Goal: Information Seeking & Learning: Learn about a topic

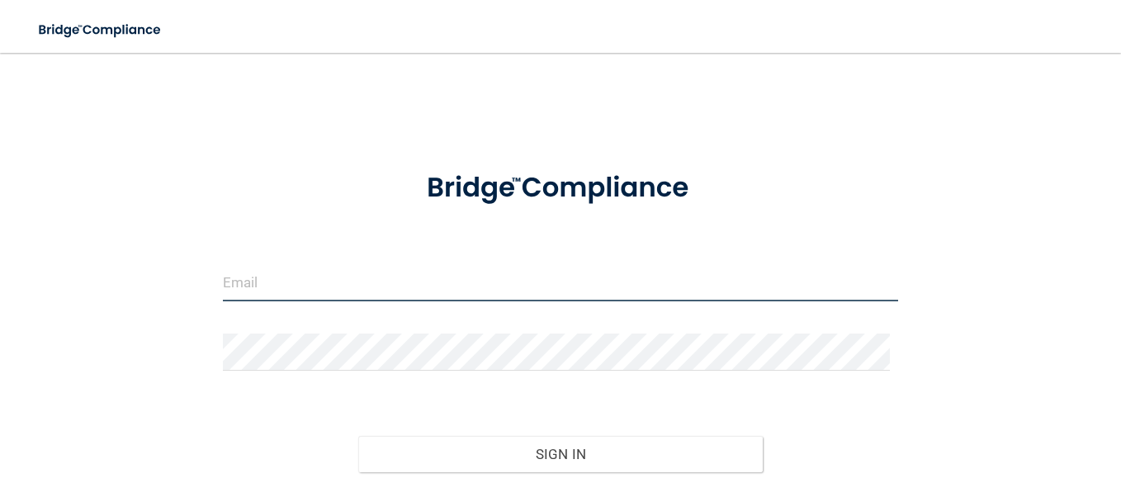
click at [537, 290] on input "email" at bounding box center [560, 282] width 675 height 37
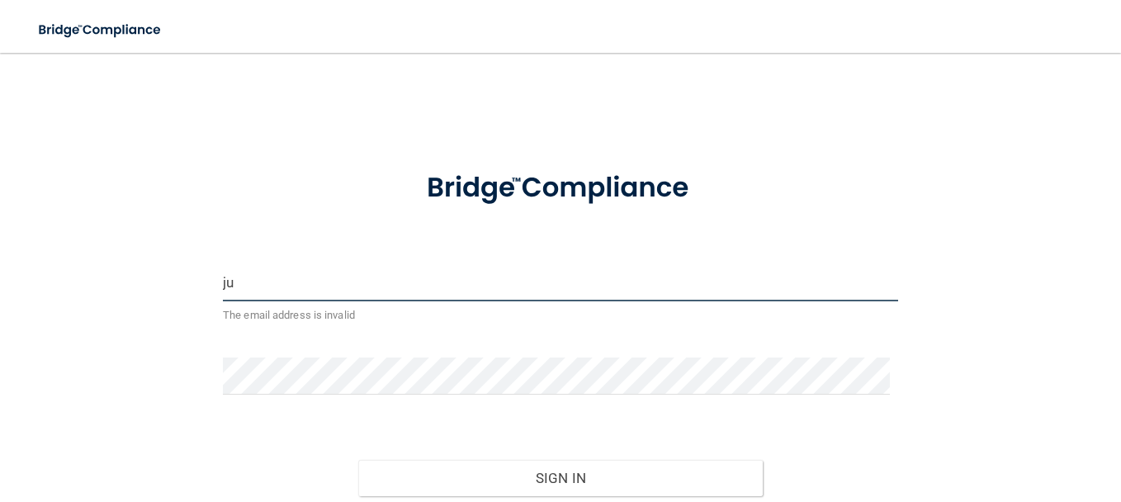
type input "j"
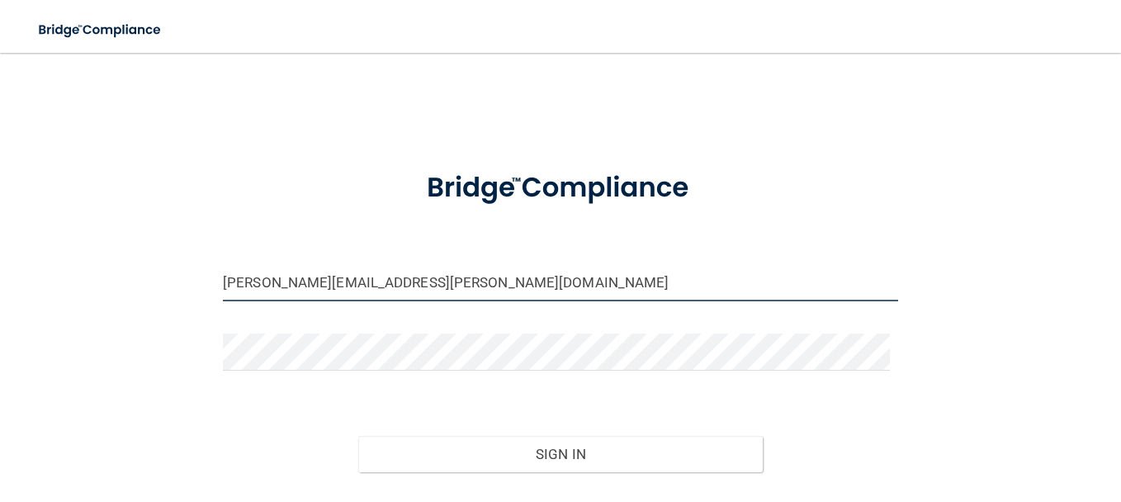
click at [223, 301] on div at bounding box center [223, 301] width 0 height 0
click at [661, 269] on input "[PERSON_NAME][EMAIL_ADDRESS][PERSON_NAME][DOMAIN_NAME]" at bounding box center [560, 282] width 675 height 37
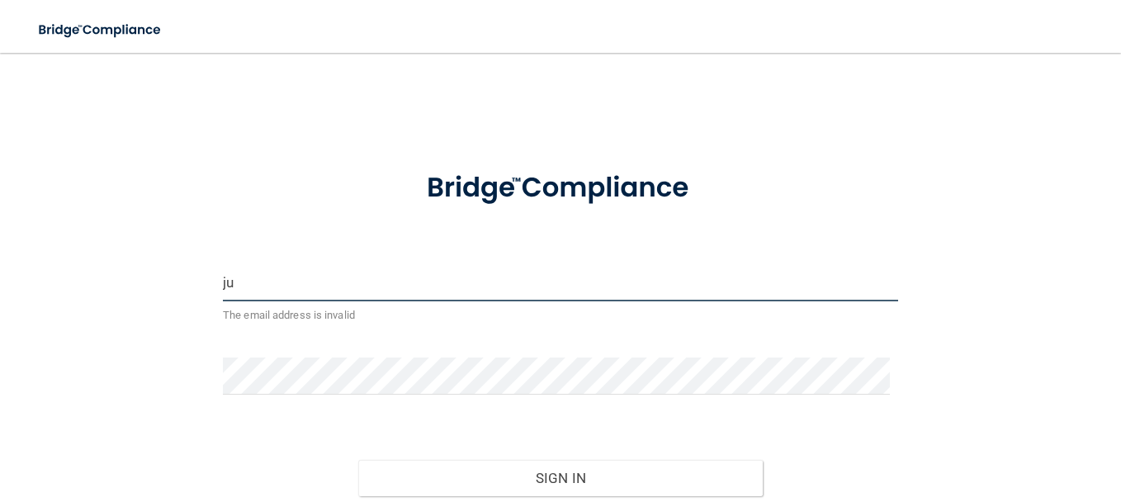
type input "j"
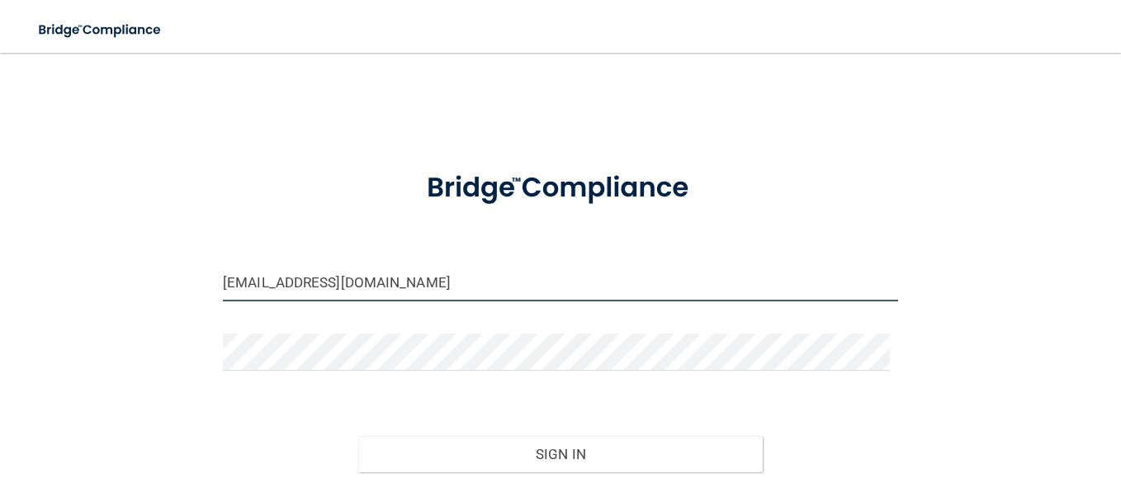
type input "[EMAIL_ADDRESS][DOMAIN_NAME]"
click at [168, 350] on div "[EMAIL_ADDRESS][DOMAIN_NAME] Invalid email/password. You don't have permission …" at bounding box center [560, 299] width 1055 height 461
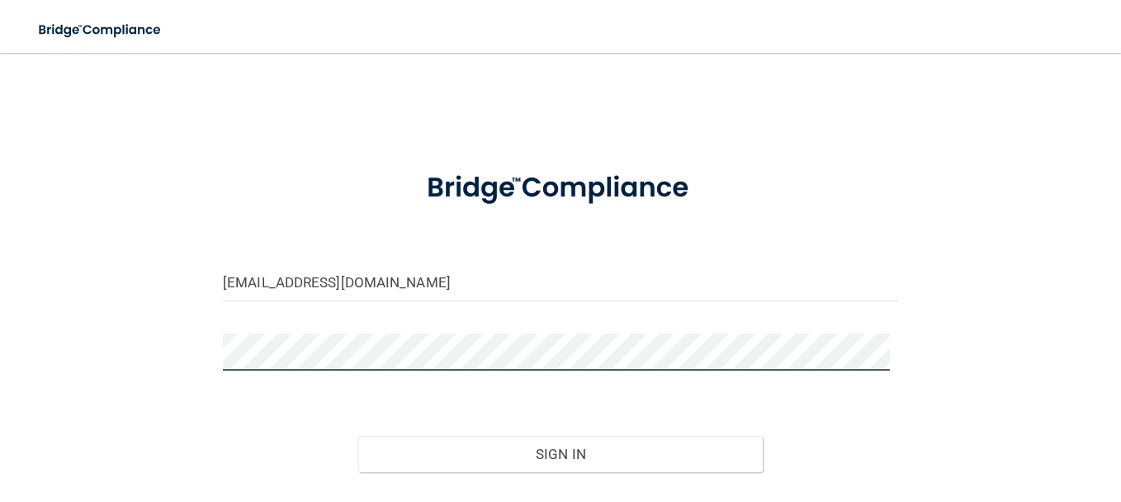
click at [358, 436] on button "Sign In" at bounding box center [560, 454] width 405 height 36
click at [116, 435] on div "[EMAIL_ADDRESS][DOMAIN_NAME] Invalid email/password. You don't have permission …" at bounding box center [560, 299] width 1055 height 461
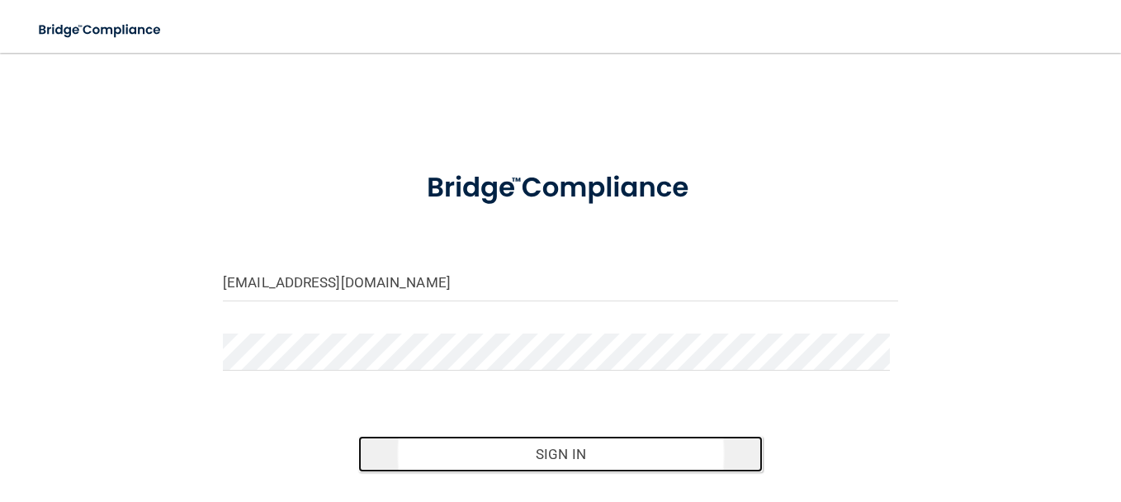
click at [521, 458] on button "Sign In" at bounding box center [560, 454] width 405 height 36
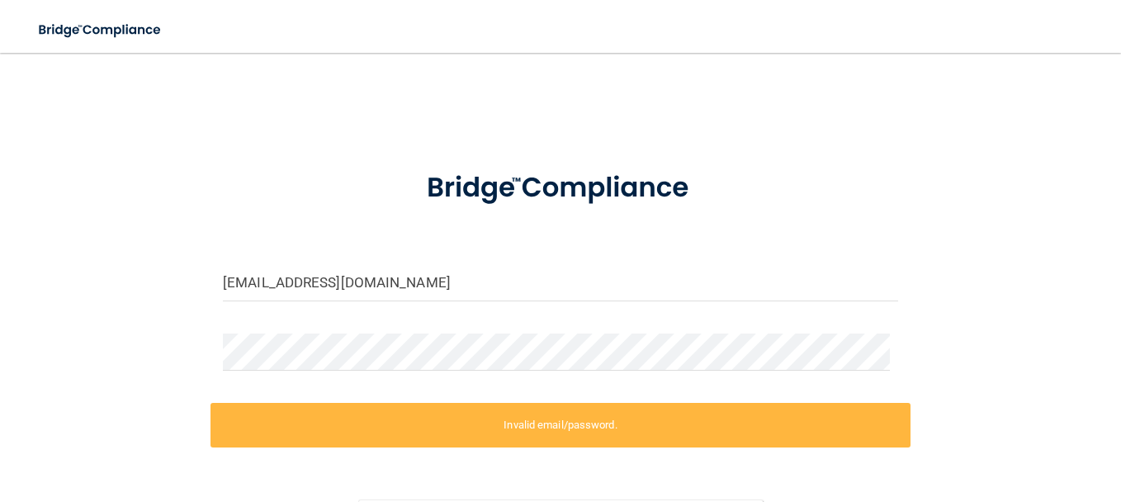
click at [959, 350] on div "[EMAIL_ADDRESS][DOMAIN_NAME] Invalid email/password. You don't have permission …" at bounding box center [560, 331] width 1055 height 525
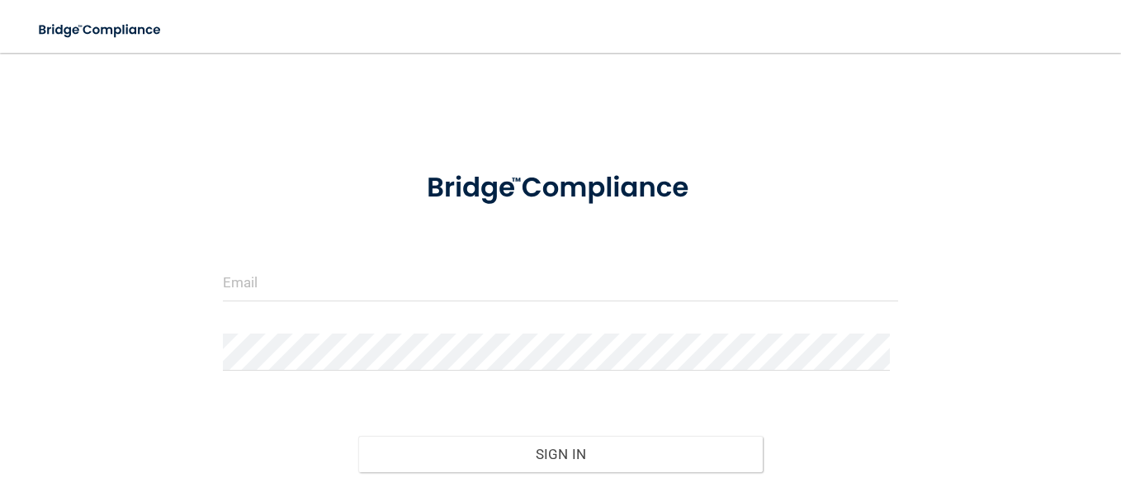
click at [223, 301] on div at bounding box center [223, 301] width 0 height 0
click at [995, 243] on div "Invalid email/password. You don't have permission to access that page. Sign In …" at bounding box center [560, 299] width 1055 height 461
click at [414, 294] on input "email" at bounding box center [560, 282] width 675 height 37
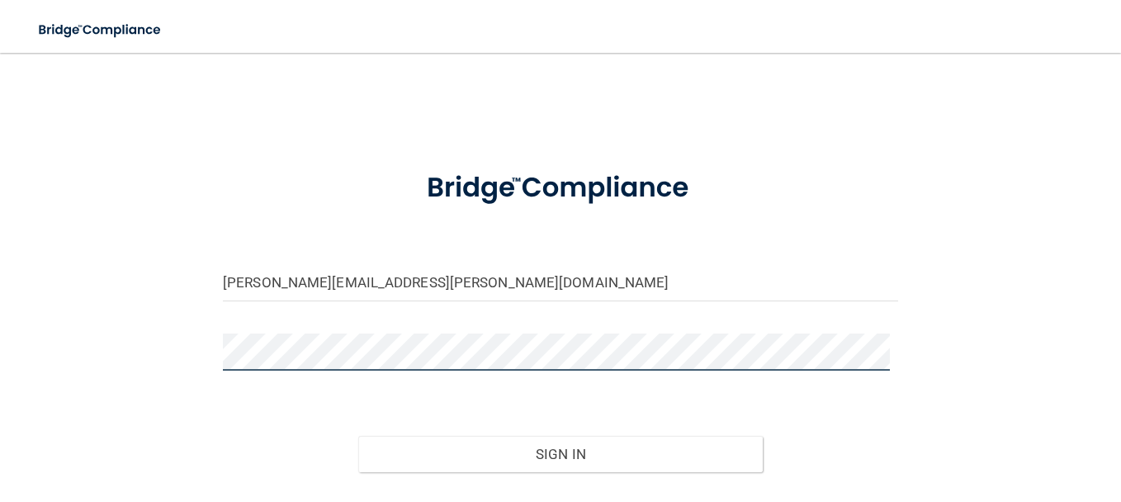
click at [358, 436] on button "Sign In" at bounding box center [560, 454] width 405 height 36
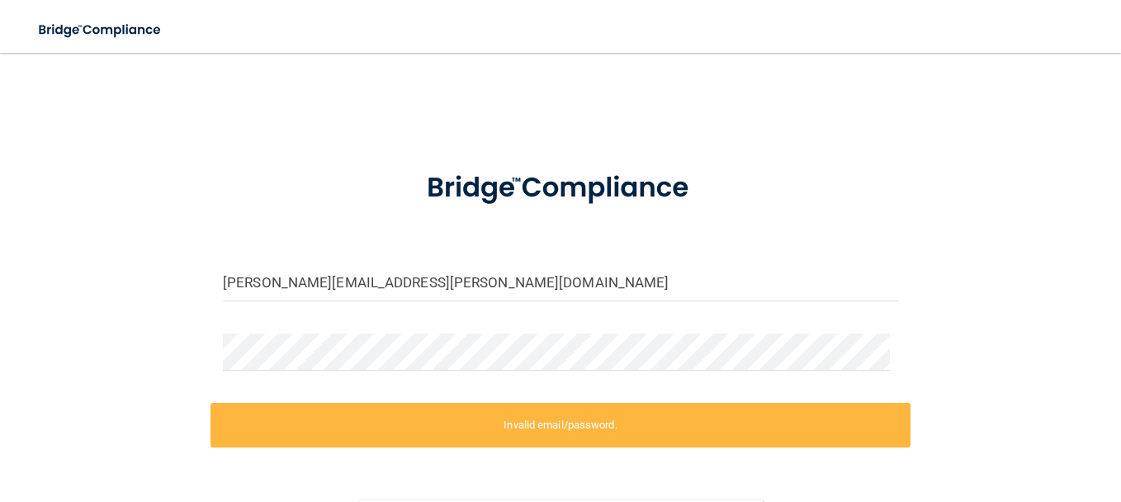
click at [118, 427] on div "[PERSON_NAME][EMAIL_ADDRESS][PERSON_NAME][DOMAIN_NAME] Invalid email/password. …" at bounding box center [560, 331] width 1055 height 525
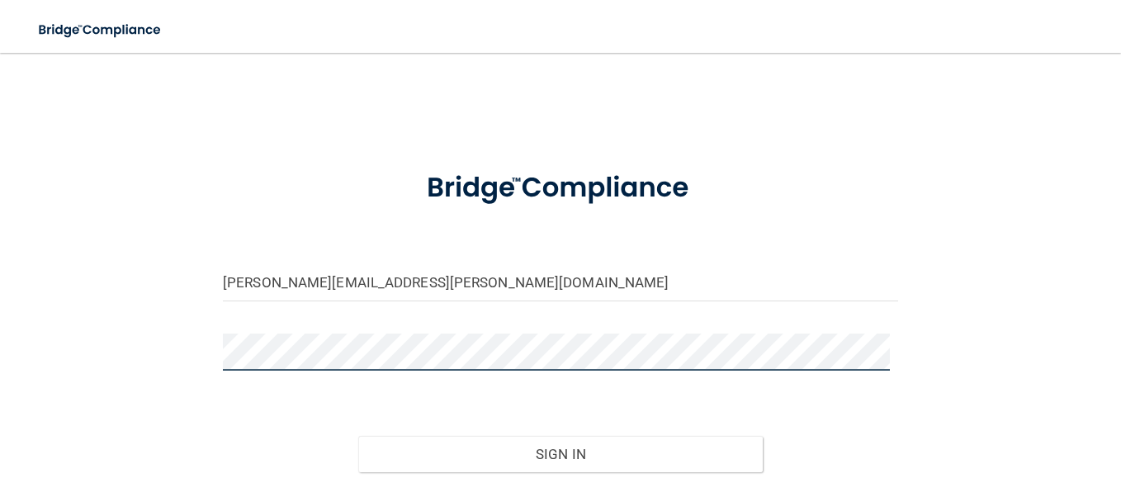
click at [358, 436] on button "Sign In" at bounding box center [560, 454] width 405 height 36
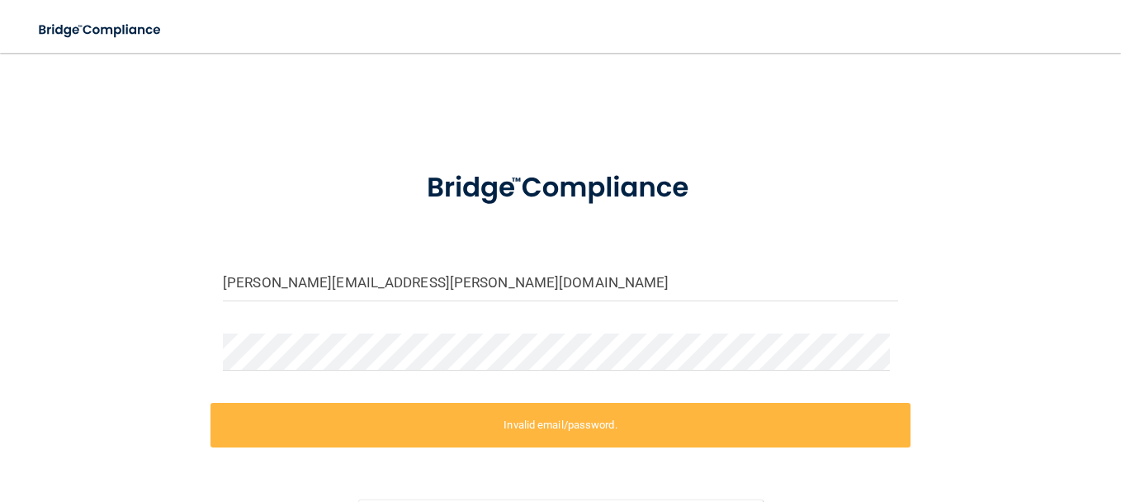
click at [30, 418] on main "shirley.verdugo.VOSIP@outlook.com Invalid email/password. You don't have permis…" at bounding box center [560, 277] width 1121 height 449
click at [489, 282] on input "shirley.verdugo.VOSIP@outlook.com" at bounding box center [560, 282] width 675 height 37
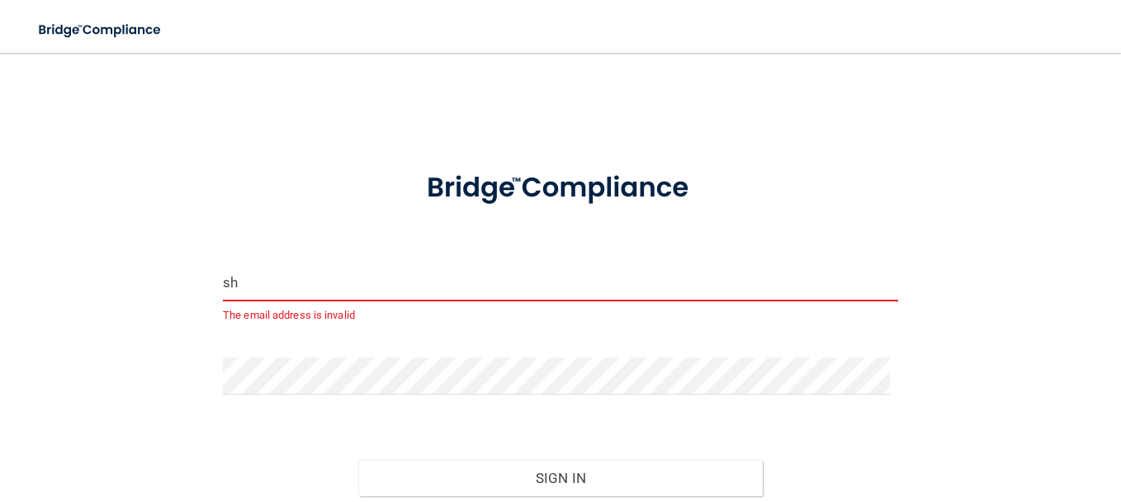
type input "s"
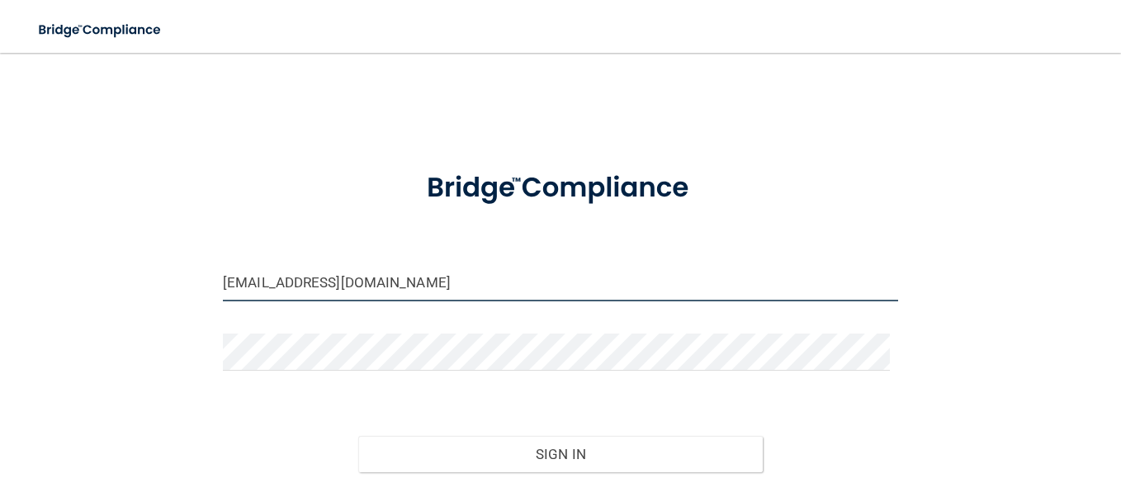
type input "[EMAIL_ADDRESS][DOMAIN_NAME]"
click at [137, 398] on div "[EMAIL_ADDRESS][DOMAIN_NAME] Invalid email/password. You don't have permission …" at bounding box center [560, 299] width 1055 height 461
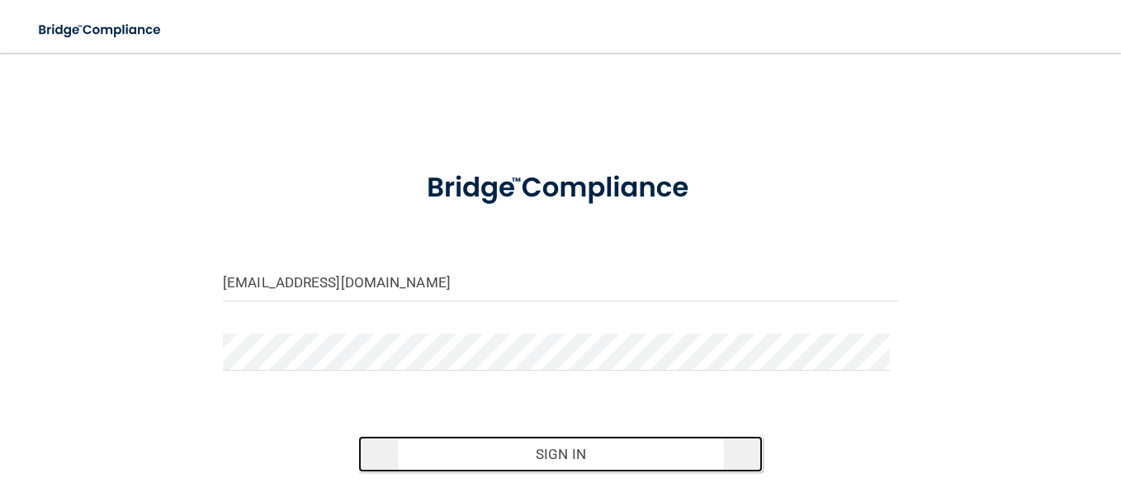
click at [592, 443] on button "Sign In" at bounding box center [560, 454] width 405 height 36
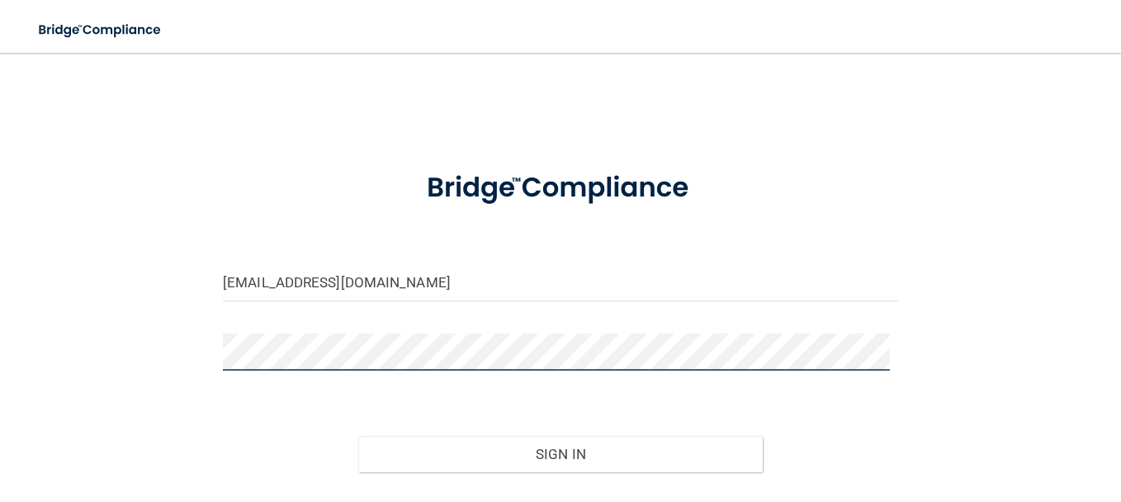
click at [358, 436] on button "Sign In" at bounding box center [560, 454] width 405 height 36
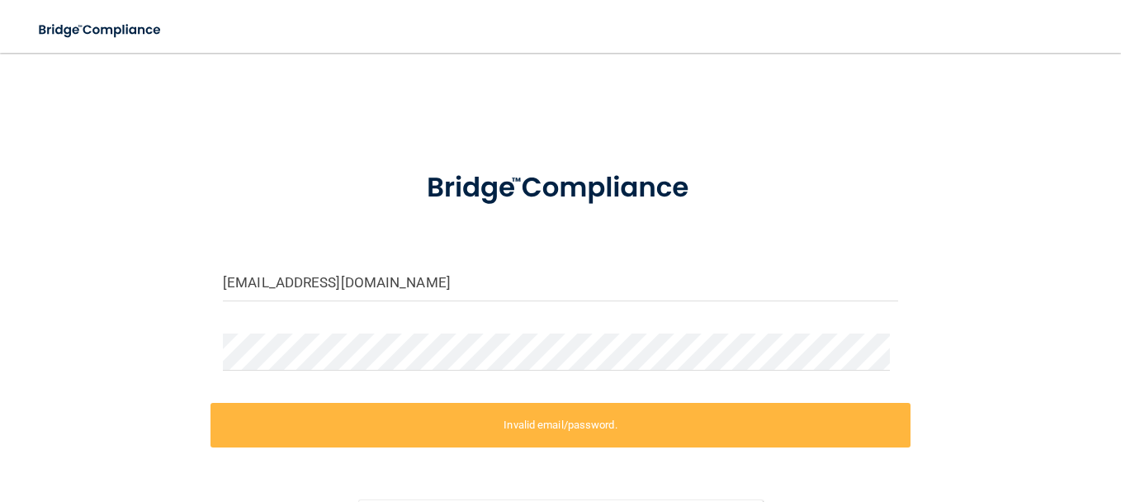
click at [144, 340] on div "[EMAIL_ADDRESS][DOMAIN_NAME] Invalid email/password. You don't have permission …" at bounding box center [560, 331] width 1055 height 525
click at [398, 285] on input "[EMAIL_ADDRESS][DOMAIN_NAME]" at bounding box center [560, 282] width 675 height 37
click at [168, 334] on div "[EMAIL_ADDRESS][DOMAIN_NAME] Invalid email/password. You don't have permission …" at bounding box center [560, 331] width 1055 height 525
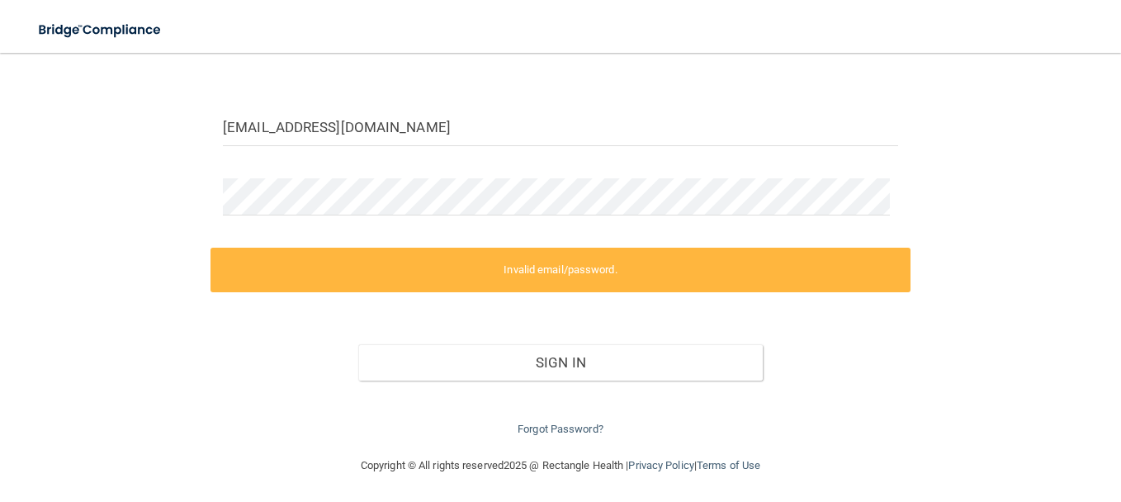
scroll to position [158, 0]
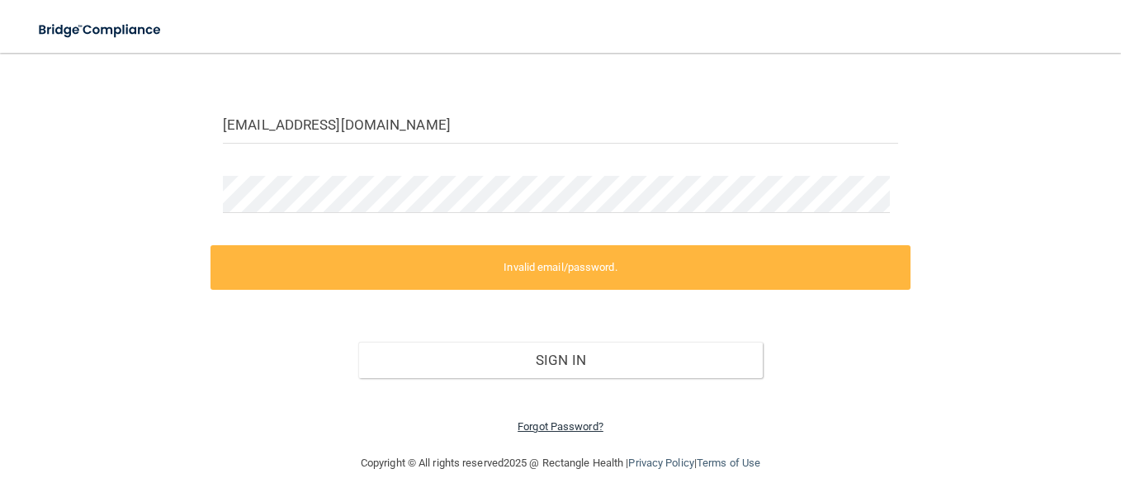
click at [544, 424] on link "Forgot Password?" at bounding box center [560, 426] width 86 height 12
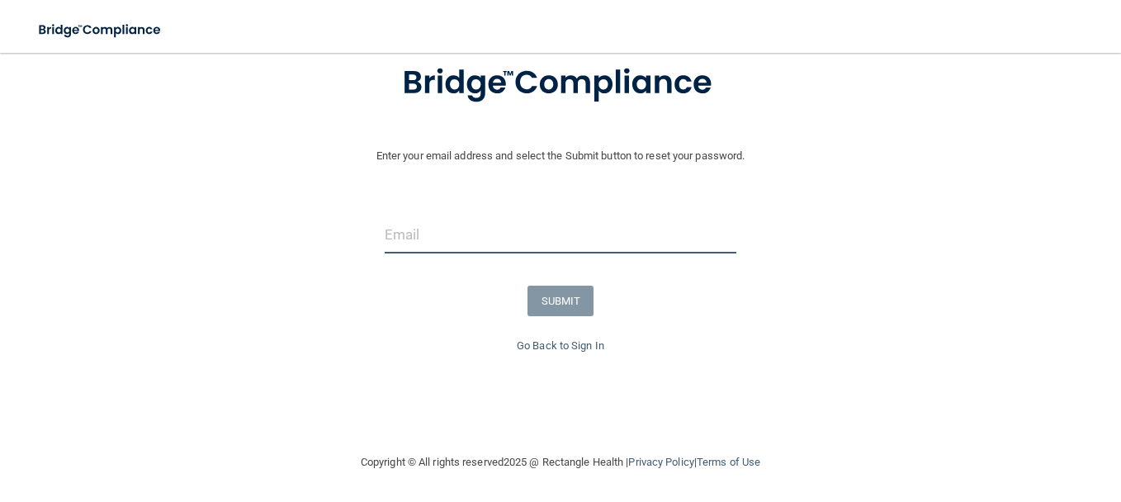
click at [512, 221] on input "email" at bounding box center [561, 234] width 352 height 37
type input "[EMAIL_ADDRESS][DOMAIN_NAME]"
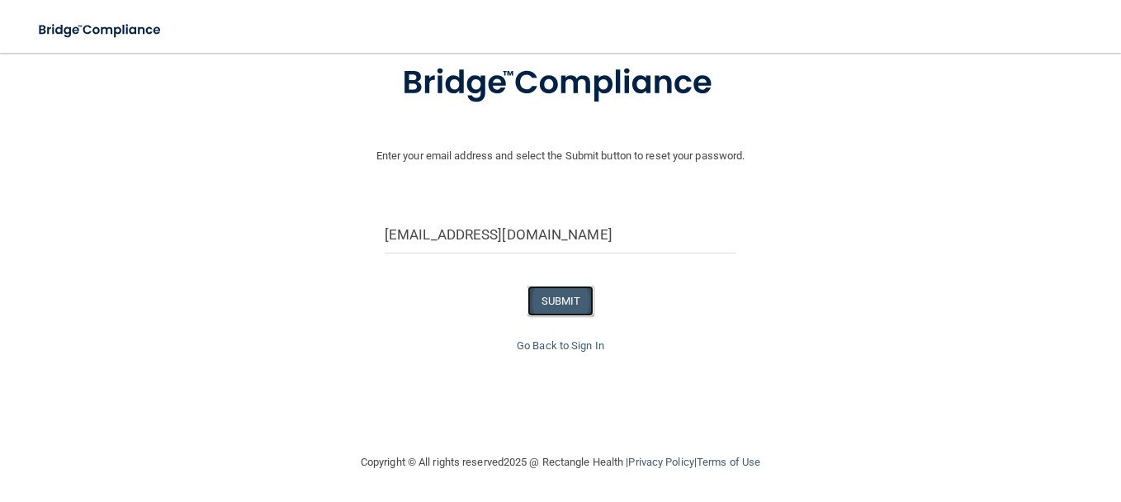
click at [549, 307] on button "SUBMIT" at bounding box center [560, 301] width 67 height 31
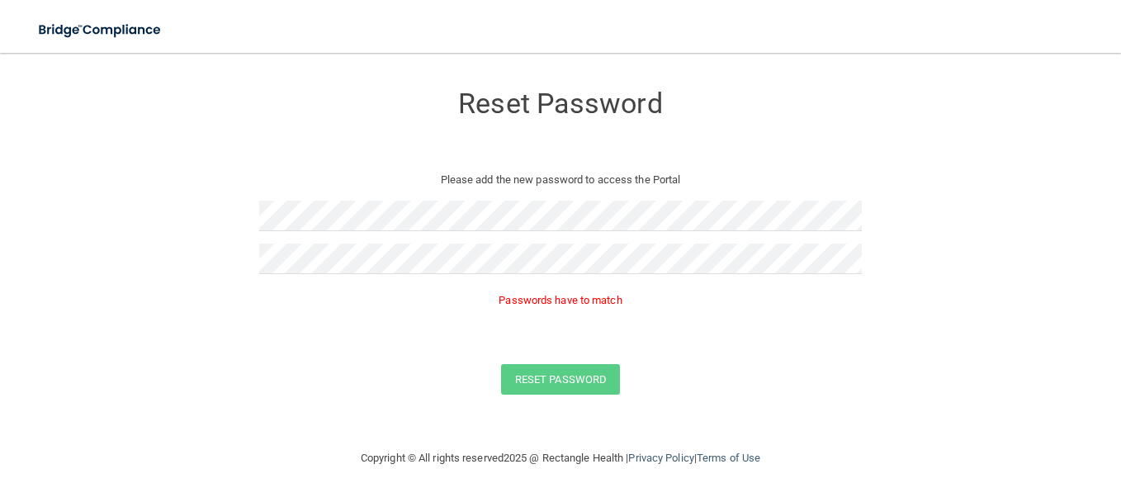
click at [287, 392] on div "Reset Password" at bounding box center [560, 379] width 1079 height 31
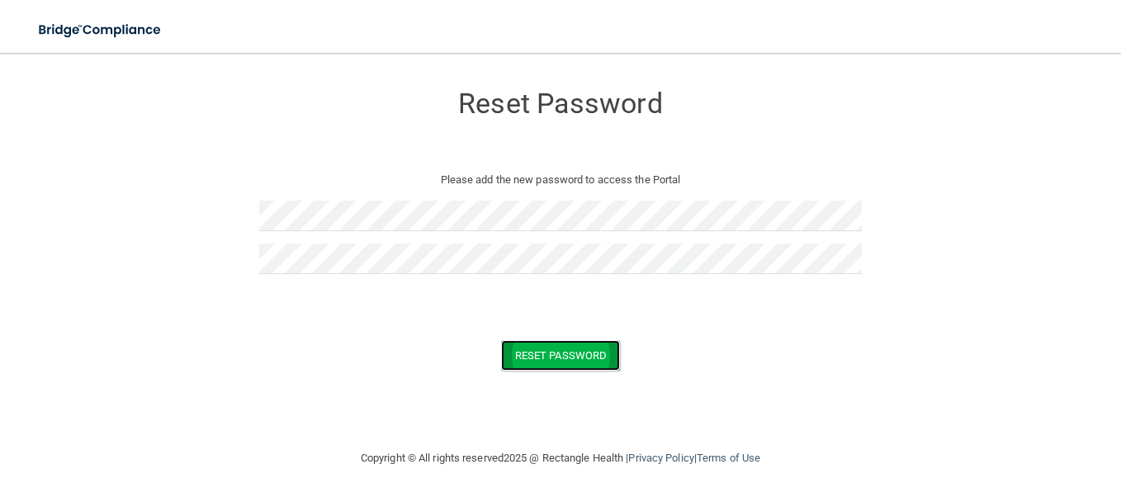
click at [546, 359] on button "Reset Password" at bounding box center [560, 355] width 119 height 31
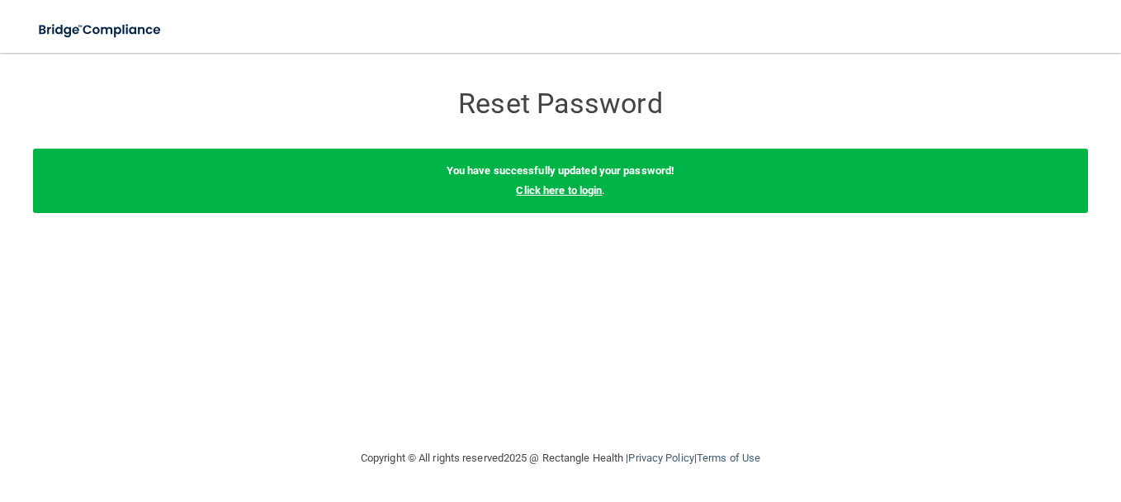
click at [550, 189] on link "Click here to login" at bounding box center [559, 190] width 86 height 12
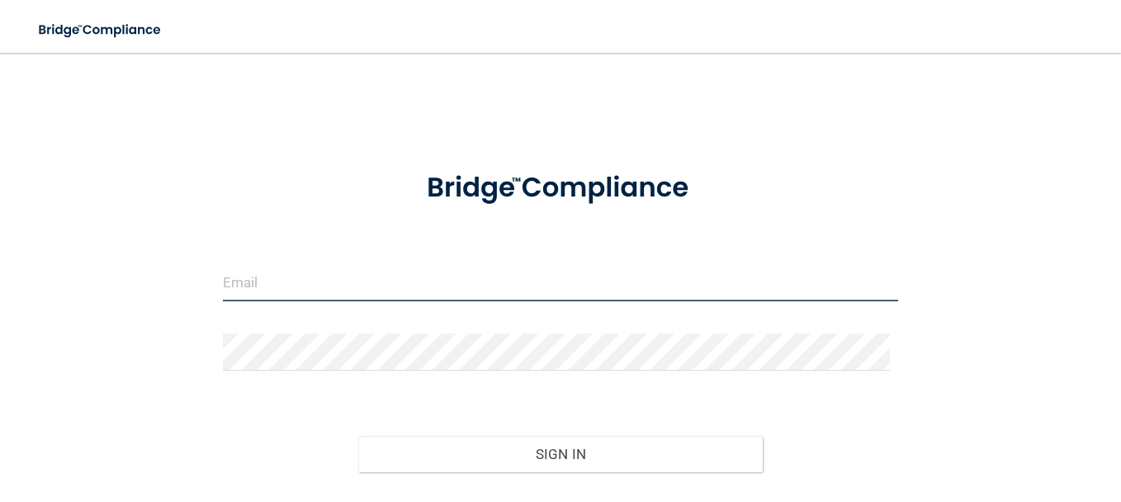
click at [444, 280] on input "email" at bounding box center [560, 282] width 675 height 37
click at [395, 289] on input "email" at bounding box center [560, 282] width 675 height 37
type input "[EMAIL_ADDRESS][DOMAIN_NAME]"
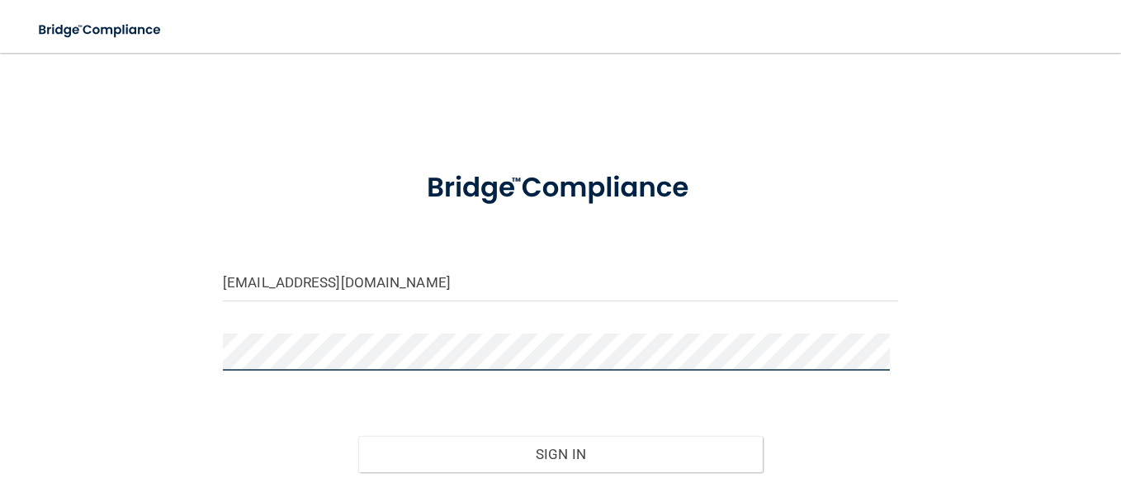
click at [358, 436] on button "Sign In" at bounding box center [560, 454] width 405 height 36
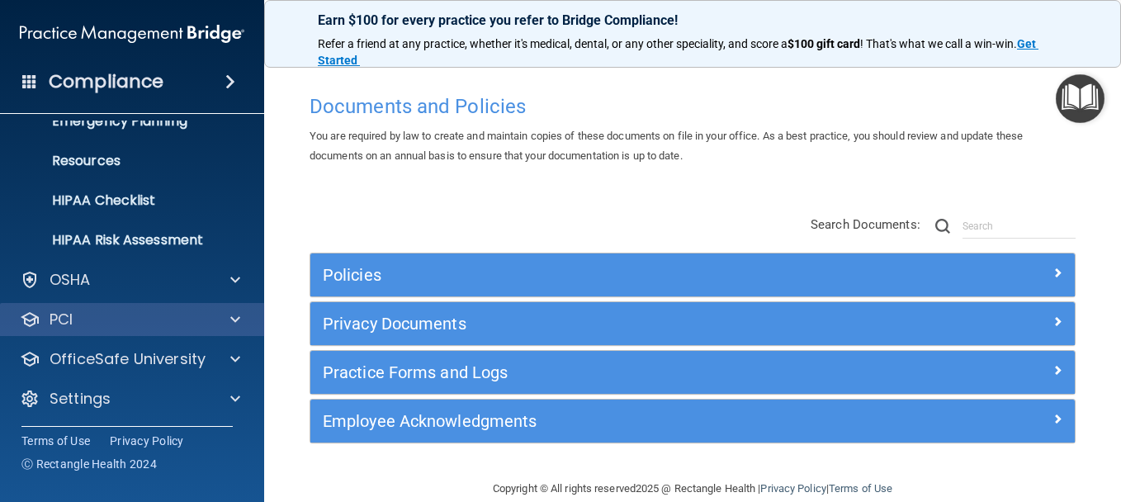
scroll to position [183, 0]
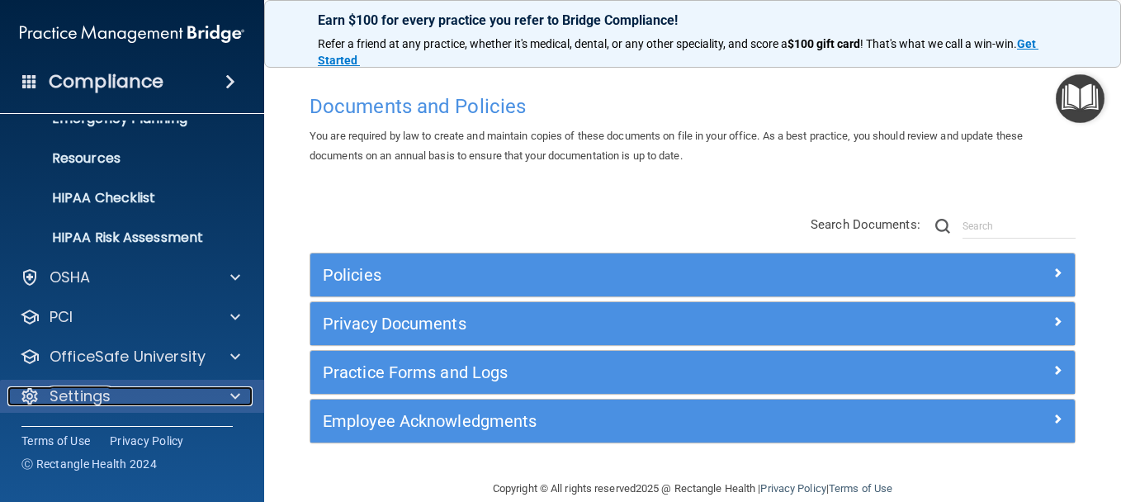
click at [102, 388] on p "Settings" at bounding box center [80, 396] width 61 height 20
click at [244, 394] on div at bounding box center [232, 395] width 41 height 20
click at [121, 384] on div "Settings" at bounding box center [132, 396] width 265 height 33
click at [237, 388] on span at bounding box center [235, 396] width 10 height 20
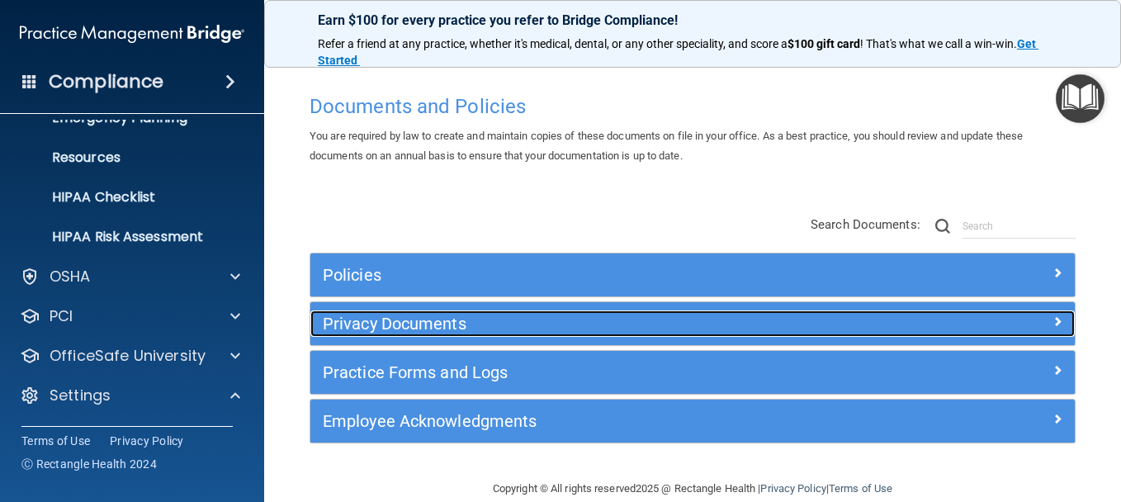
click at [442, 324] on h5 "Privacy Documents" at bounding box center [597, 323] width 549 height 18
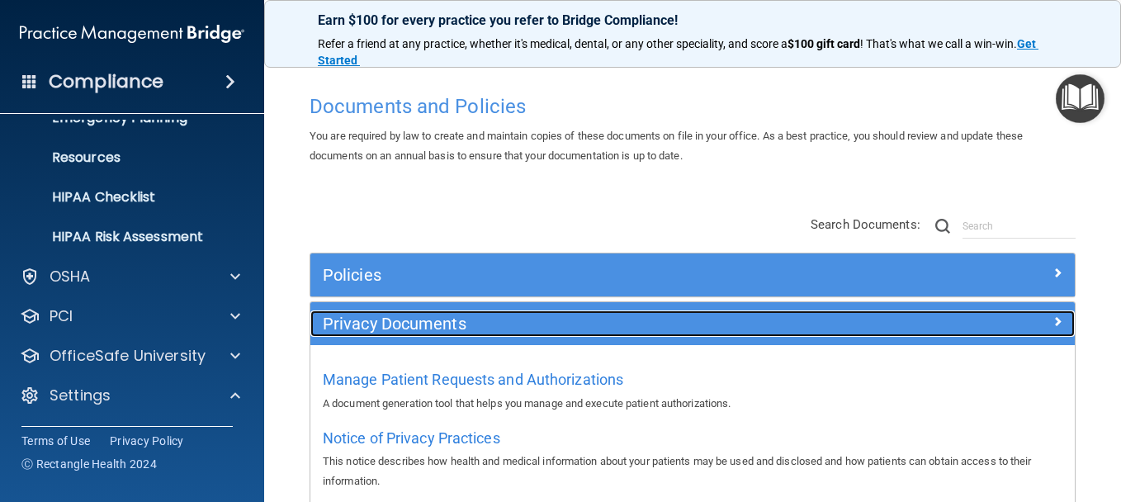
click at [442, 324] on h5 "Privacy Documents" at bounding box center [597, 323] width 549 height 18
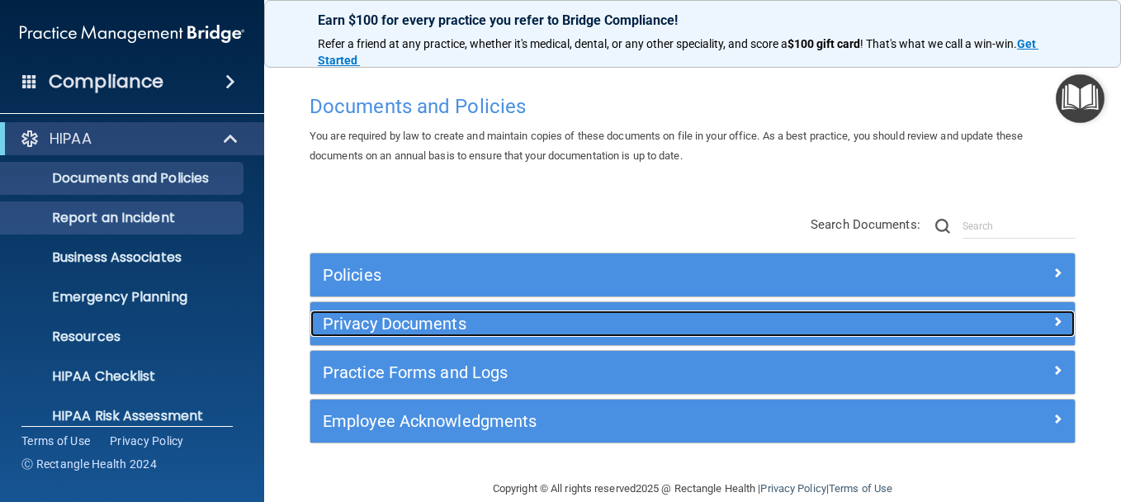
scroll to position [0, 0]
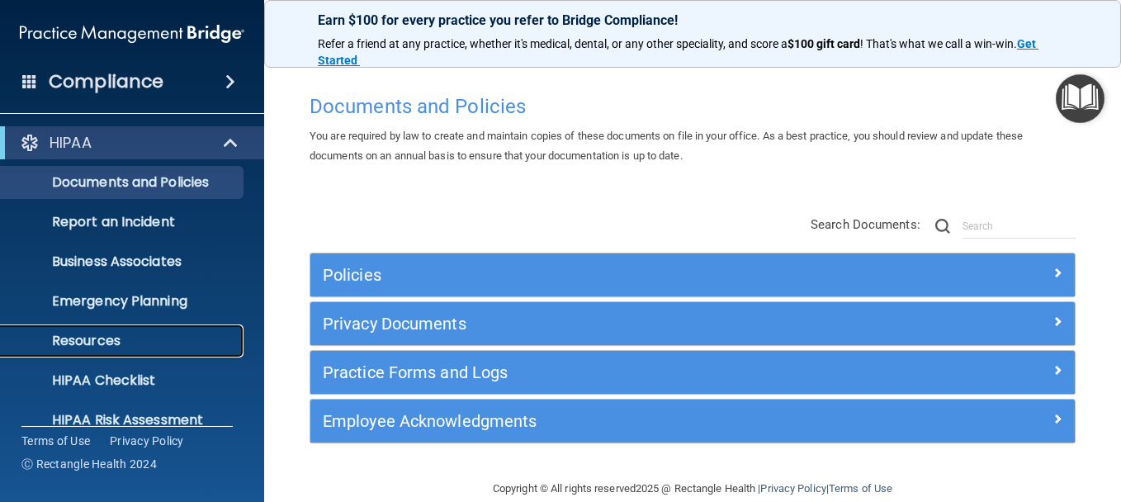
click at [107, 345] on p "Resources" at bounding box center [123, 341] width 225 height 17
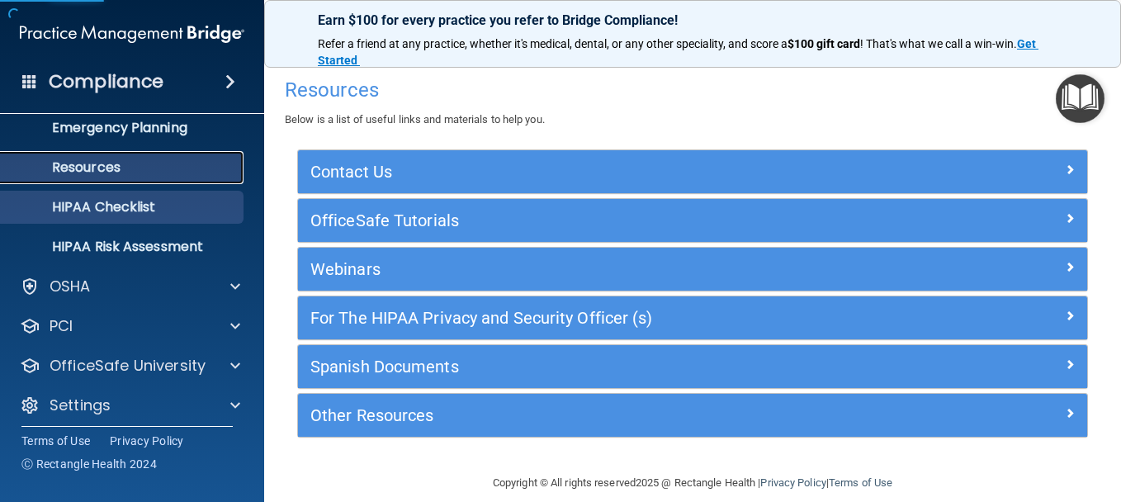
scroll to position [183, 0]
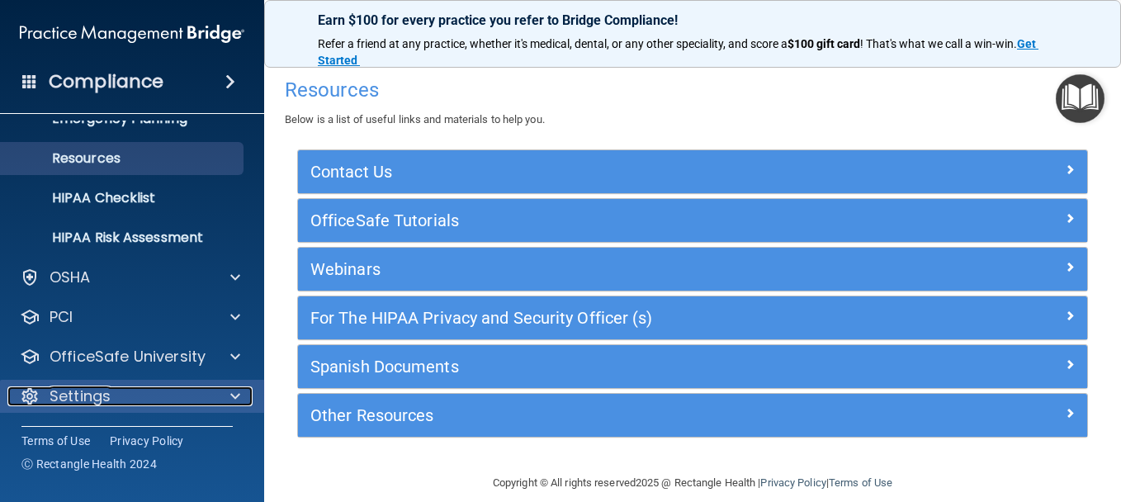
click at [146, 394] on div "Settings" at bounding box center [109, 396] width 205 height 20
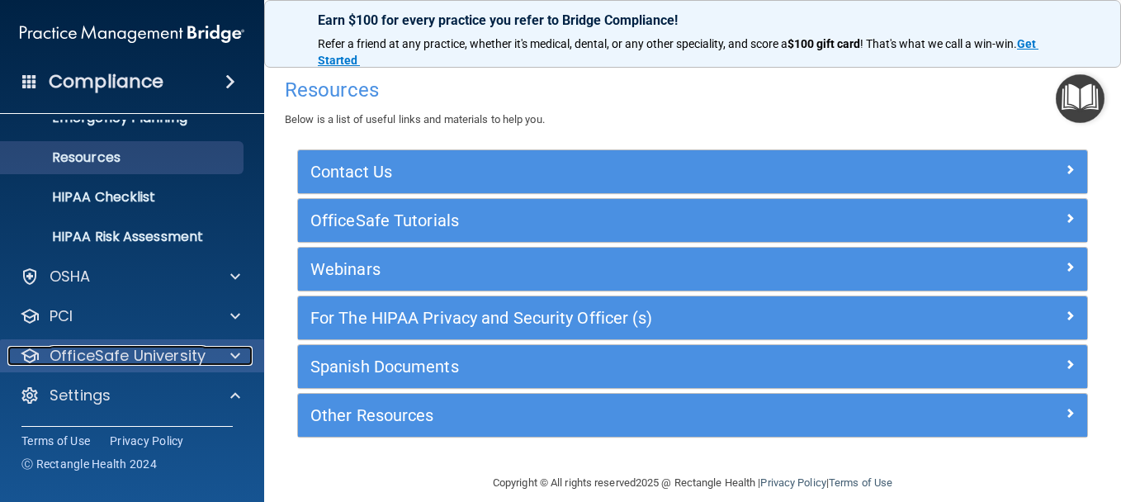
click at [228, 348] on div at bounding box center [232, 356] width 41 height 20
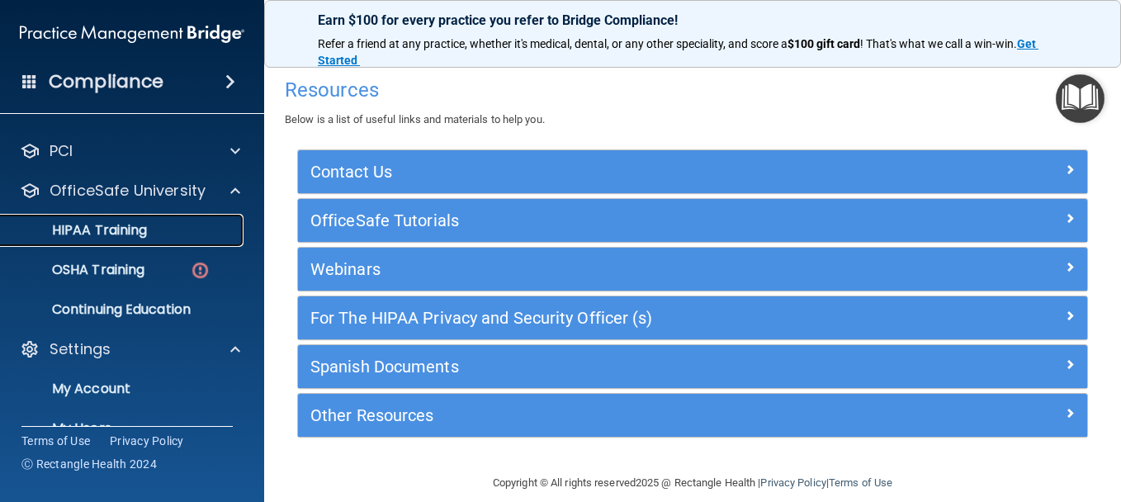
click at [161, 227] on div "HIPAA Training" at bounding box center [123, 230] width 225 height 17
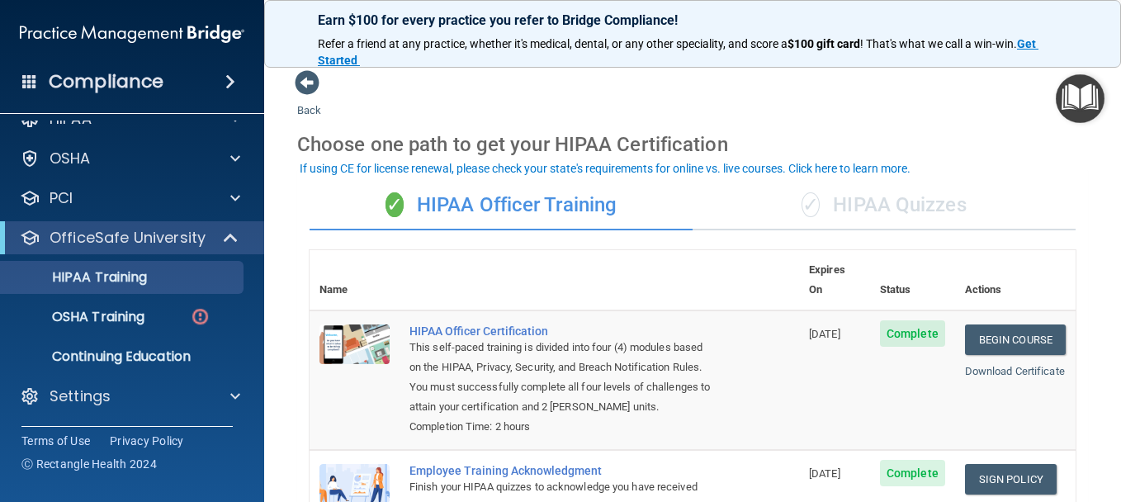
click at [876, 207] on div "✓ HIPAA Quizzes" at bounding box center [883, 206] width 383 height 50
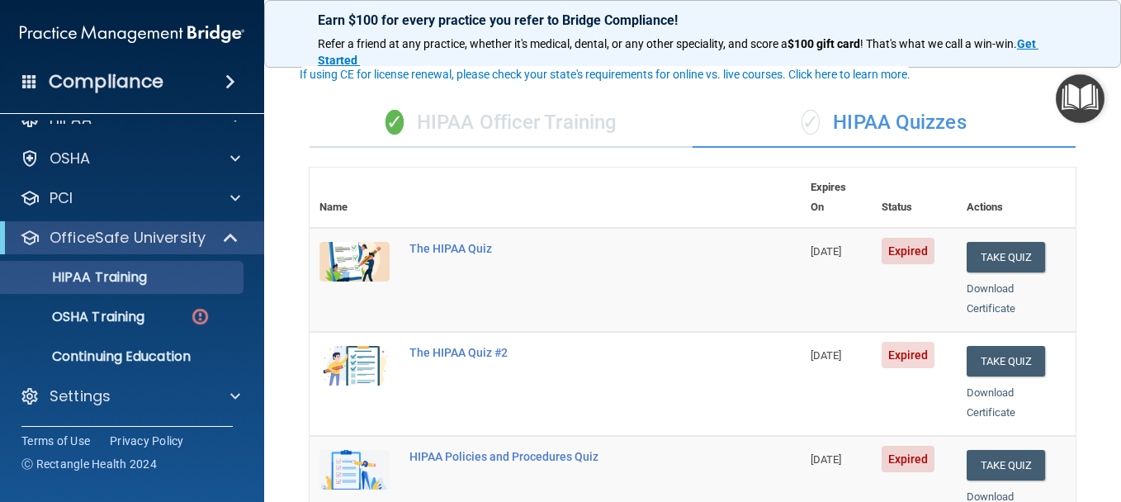
scroll to position [165, 0]
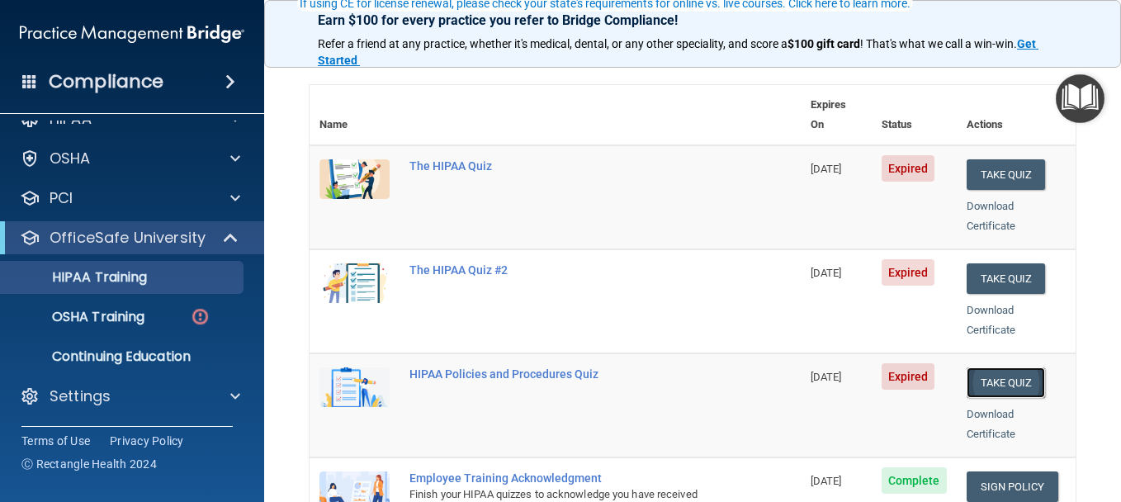
click at [1019, 367] on button "Take Quiz" at bounding box center [1005, 382] width 79 height 31
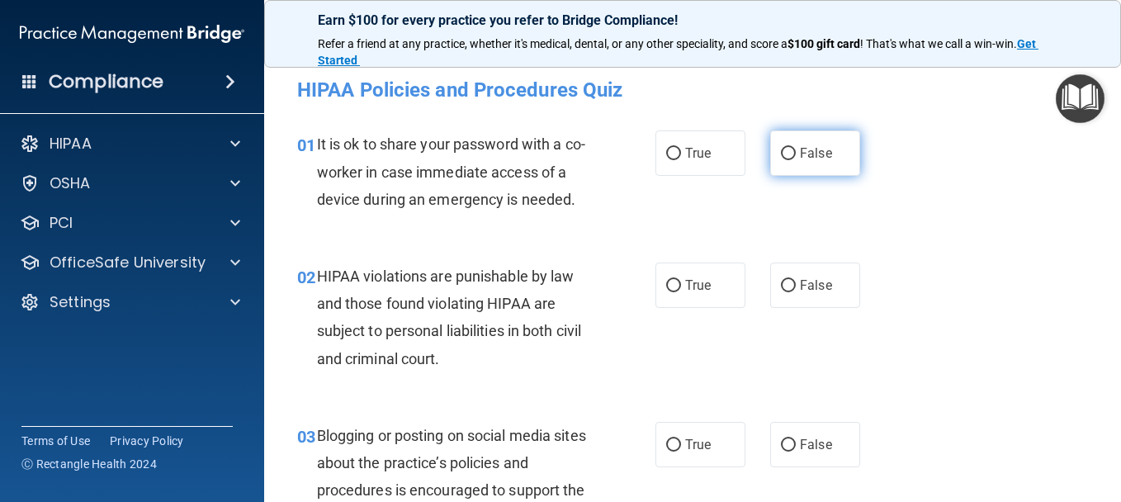
click at [805, 151] on span "False" at bounding box center [816, 153] width 32 height 16
click at [795, 151] on input "False" at bounding box center [788, 154] width 15 height 12
radio input "true"
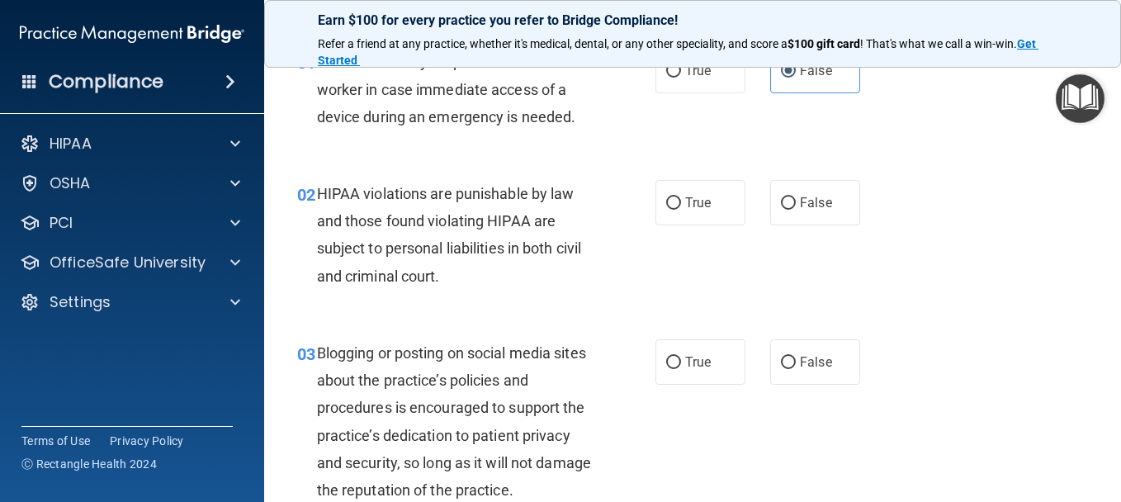
scroll to position [165, 0]
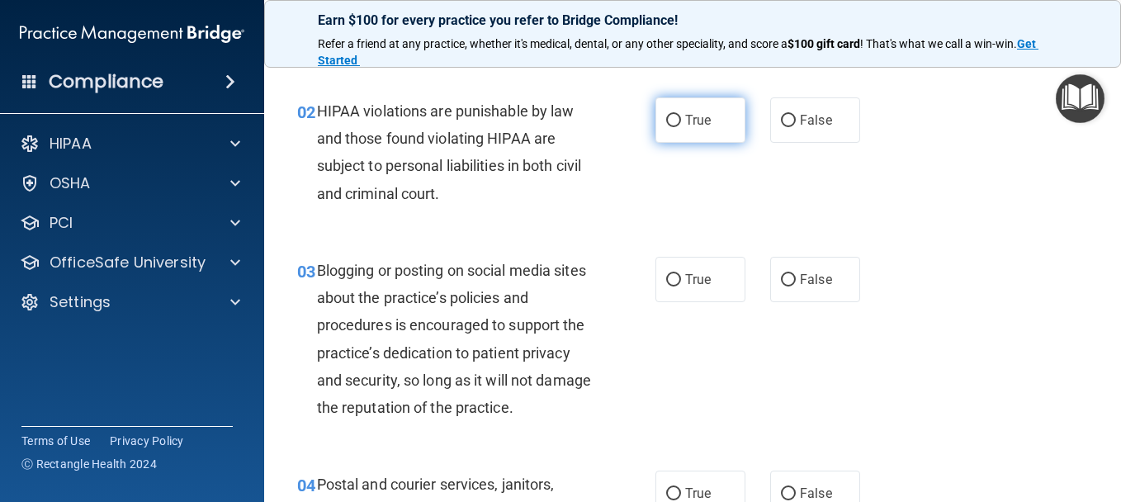
click at [685, 128] on span "True" at bounding box center [698, 120] width 26 height 16
click at [681, 127] on input "True" at bounding box center [673, 121] width 15 height 12
radio input "true"
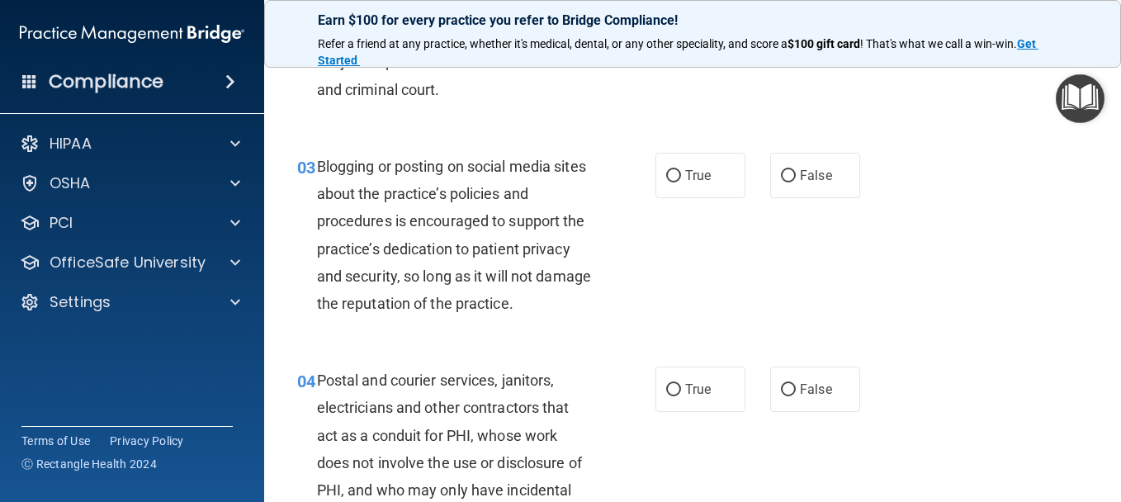
scroll to position [330, 0]
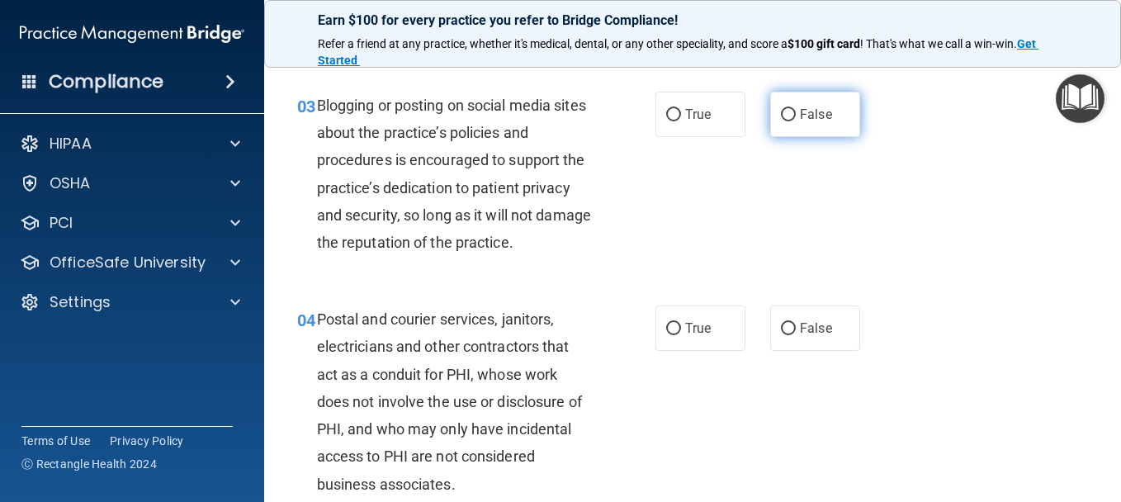
click at [788, 121] on input "False" at bounding box center [788, 115] width 15 height 12
radio input "true"
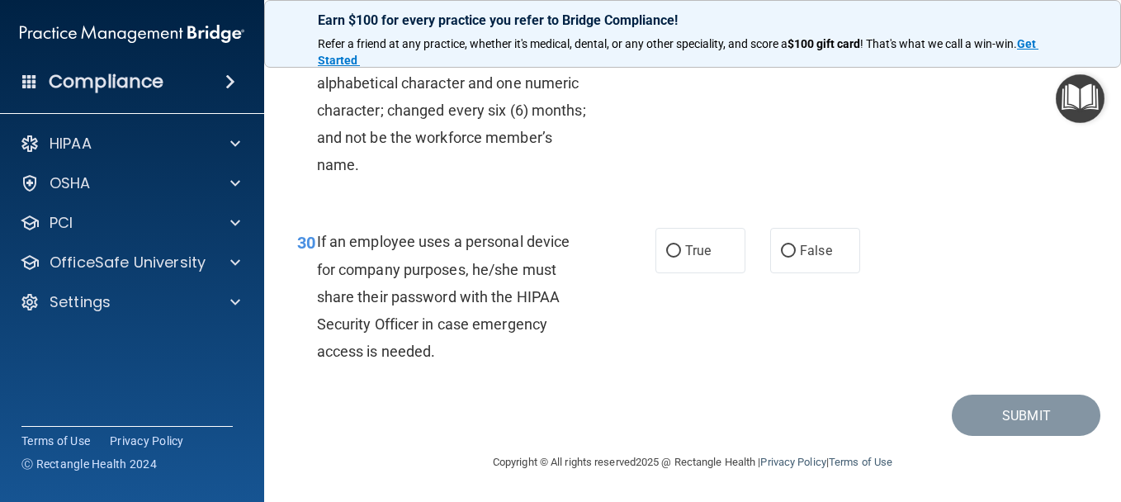
scroll to position [5121, 0]
click at [671, 256] on input "True" at bounding box center [673, 251] width 15 height 12
radio input "true"
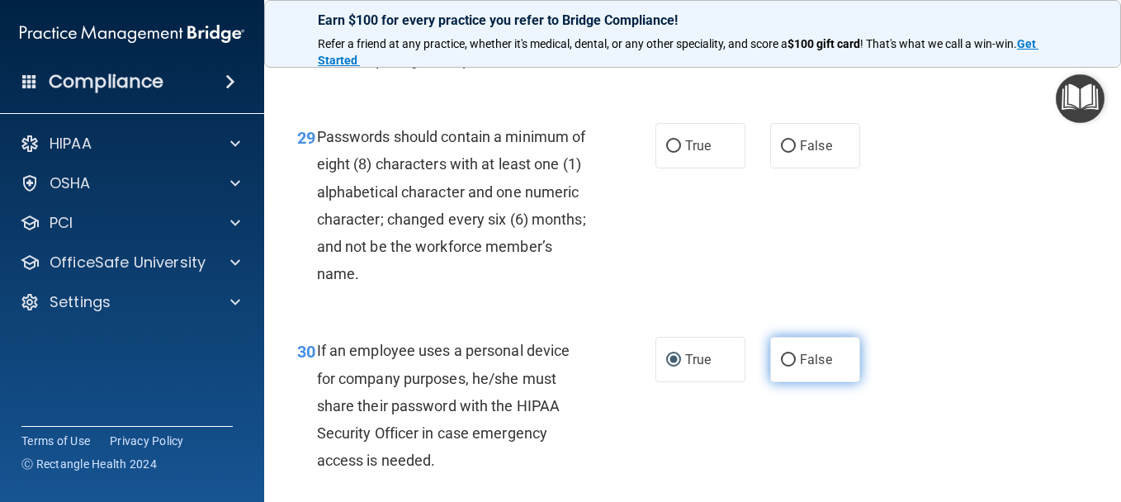
scroll to position [4874, 0]
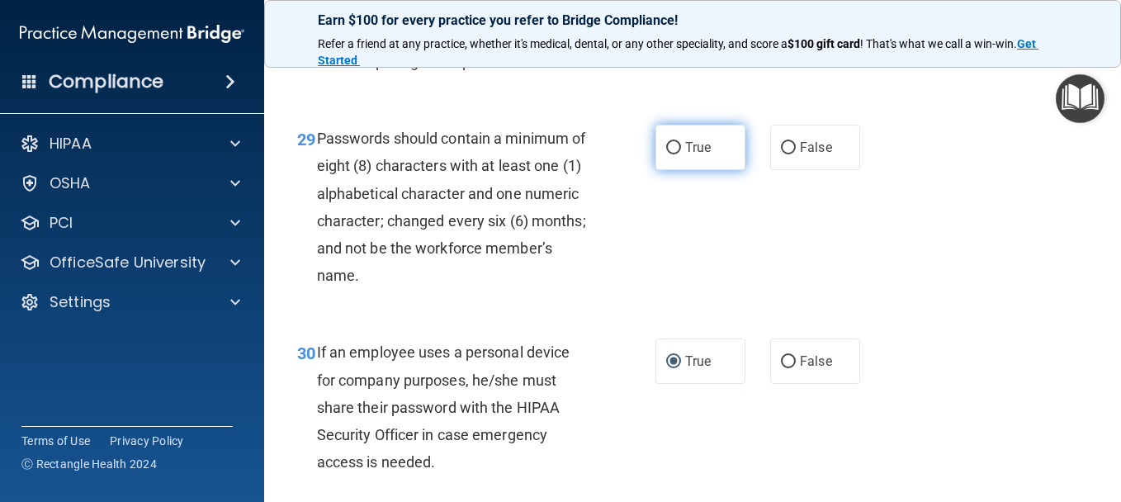
click at [699, 155] on span "True" at bounding box center [698, 147] width 26 height 16
click at [681, 154] on input "True" at bounding box center [673, 148] width 15 height 12
radio input "true"
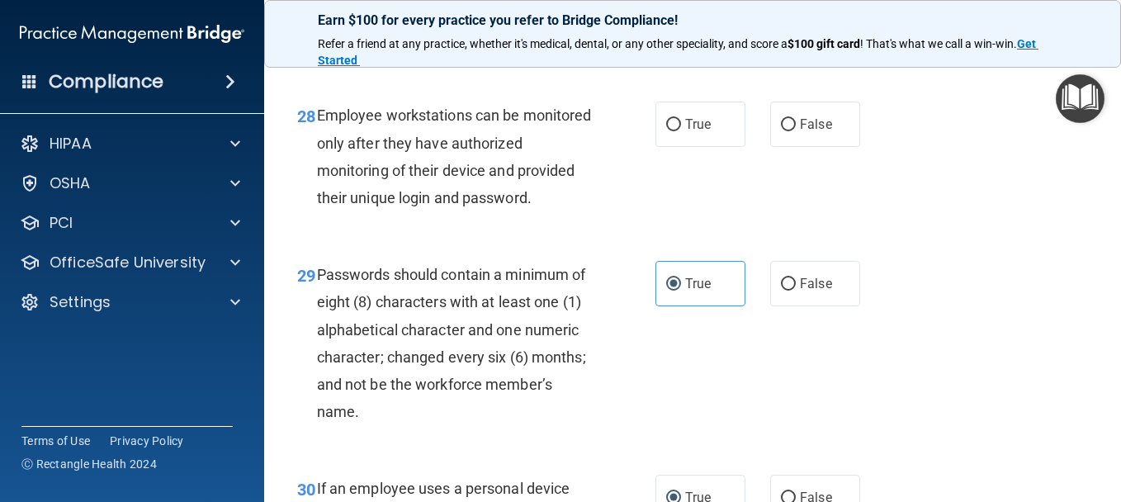
scroll to position [4709, 0]
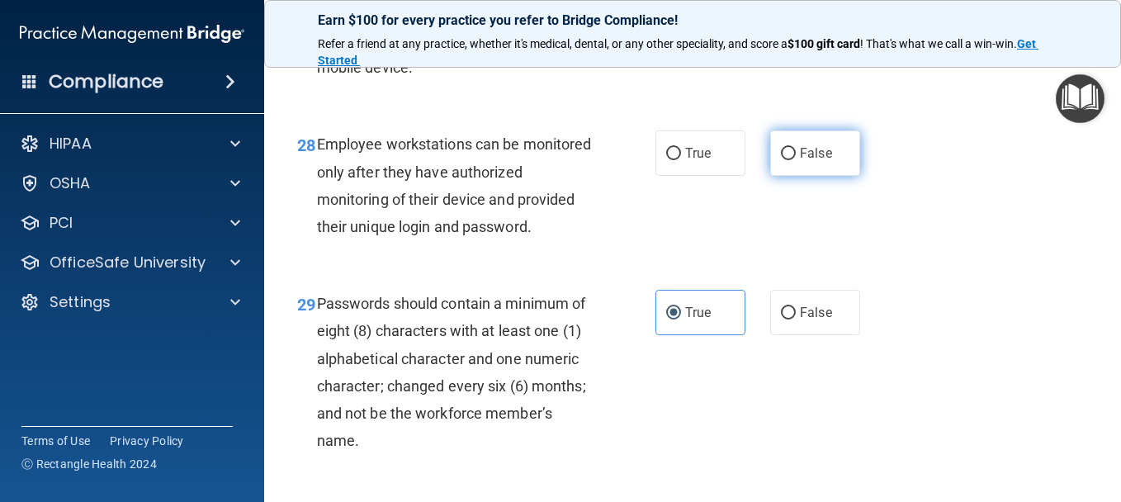
click at [790, 176] on label "False" at bounding box center [815, 152] width 90 height 45
click at [790, 160] on input "False" at bounding box center [788, 154] width 15 height 12
radio input "true"
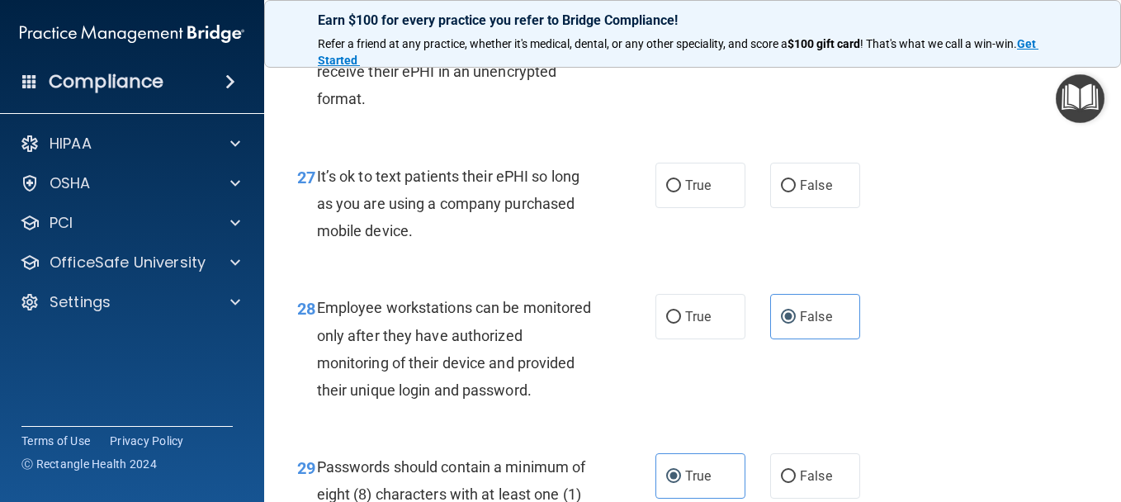
scroll to position [4543, 0]
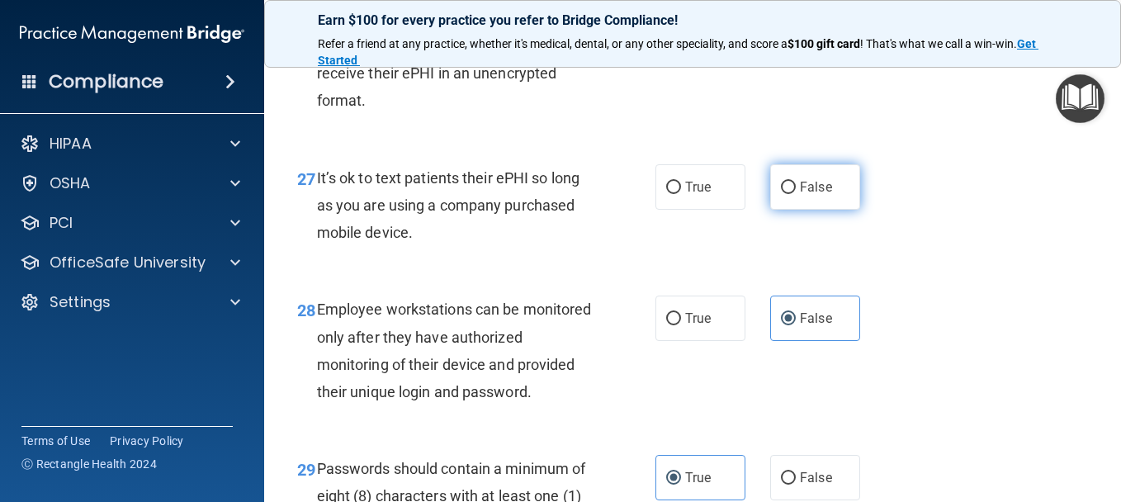
click at [786, 194] on input "False" at bounding box center [788, 188] width 15 height 12
radio input "true"
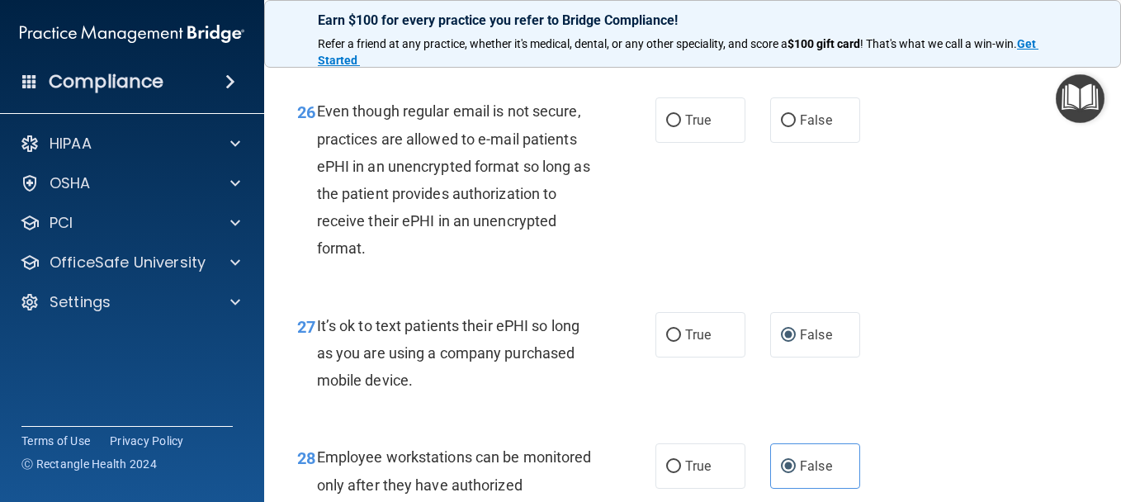
scroll to position [4378, 0]
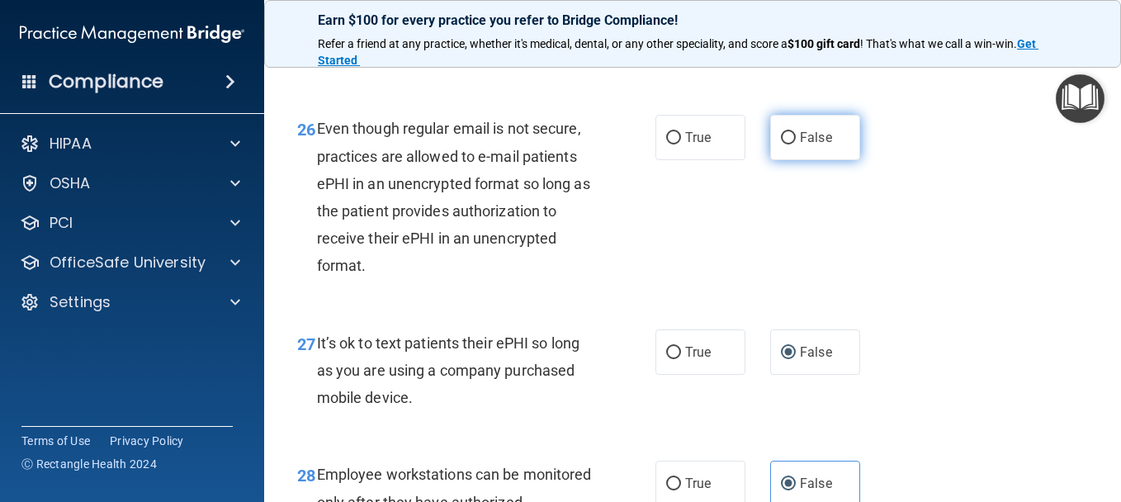
click at [788, 144] on input "False" at bounding box center [788, 138] width 15 height 12
radio input "true"
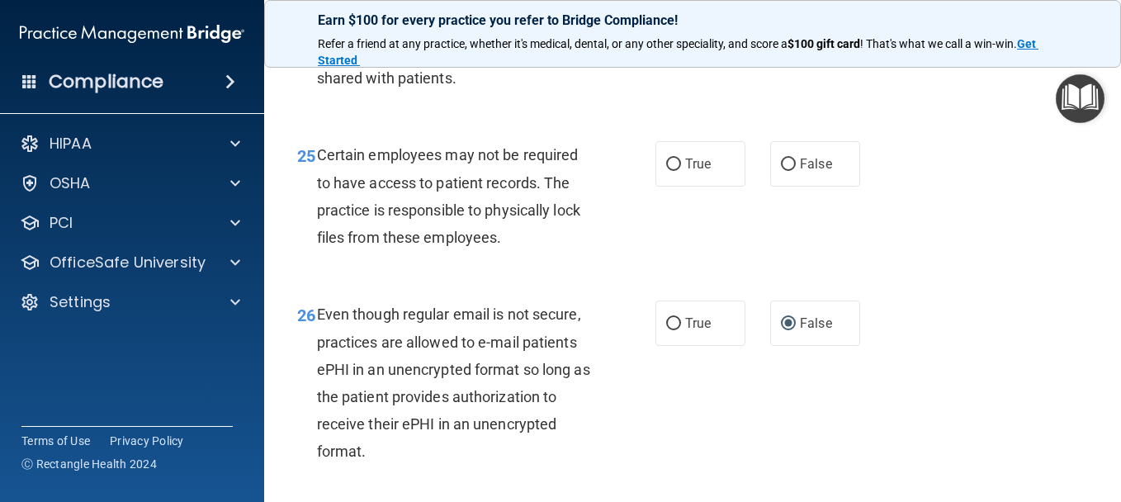
scroll to position [4131, 0]
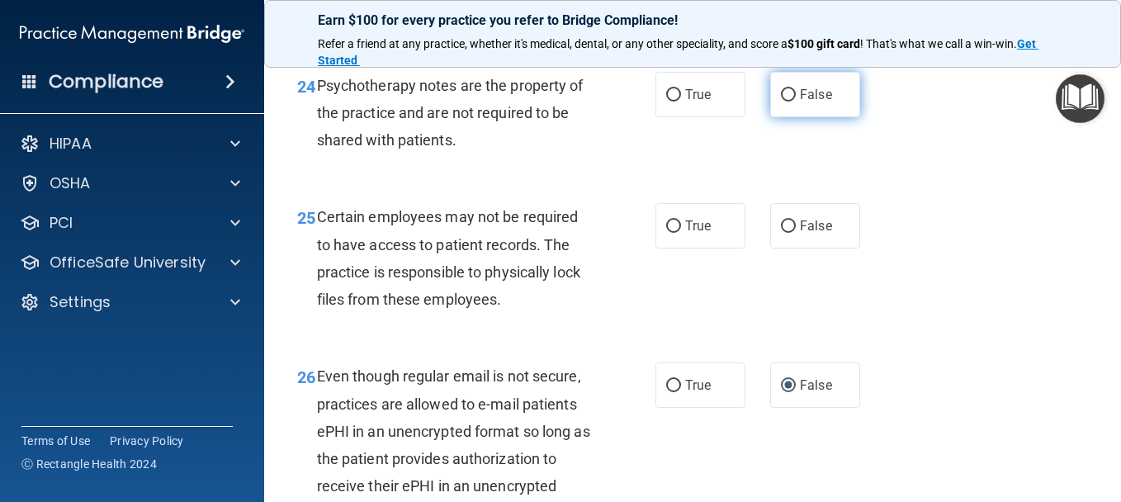
click at [790, 117] on label "False" at bounding box center [815, 94] width 90 height 45
click at [790, 101] on input "False" at bounding box center [788, 95] width 15 height 12
radio input "true"
click at [685, 234] on span "True" at bounding box center [698, 226] width 26 height 16
click at [681, 233] on input "True" at bounding box center [673, 226] width 15 height 12
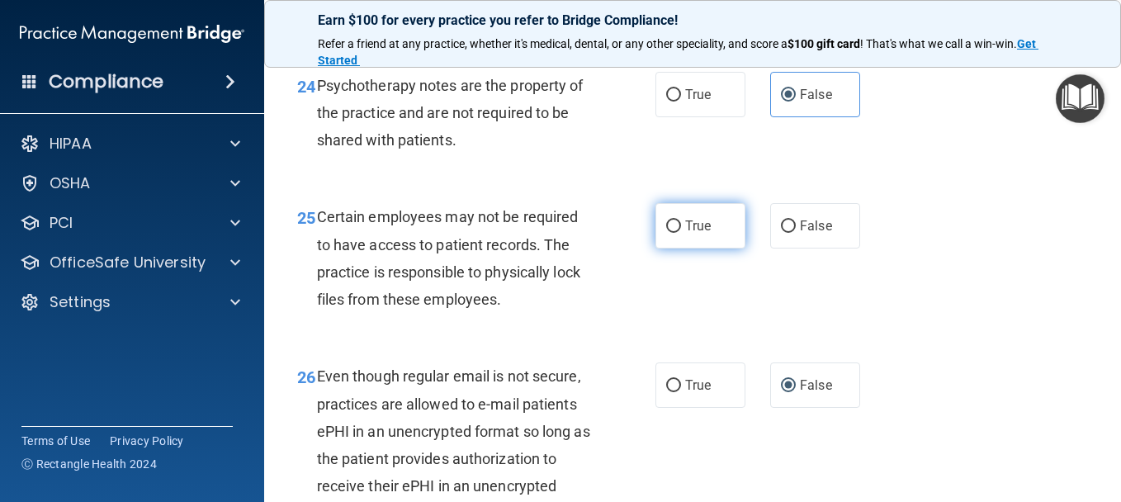
radio input "true"
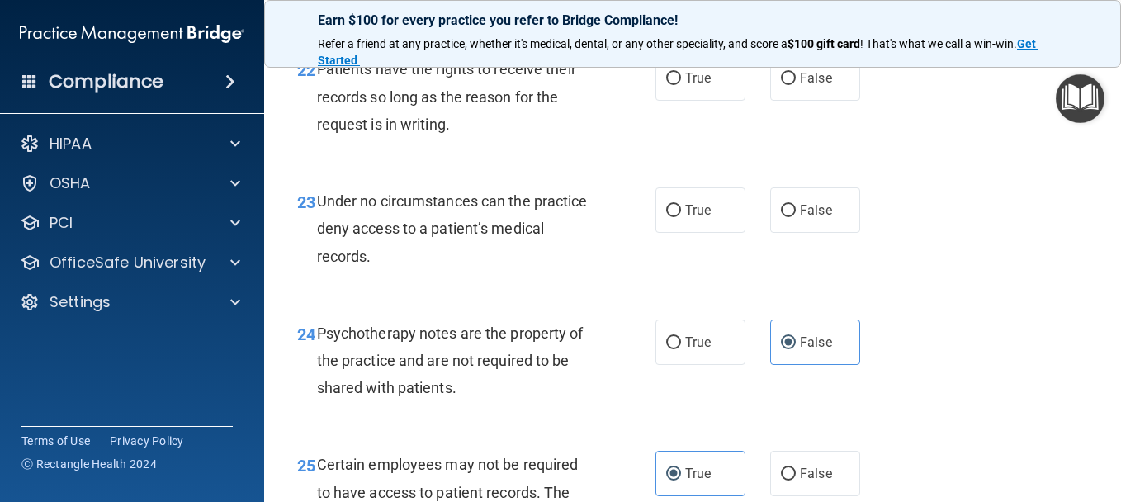
scroll to position [3801, 0]
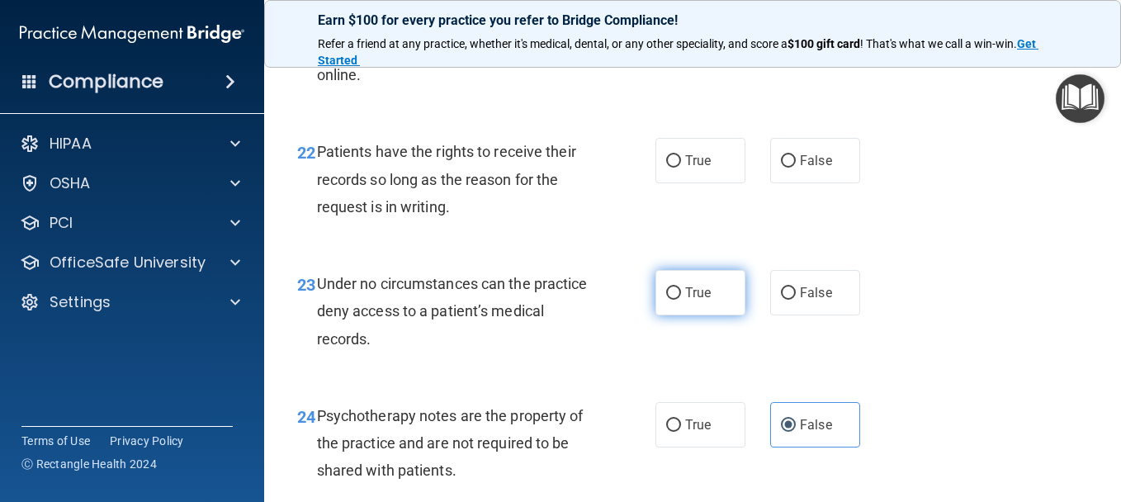
click at [685, 300] on span "True" at bounding box center [698, 293] width 26 height 16
click at [681, 300] on input "True" at bounding box center [673, 293] width 15 height 12
radio input "true"
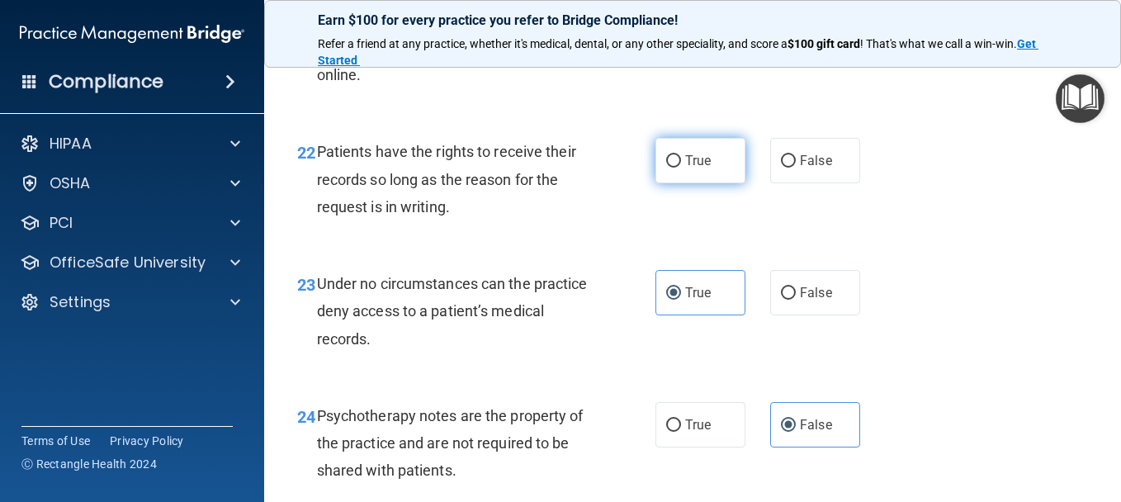
click at [677, 183] on label "True" at bounding box center [700, 160] width 90 height 45
click at [677, 168] on input "True" at bounding box center [673, 161] width 15 height 12
radio input "true"
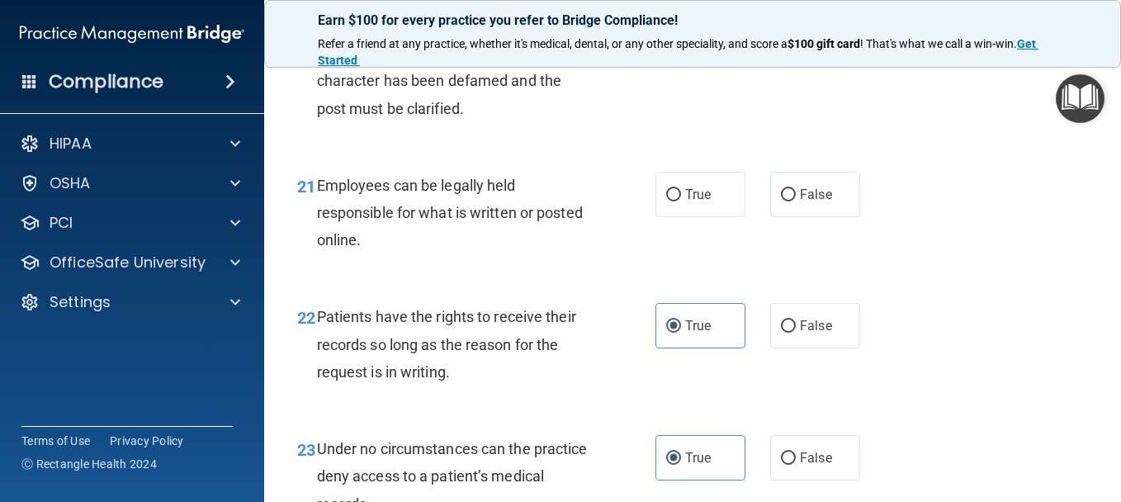
scroll to position [3553, 0]
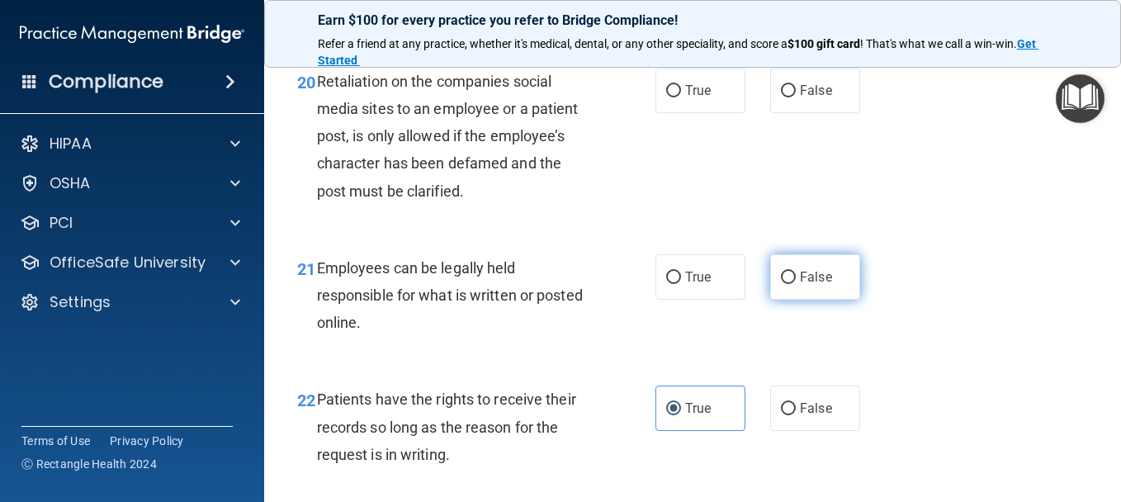
click at [816, 285] on span "False" at bounding box center [816, 277] width 32 height 16
click at [795, 284] on input "False" at bounding box center [788, 277] width 15 height 12
radio input "true"
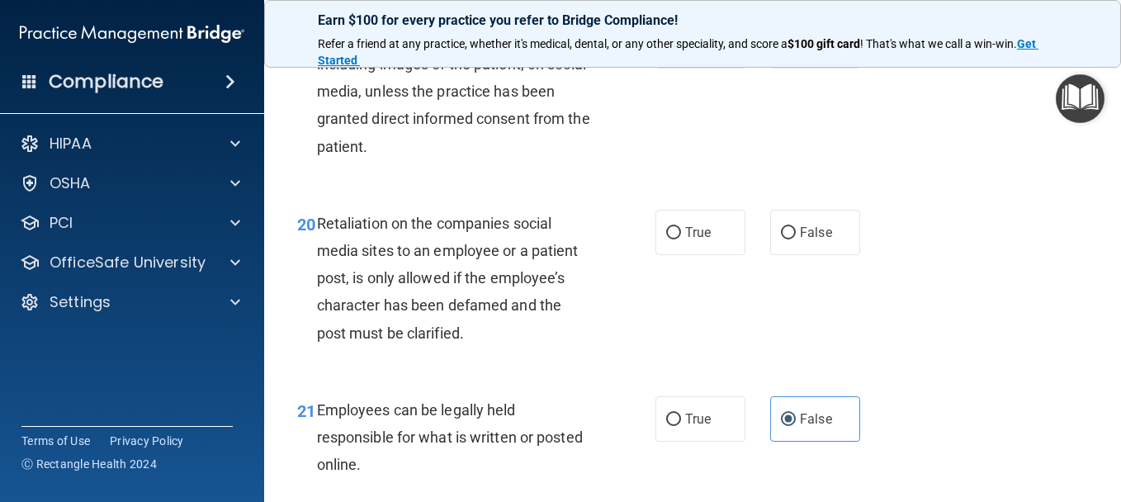
scroll to position [3388, 0]
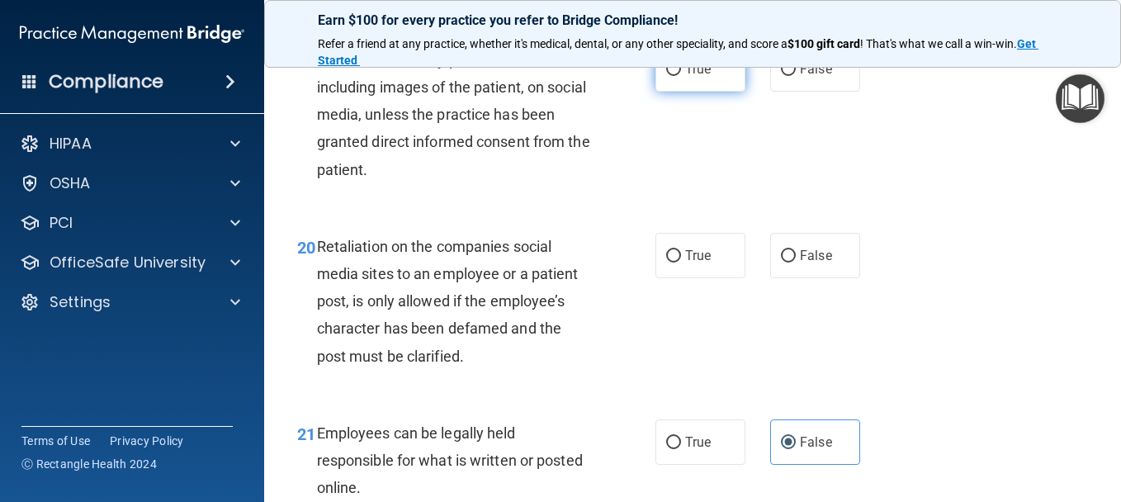
click at [674, 92] on label "True" at bounding box center [700, 68] width 90 height 45
click at [674, 76] on input "True" at bounding box center [673, 70] width 15 height 12
radio input "true"
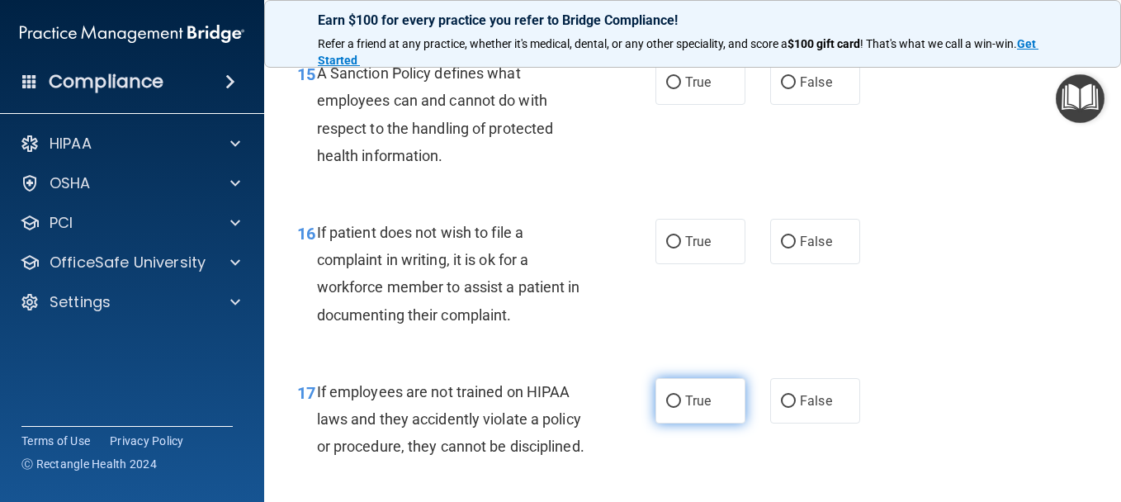
scroll to position [2563, 0]
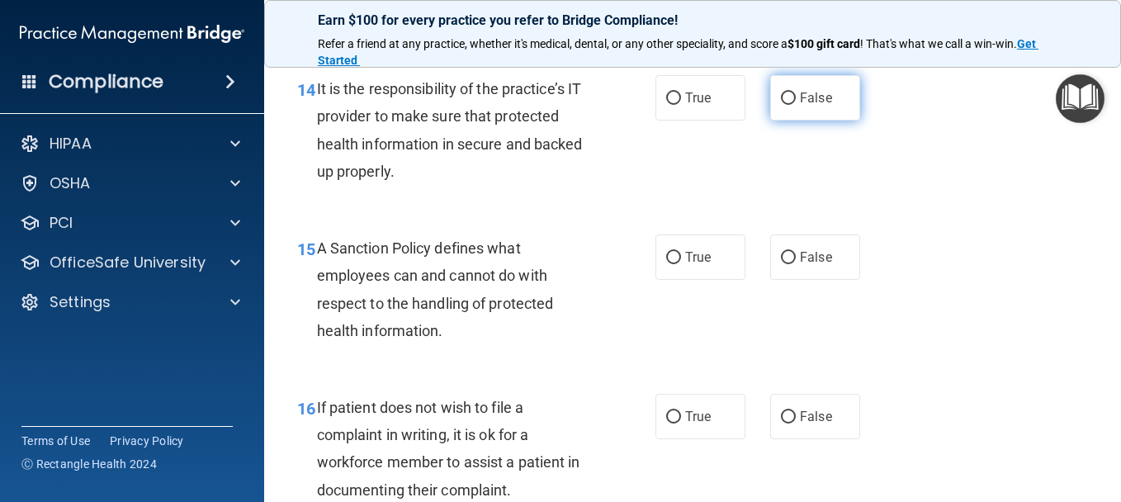
click at [783, 105] on input "False" at bounding box center [788, 98] width 15 height 12
radio input "true"
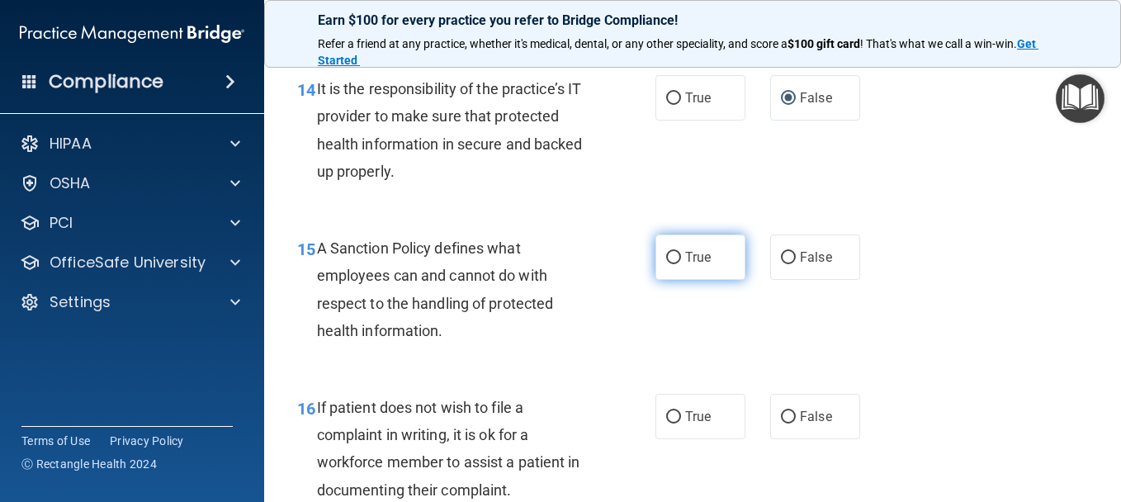
click at [666, 264] on input "True" at bounding box center [673, 258] width 15 height 12
radio input "true"
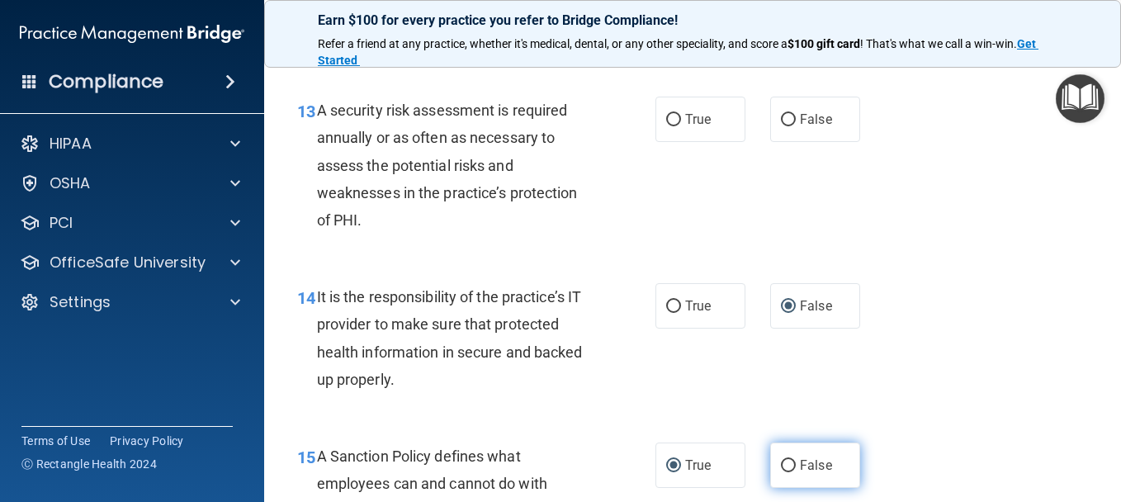
scroll to position [2233, 0]
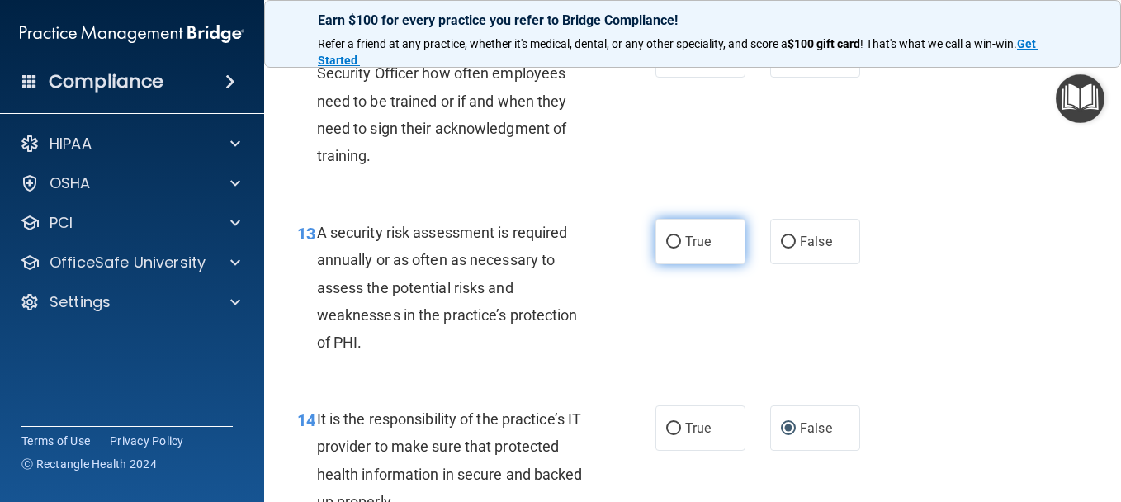
click at [666, 248] on input "True" at bounding box center [673, 242] width 15 height 12
radio input "true"
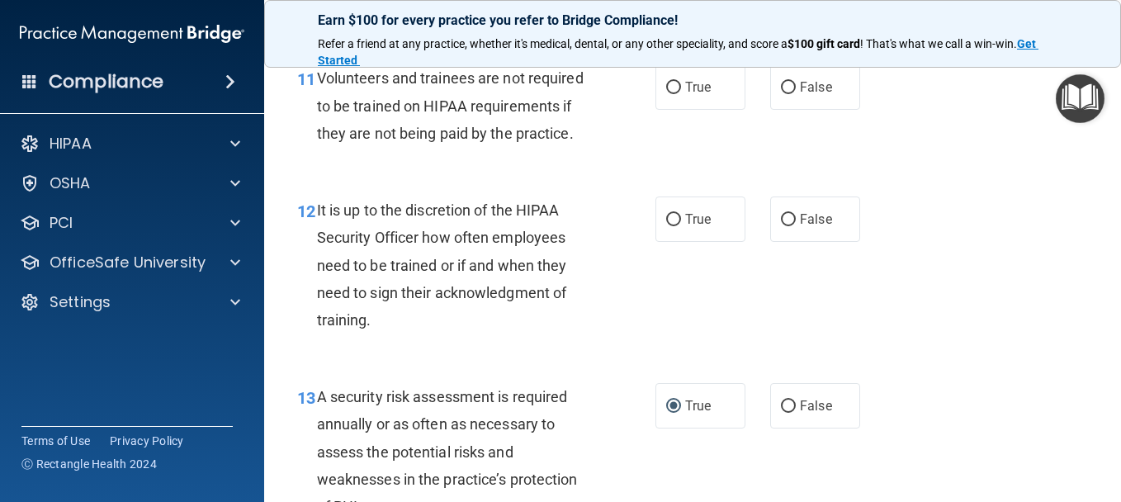
scroll to position [2068, 0]
click at [781, 227] on input "False" at bounding box center [788, 221] width 15 height 12
radio input "true"
click at [787, 95] on input "False" at bounding box center [788, 89] width 15 height 12
radio input "true"
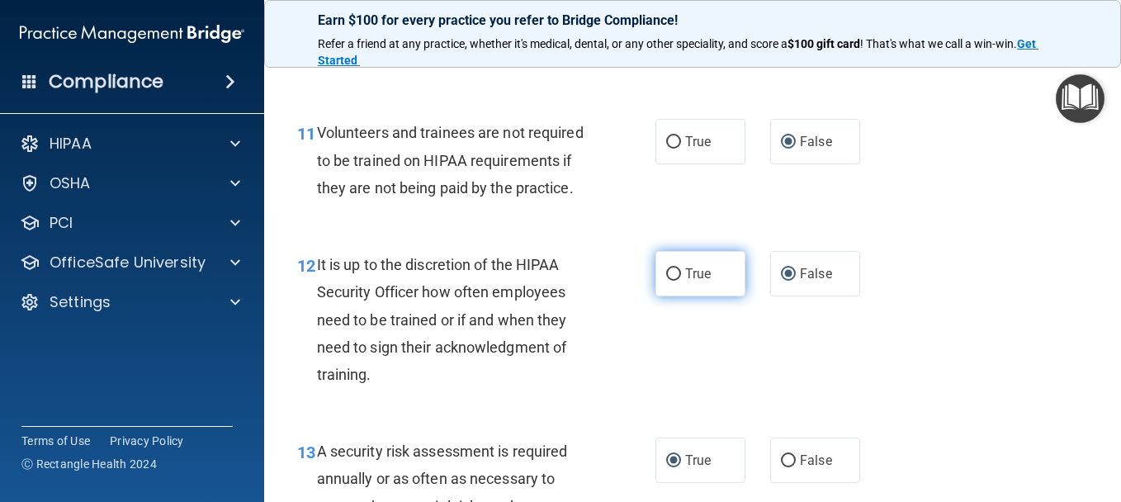
scroll to position [1985, 0]
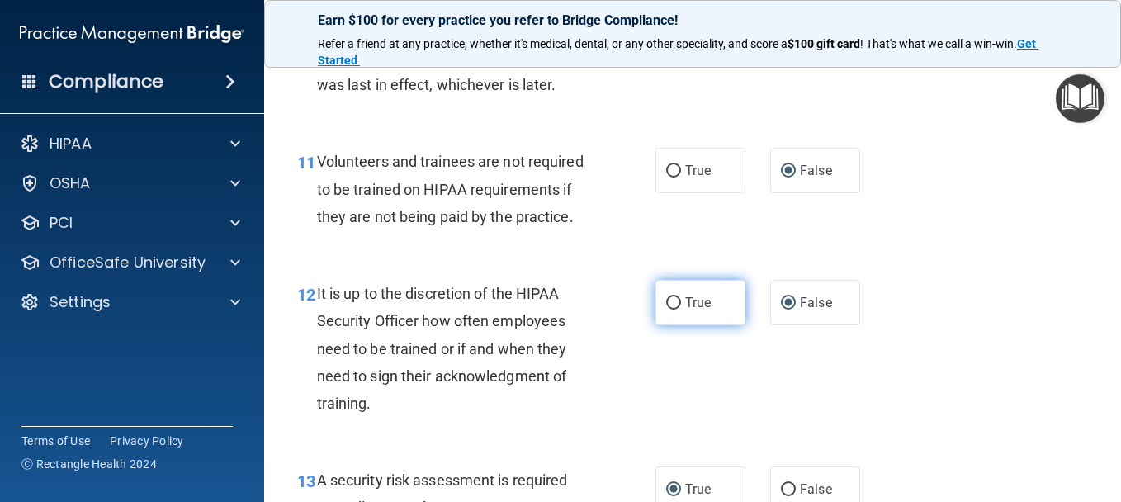
click at [685, 310] on span "True" at bounding box center [698, 303] width 26 height 16
click at [681, 309] on input "True" at bounding box center [673, 303] width 15 height 12
radio input "true"
radio input "false"
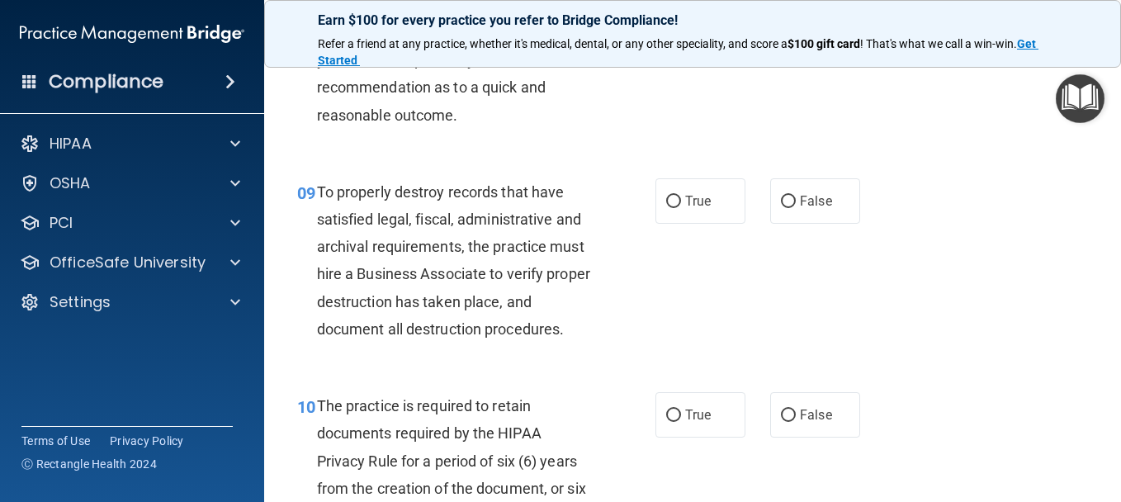
scroll to position [1490, 0]
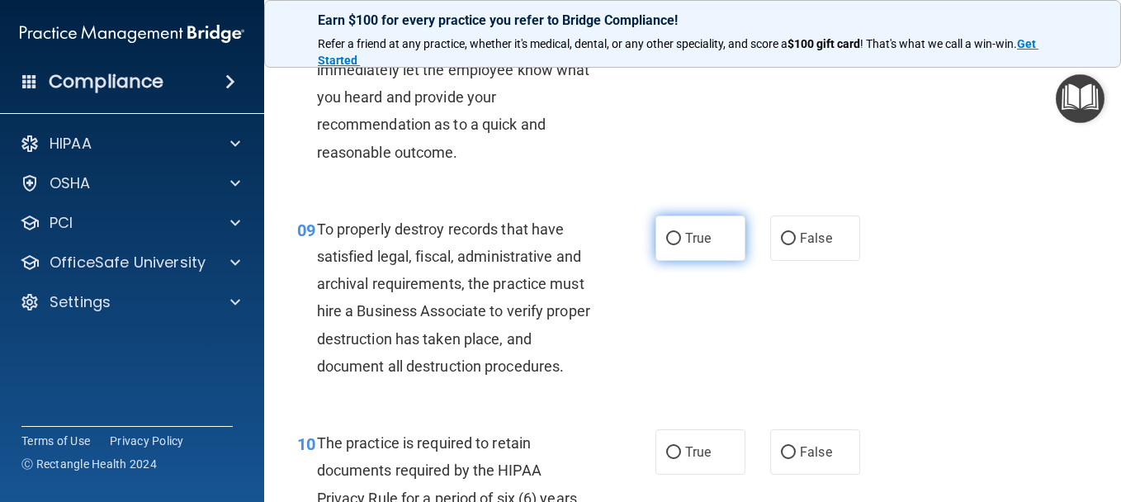
click at [682, 261] on label "True" at bounding box center [700, 237] width 90 height 45
click at [681, 245] on input "True" at bounding box center [673, 239] width 15 height 12
radio input "true"
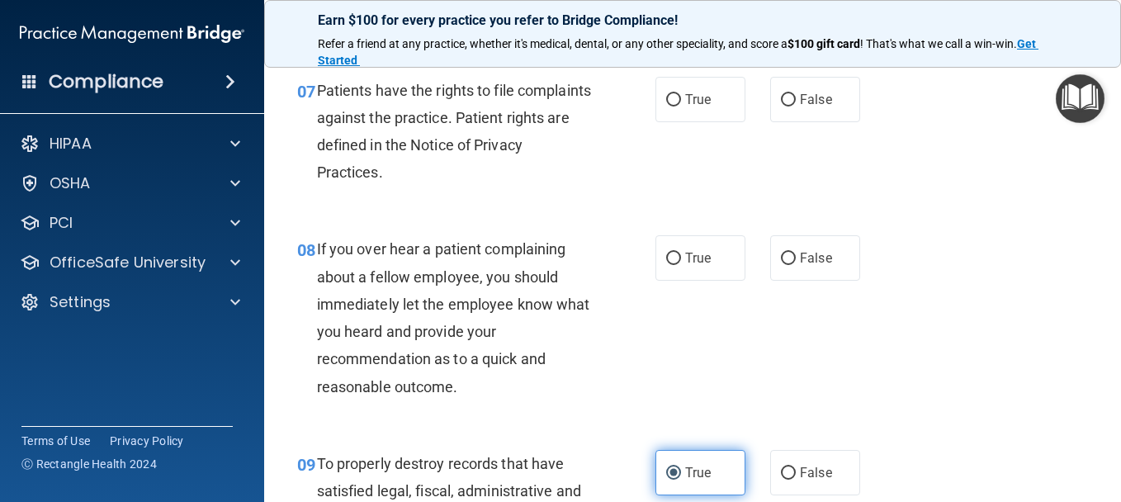
scroll to position [1243, 0]
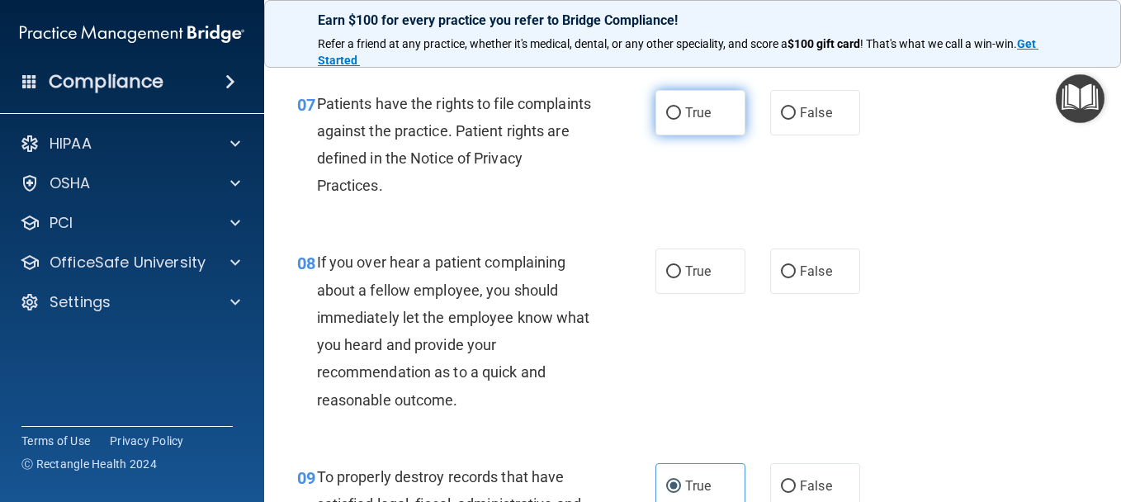
click at [677, 135] on label "True" at bounding box center [700, 112] width 90 height 45
click at [677, 120] on input "True" at bounding box center [673, 113] width 15 height 12
radio input "true"
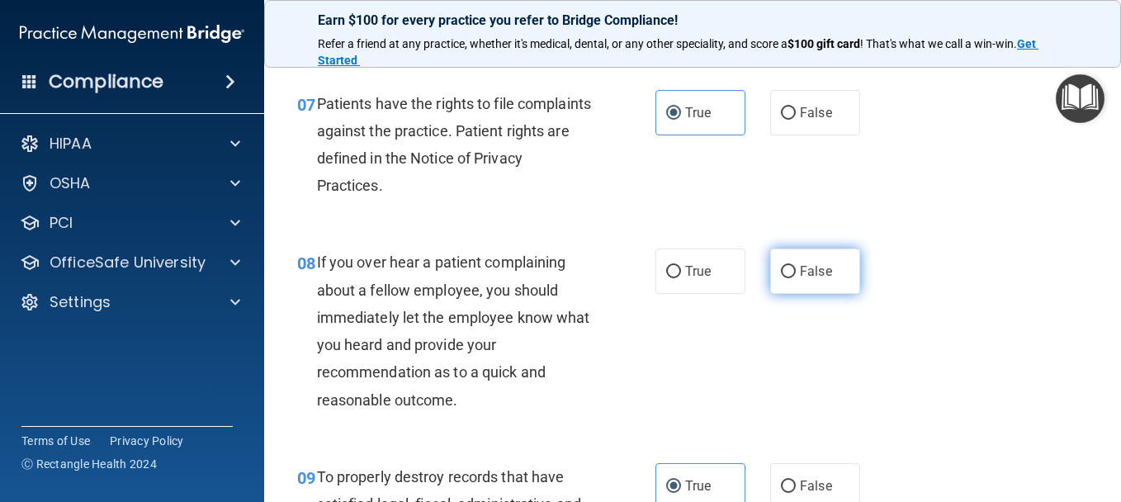
click at [786, 294] on label "False" at bounding box center [815, 270] width 90 height 45
click at [786, 278] on input "False" at bounding box center [788, 272] width 15 height 12
radio input "true"
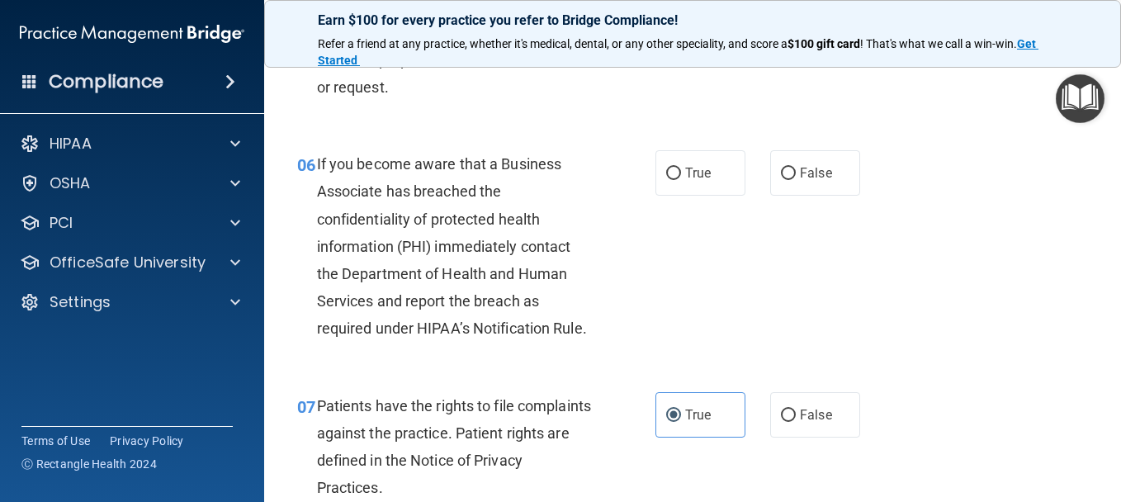
scroll to position [913, 0]
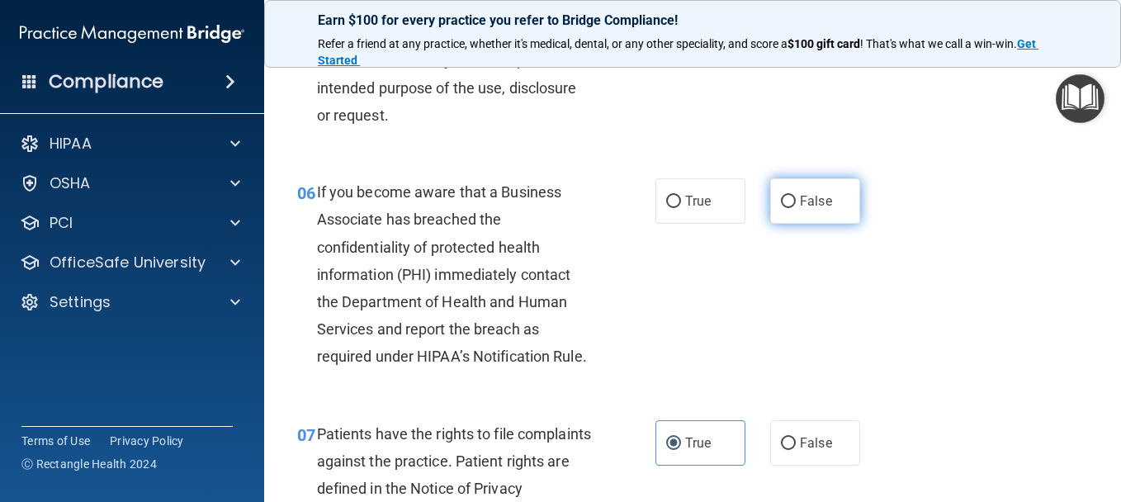
click at [812, 224] on label "False" at bounding box center [815, 200] width 90 height 45
click at [795, 208] on input "False" at bounding box center [788, 202] width 15 height 12
radio input "true"
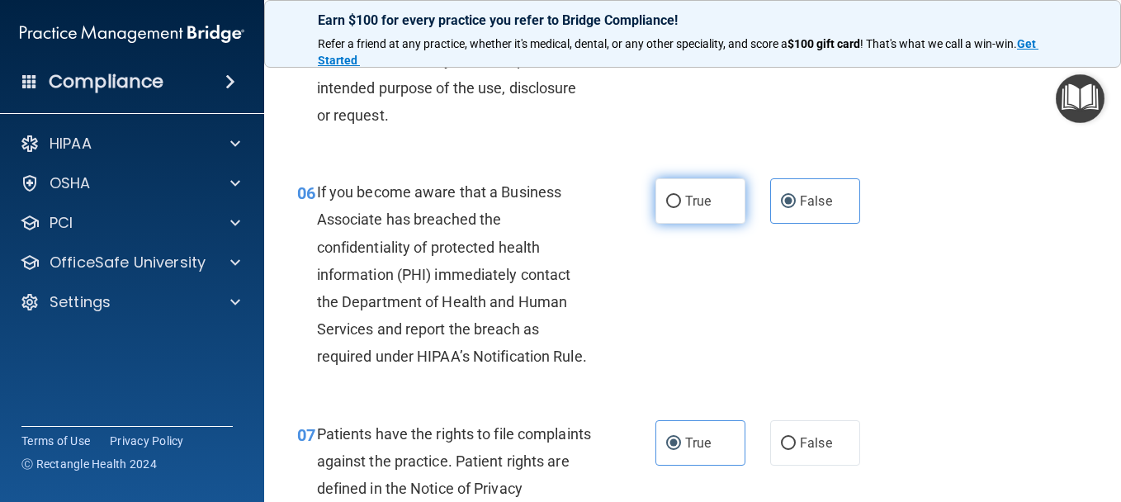
click at [701, 209] on span "True" at bounding box center [698, 201] width 26 height 16
click at [681, 208] on input "True" at bounding box center [673, 202] width 15 height 12
radio input "true"
radio input "false"
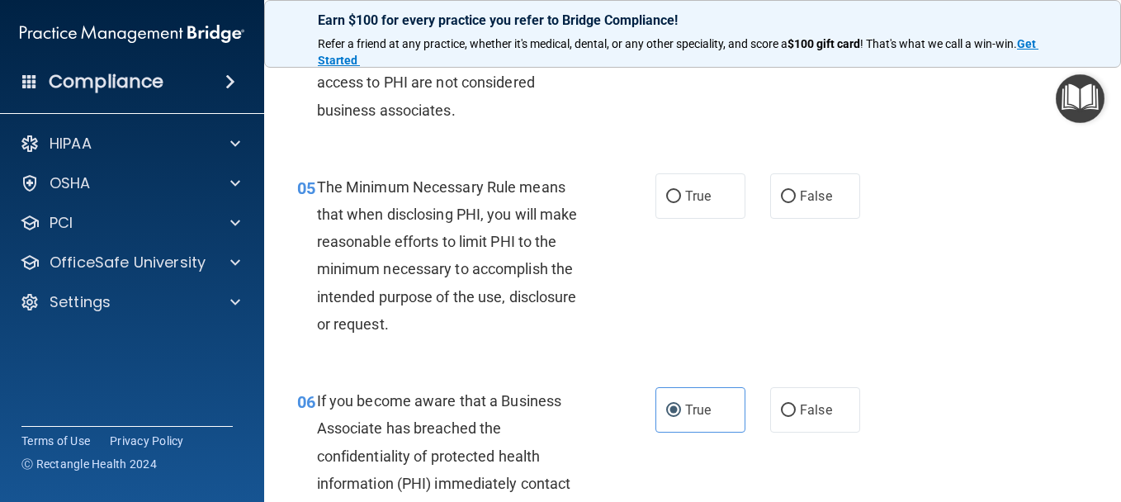
scroll to position [665, 0]
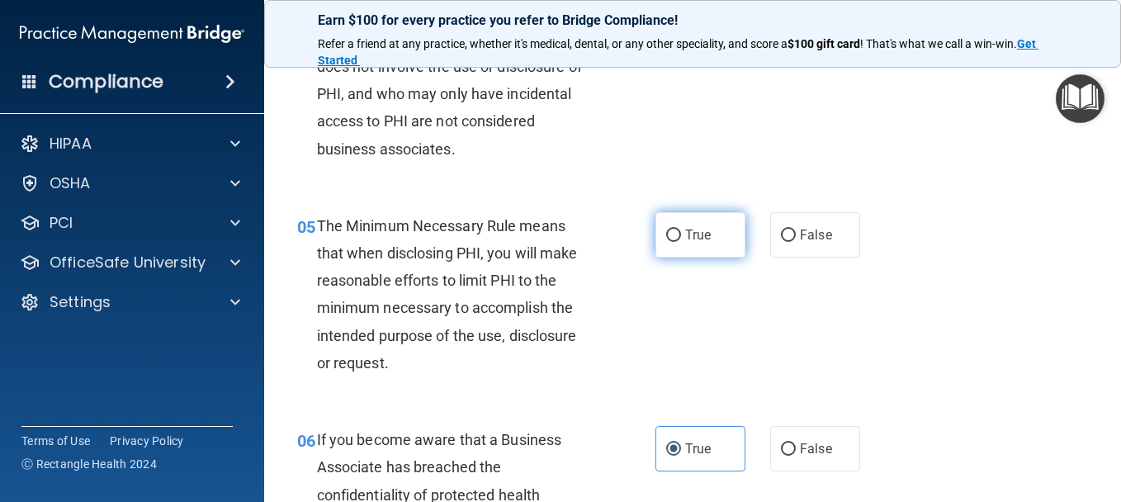
click at [673, 257] on label "True" at bounding box center [700, 234] width 90 height 45
click at [673, 242] on input "True" at bounding box center [673, 235] width 15 height 12
radio input "true"
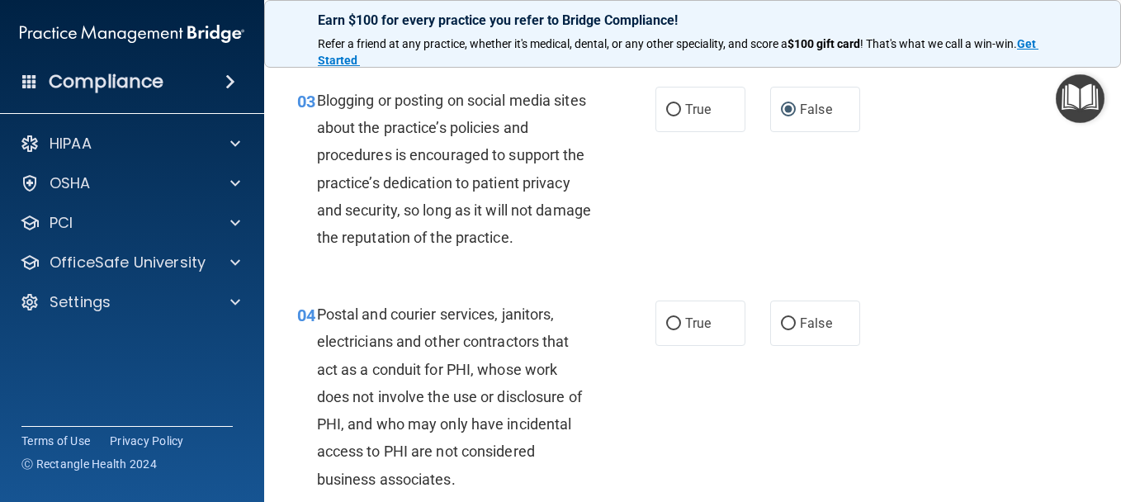
scroll to position [500, 0]
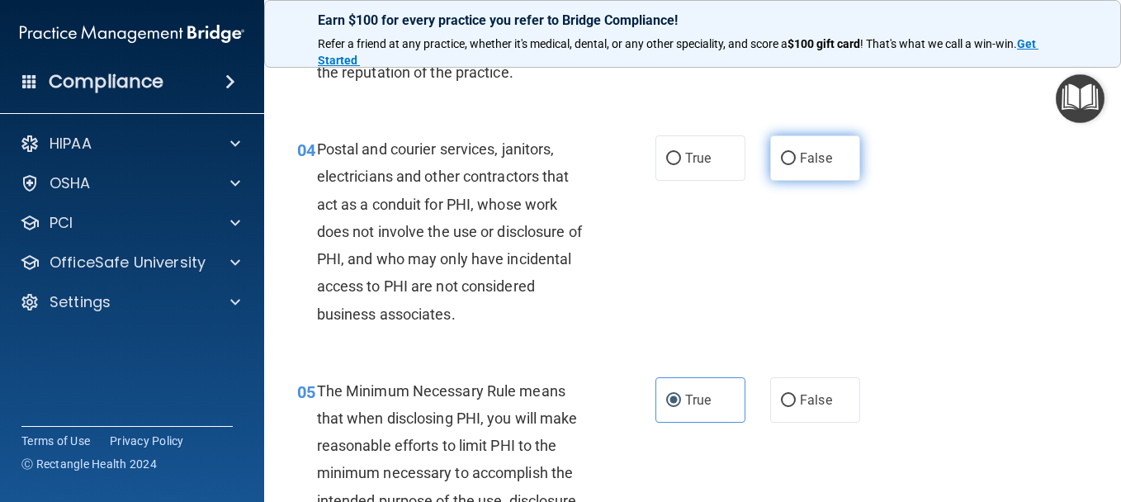
click at [781, 165] on input "False" at bounding box center [788, 159] width 15 height 12
radio input "true"
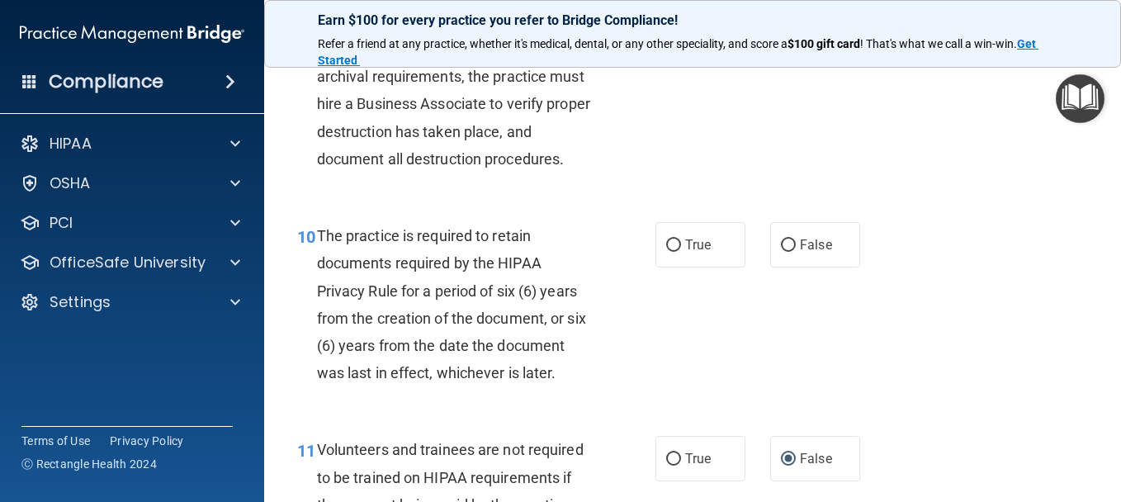
scroll to position [1815, 0]
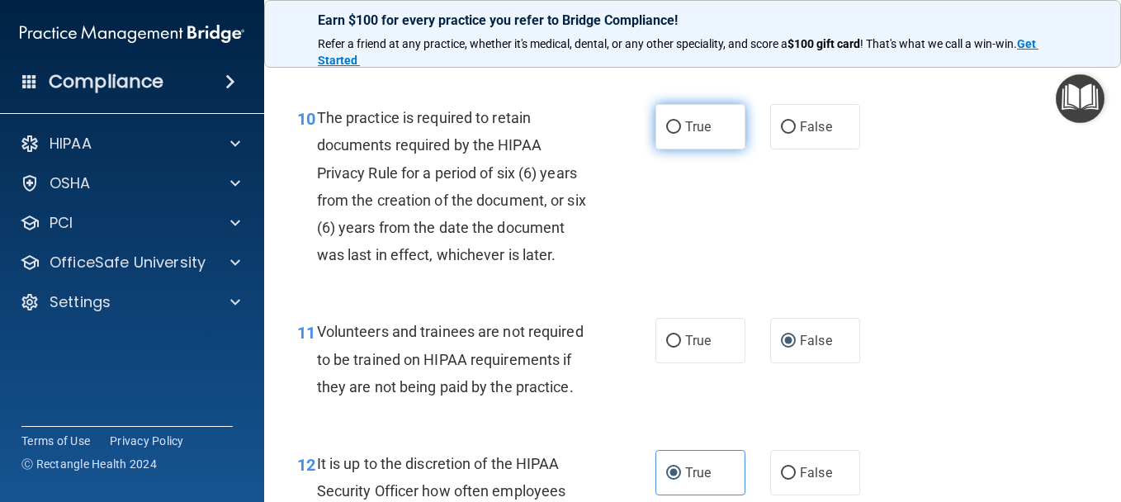
click at [670, 149] on label "True" at bounding box center [700, 126] width 90 height 45
click at [670, 134] on input "True" at bounding box center [673, 127] width 15 height 12
radio input "true"
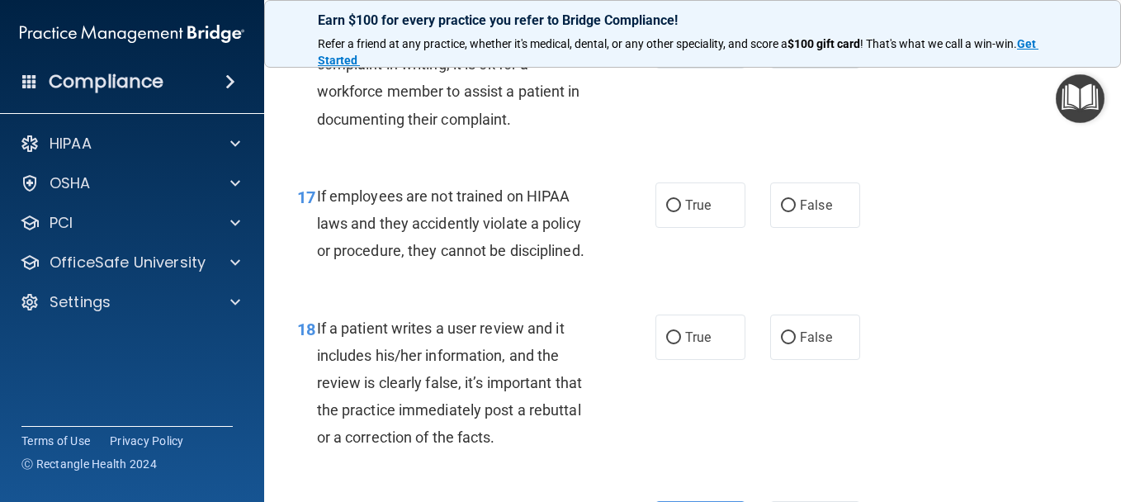
scroll to position [2971, 0]
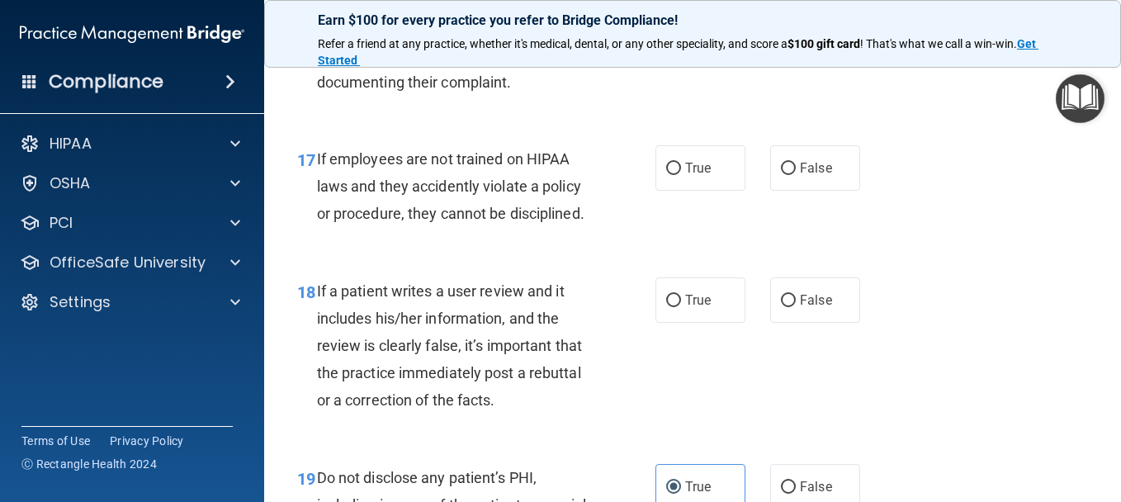
click at [819, 31] on label "False" at bounding box center [815, 8] width 90 height 45
click at [795, 16] on input "False" at bounding box center [788, 9] width 15 height 12
radio input "true"
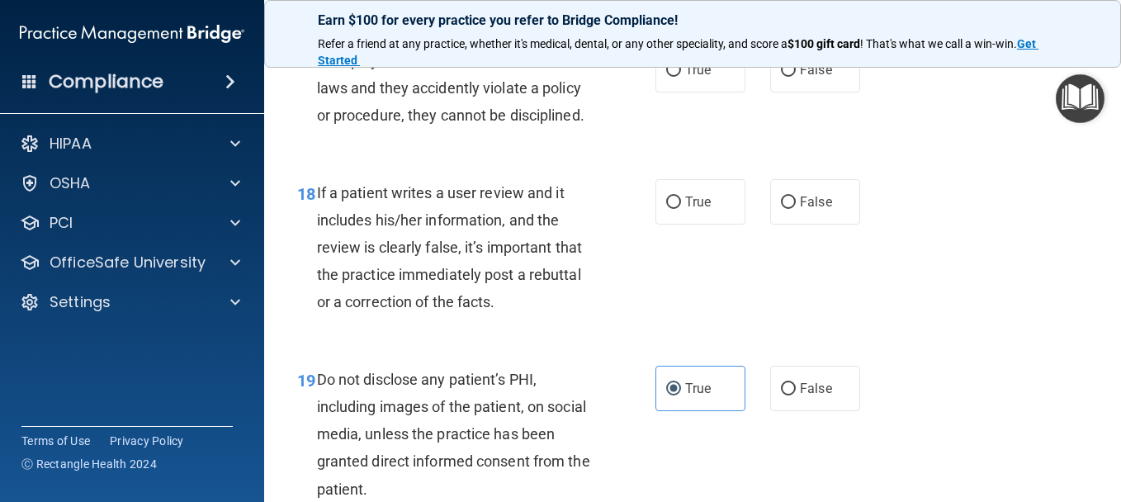
scroll to position [3136, 0]
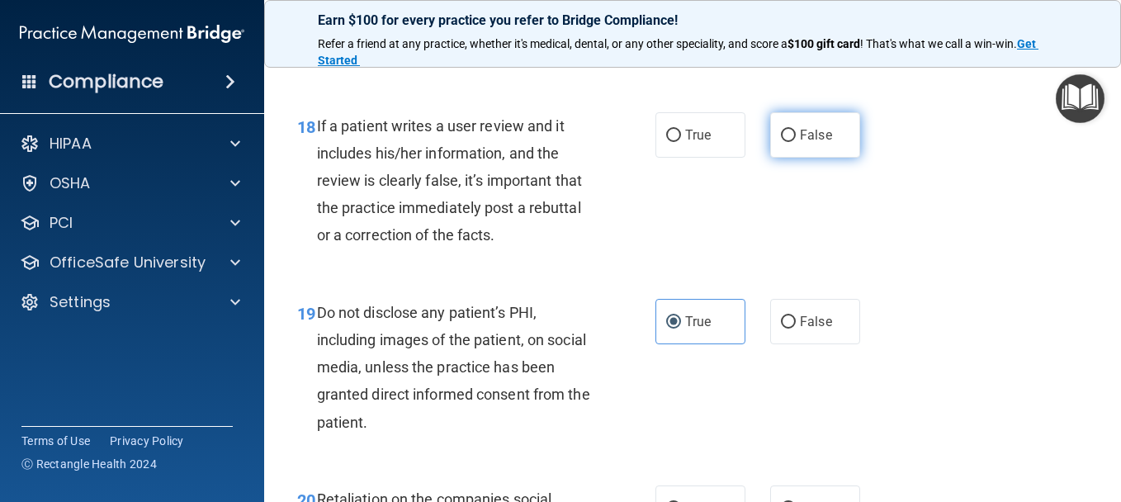
click at [781, 142] on input "False" at bounding box center [788, 136] width 15 height 12
radio input "true"
click at [781, 26] on label "False" at bounding box center [815, 2] width 90 height 45
click at [781, 10] on input "False" at bounding box center [788, 4] width 15 height 12
radio input "true"
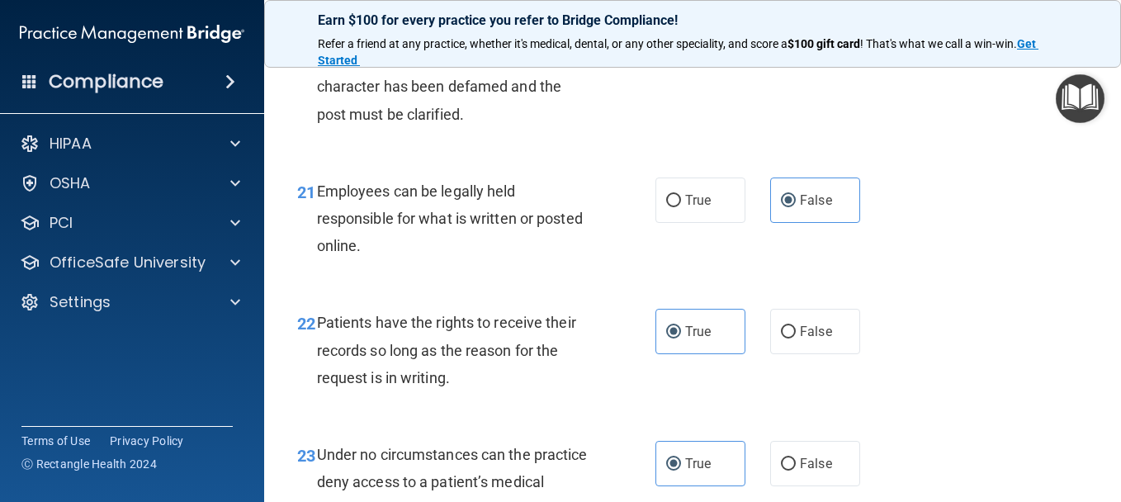
scroll to position [3631, 0]
click at [781, 20] on input "False" at bounding box center [788, 13] width 15 height 12
radio input "true"
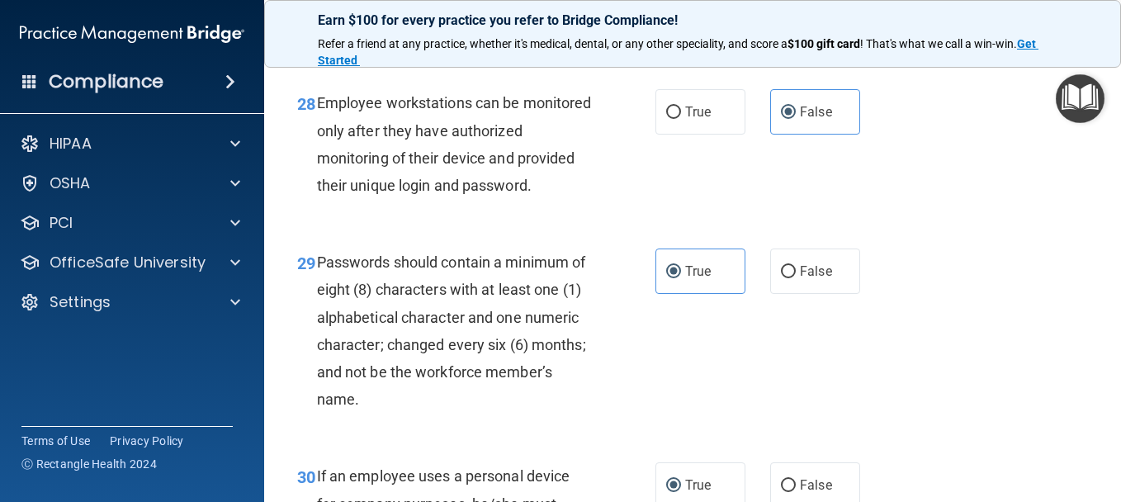
scroll to position [5121, 0]
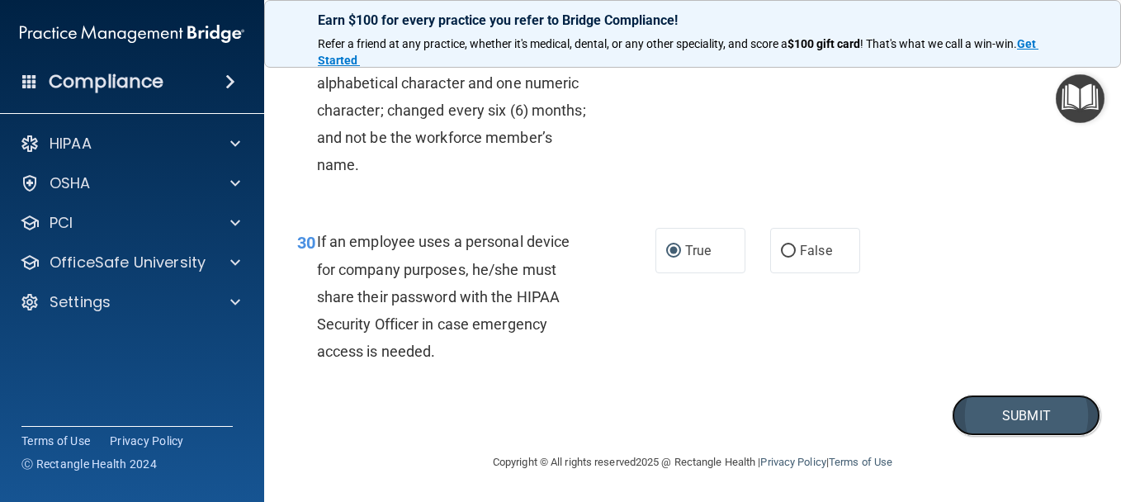
click at [1018, 405] on button "Submit" at bounding box center [1025, 415] width 149 height 42
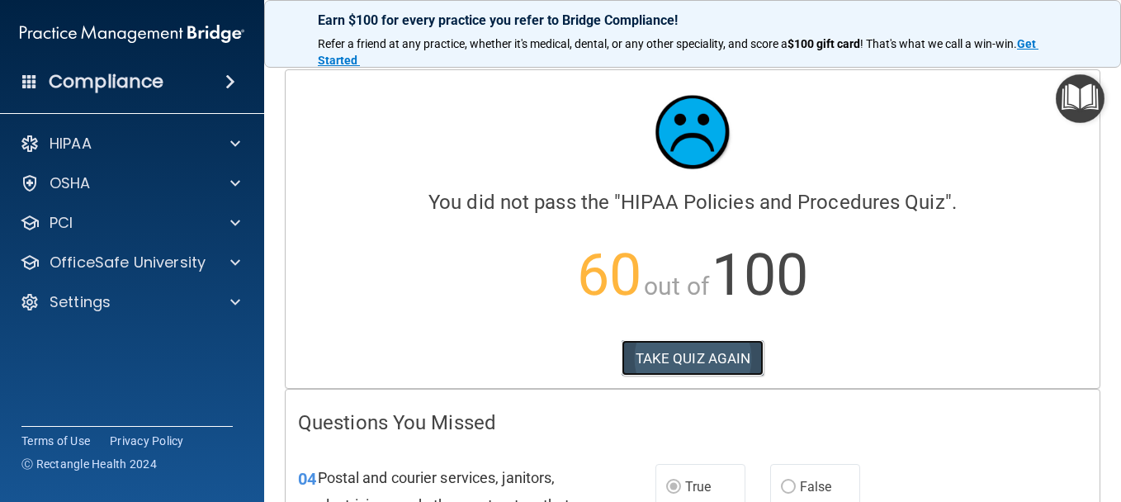
click at [723, 360] on button "TAKE QUIZ AGAIN" at bounding box center [692, 358] width 143 height 36
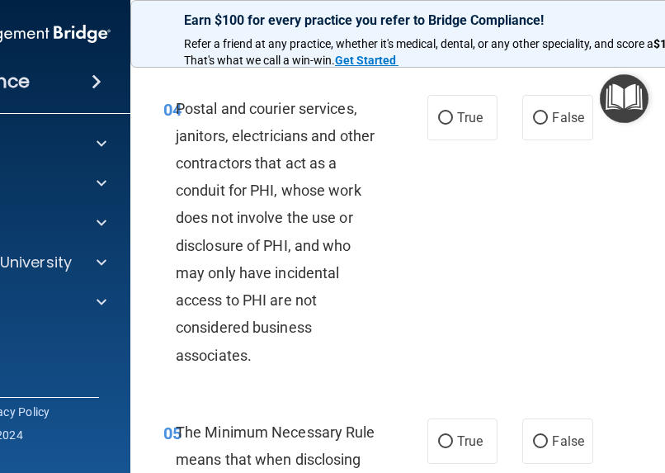
scroll to position [743, 0]
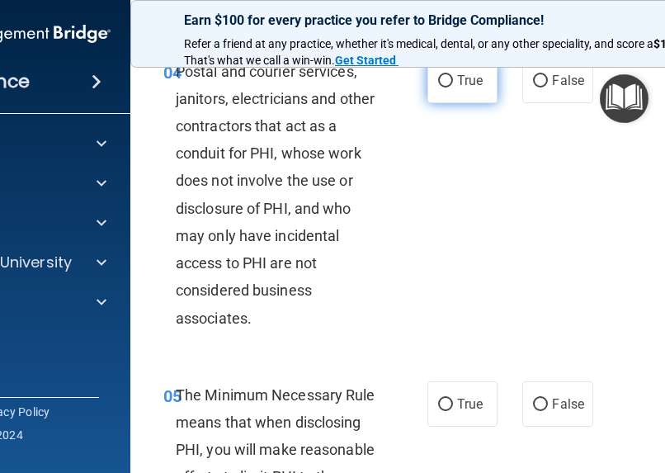
click at [441, 87] on input "True" at bounding box center [445, 81] width 15 height 12
radio input "true"
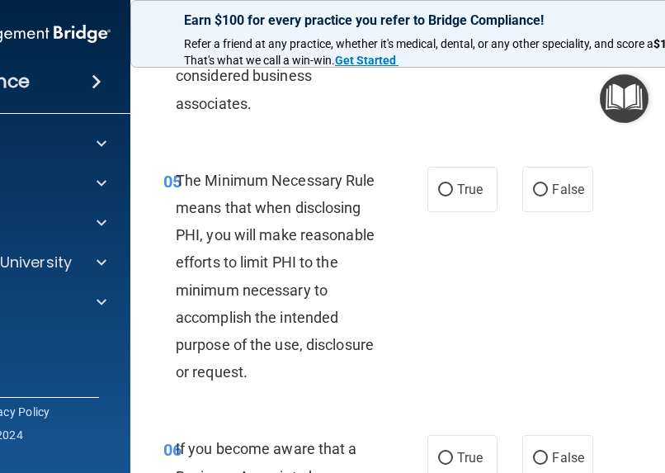
scroll to position [1073, 0]
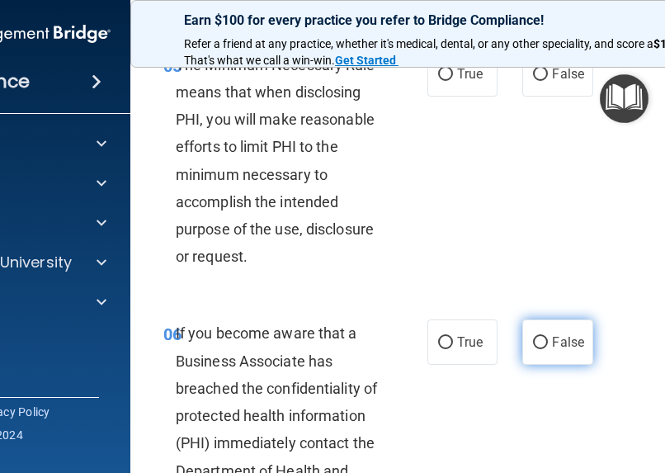
click at [533, 349] on input "False" at bounding box center [540, 343] width 15 height 12
radio input "true"
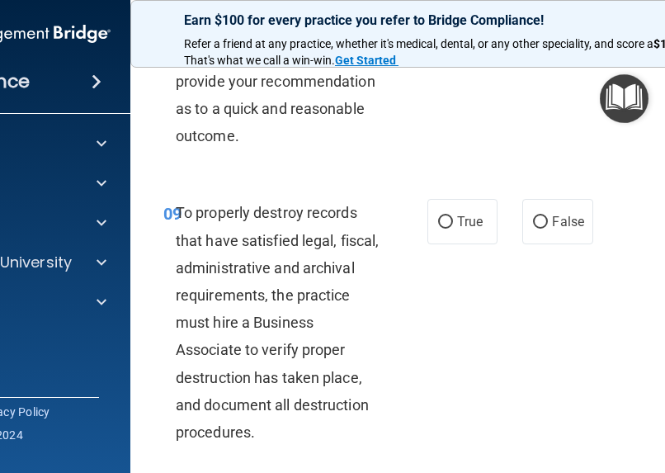
scroll to position [1980, 0]
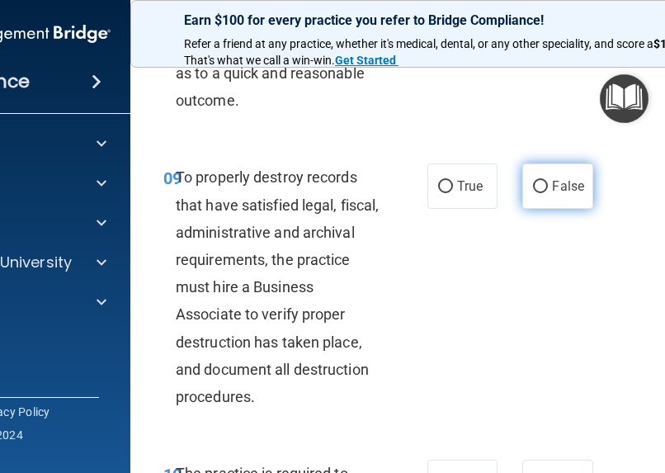
click at [545, 209] on label "False" at bounding box center [557, 185] width 70 height 45
click at [545, 193] on input "False" at bounding box center [540, 187] width 15 height 12
radio input "true"
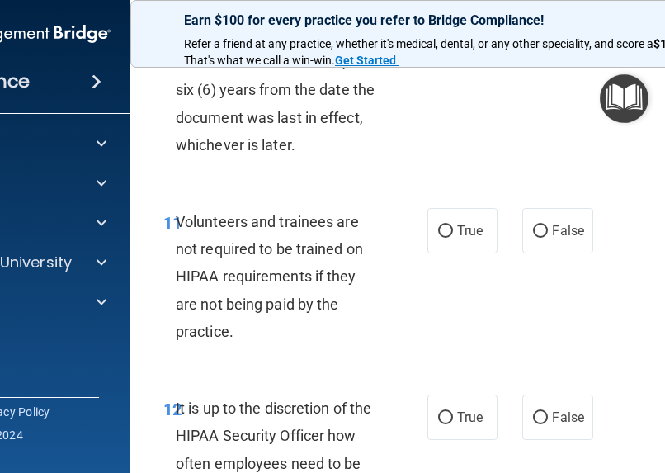
scroll to position [2558, 0]
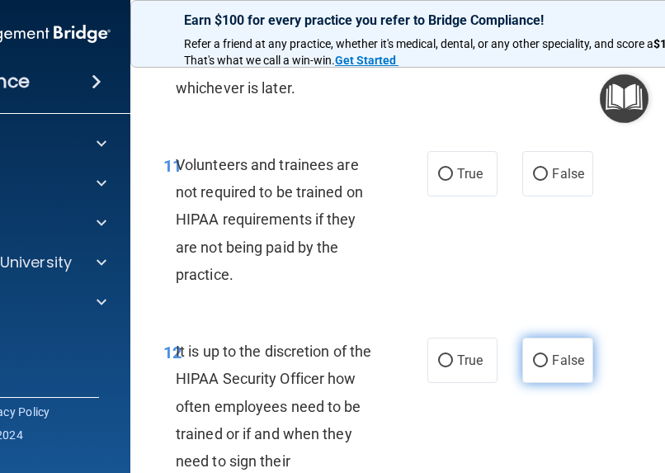
click at [538, 367] on input "False" at bounding box center [540, 361] width 15 height 12
radio input "true"
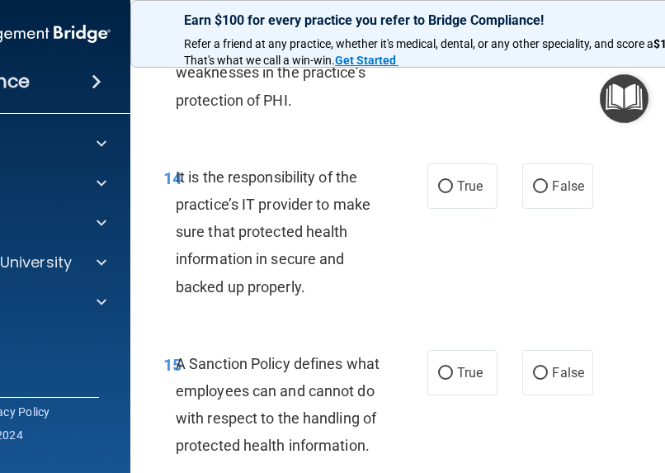
scroll to position [3301, 0]
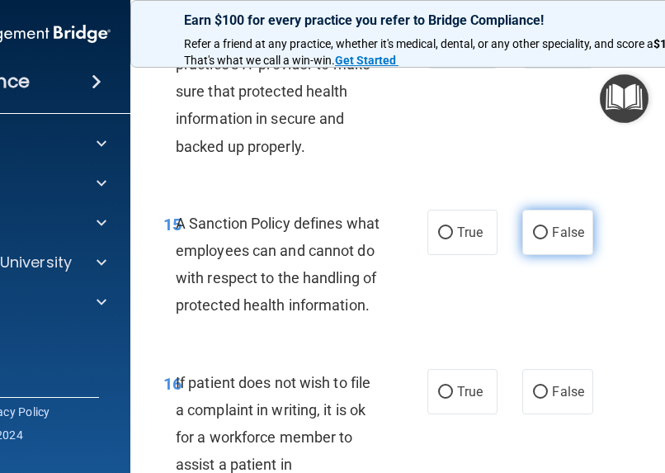
click at [535, 239] on input "False" at bounding box center [540, 233] width 15 height 12
radio input "true"
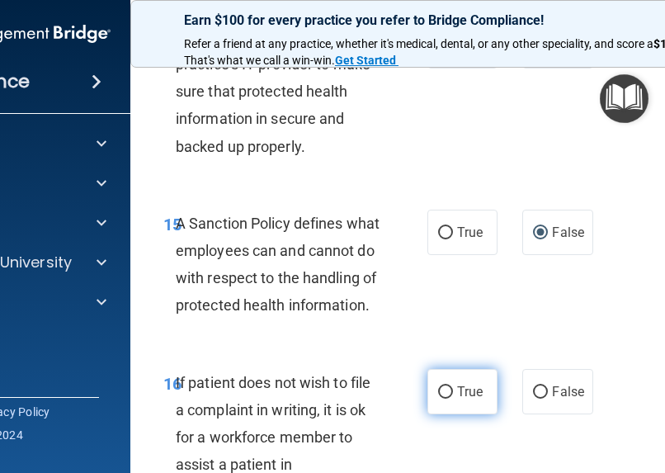
click at [459, 414] on label "True" at bounding box center [462, 391] width 70 height 45
click at [453, 399] on input "True" at bounding box center [445, 392] width 15 height 12
radio input "true"
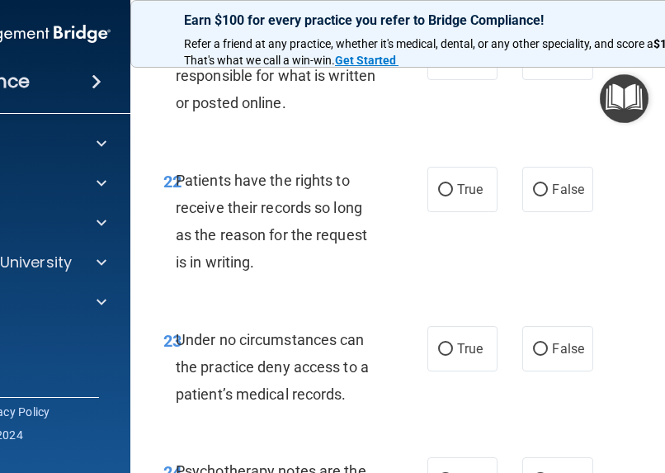
scroll to position [4704, 0]
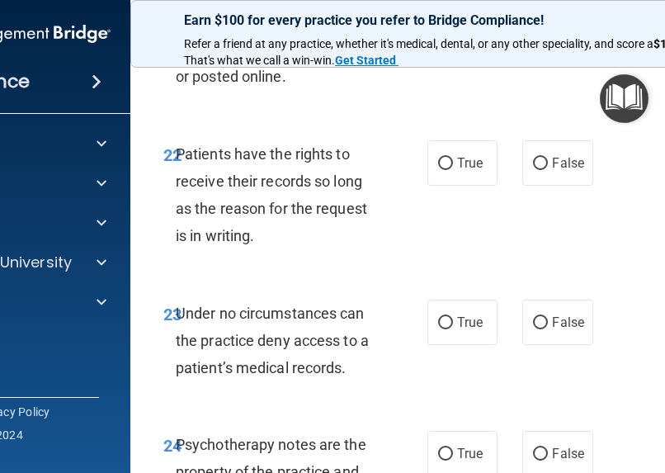
click at [442, 38] on input "True" at bounding box center [445, 32] width 15 height 12
radio input "true"
click at [543, 186] on label "False" at bounding box center [557, 162] width 70 height 45
click at [543, 170] on input "False" at bounding box center [540, 164] width 15 height 12
radio input "true"
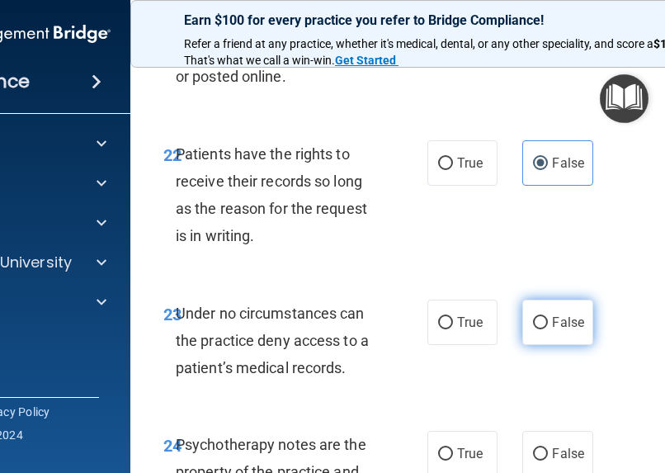
click at [558, 345] on label "False" at bounding box center [557, 322] width 70 height 45
click at [548, 329] on input "False" at bounding box center [540, 323] width 15 height 12
radio input "true"
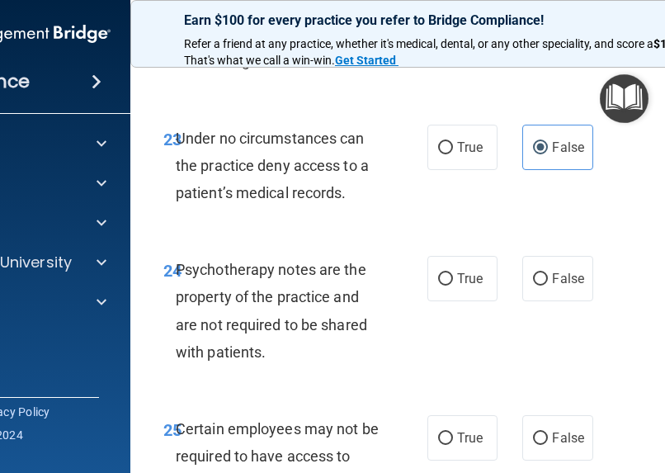
scroll to position [4951, 0]
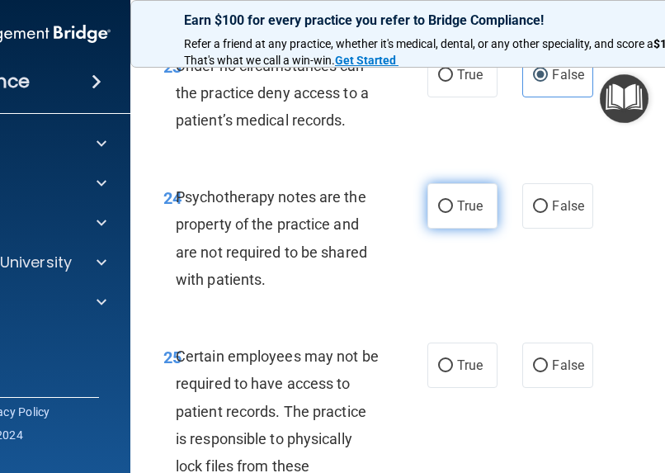
click at [439, 213] on input "True" at bounding box center [445, 207] width 15 height 12
radio input "true"
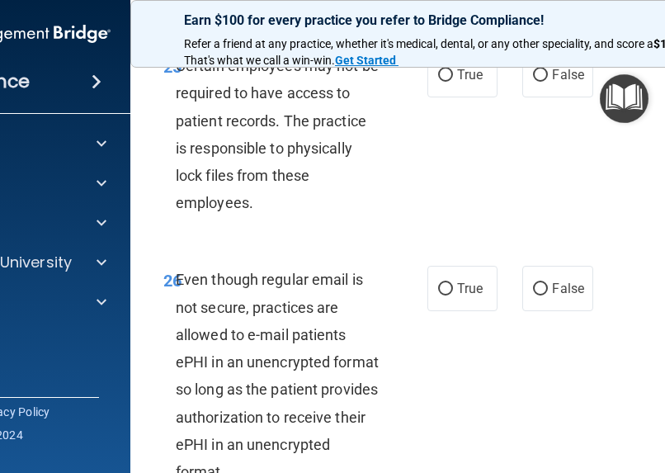
scroll to position [5281, 0]
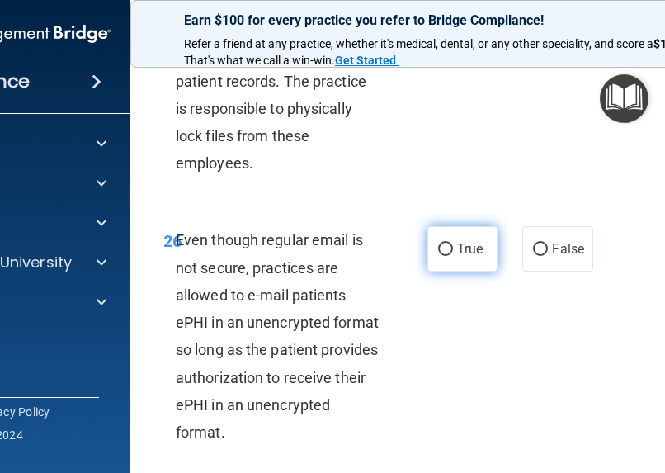
click at [460, 271] on label "True" at bounding box center [462, 248] width 70 height 45
click at [453, 256] on input "True" at bounding box center [445, 249] width 15 height 12
radio input "true"
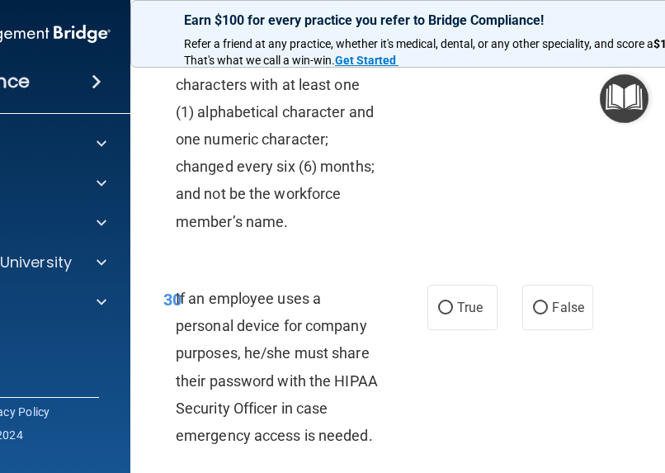
scroll to position [6189, 0]
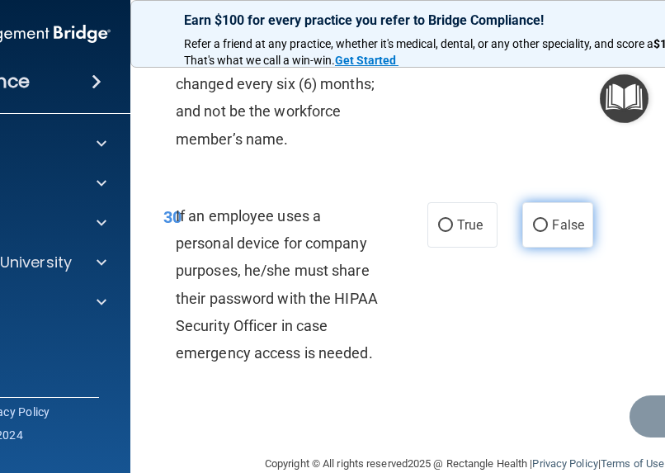
click at [538, 232] on input "False" at bounding box center [540, 225] width 15 height 12
radio input "true"
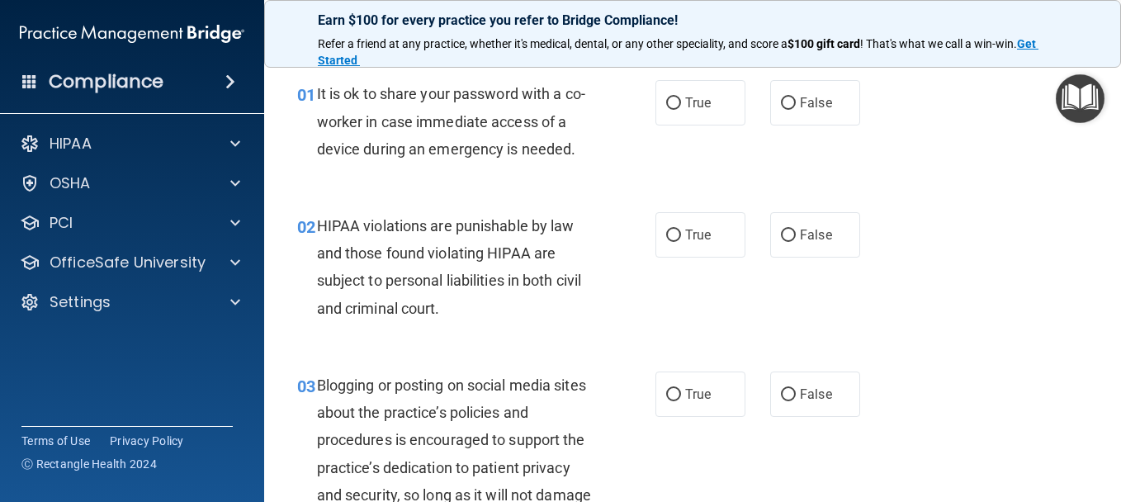
scroll to position [0, 0]
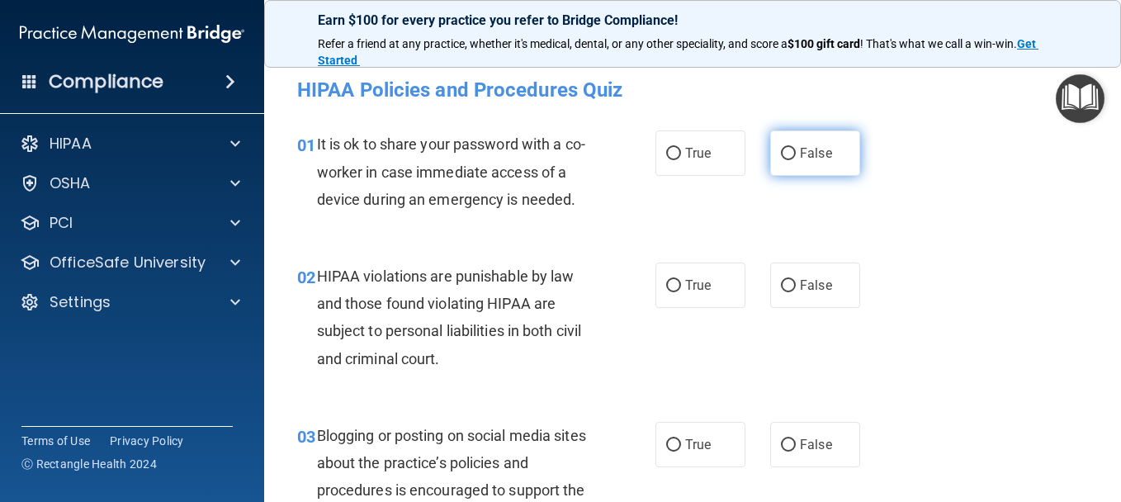
click at [838, 148] on label "False" at bounding box center [815, 152] width 90 height 45
click at [795, 148] on input "False" at bounding box center [788, 154] width 15 height 12
radio input "true"
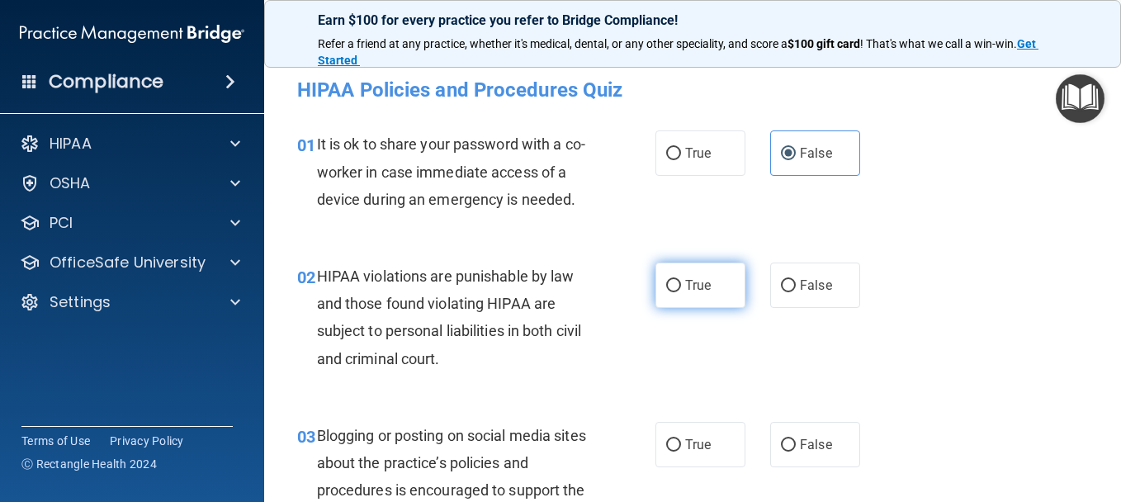
click at [679, 308] on label "True" at bounding box center [700, 284] width 90 height 45
click at [679, 292] on input "True" at bounding box center [673, 286] width 15 height 12
radio input "true"
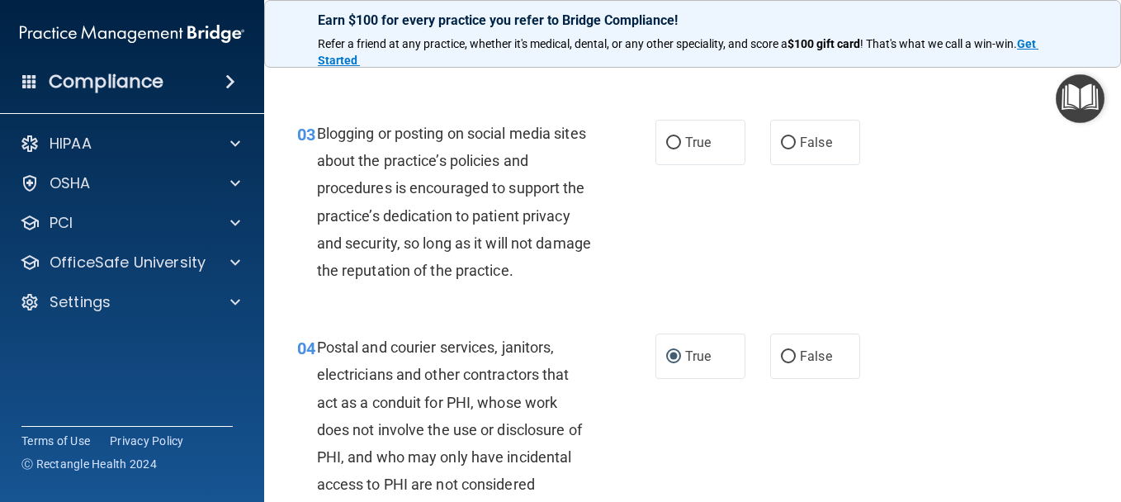
scroll to position [330, 0]
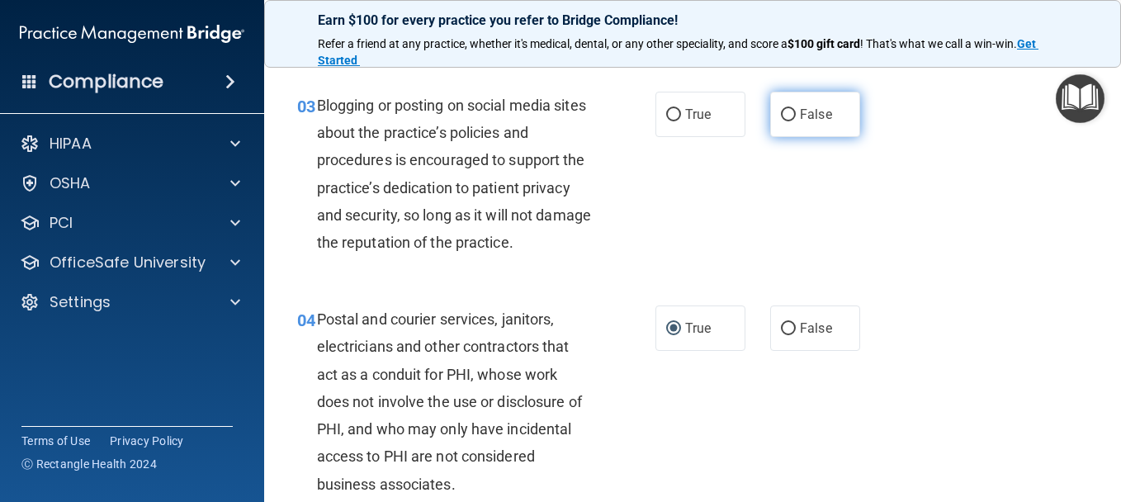
click at [800, 122] on span "False" at bounding box center [816, 114] width 32 height 16
click at [795, 121] on input "False" at bounding box center [788, 115] width 15 height 12
radio input "true"
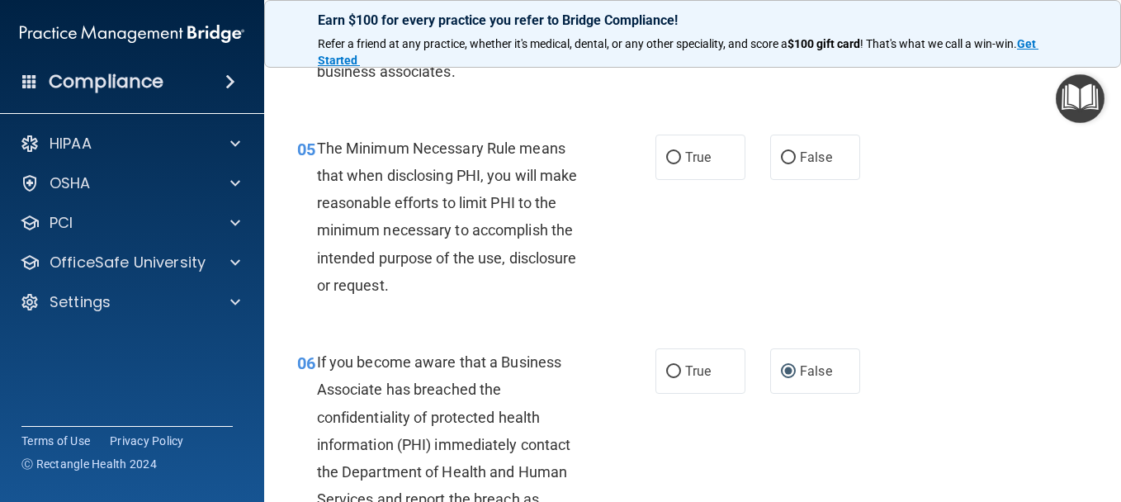
scroll to position [825, 0]
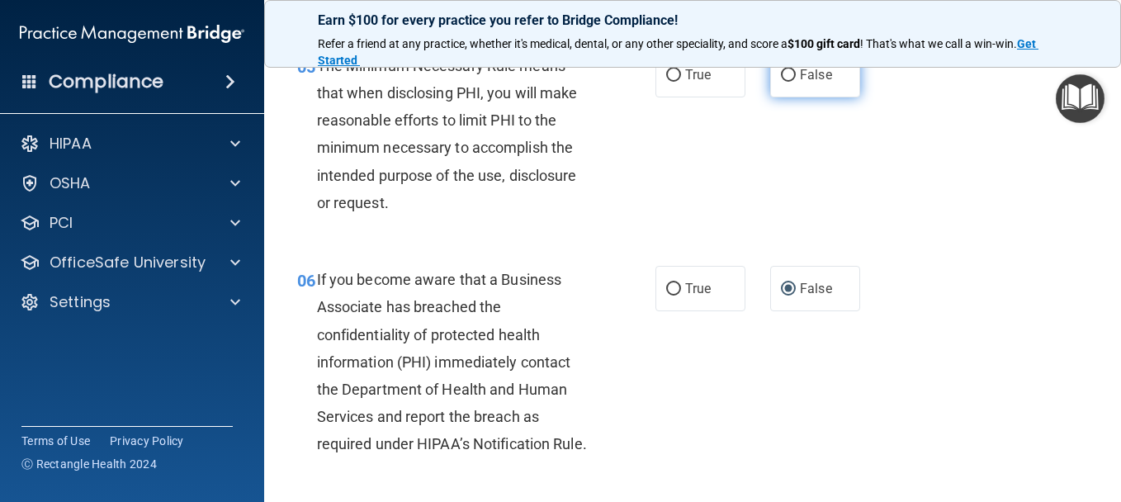
click at [807, 97] on label "False" at bounding box center [815, 74] width 90 height 45
click at [795, 82] on input "False" at bounding box center [788, 75] width 15 height 12
radio input "true"
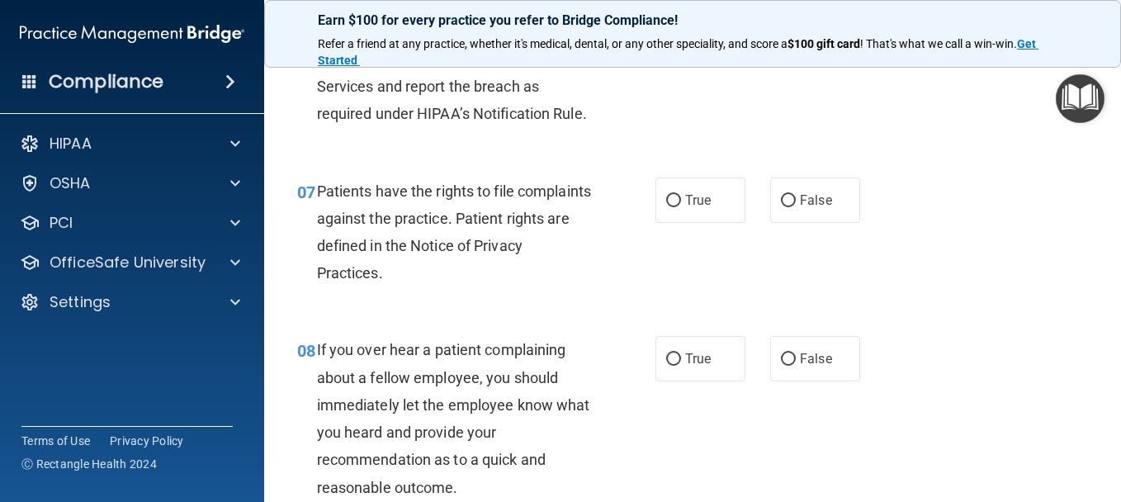
scroll to position [1238, 0]
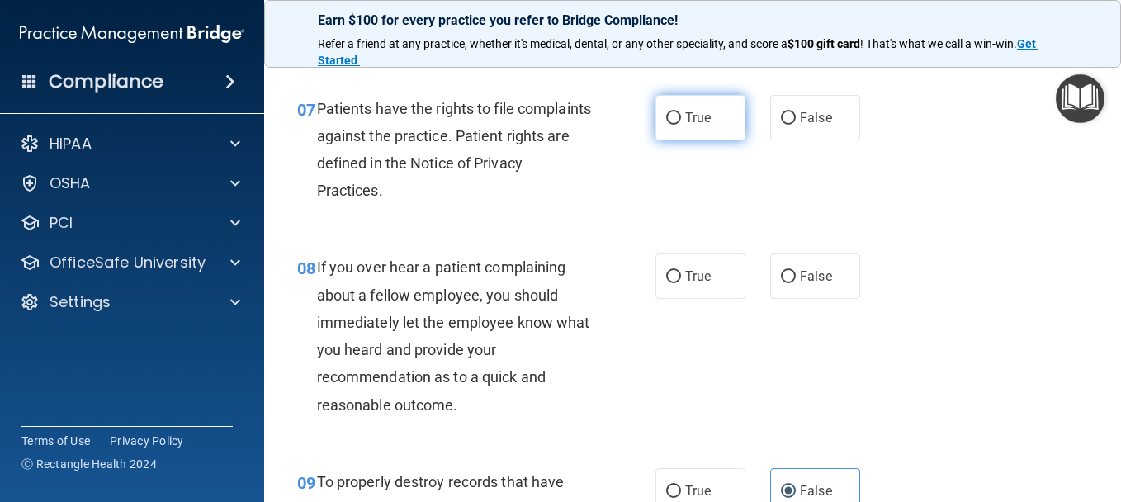
click at [674, 140] on label "True" at bounding box center [700, 117] width 90 height 45
click at [674, 125] on input "True" at bounding box center [673, 118] width 15 height 12
radio input "true"
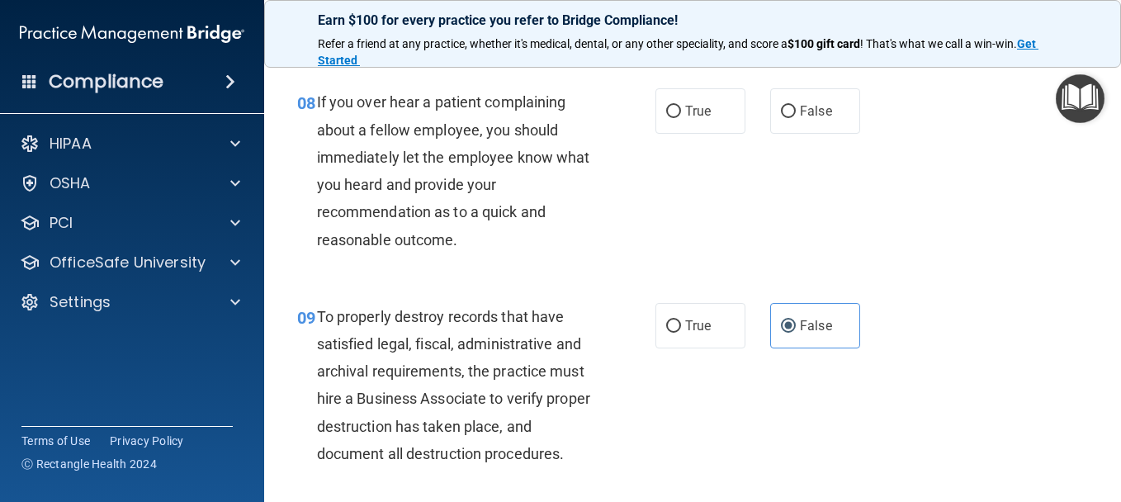
scroll to position [1485, 0]
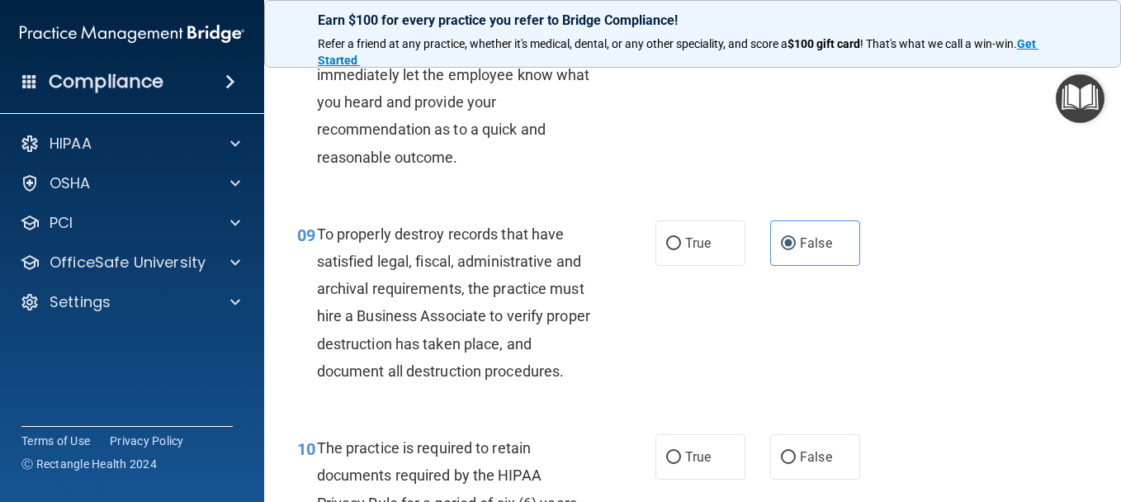
click at [791, 51] on label "False" at bounding box center [815, 28] width 90 height 45
click at [791, 35] on input "False" at bounding box center [788, 29] width 15 height 12
radio input "true"
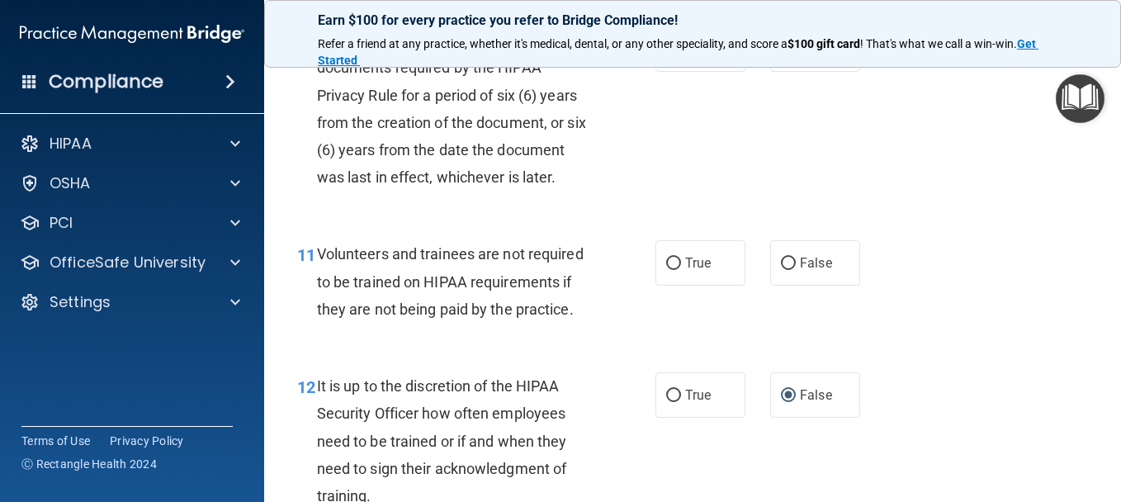
scroll to position [1898, 0]
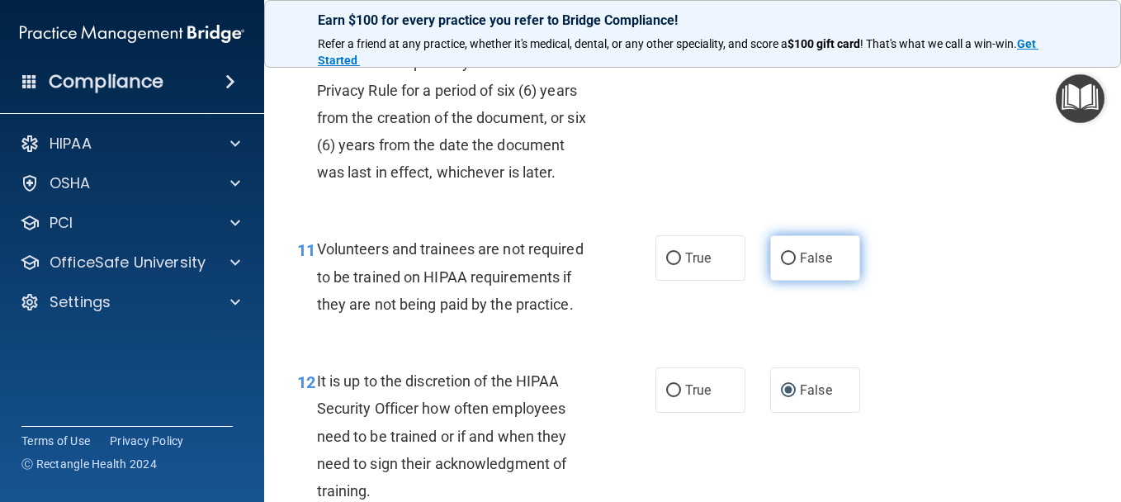
click at [790, 281] on label "False" at bounding box center [815, 257] width 90 height 45
click at [790, 265] on input "False" at bounding box center [788, 259] width 15 height 12
radio input "true"
click at [792, 67] on label "False" at bounding box center [815, 43] width 90 height 45
click at [792, 51] on input "False" at bounding box center [788, 45] width 15 height 12
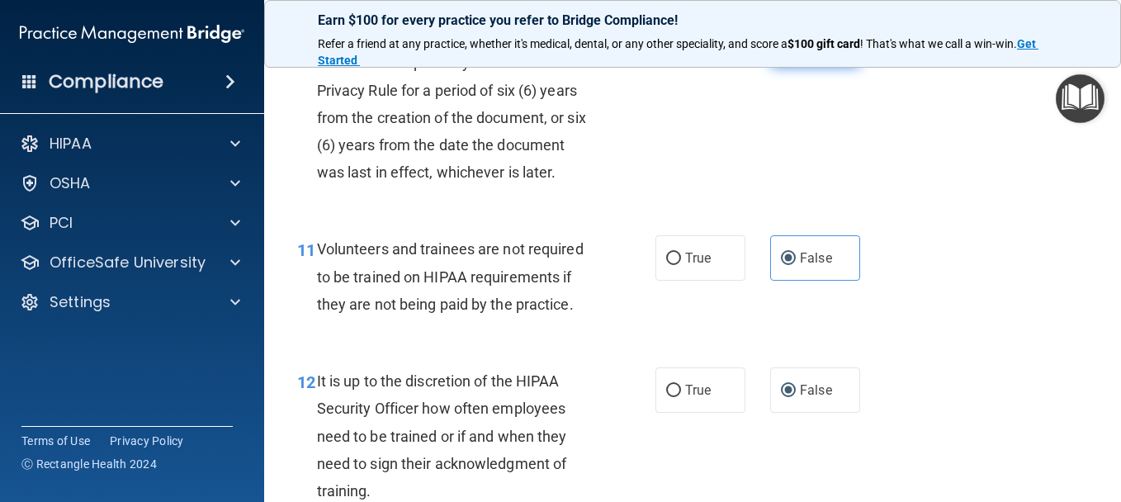
radio input "true"
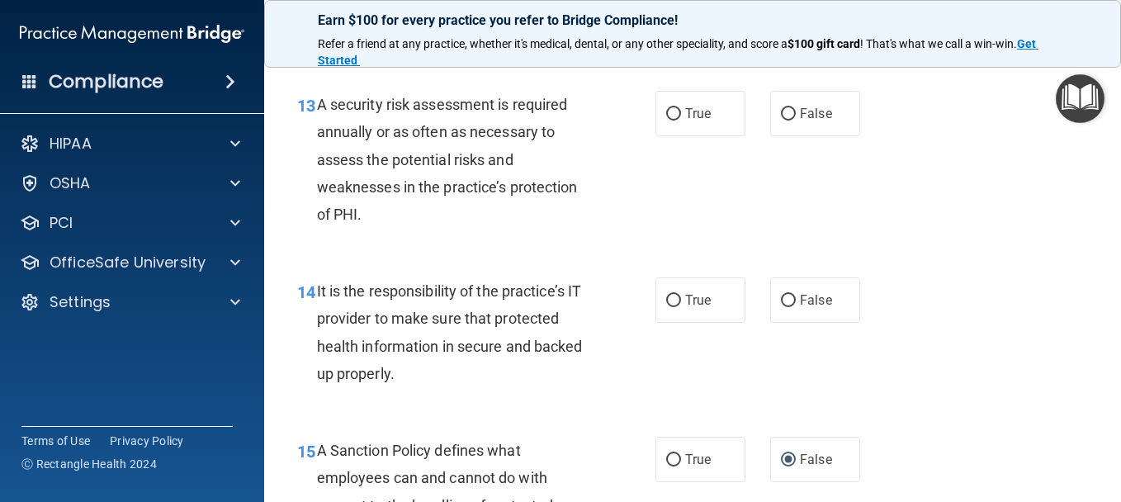
scroll to position [2393, 0]
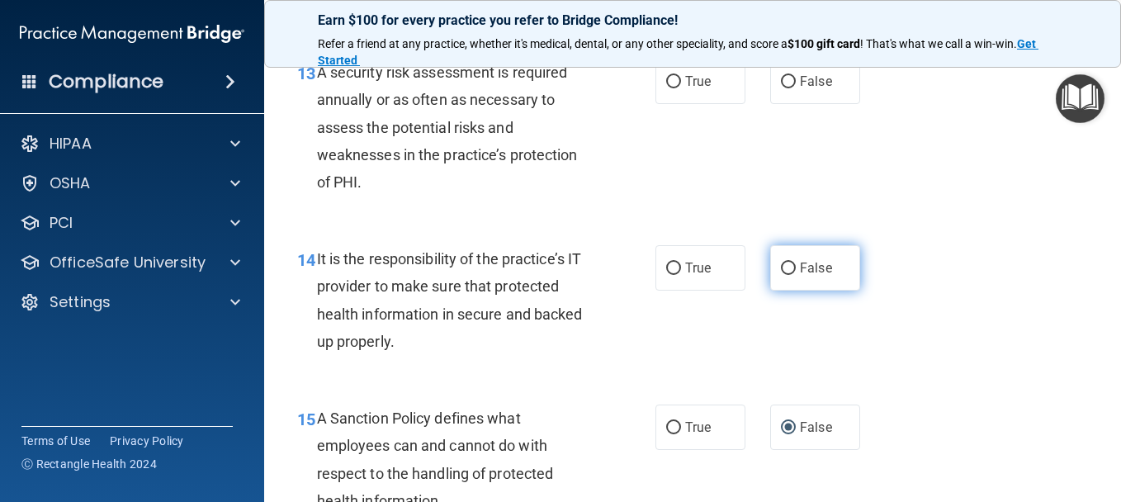
click at [770, 290] on label "False" at bounding box center [815, 267] width 90 height 45
click at [781, 275] on input "False" at bounding box center [788, 268] width 15 height 12
radio input "true"
click at [694, 89] on span "True" at bounding box center [698, 81] width 26 height 16
click at [681, 88] on input "True" at bounding box center [673, 82] width 15 height 12
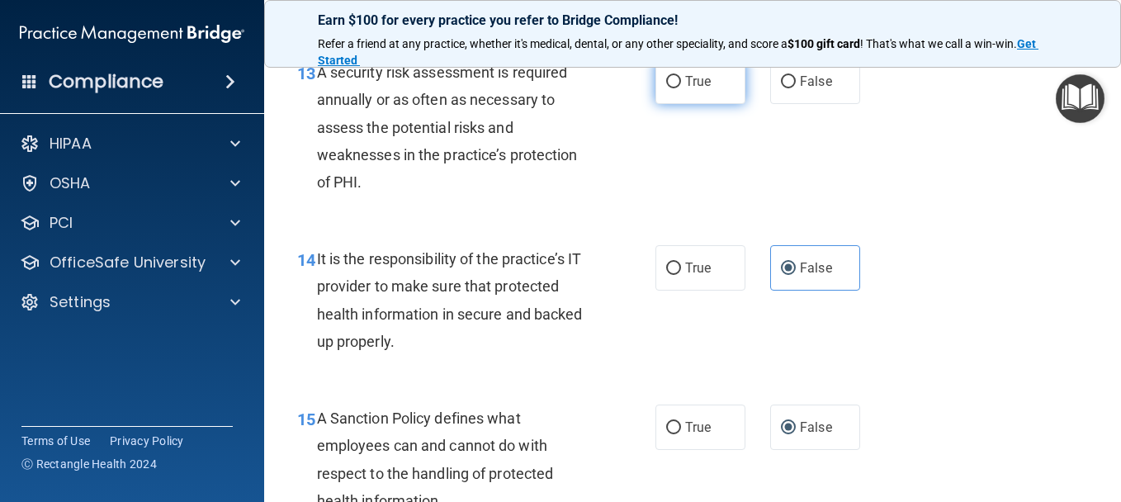
radio input "true"
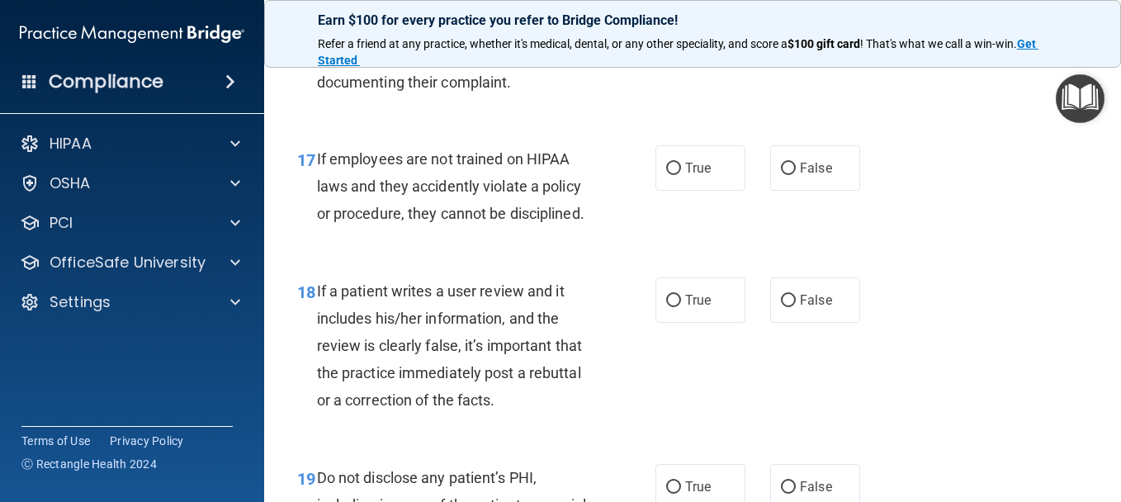
scroll to position [3053, 0]
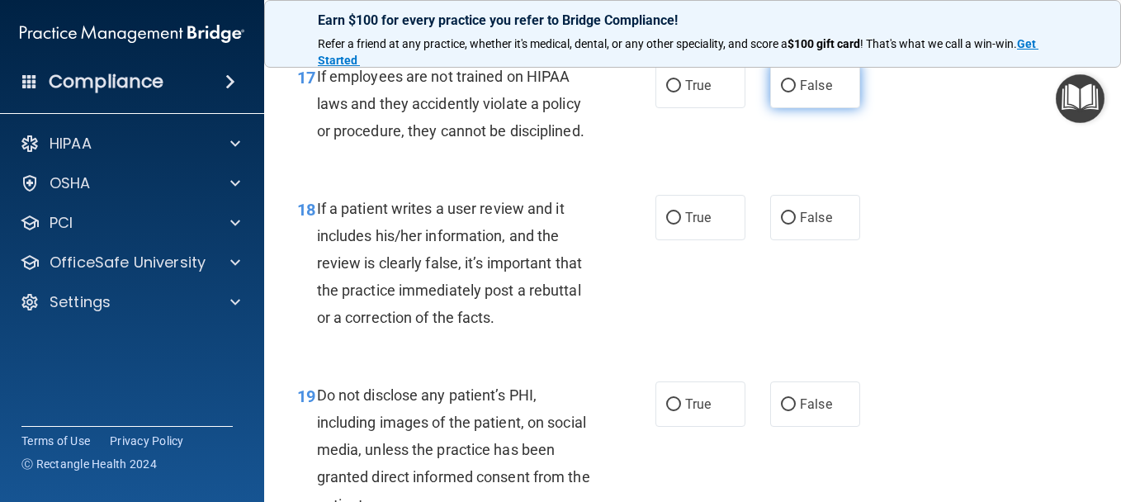
click at [770, 108] on label "False" at bounding box center [815, 85] width 90 height 45
click at [781, 92] on input "False" at bounding box center [788, 86] width 15 height 12
radio input "true"
click at [829, 354] on div "18 If a patient writes a user review and it includes his/her information, and t…" at bounding box center [692, 267] width 815 height 186
click at [811, 225] on span "False" at bounding box center [816, 218] width 32 height 16
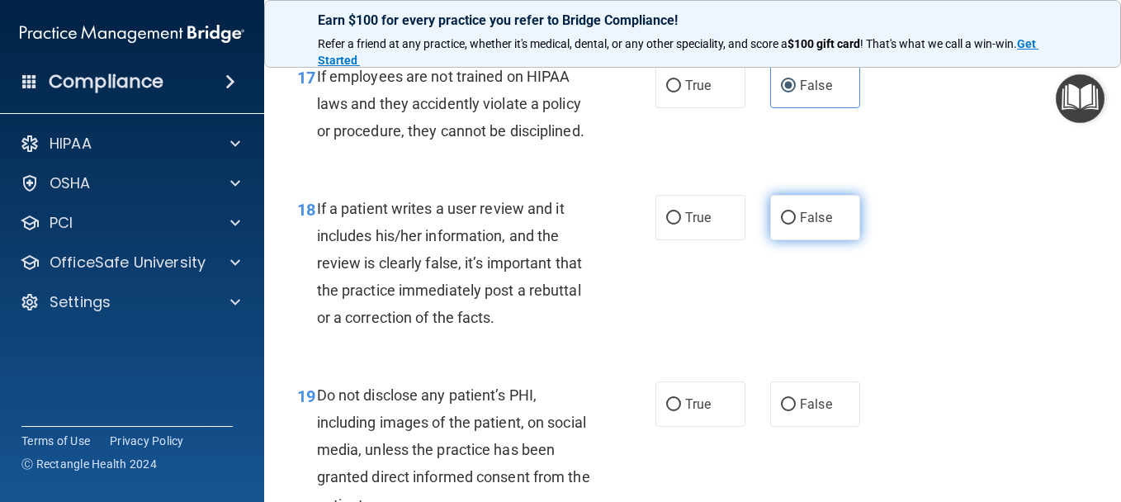
click at [795, 224] on input "False" at bounding box center [788, 218] width 15 height 12
radio input "true"
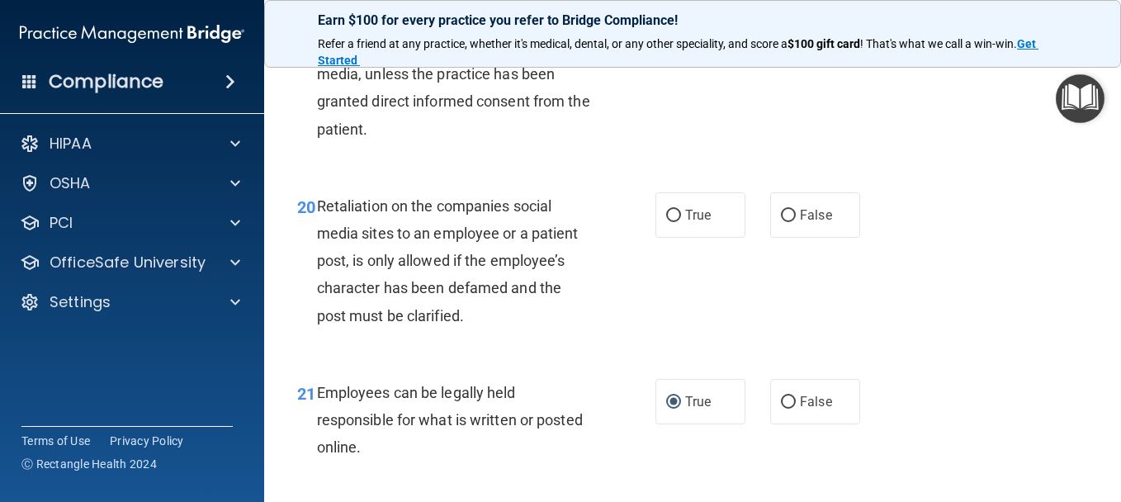
scroll to position [3466, 0]
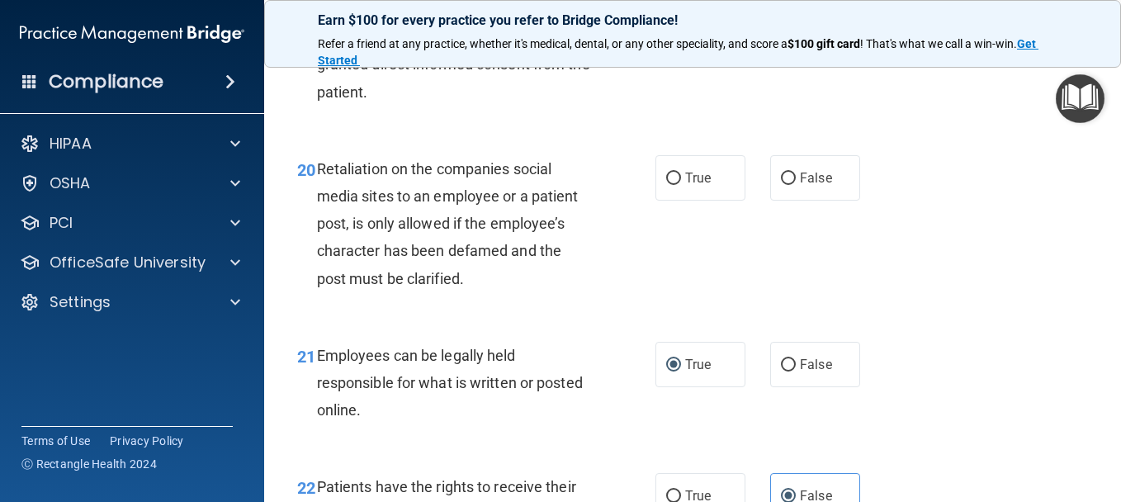
radio input "true"
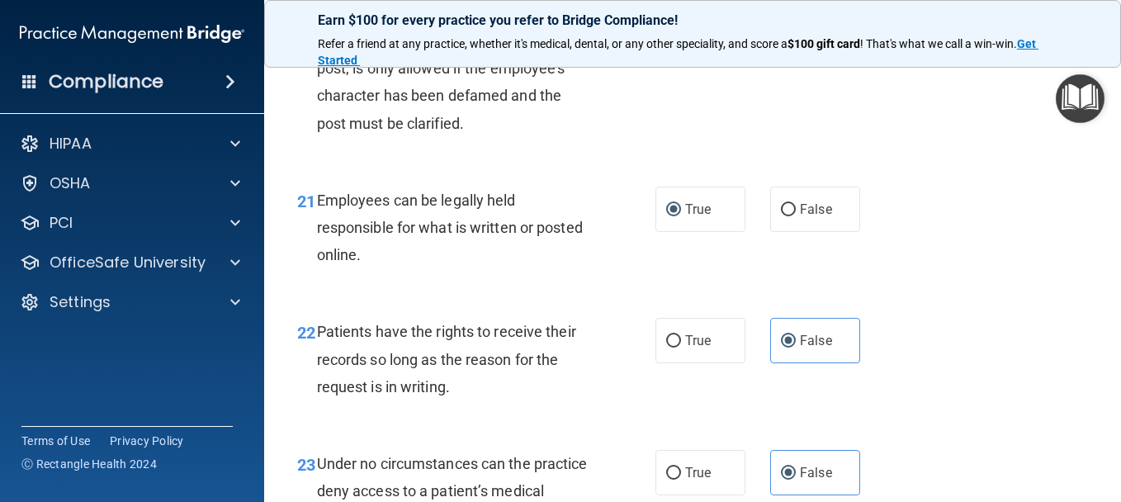
scroll to position [3631, 0]
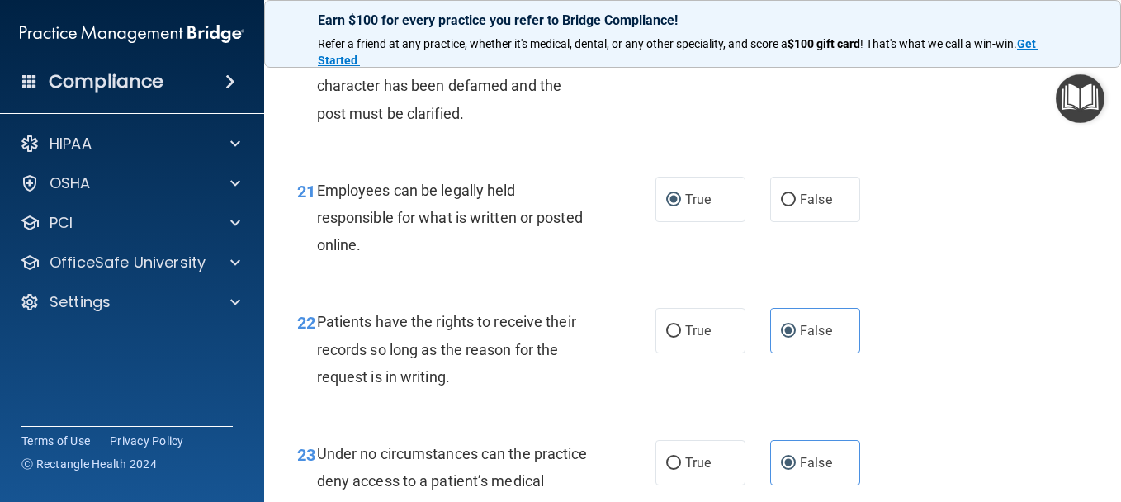
click at [784, 35] on label "False" at bounding box center [815, 12] width 90 height 45
click at [784, 20] on input "False" at bounding box center [788, 13] width 15 height 12
radio input "true"
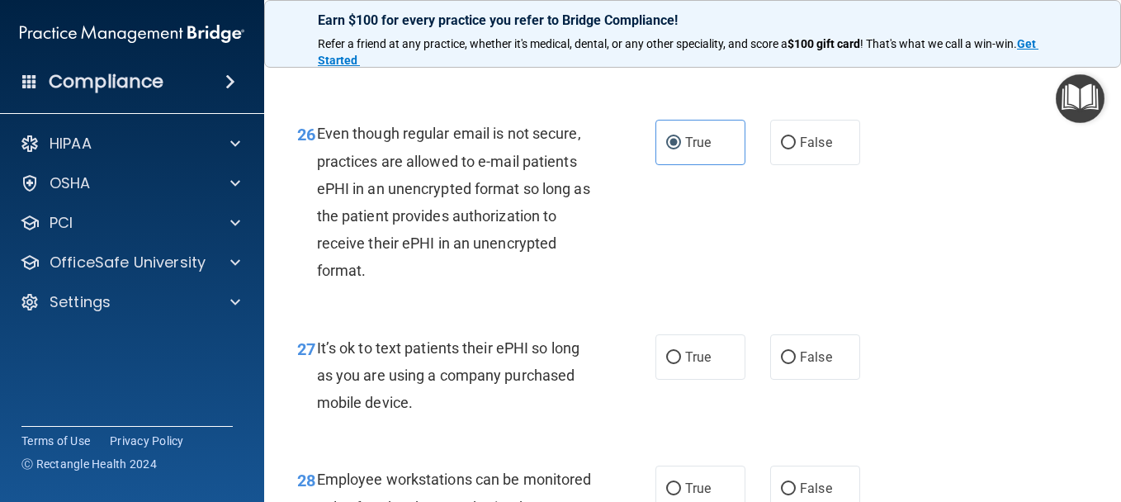
scroll to position [4291, 0]
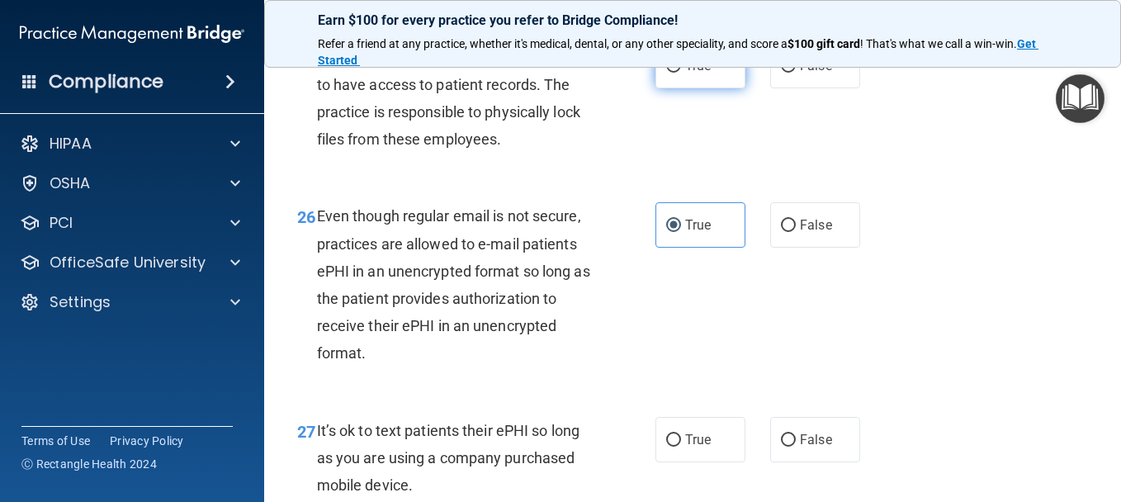
click at [658, 88] on label "True" at bounding box center [700, 65] width 90 height 45
click at [666, 73] on input "True" at bounding box center [673, 66] width 15 height 12
radio input "true"
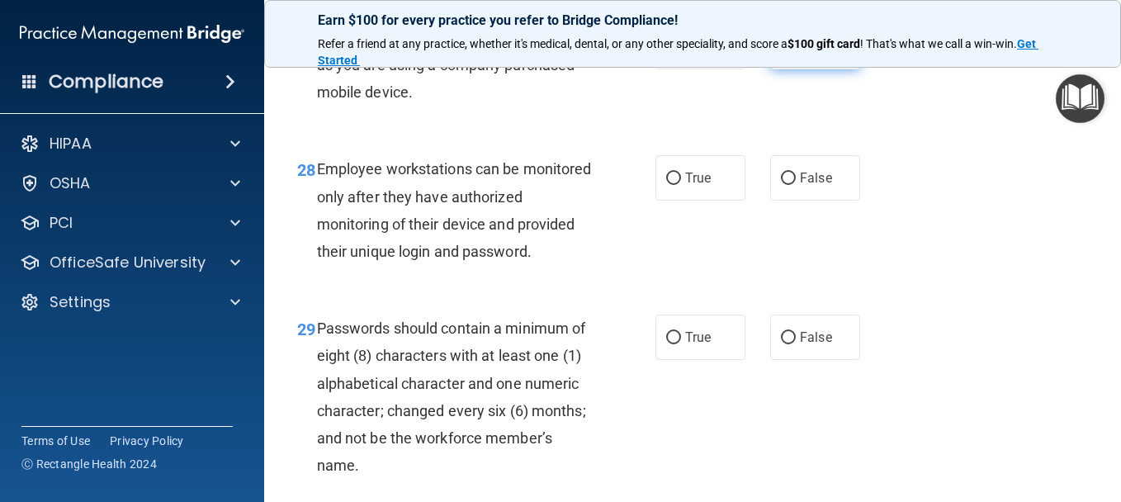
scroll to position [4621, 0]
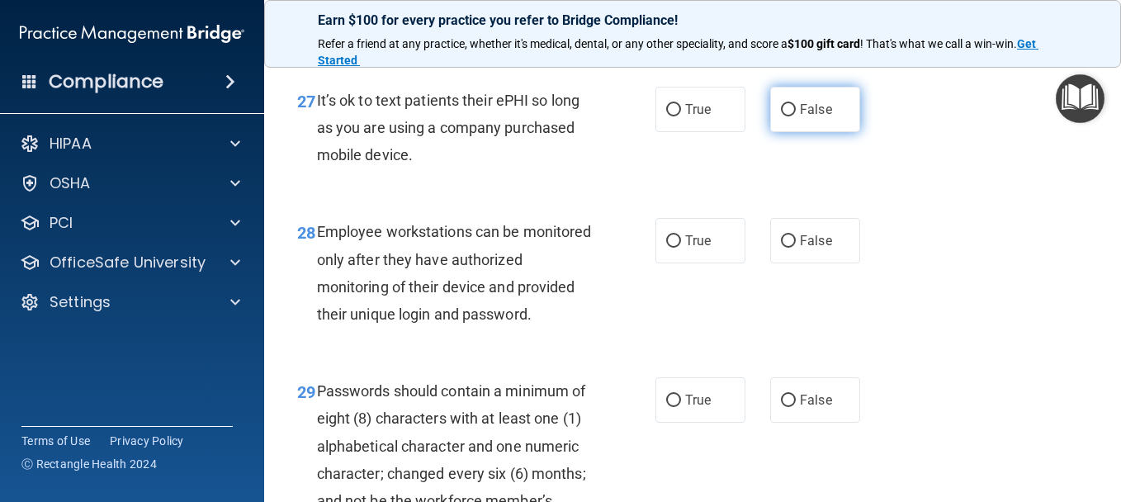
click at [770, 132] on label "False" at bounding box center [815, 109] width 90 height 45
click at [781, 116] on input "False" at bounding box center [788, 110] width 15 height 12
radio input "true"
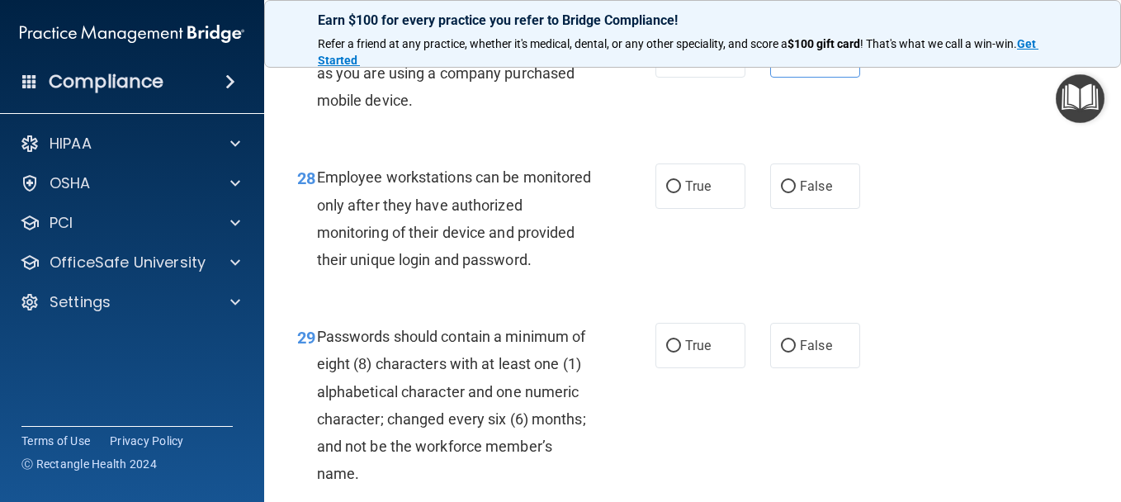
scroll to position [4704, 0]
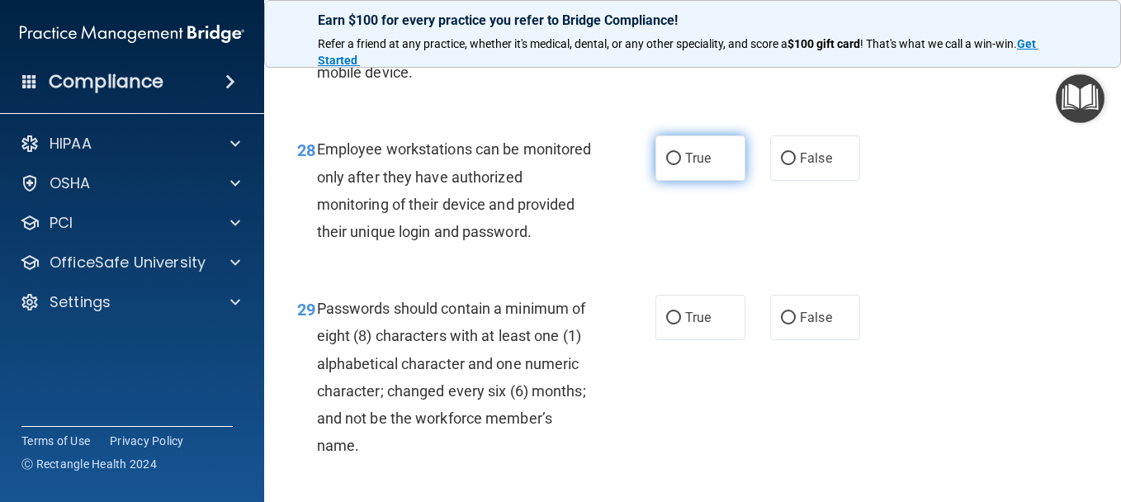
click at [668, 165] on input "True" at bounding box center [673, 159] width 15 height 12
radio input "true"
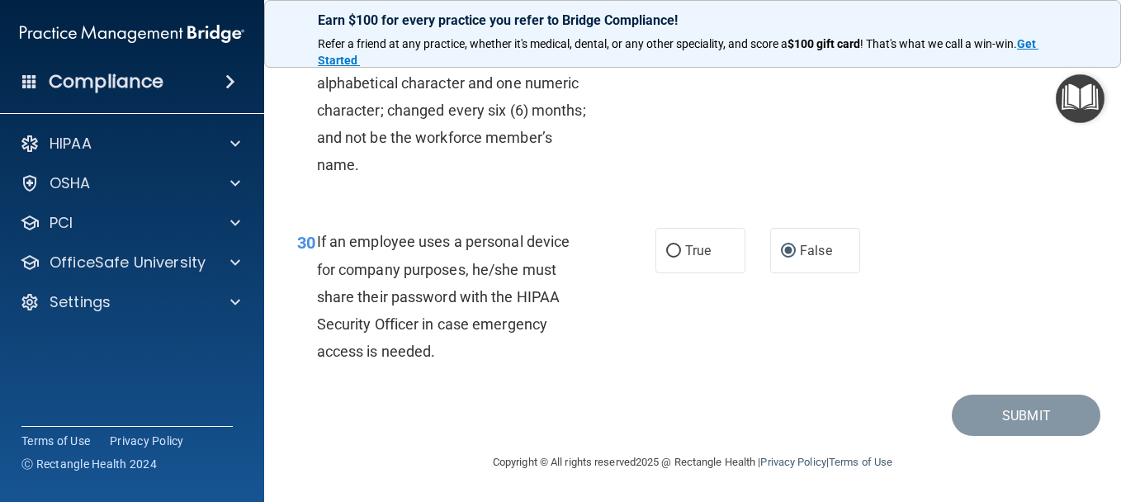
scroll to position [4951, 0]
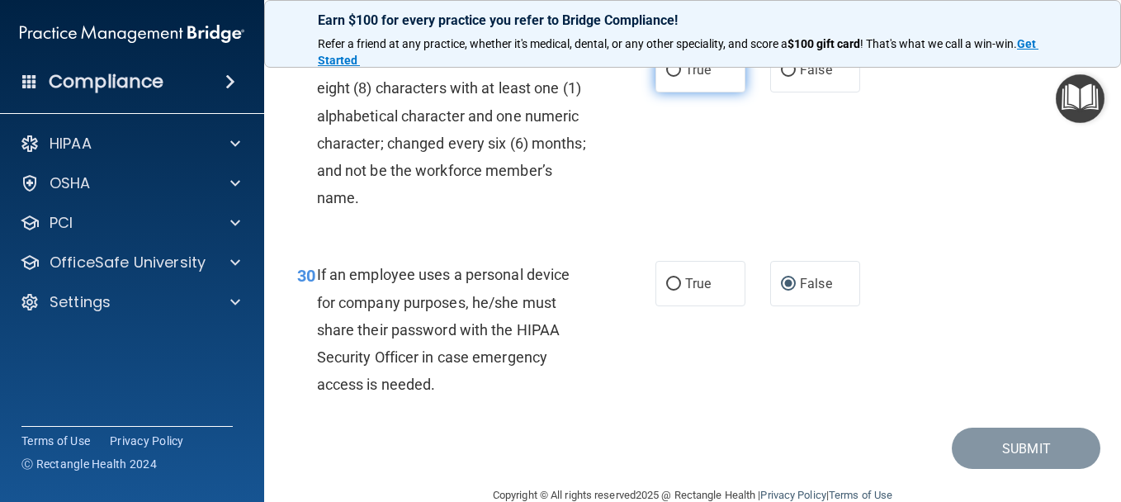
click at [689, 92] on label "True" at bounding box center [700, 69] width 90 height 45
click at [681, 77] on input "True" at bounding box center [673, 70] width 15 height 12
radio input "true"
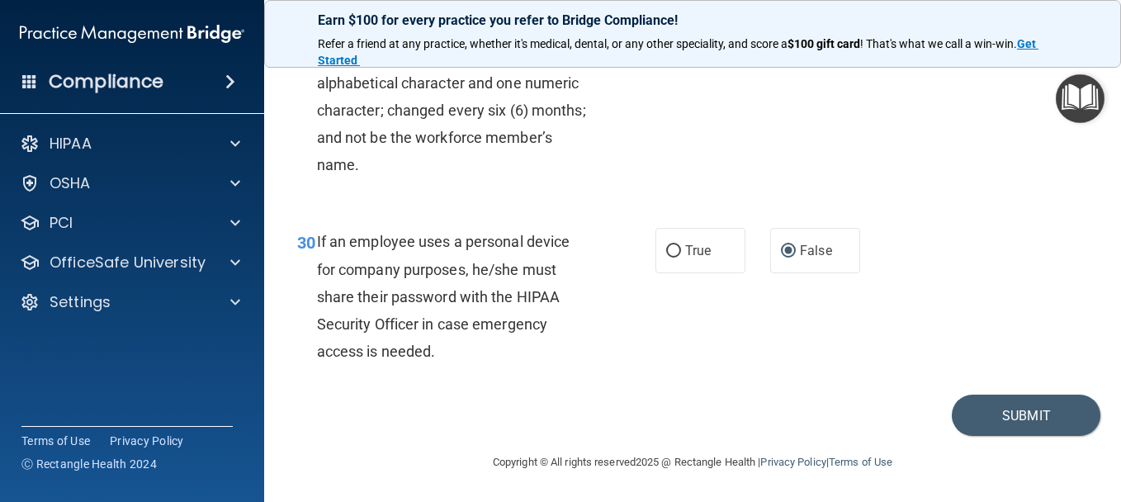
scroll to position [5121, 0]
click at [1038, 407] on button "Submit" at bounding box center [1025, 415] width 149 height 42
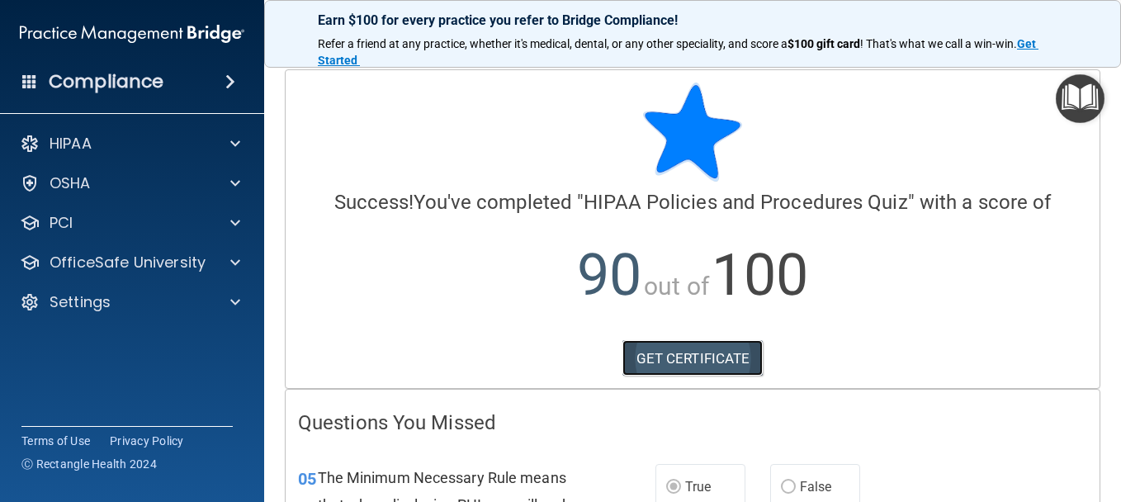
click at [652, 361] on link "GET CERTIFICATE" at bounding box center [692, 358] width 141 height 36
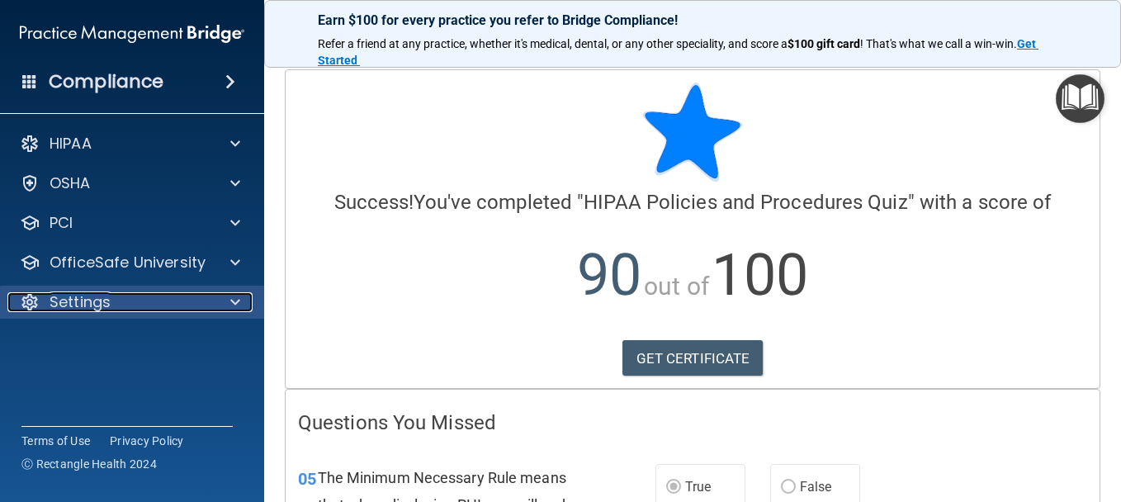
click at [172, 300] on div "Settings" at bounding box center [109, 302] width 205 height 20
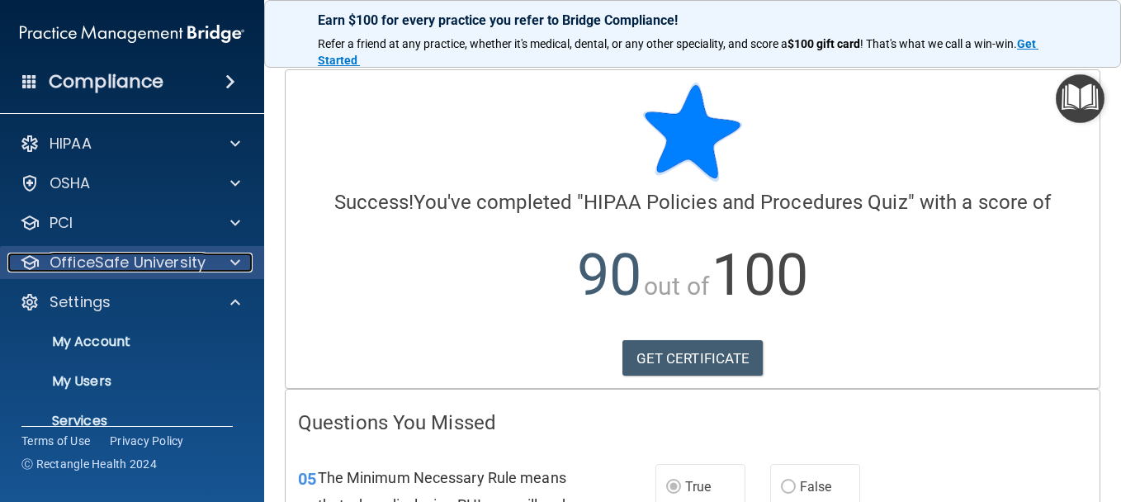
click at [216, 263] on div at bounding box center [232, 263] width 41 height 20
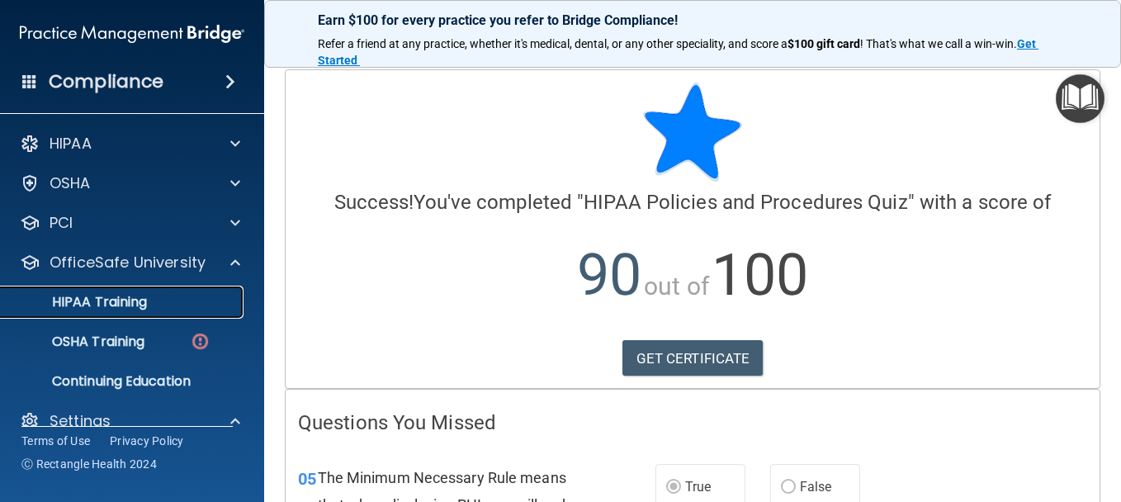
click at [190, 305] on div "HIPAA Training" at bounding box center [123, 302] width 225 height 17
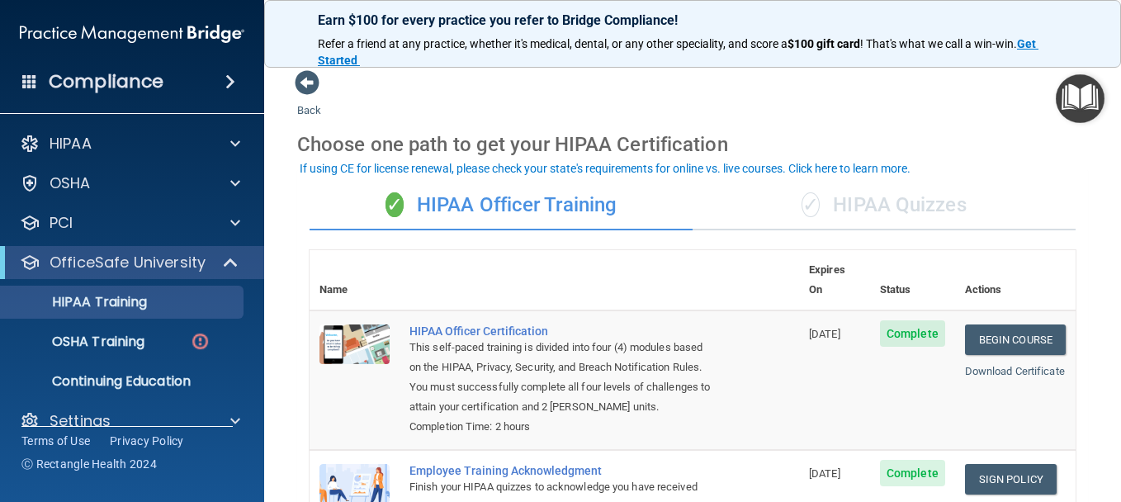
click at [855, 215] on div "✓ HIPAA Quizzes" at bounding box center [883, 206] width 383 height 50
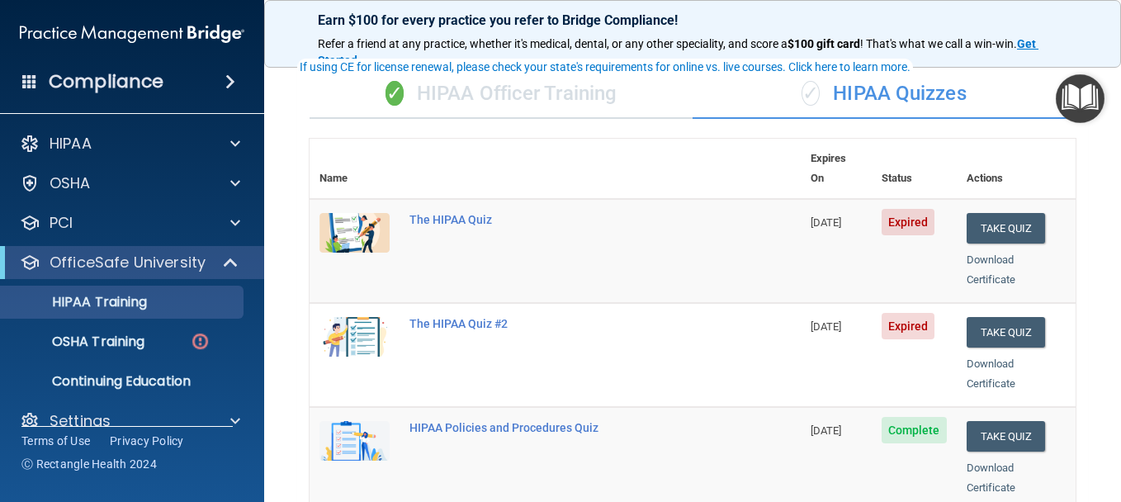
scroll to position [83, 0]
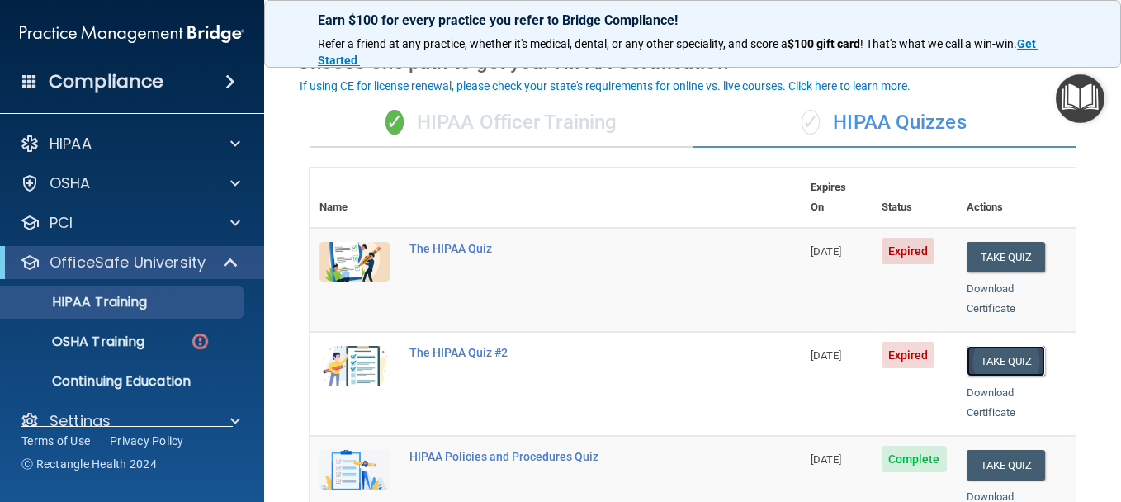
click at [1017, 346] on button "Take Quiz" at bounding box center [1005, 361] width 79 height 31
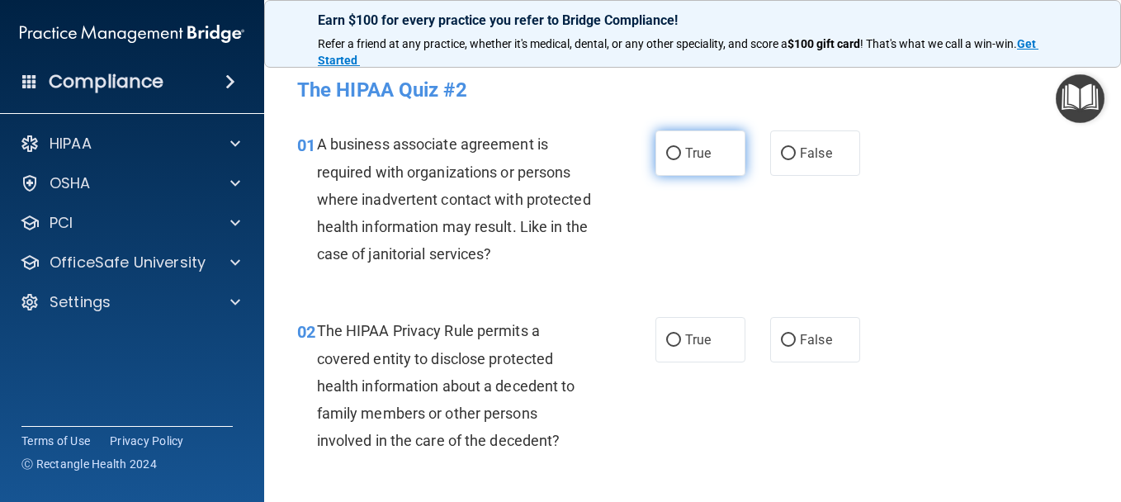
click at [685, 160] on span "True" at bounding box center [698, 153] width 26 height 16
click at [681, 160] on input "True" at bounding box center [673, 154] width 15 height 12
radio input "true"
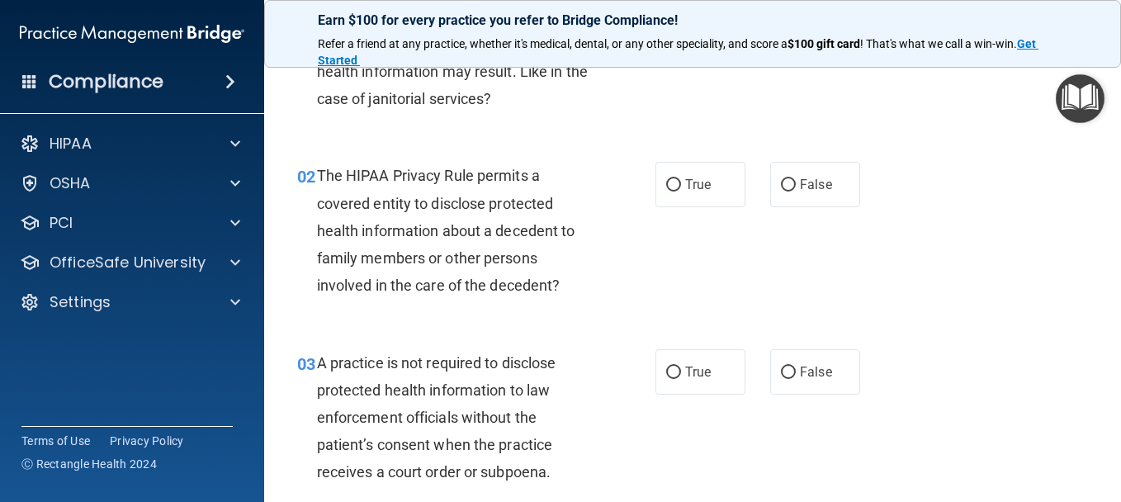
scroll to position [165, 0]
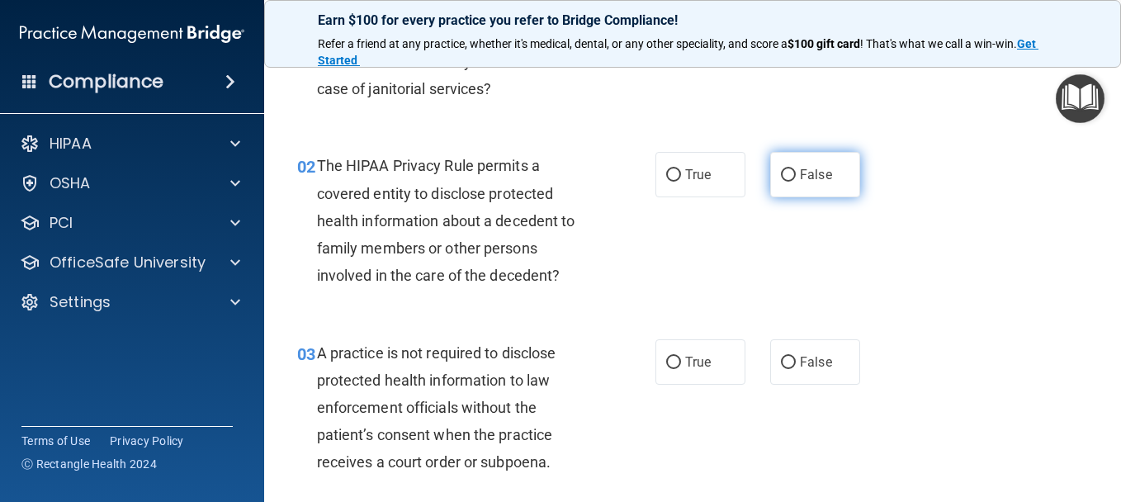
click at [800, 176] on span "False" at bounding box center [816, 175] width 32 height 16
click at [795, 176] on input "False" at bounding box center [788, 175] width 15 height 12
radio input "true"
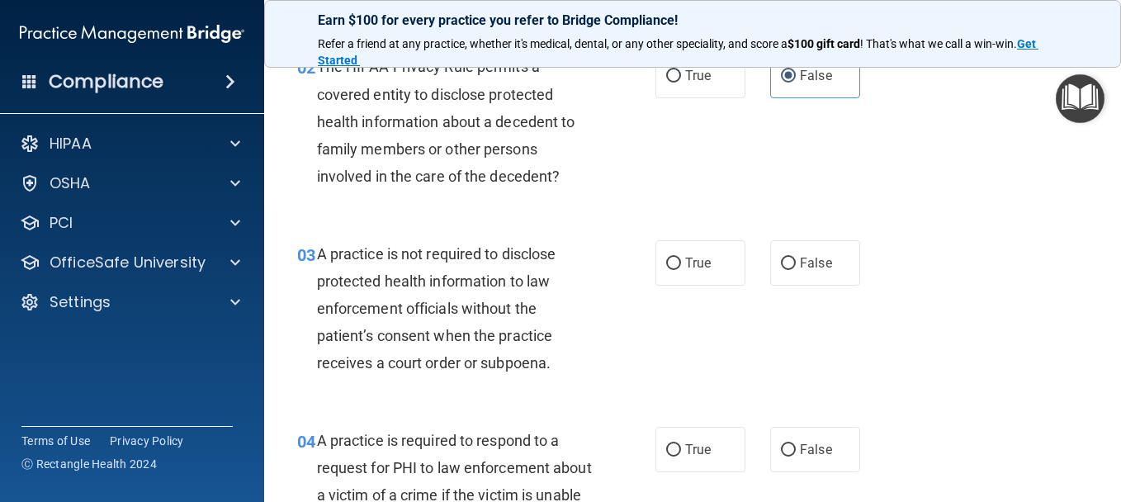
scroll to position [330, 0]
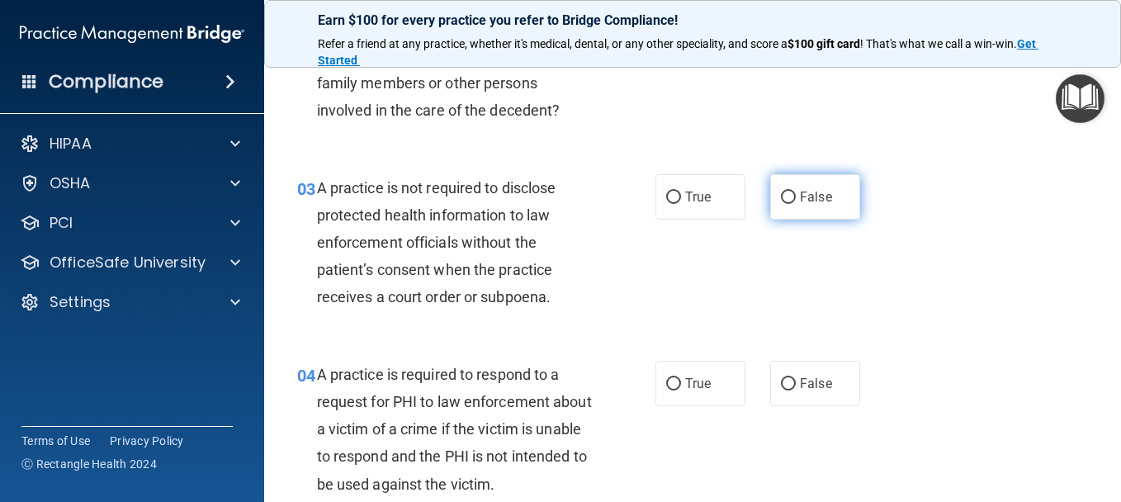
click at [798, 182] on label "False" at bounding box center [815, 196] width 90 height 45
click at [795, 191] on input "False" at bounding box center [788, 197] width 15 height 12
radio input "true"
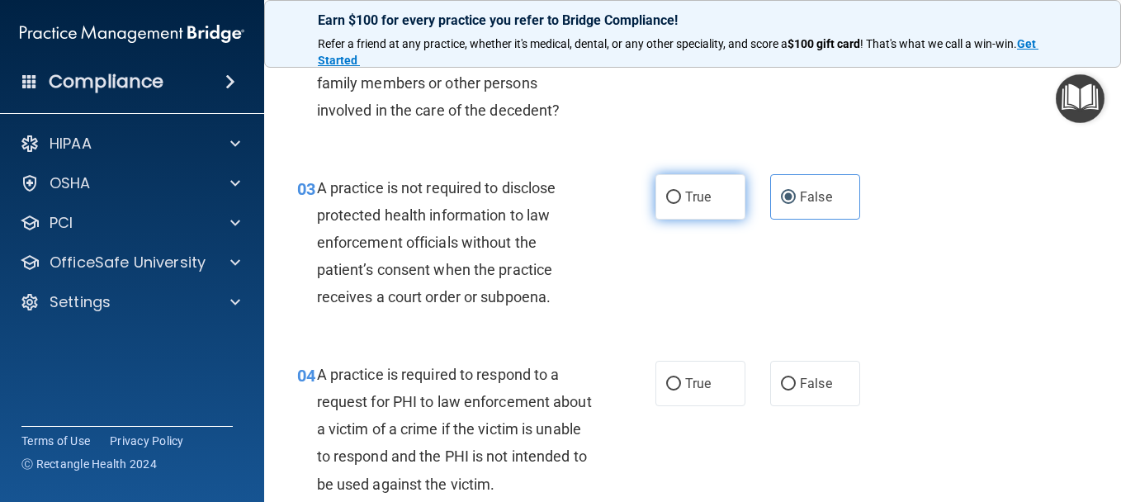
click at [710, 188] on label "True" at bounding box center [700, 196] width 90 height 45
click at [681, 191] on input "True" at bounding box center [673, 197] width 15 height 12
radio input "true"
radio input "false"
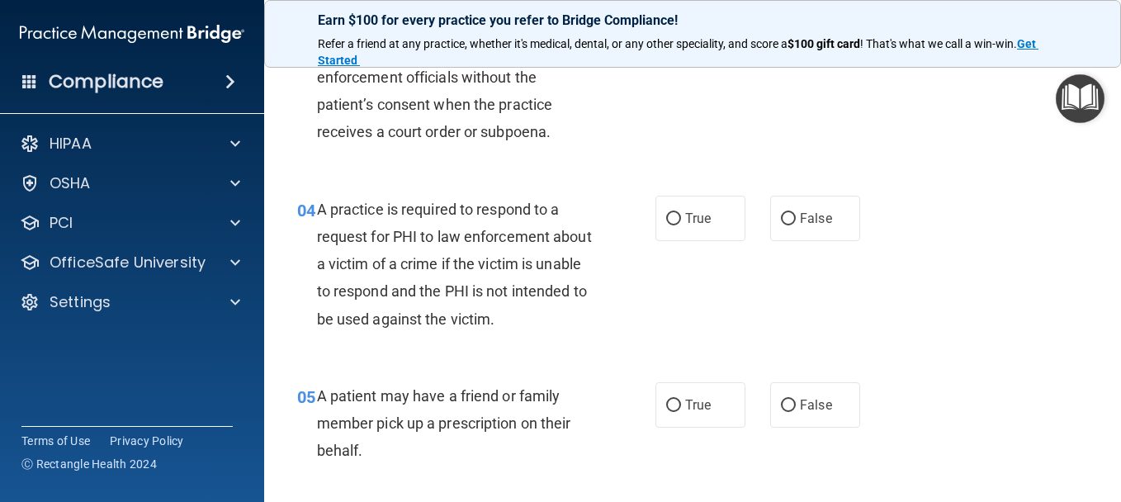
scroll to position [578, 0]
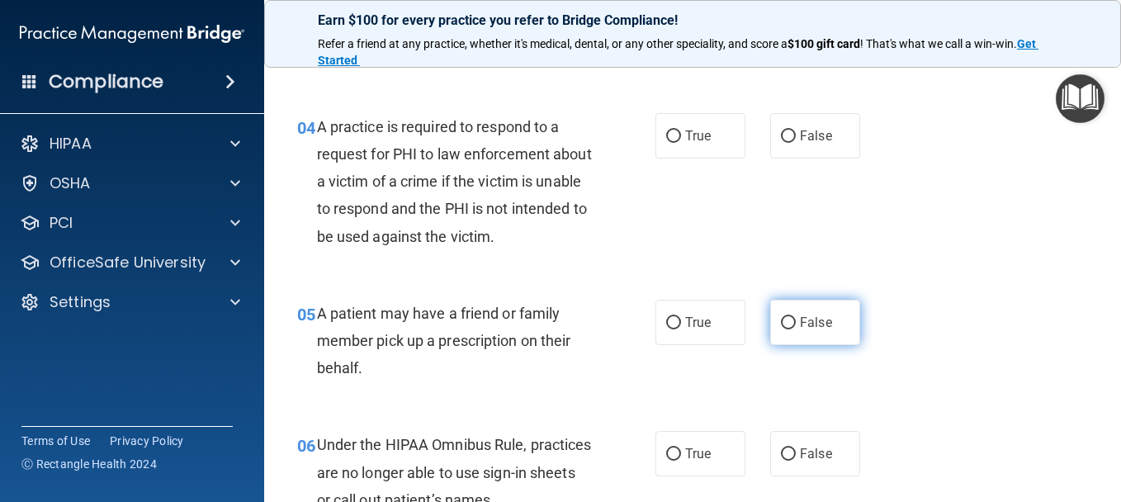
click at [811, 323] on span "False" at bounding box center [816, 322] width 32 height 16
click at [795, 323] on input "False" at bounding box center [788, 323] width 15 height 12
radio input "true"
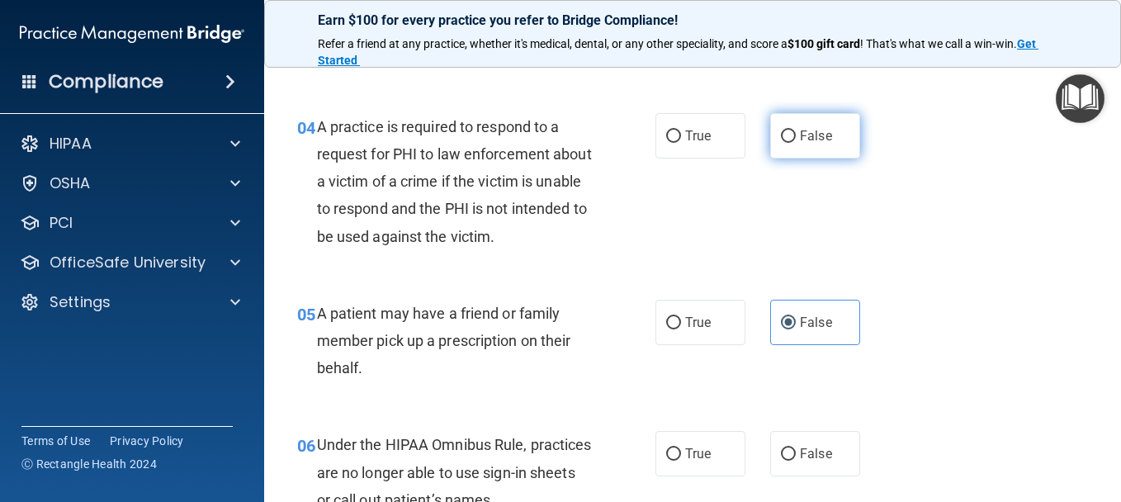
click at [786, 142] on label "False" at bounding box center [815, 135] width 90 height 45
click at [828, 143] on label "False" at bounding box center [815, 135] width 90 height 45
click at [795, 143] on input "False" at bounding box center [788, 136] width 15 height 12
radio input "true"
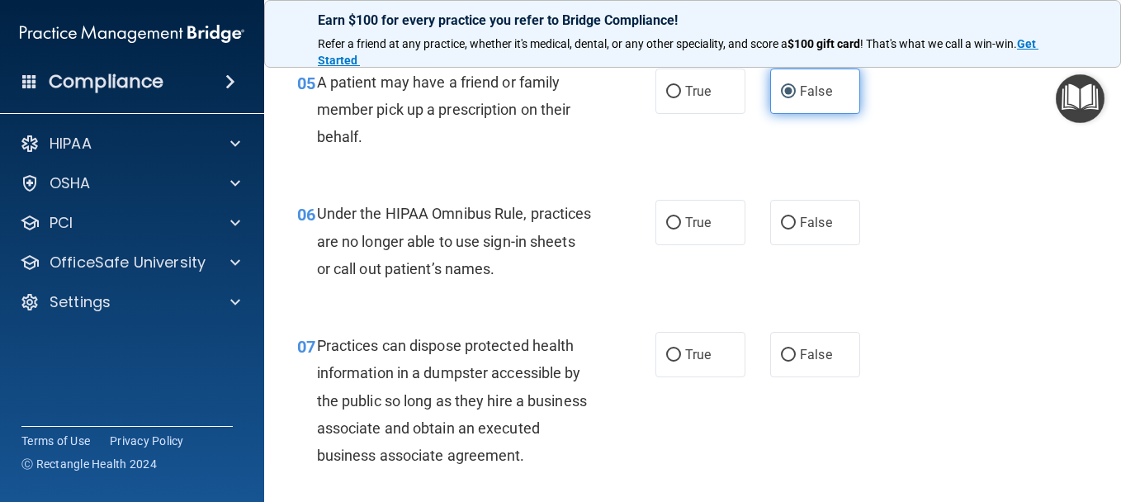
scroll to position [908, 0]
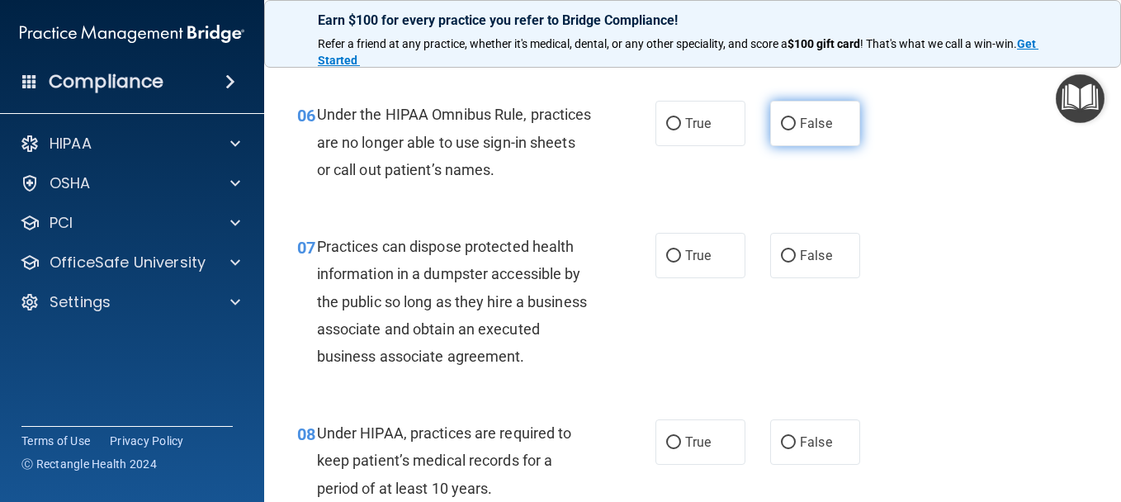
click at [805, 133] on label "False" at bounding box center [815, 123] width 90 height 45
click at [795, 130] on input "False" at bounding box center [788, 124] width 15 height 12
radio input "true"
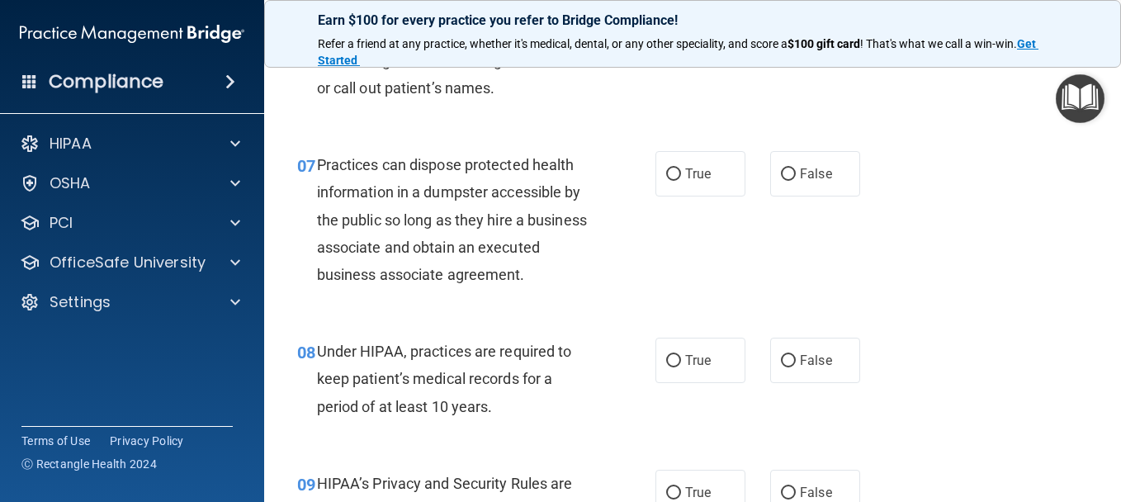
scroll to position [990, 0]
click at [814, 175] on span "False" at bounding box center [816, 173] width 32 height 16
click at [795, 175] on input "False" at bounding box center [788, 174] width 15 height 12
radio input "true"
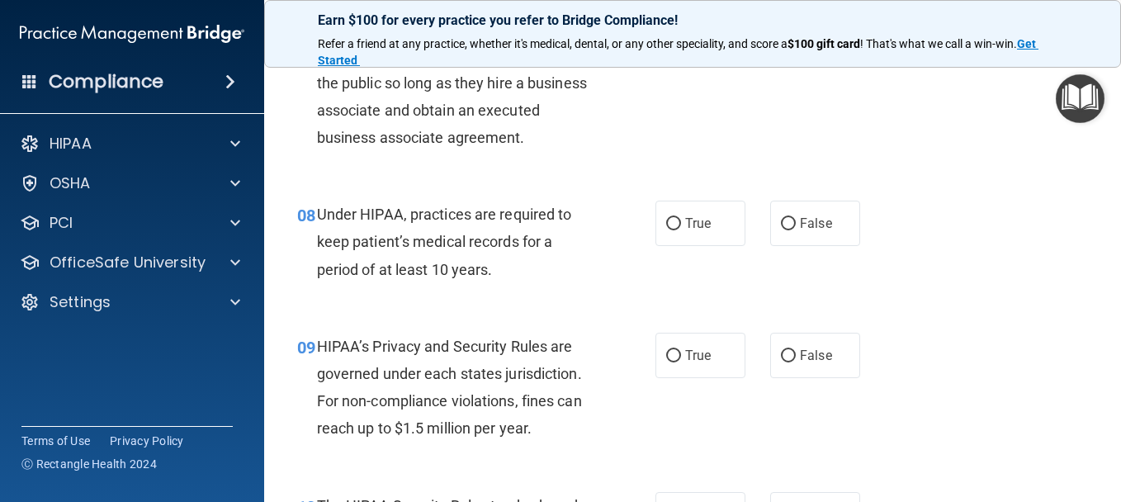
scroll to position [1155, 0]
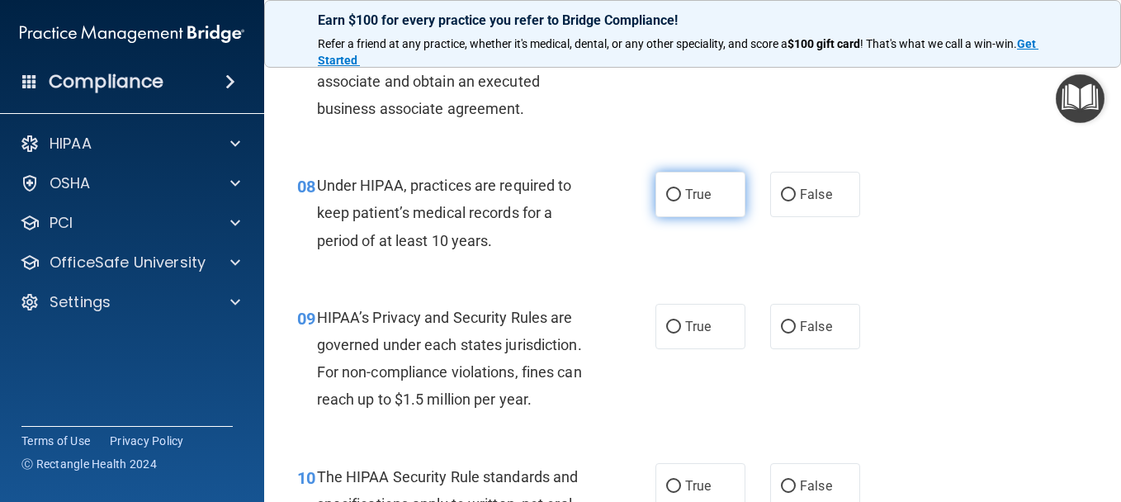
click at [668, 201] on input "True" at bounding box center [673, 195] width 15 height 12
radio input "true"
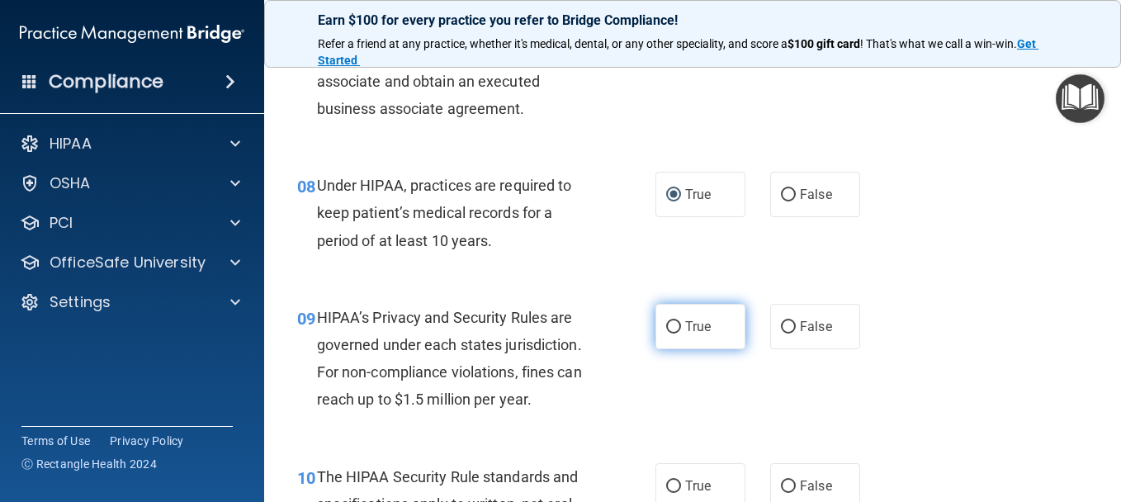
click at [710, 349] on label "True" at bounding box center [700, 326] width 90 height 45
click at [681, 333] on input "True" at bounding box center [673, 327] width 15 height 12
radio input "true"
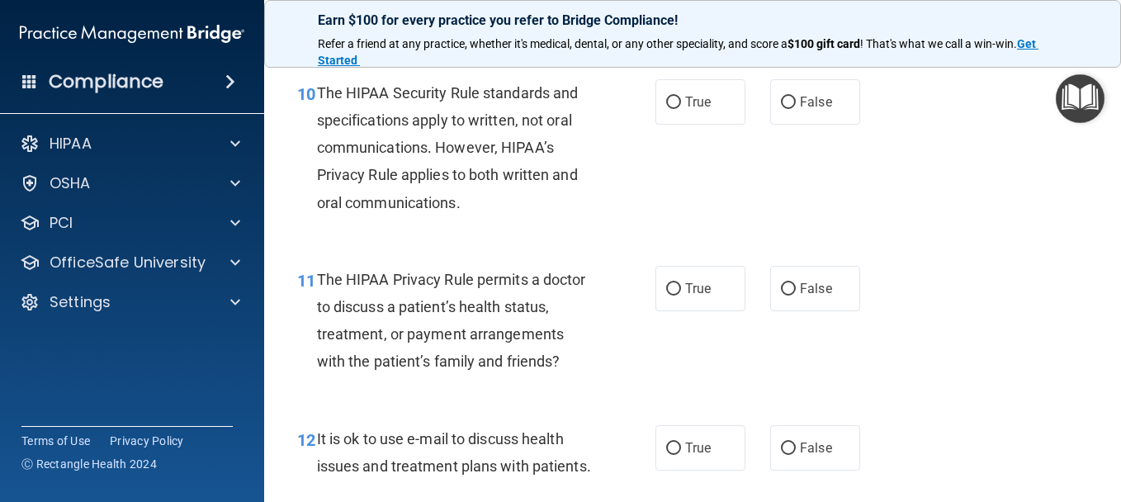
scroll to position [1568, 0]
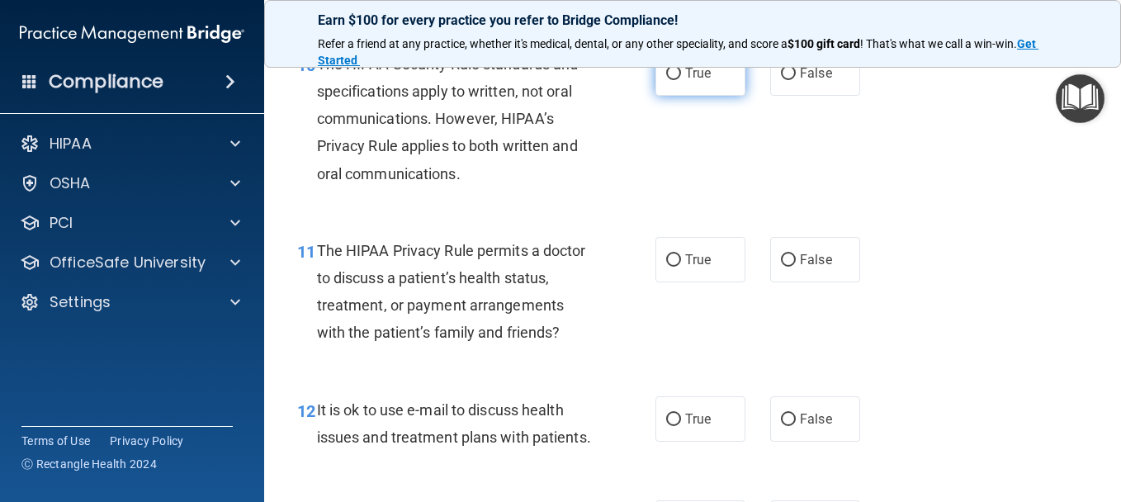
click at [668, 80] on input "True" at bounding box center [673, 74] width 15 height 12
radio input "true"
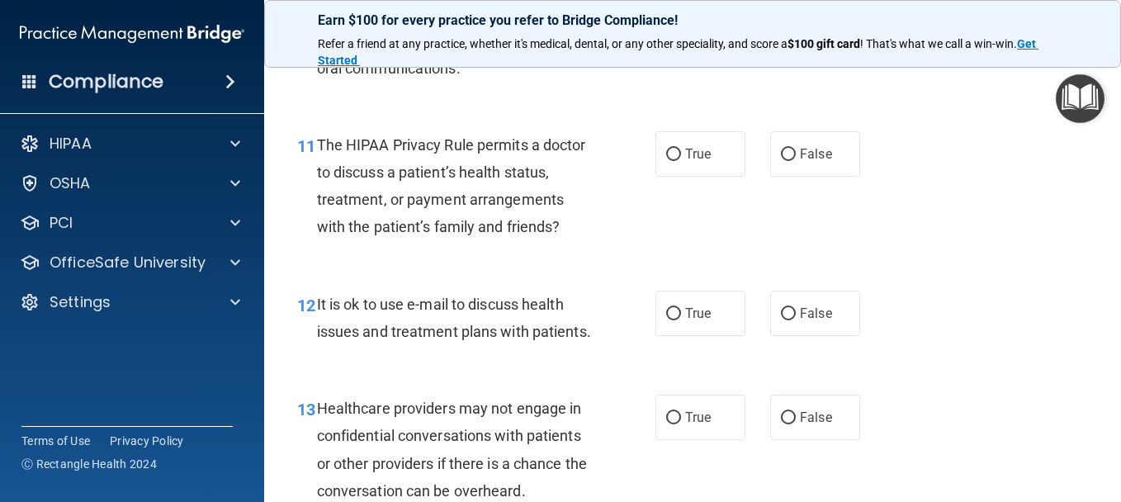
scroll to position [1733, 0]
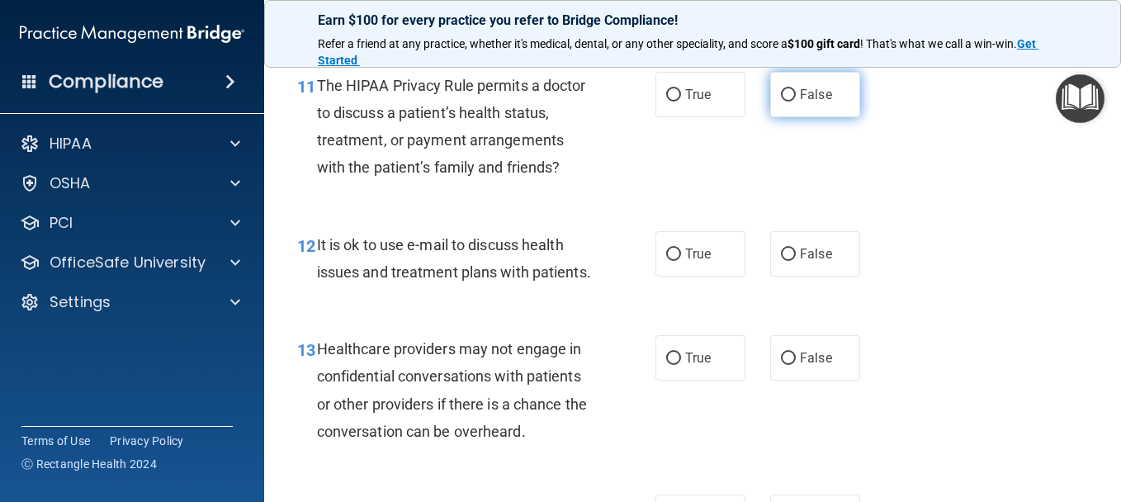
click at [781, 101] on input "False" at bounding box center [788, 95] width 15 height 12
radio input "true"
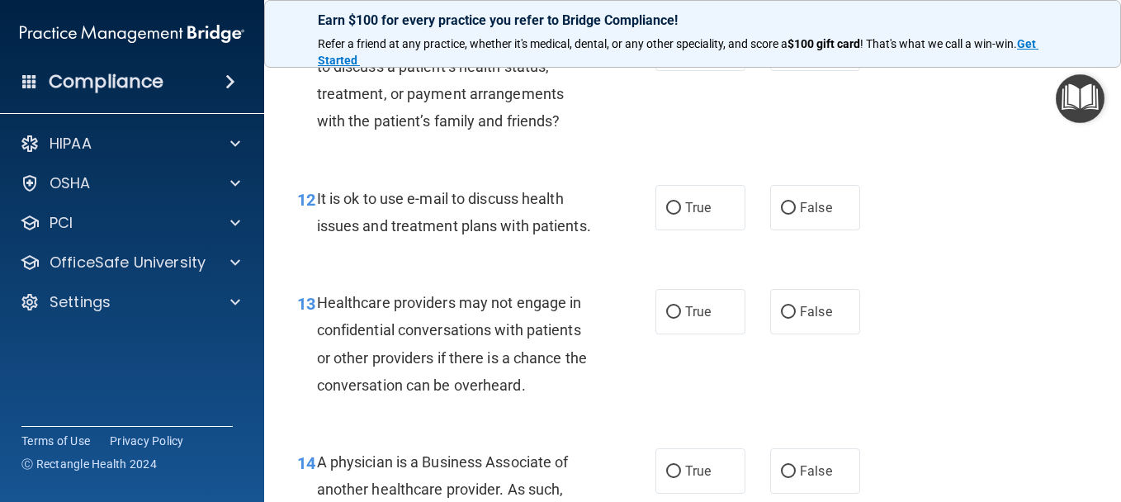
scroll to position [1815, 0]
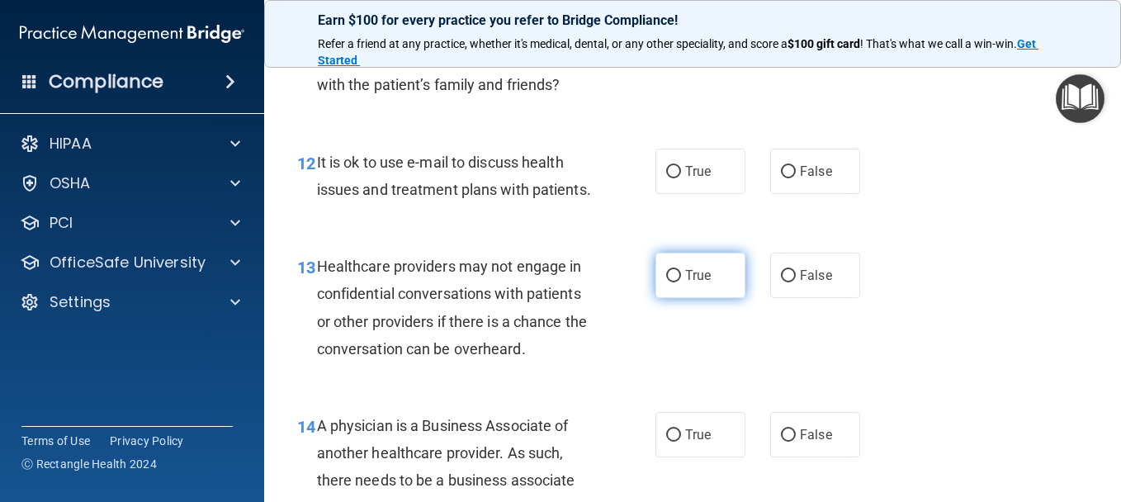
click at [685, 298] on label "True" at bounding box center [700, 275] width 90 height 45
click at [681, 282] on input "True" at bounding box center [673, 276] width 15 height 12
radio input "true"
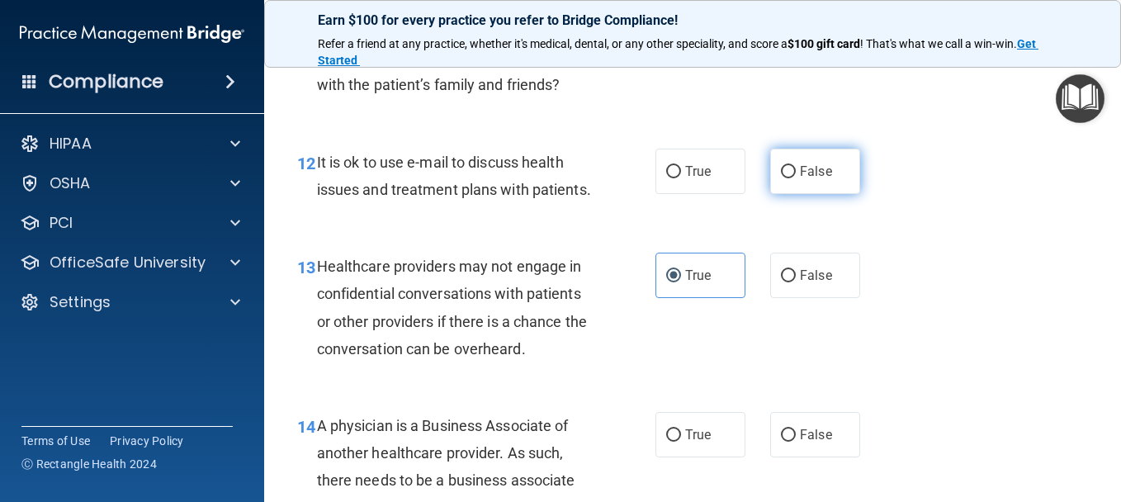
click at [777, 194] on label "False" at bounding box center [815, 171] width 90 height 45
click at [781, 178] on input "False" at bounding box center [788, 172] width 15 height 12
radio input "true"
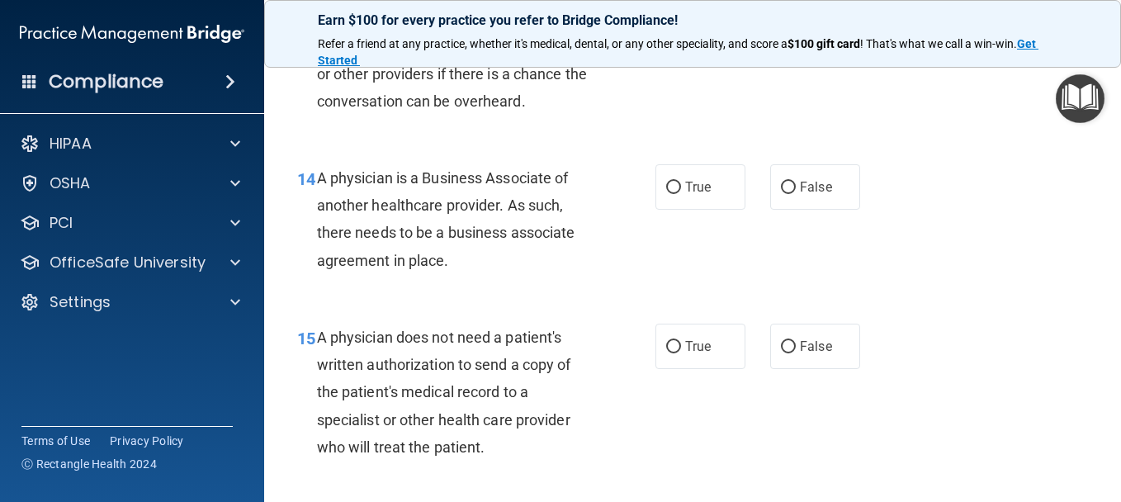
scroll to position [2145, 0]
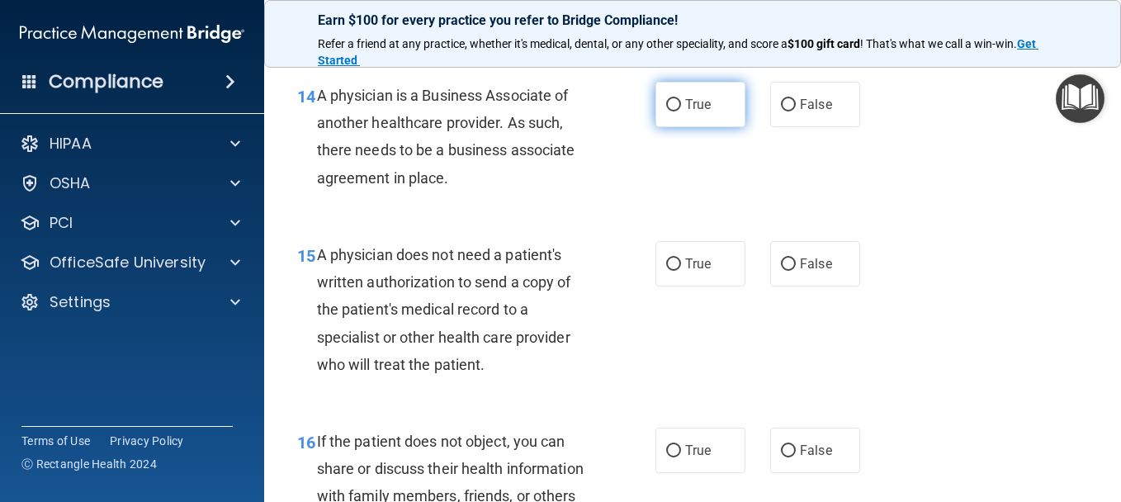
click at [696, 127] on label "True" at bounding box center [700, 104] width 90 height 45
click at [681, 111] on input "True" at bounding box center [673, 105] width 15 height 12
radio input "true"
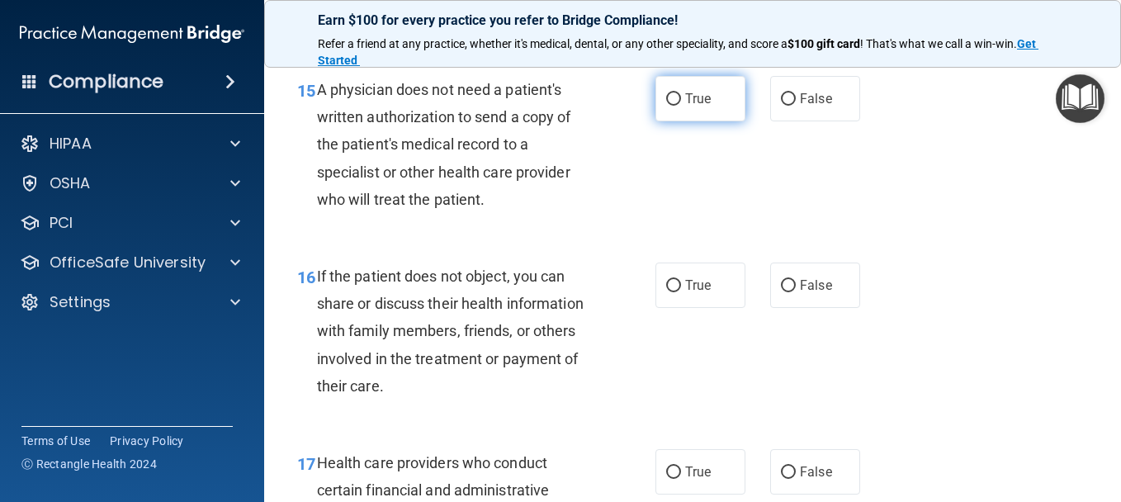
click at [699, 106] on span "True" at bounding box center [698, 99] width 26 height 16
click at [681, 106] on input "True" at bounding box center [673, 99] width 15 height 12
radio input "true"
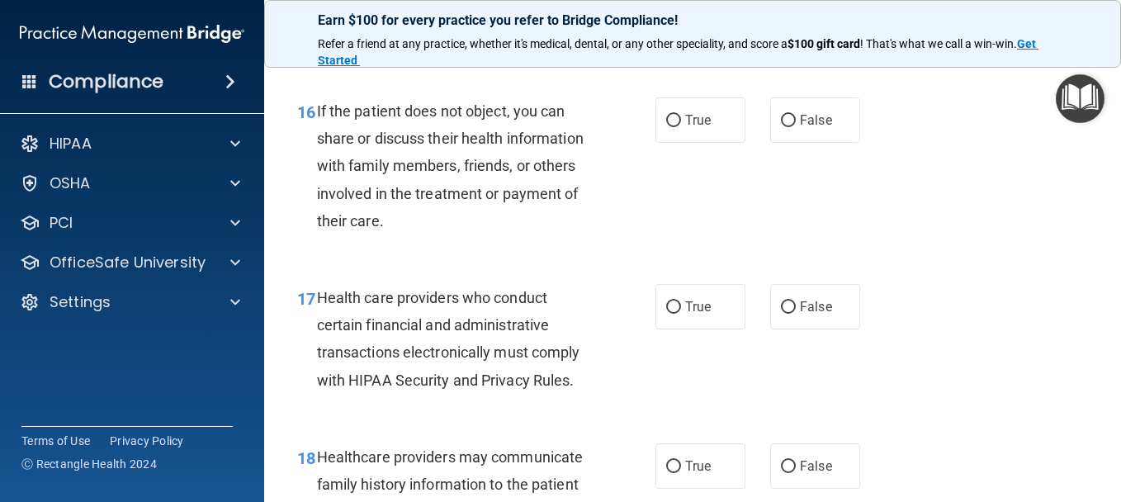
scroll to position [2393, 0]
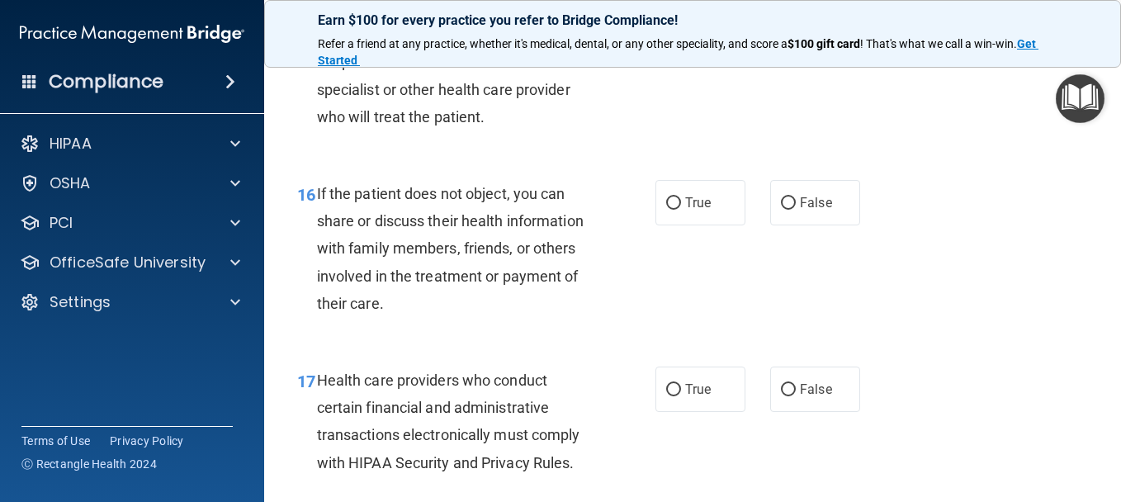
click at [820, 24] on span "False" at bounding box center [816, 16] width 32 height 16
click at [795, 23] on input "False" at bounding box center [788, 17] width 15 height 12
radio input "true"
radio input "false"
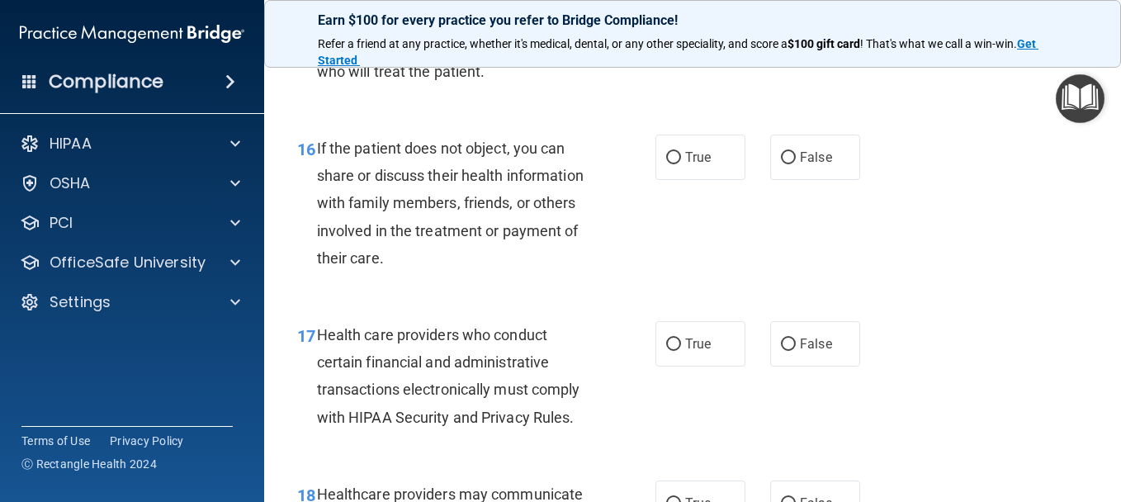
scroll to position [2476, 0]
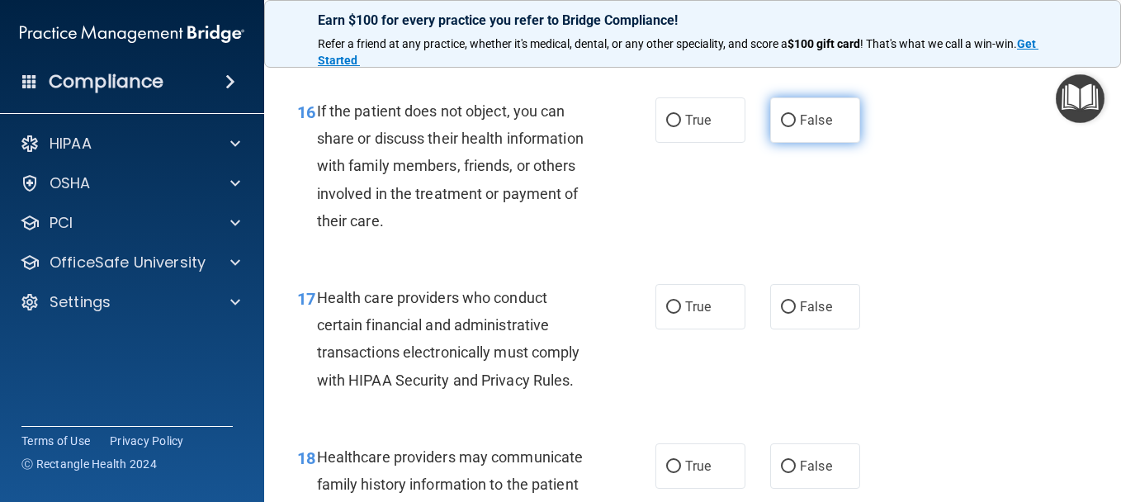
click at [814, 143] on label "False" at bounding box center [815, 119] width 90 height 45
click at [795, 127] on input "False" at bounding box center [788, 121] width 15 height 12
radio input "true"
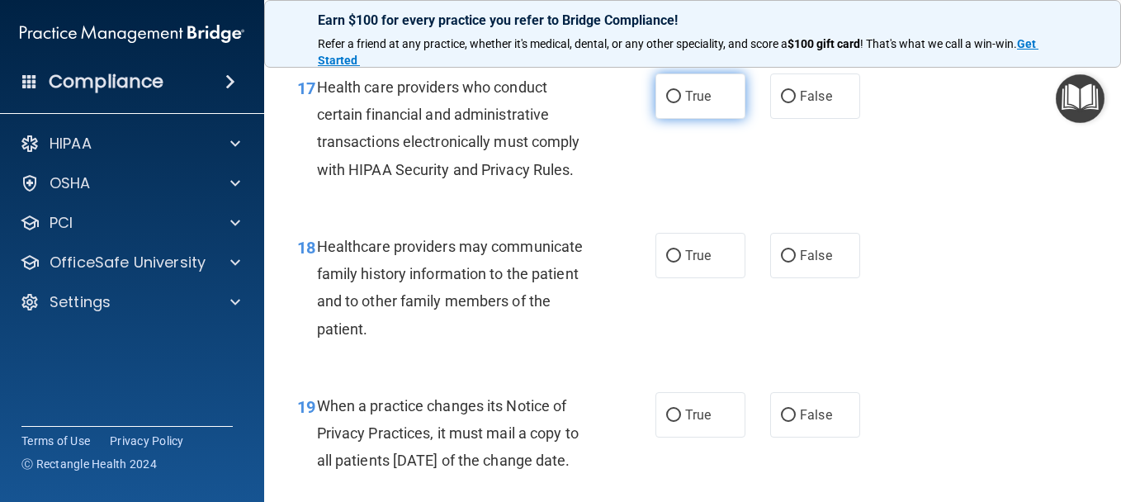
scroll to position [2723, 0]
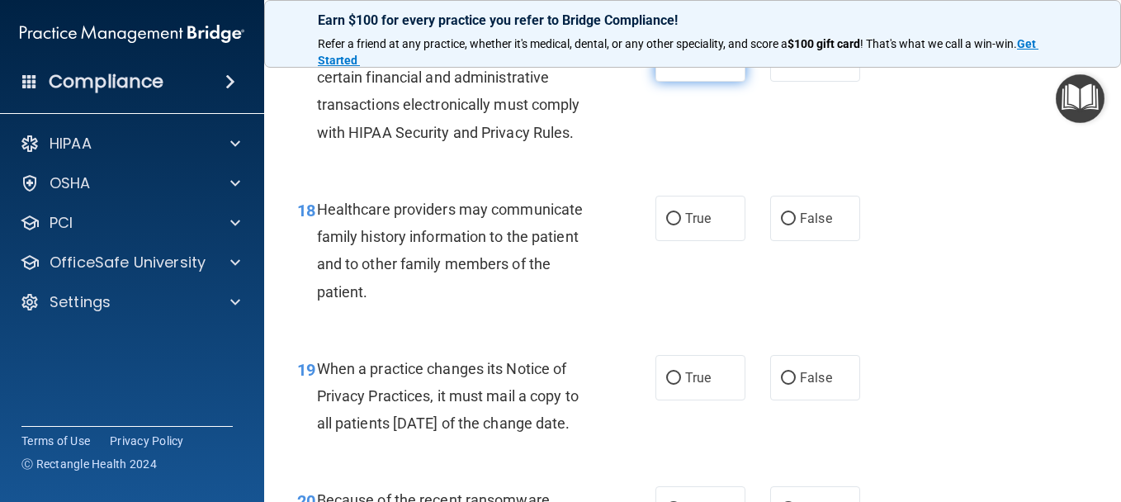
click at [684, 82] on label "True" at bounding box center [700, 58] width 90 height 45
click at [681, 66] on input "True" at bounding box center [673, 60] width 15 height 12
radio input "true"
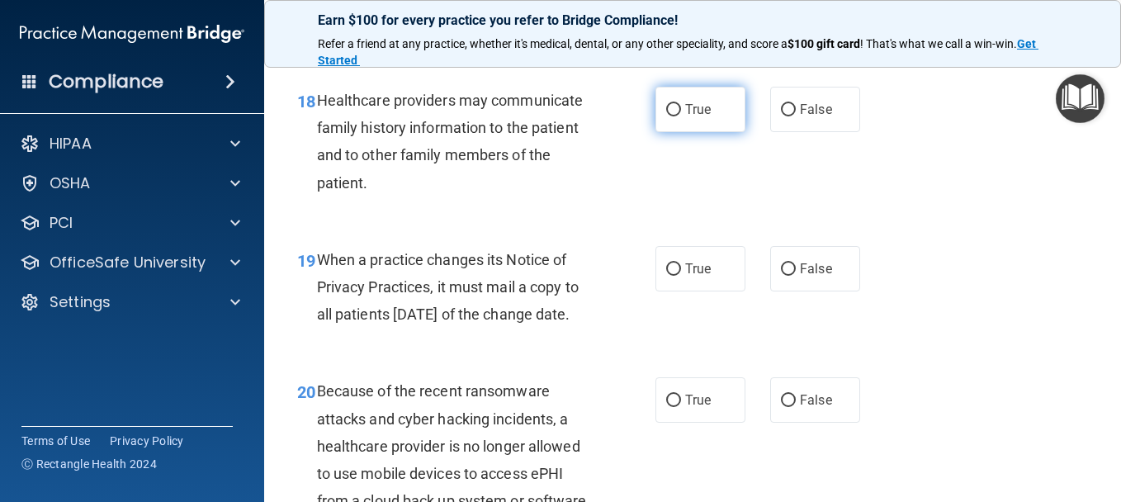
scroll to position [2888, 0]
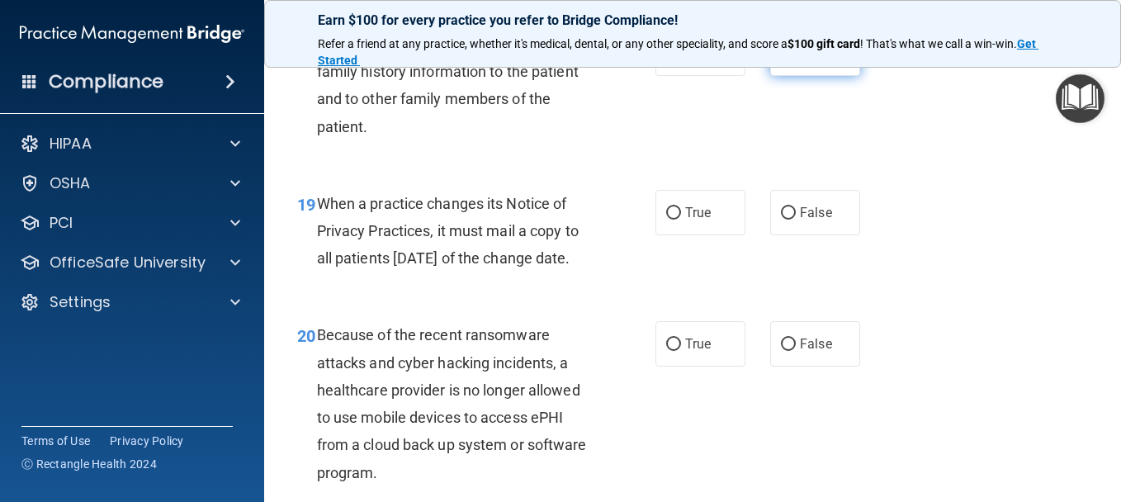
click at [791, 76] on label "False" at bounding box center [815, 53] width 90 height 45
click at [791, 60] on input "False" at bounding box center [788, 54] width 15 height 12
radio input "true"
click at [685, 220] on span "True" at bounding box center [698, 213] width 26 height 16
click at [681, 219] on input "True" at bounding box center [673, 213] width 15 height 12
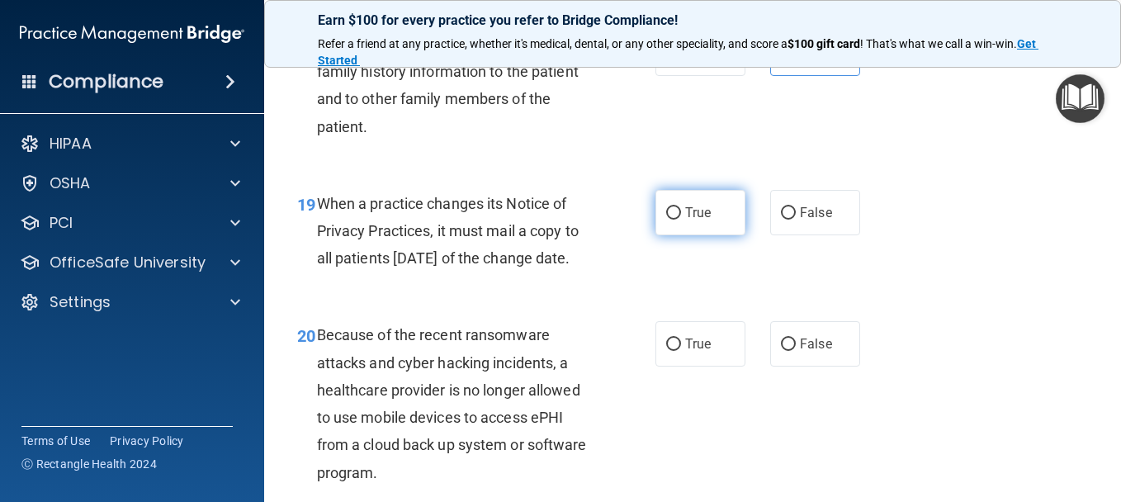
radio input "true"
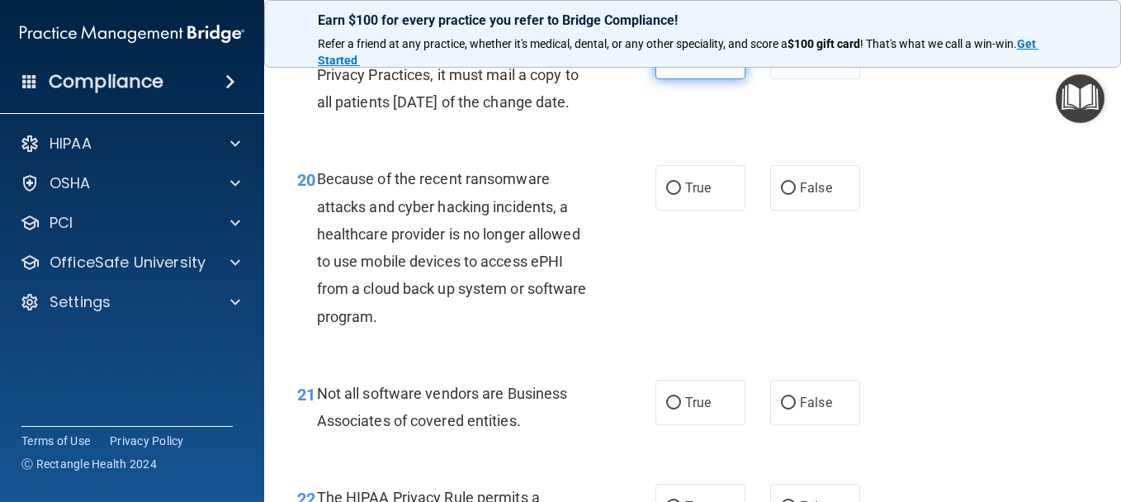
scroll to position [3053, 0]
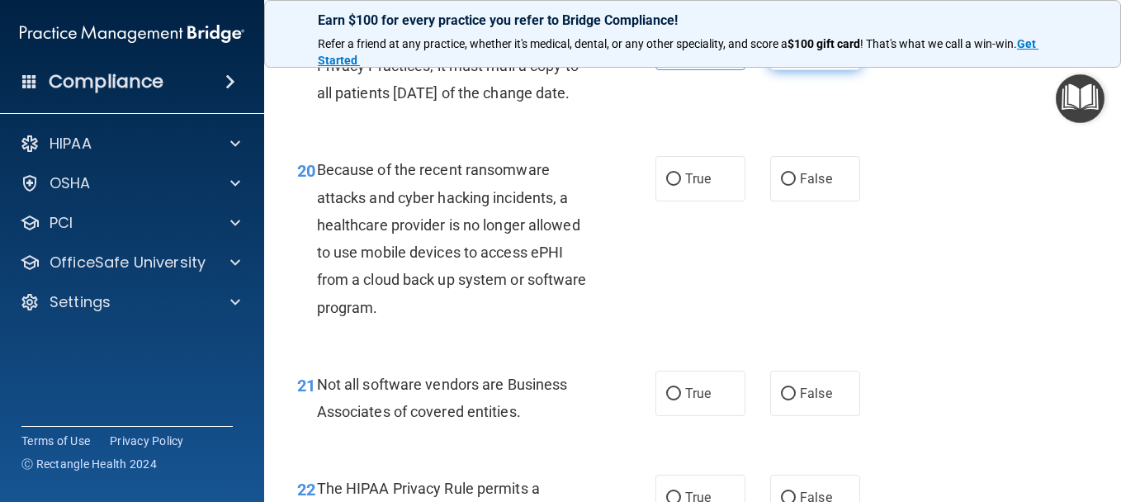
click at [841, 70] on label "False" at bounding box center [815, 47] width 90 height 45
click at [795, 54] on input "False" at bounding box center [788, 48] width 15 height 12
radio input "true"
radio input "false"
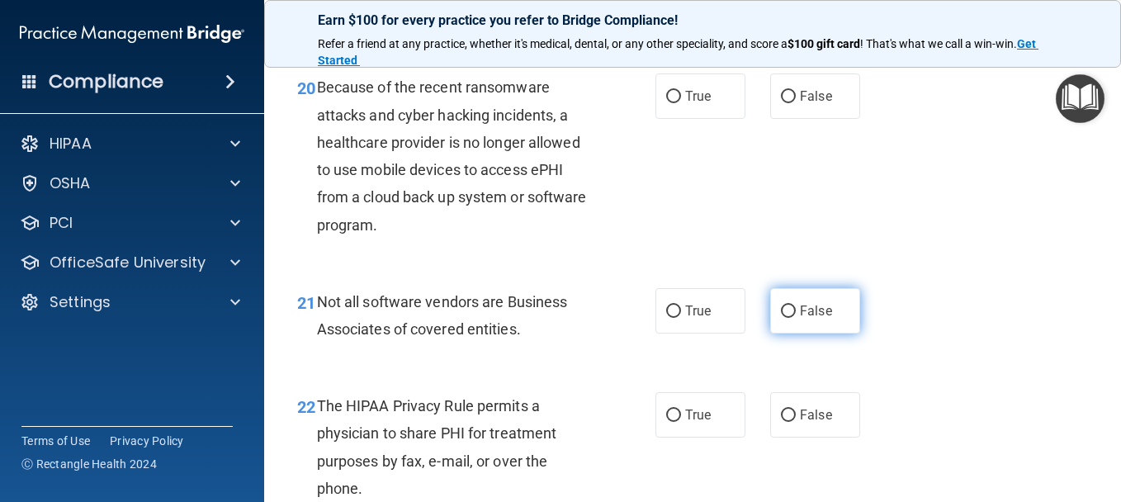
click at [791, 333] on label "False" at bounding box center [815, 310] width 90 height 45
click at [791, 318] on input "False" at bounding box center [788, 311] width 15 height 12
radio input "true"
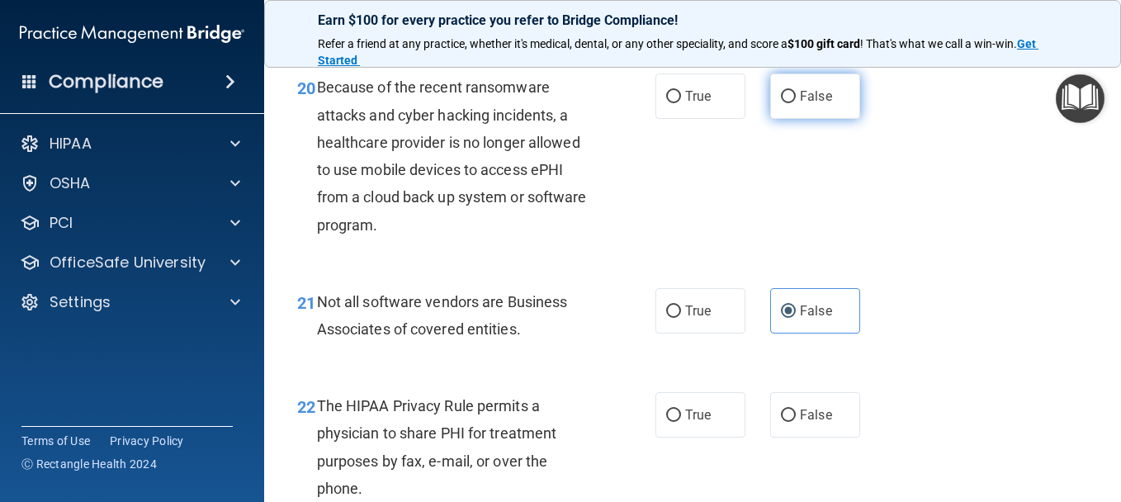
click at [825, 119] on label "False" at bounding box center [815, 95] width 90 height 45
click at [795, 103] on input "False" at bounding box center [788, 97] width 15 height 12
radio input "true"
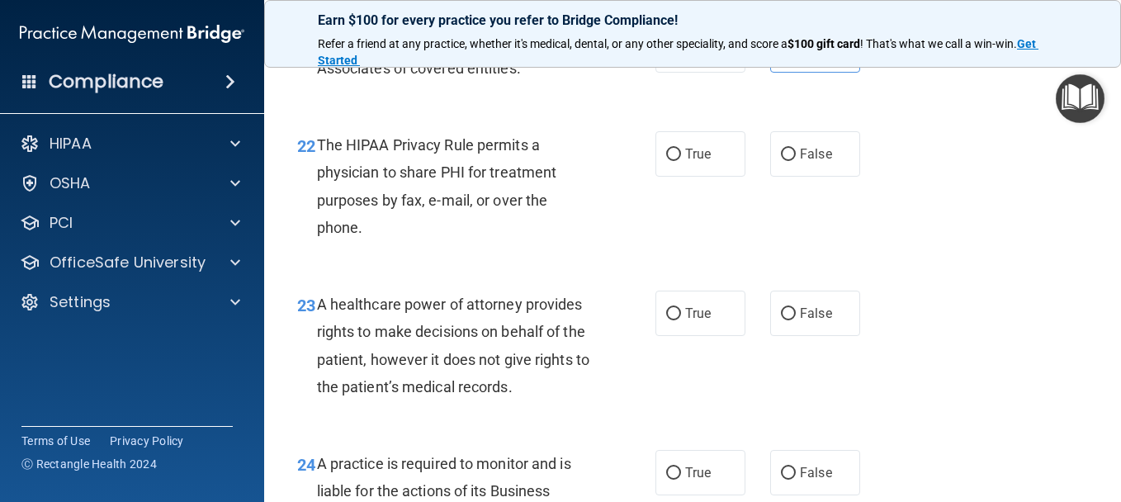
scroll to position [3466, 0]
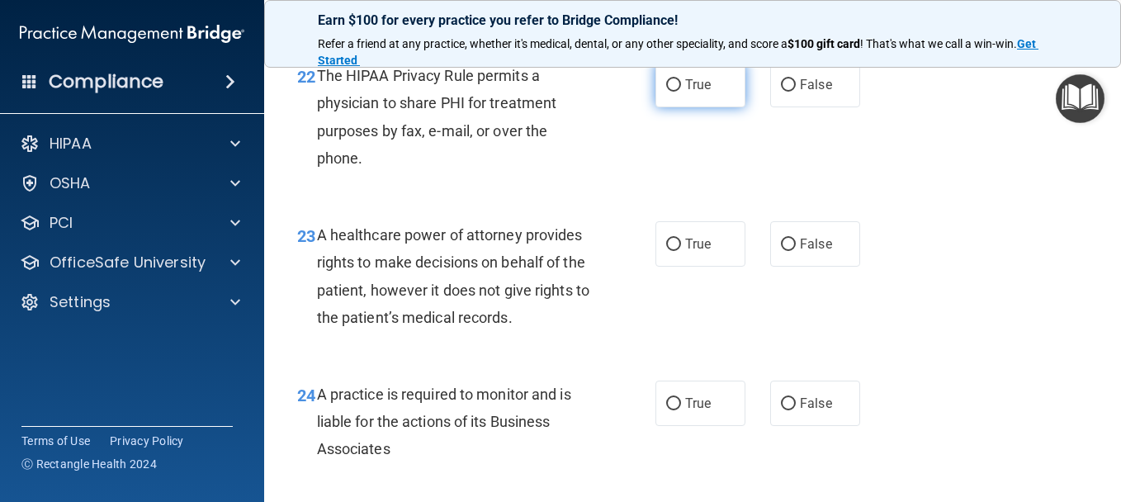
click at [706, 107] on label "True" at bounding box center [700, 84] width 90 height 45
click at [681, 92] on input "True" at bounding box center [673, 85] width 15 height 12
radio input "true"
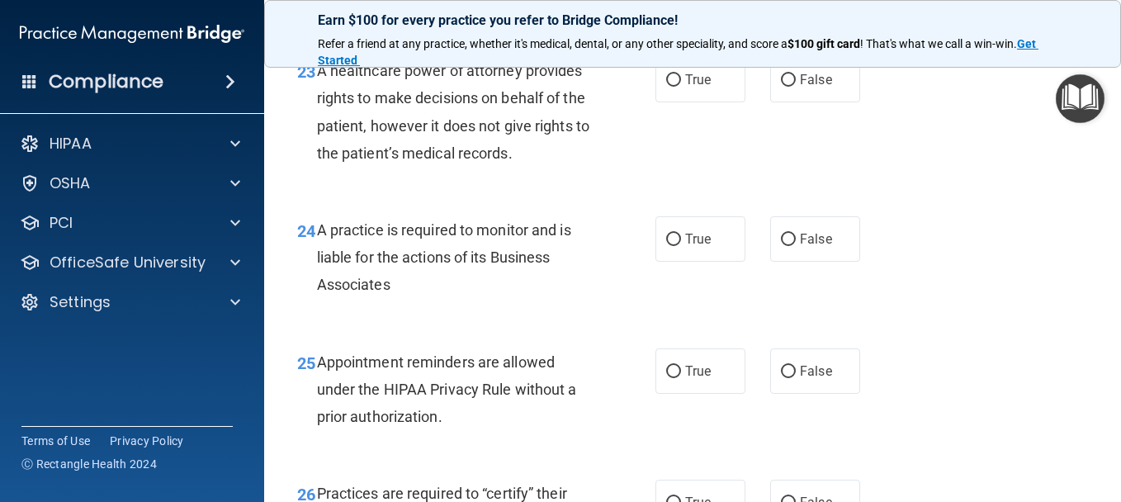
scroll to position [3631, 0]
click at [711, 101] on label "True" at bounding box center [700, 78] width 90 height 45
click at [681, 86] on input "True" at bounding box center [673, 79] width 15 height 12
radio input "true"
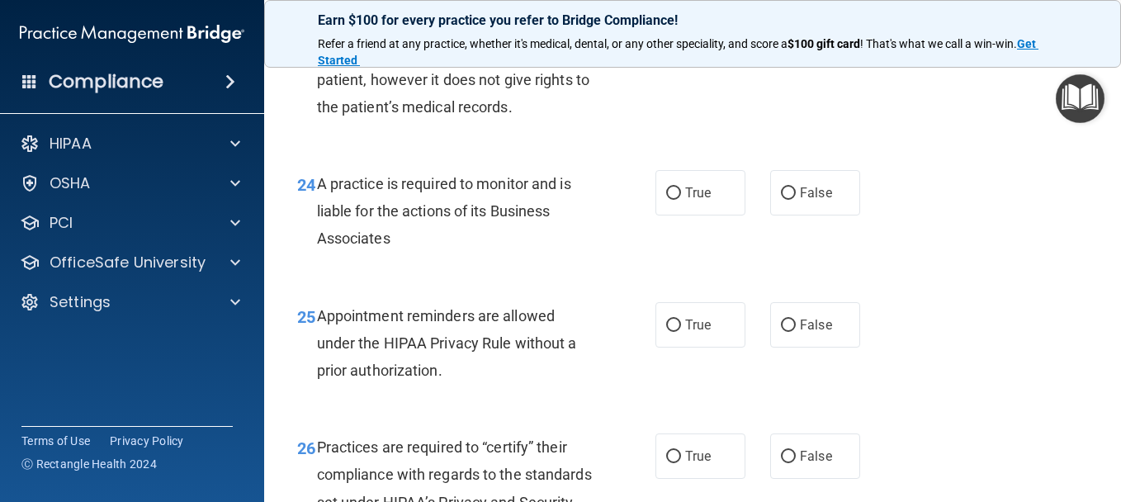
scroll to position [3713, 0]
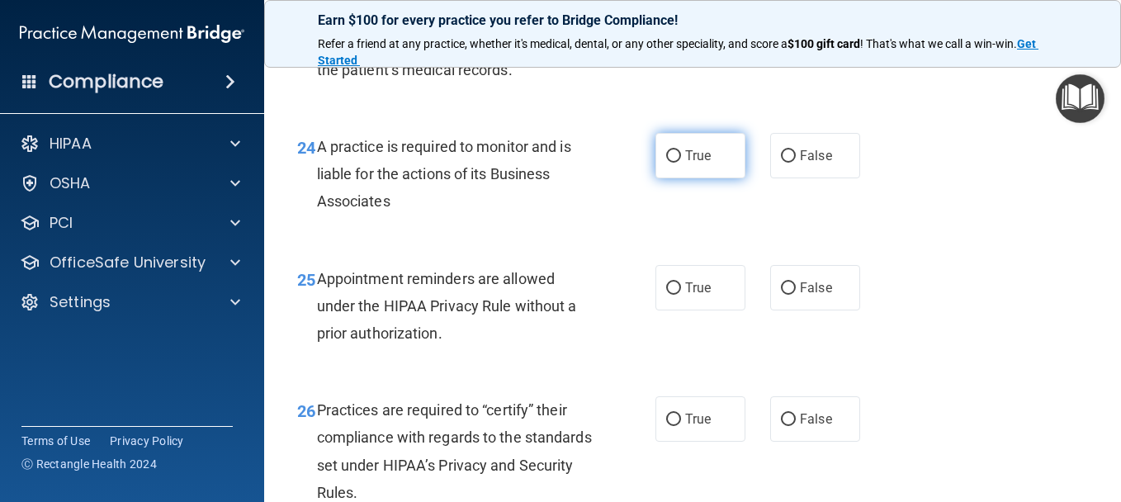
click at [715, 178] on label "True" at bounding box center [700, 155] width 90 height 45
click at [681, 163] on input "True" at bounding box center [673, 156] width 15 height 12
radio input "true"
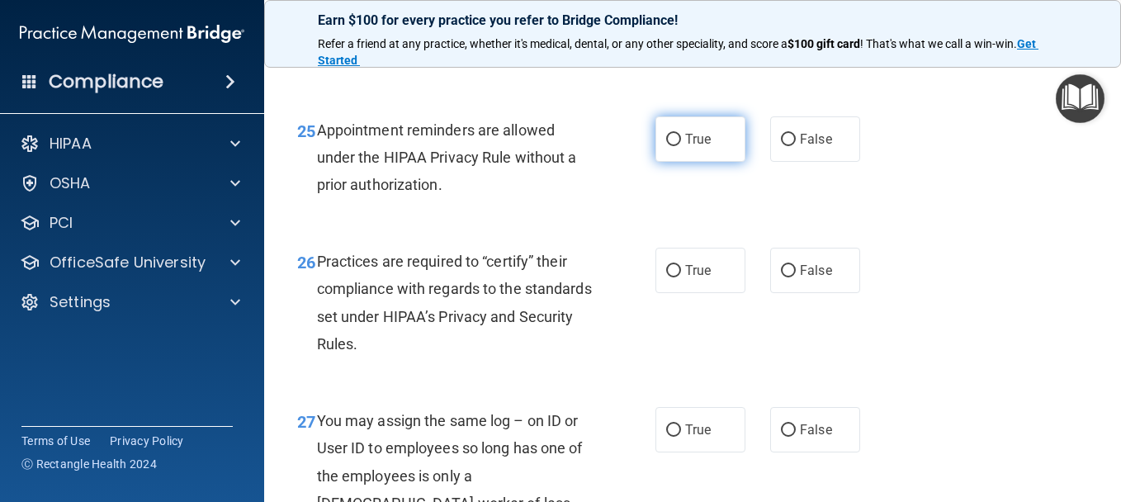
scroll to position [3878, 0]
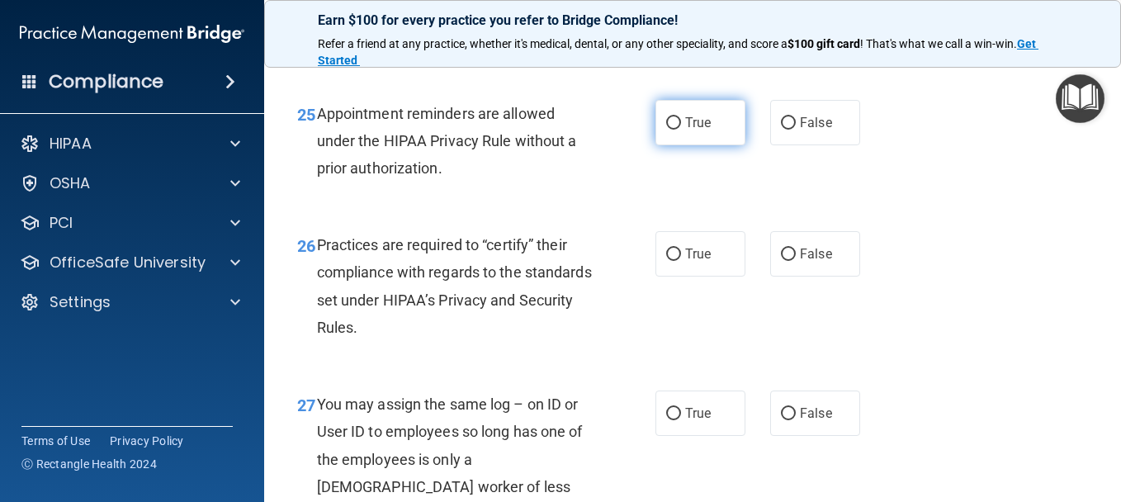
click at [687, 130] on span "True" at bounding box center [698, 123] width 26 height 16
click at [681, 130] on input "True" at bounding box center [673, 123] width 15 height 12
radio input "true"
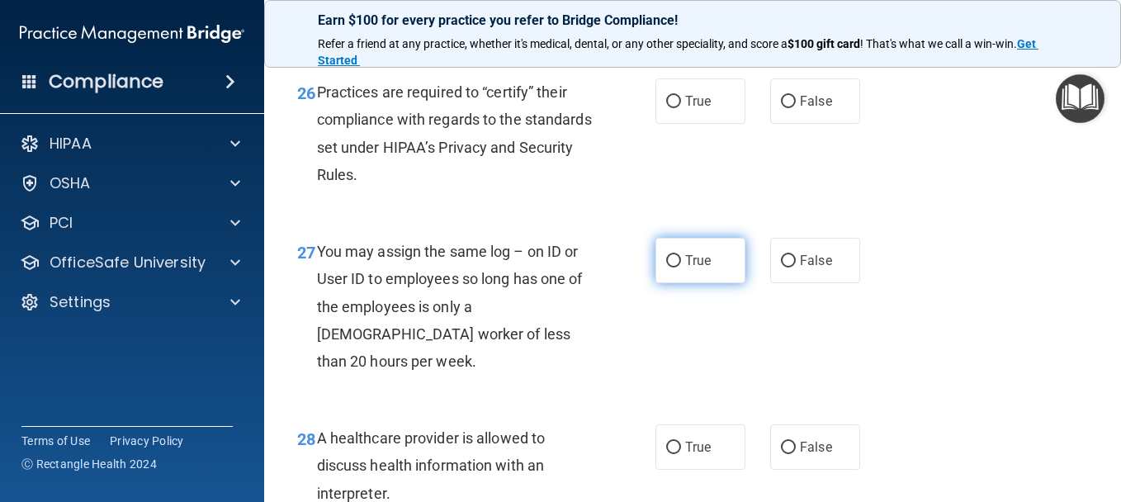
scroll to position [4043, 0]
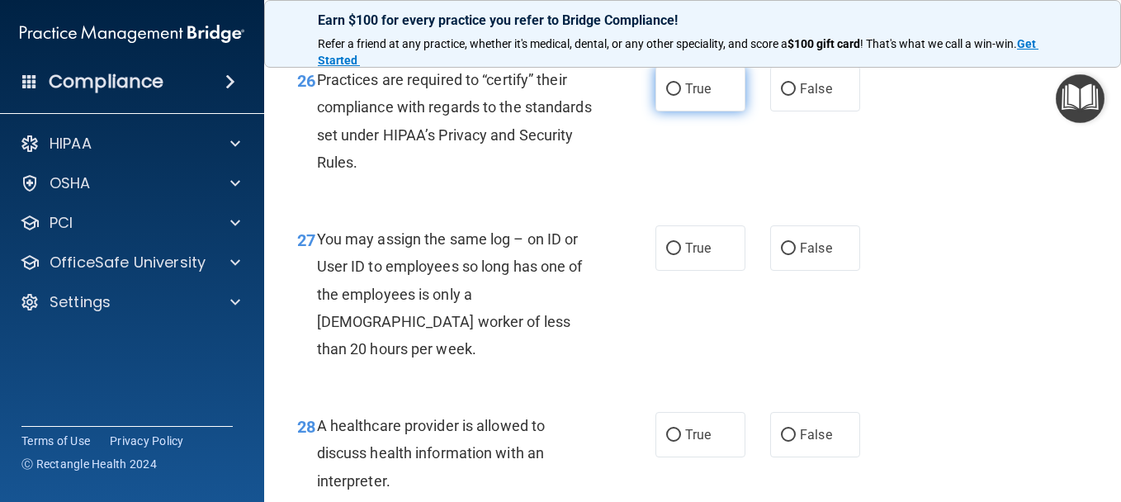
click at [719, 111] on label "True" at bounding box center [700, 88] width 90 height 45
click at [681, 96] on input "True" at bounding box center [673, 89] width 15 height 12
radio input "true"
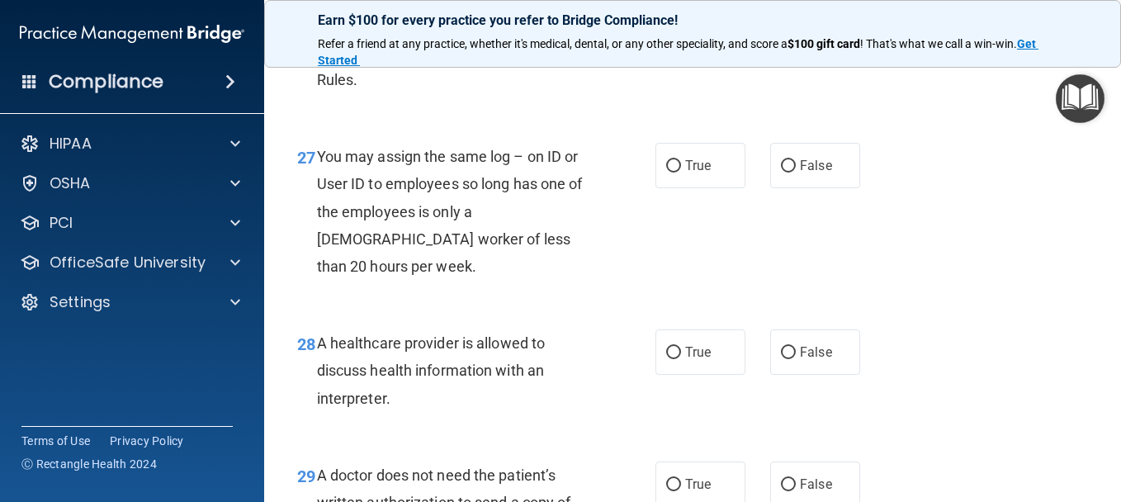
scroll to position [4208, 0]
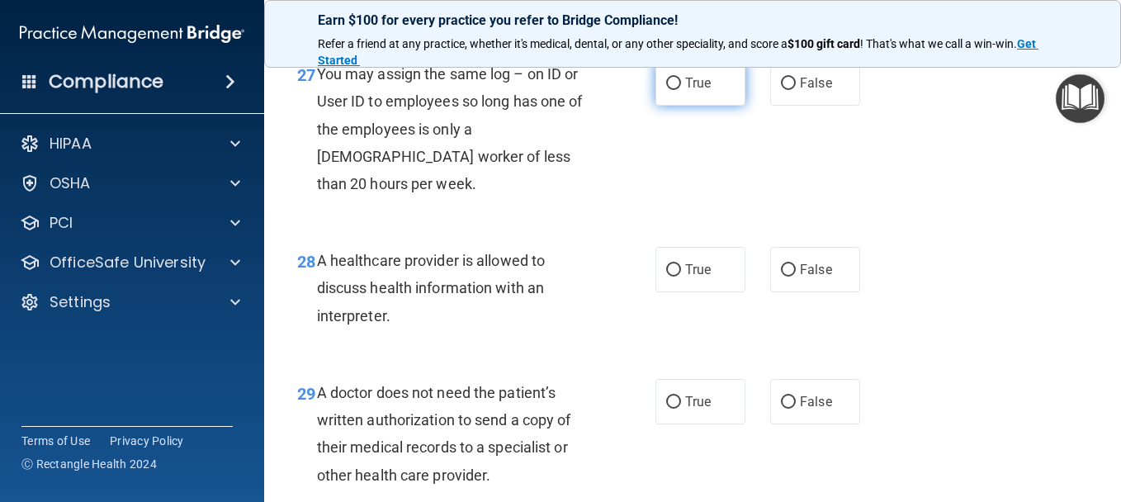
click at [688, 106] on label "True" at bounding box center [700, 82] width 90 height 45
click at [681, 90] on input "True" at bounding box center [673, 84] width 15 height 12
radio input "true"
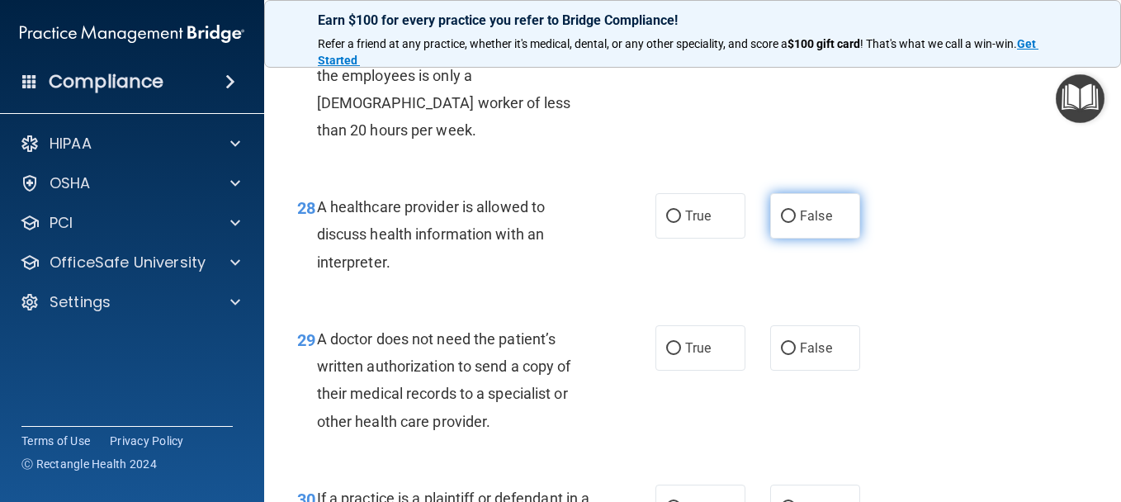
scroll to position [4291, 0]
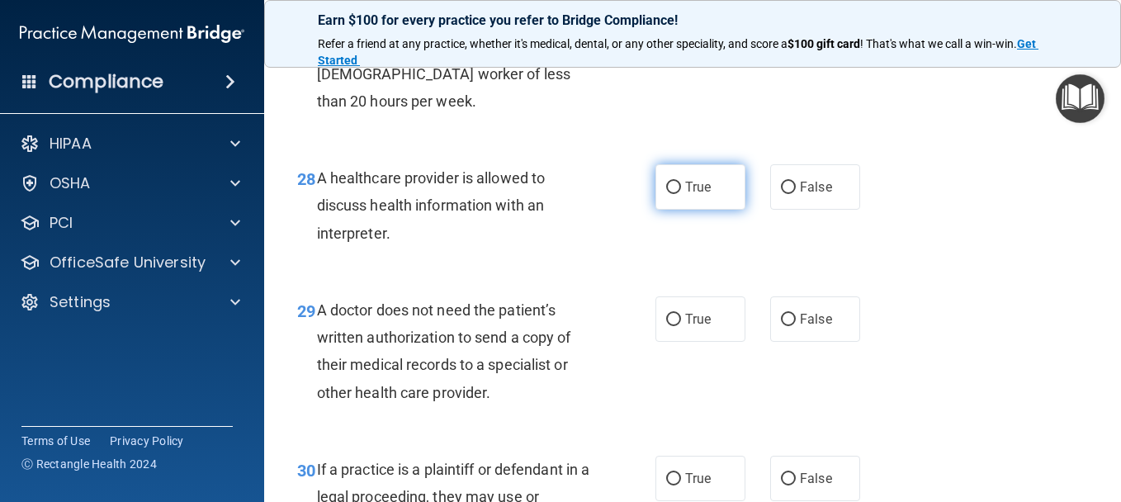
click at [687, 195] on span "True" at bounding box center [698, 187] width 26 height 16
click at [681, 194] on input "True" at bounding box center [673, 188] width 15 height 12
radio input "true"
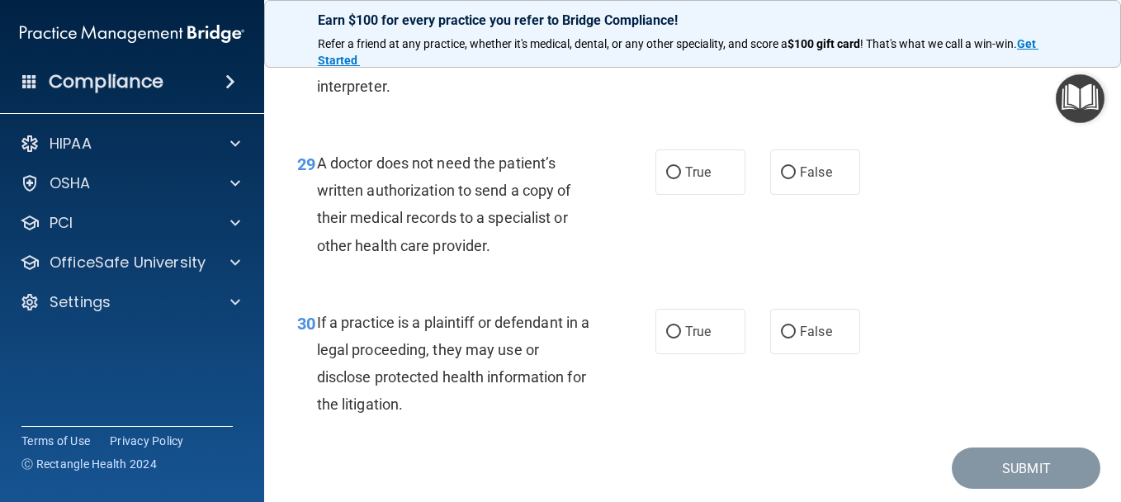
scroll to position [4456, 0]
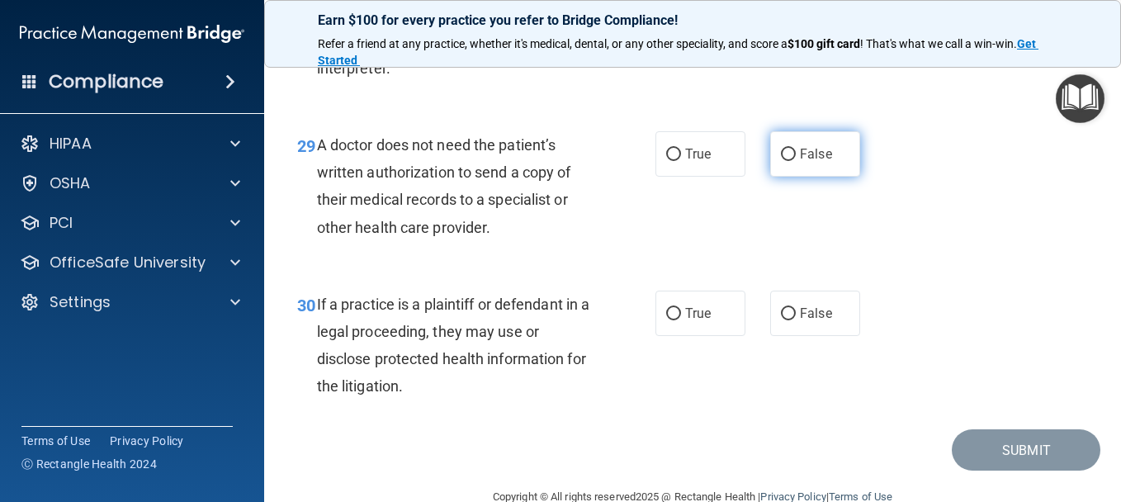
click at [782, 161] on input "False" at bounding box center [788, 155] width 15 height 12
radio input "true"
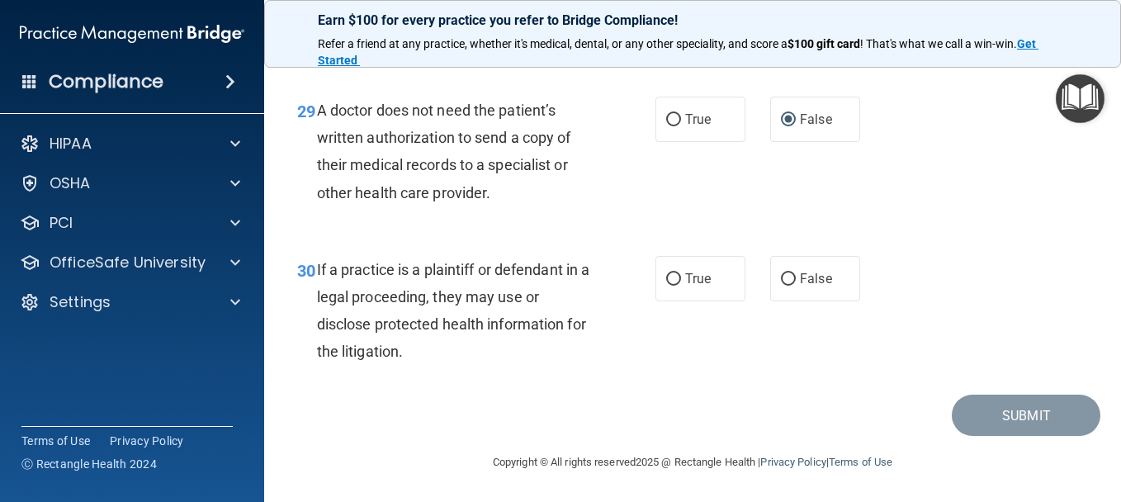
scroll to position [4573, 0]
click at [670, 273] on input "True" at bounding box center [673, 279] width 15 height 12
radio input "true"
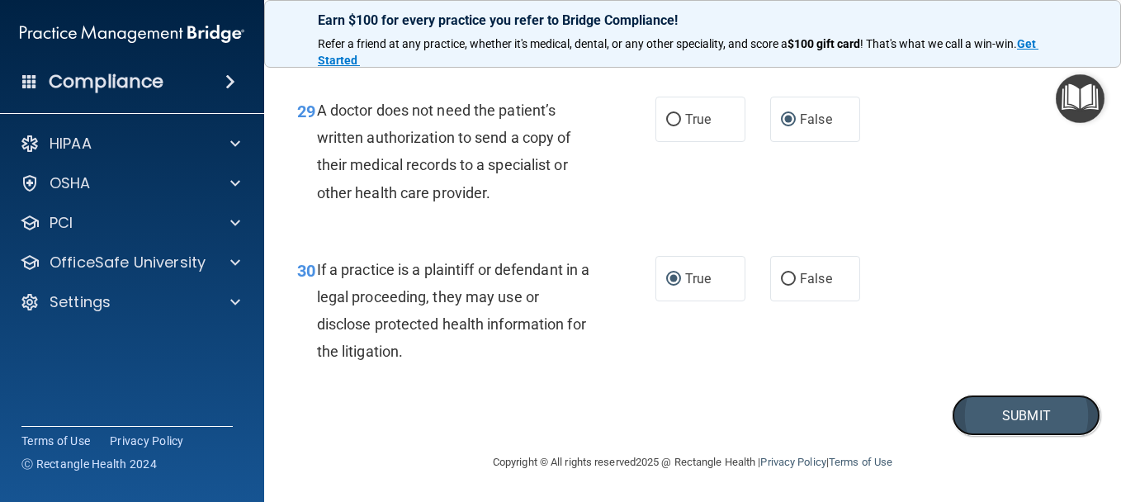
click at [1004, 419] on button "Submit" at bounding box center [1025, 415] width 149 height 42
click at [1049, 395] on button "Submit" at bounding box center [1025, 415] width 149 height 42
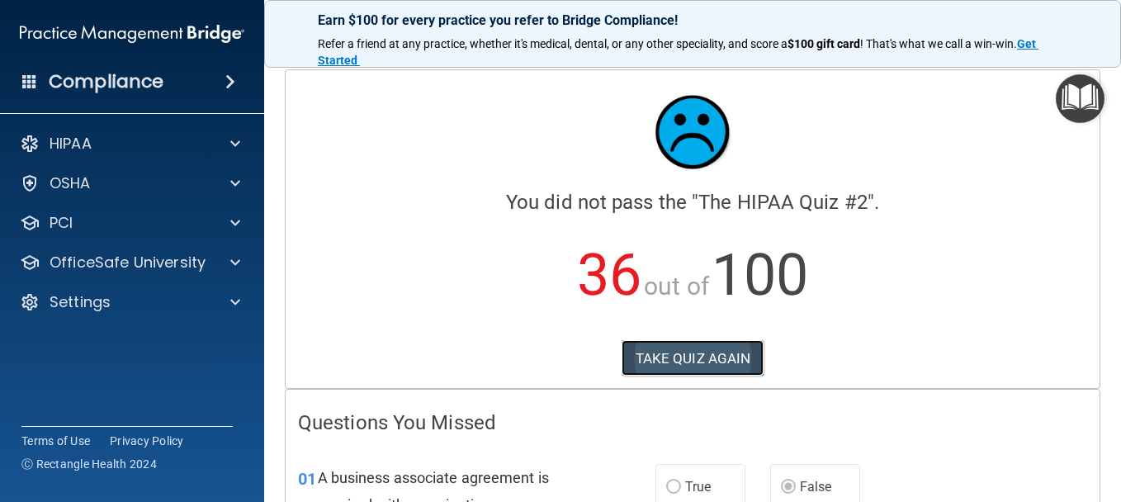
click at [656, 356] on button "TAKE QUIZ AGAIN" at bounding box center [692, 358] width 143 height 36
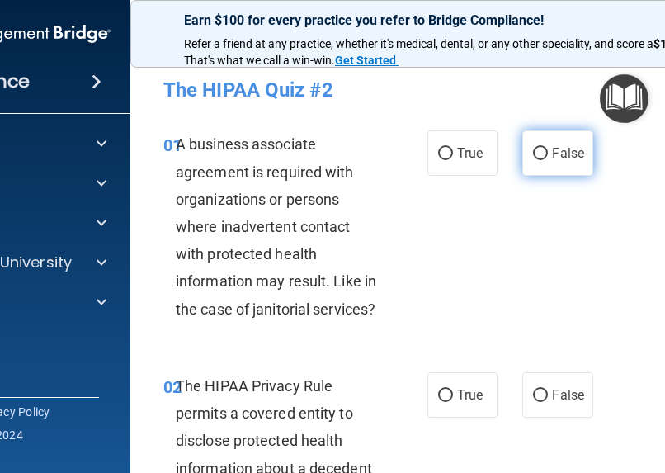
click at [537, 151] on input "False" at bounding box center [540, 154] width 15 height 12
radio input "true"
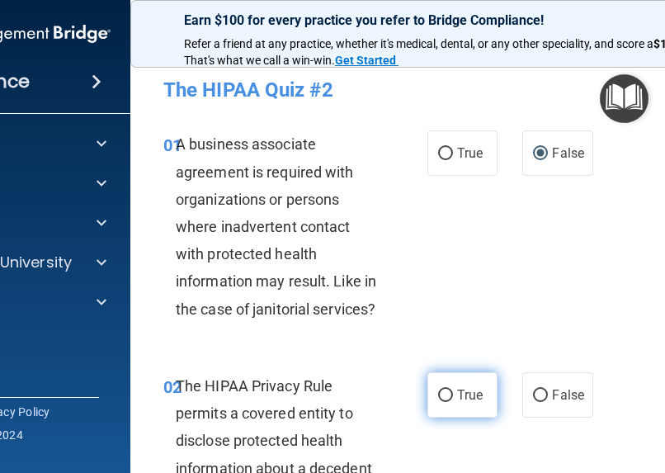
click at [438, 402] on label "True" at bounding box center [462, 394] width 70 height 45
click at [438, 402] on input "True" at bounding box center [445, 395] width 15 height 12
radio input "true"
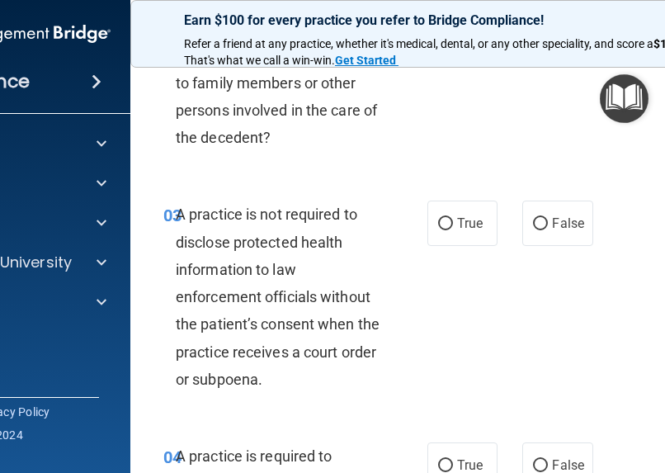
scroll to position [495, 0]
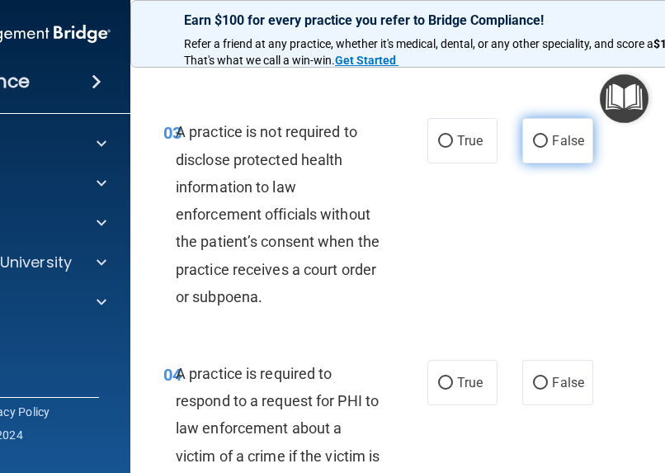
click at [556, 149] on label "False" at bounding box center [557, 140] width 70 height 45
click at [548, 148] on input "False" at bounding box center [540, 141] width 15 height 12
radio input "true"
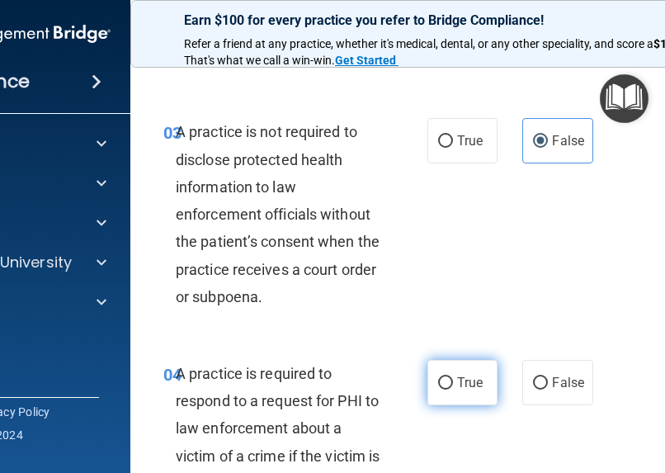
click at [457, 378] on span "True" at bounding box center [470, 383] width 26 height 16
click at [451, 378] on input "True" at bounding box center [445, 383] width 15 height 12
radio input "true"
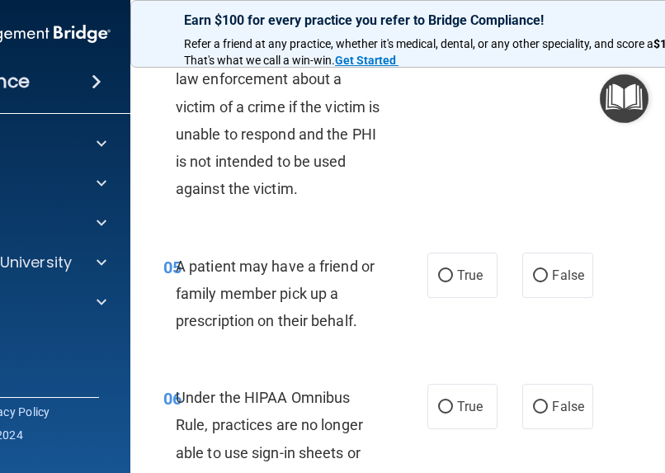
scroll to position [908, 0]
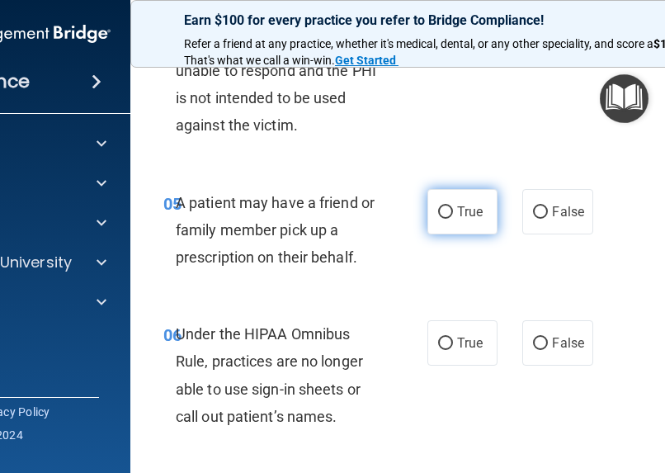
click at [451, 207] on label "True" at bounding box center [462, 211] width 70 height 45
click at [451, 207] on input "True" at bounding box center [445, 212] width 15 height 12
radio input "true"
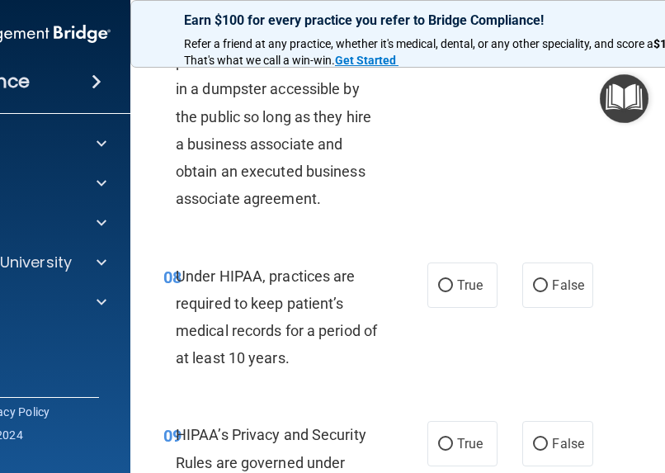
scroll to position [1403, 0]
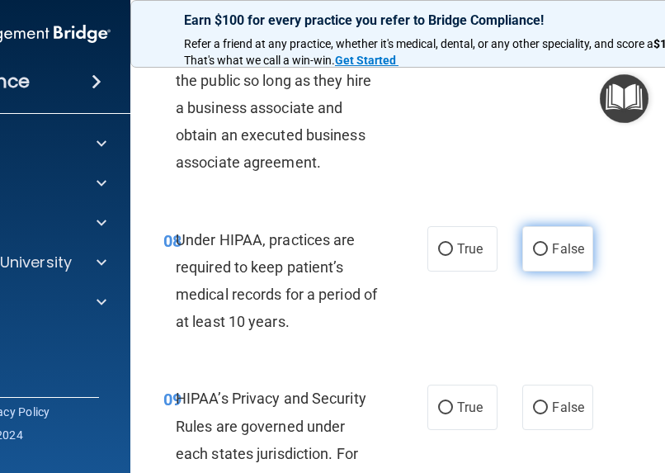
click at [545, 247] on label "False" at bounding box center [557, 248] width 70 height 45
click at [545, 247] on input "False" at bounding box center [540, 249] width 15 height 12
radio input "true"
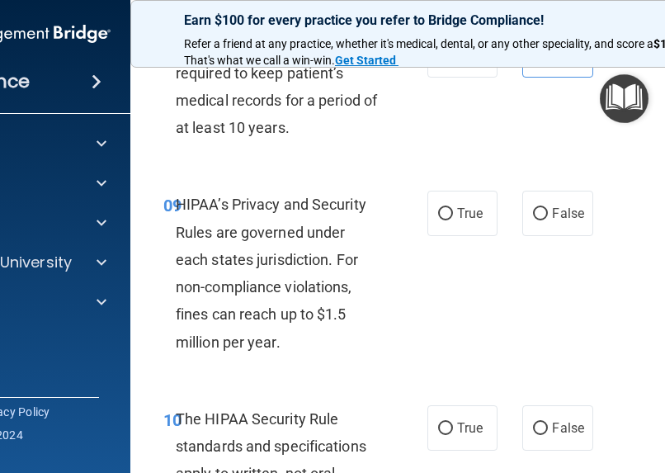
scroll to position [1650, 0]
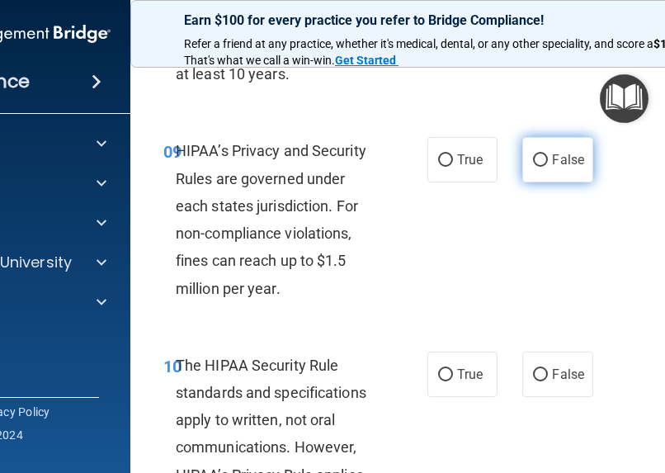
click at [545, 158] on label "False" at bounding box center [557, 159] width 70 height 45
click at [545, 158] on input "False" at bounding box center [540, 160] width 15 height 12
radio input "true"
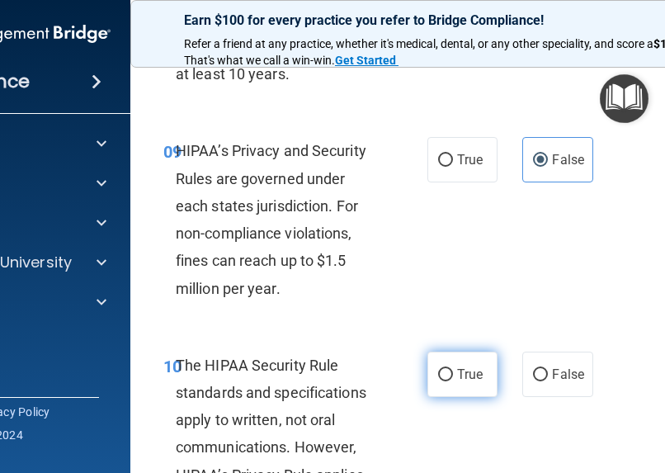
click at [444, 388] on label "True" at bounding box center [462, 374] width 70 height 45
click at [444, 381] on input "True" at bounding box center [445, 375] width 15 height 12
radio input "true"
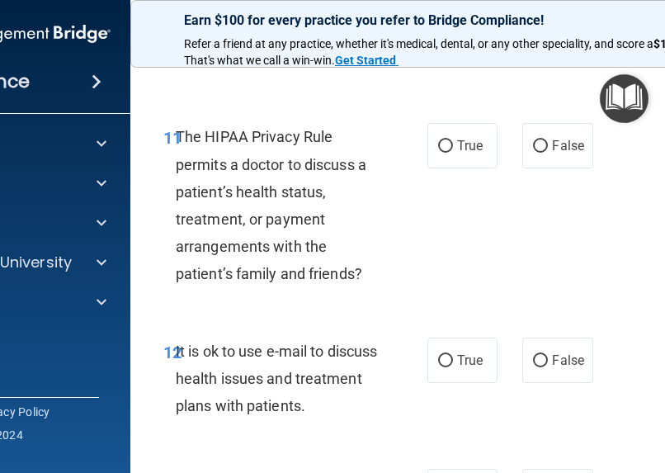
scroll to position [2145, 0]
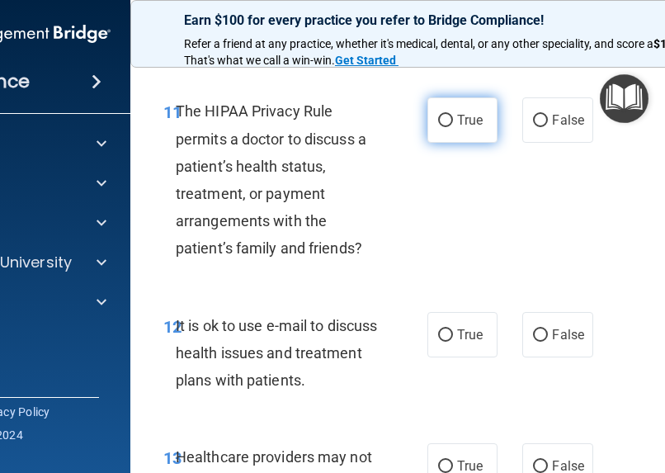
click at [458, 126] on span "True" at bounding box center [470, 120] width 26 height 16
click at [453, 126] on input "True" at bounding box center [445, 121] width 15 height 12
radio input "true"
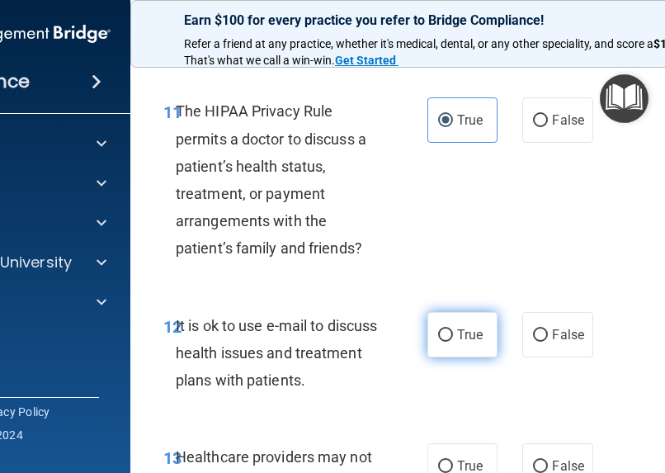
click at [457, 328] on span "True" at bounding box center [470, 335] width 26 height 16
click at [453, 329] on input "True" at bounding box center [445, 335] width 15 height 12
radio input "true"
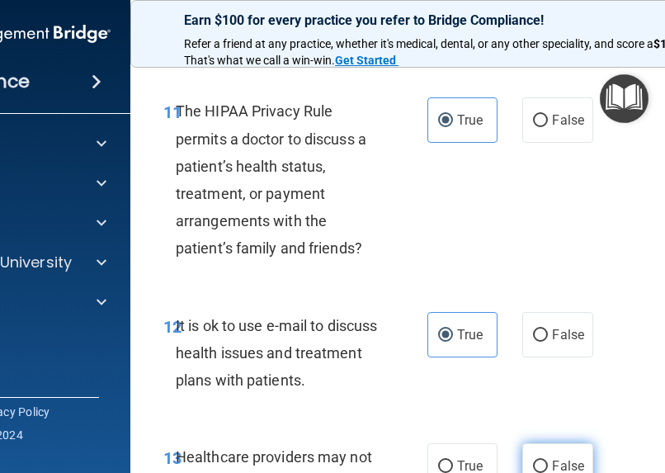
click at [563, 456] on label "False" at bounding box center [557, 465] width 70 height 45
click at [548, 460] on input "False" at bounding box center [540, 466] width 15 height 12
radio input "true"
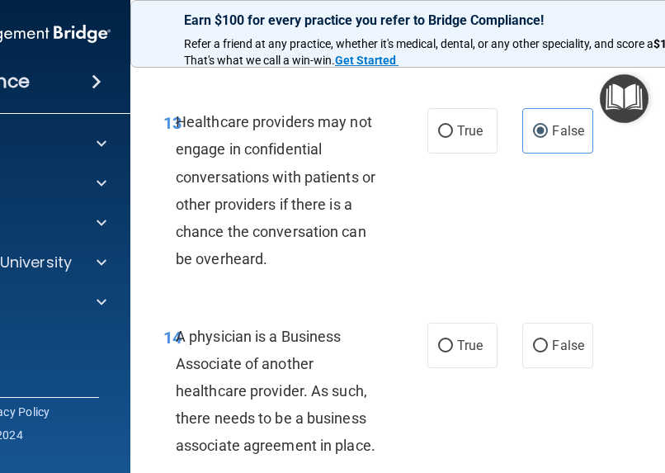
scroll to position [2558, 0]
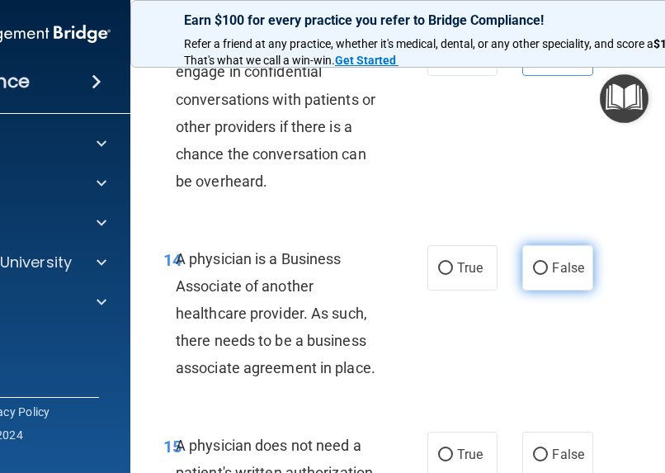
click at [552, 270] on span "False" at bounding box center [568, 268] width 32 height 16
click at [547, 270] on input "False" at bounding box center [540, 268] width 15 height 12
radio input "true"
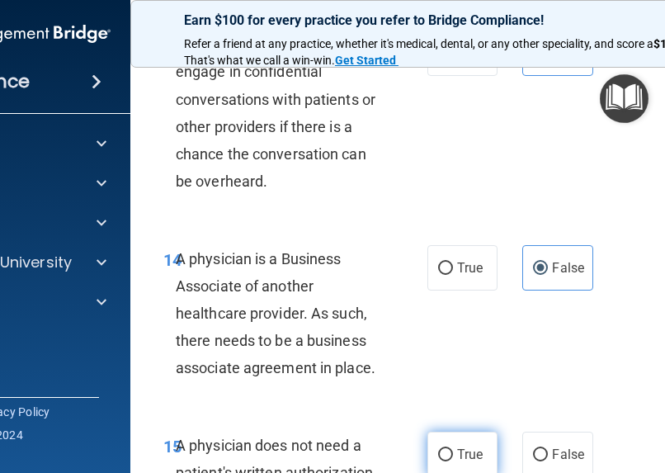
click at [457, 452] on span "True" at bounding box center [470, 454] width 26 height 16
click at [453, 452] on input "True" at bounding box center [445, 455] width 15 height 12
radio input "true"
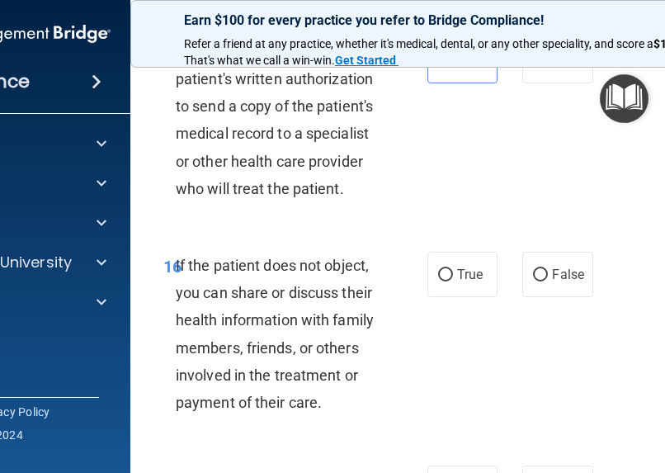
scroll to position [2971, 0]
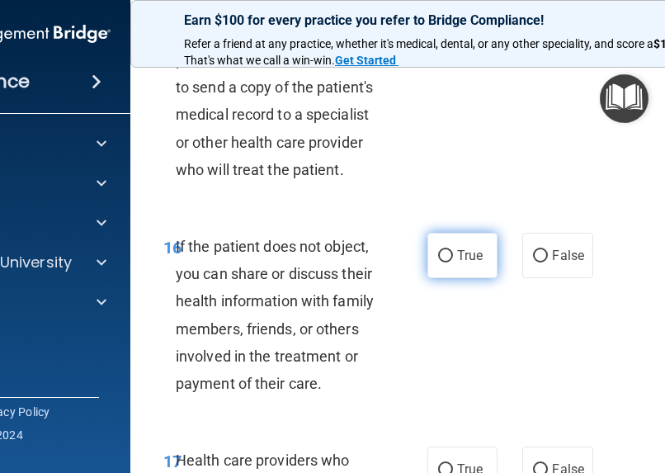
click at [447, 270] on label "True" at bounding box center [462, 255] width 70 height 45
click at [447, 262] on input "True" at bounding box center [445, 256] width 15 height 12
radio input "true"
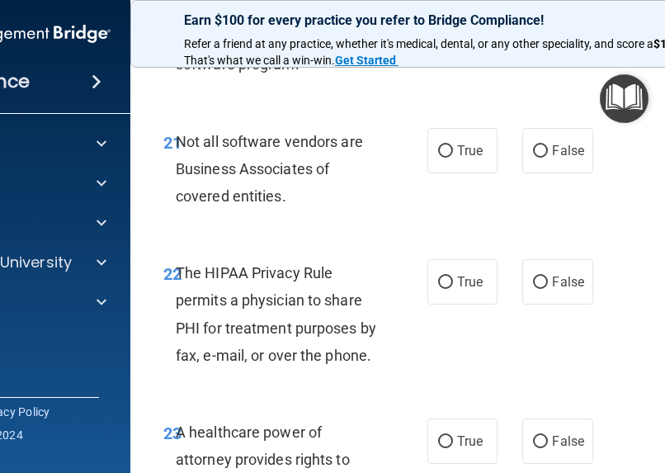
scroll to position [4208, 0]
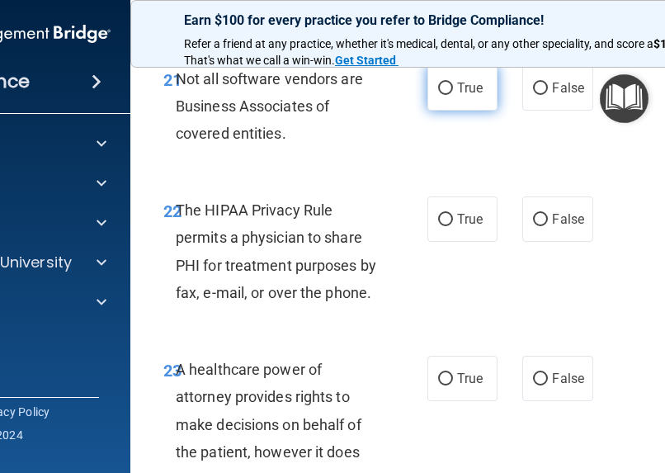
click at [457, 83] on span "True" at bounding box center [470, 88] width 26 height 16
click at [451, 83] on input "True" at bounding box center [445, 89] width 15 height 12
radio input "true"
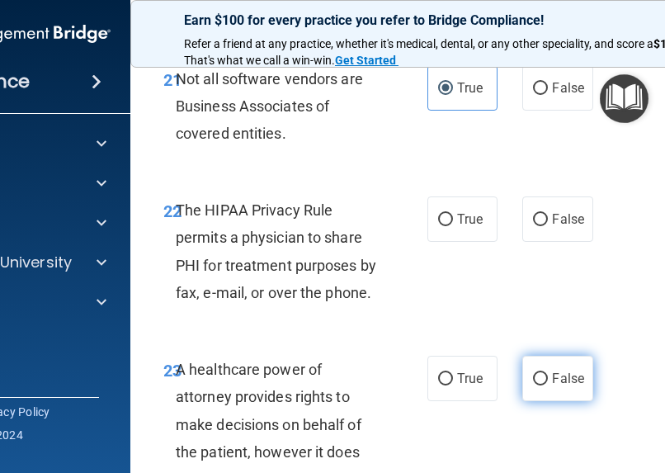
click at [555, 375] on span "False" at bounding box center [568, 379] width 32 height 16
click at [548, 375] on input "False" at bounding box center [540, 379] width 15 height 12
radio input "true"
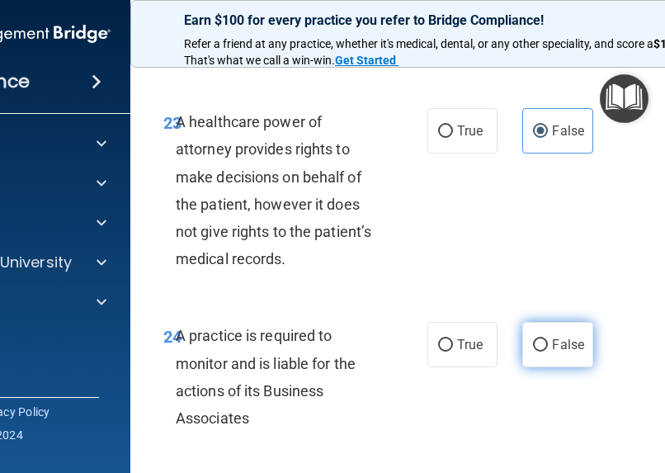
click at [552, 348] on span "False" at bounding box center [568, 345] width 32 height 16
click at [548, 348] on input "False" at bounding box center [540, 345] width 15 height 12
radio input "true"
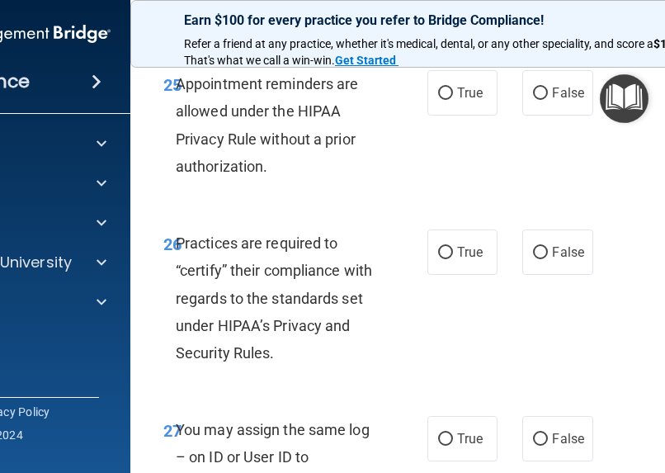
scroll to position [4869, 0]
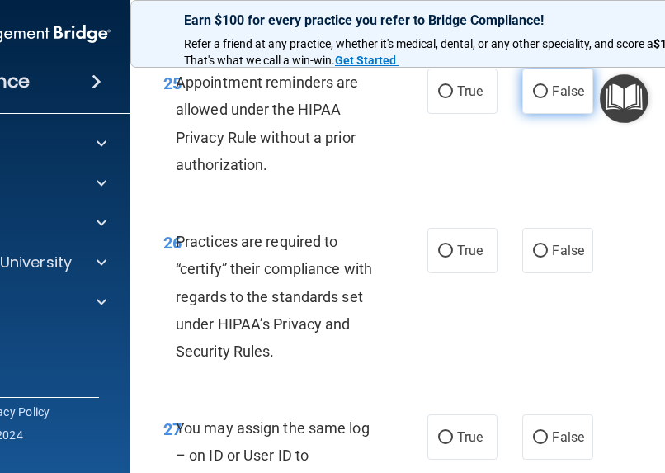
click at [551, 99] on label "False" at bounding box center [557, 90] width 70 height 45
click at [548, 98] on input "False" at bounding box center [540, 92] width 15 height 12
radio input "true"
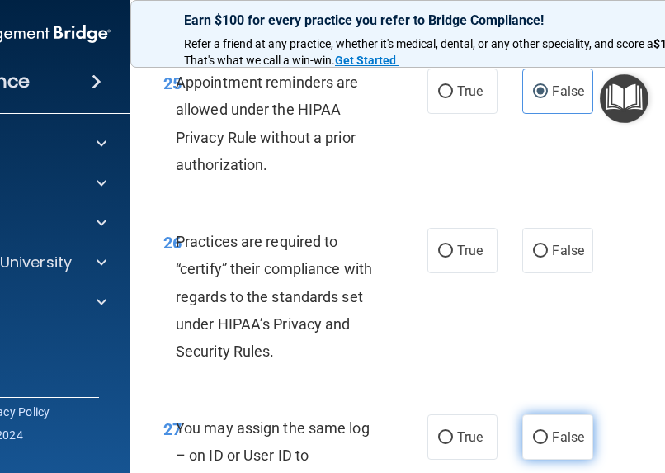
click at [583, 445] on label "False" at bounding box center [557, 436] width 70 height 45
click at [548, 444] on input "False" at bounding box center [540, 438] width 15 height 12
radio input "true"
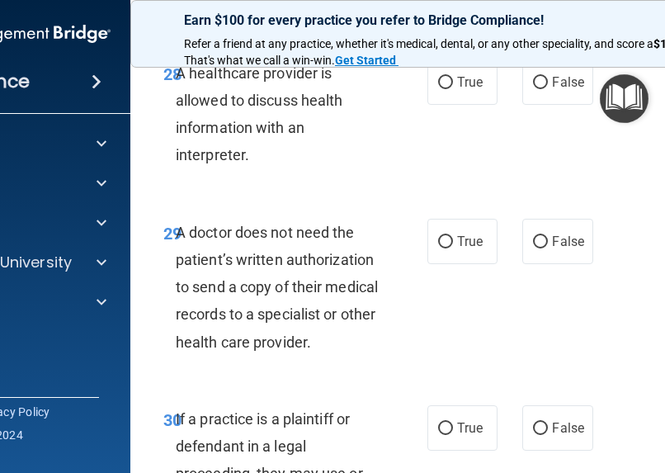
scroll to position [5446, 0]
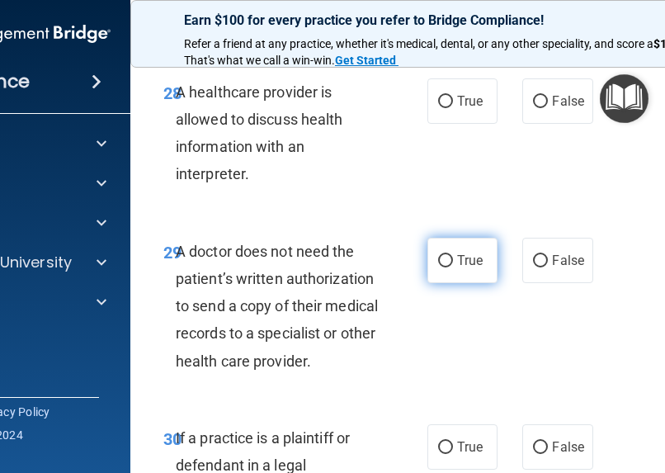
click at [462, 243] on label "True" at bounding box center [462, 260] width 70 height 45
click at [453, 255] on input "True" at bounding box center [445, 261] width 15 height 12
radio input "true"
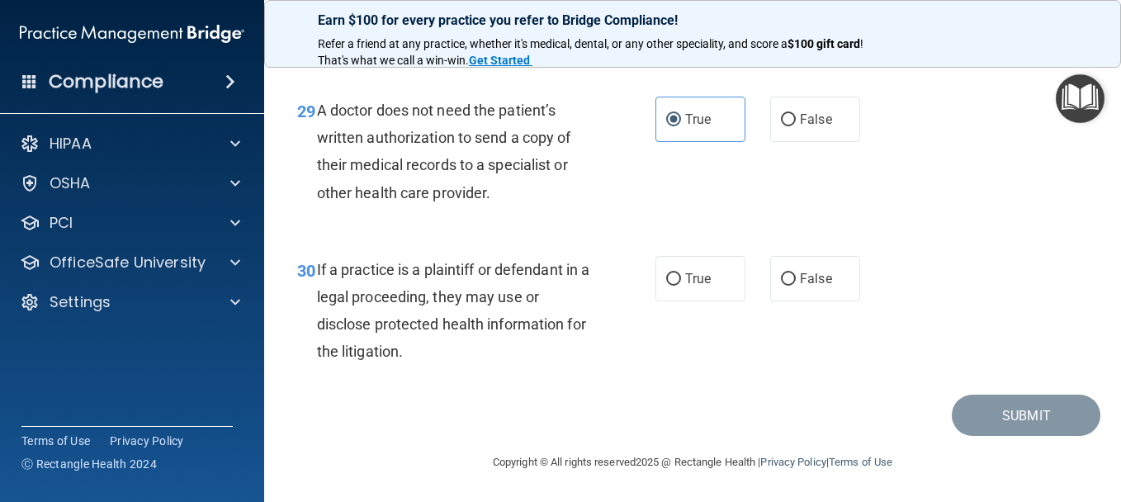
scroll to position [4573, 0]
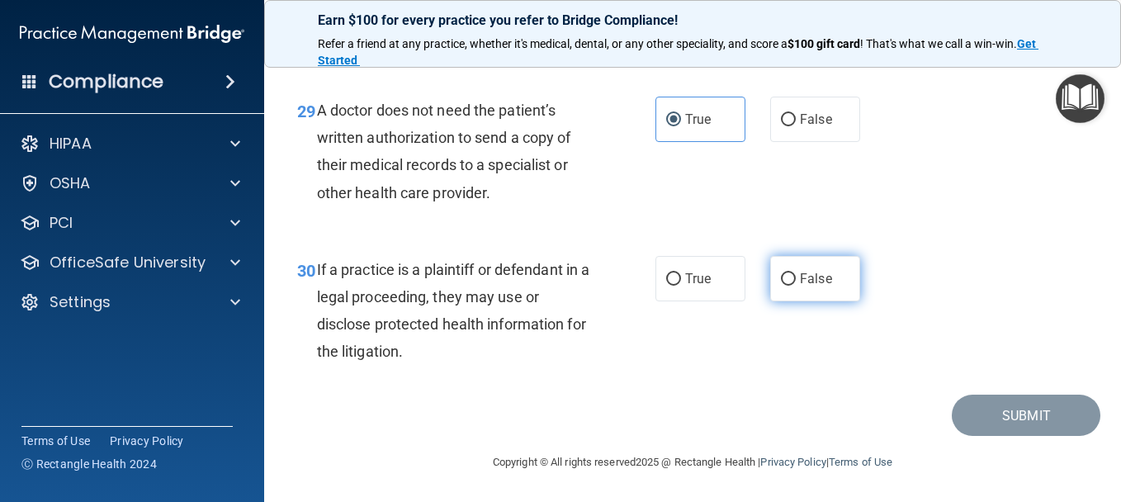
click at [818, 290] on label "False" at bounding box center [815, 278] width 90 height 45
click at [795, 286] on input "False" at bounding box center [788, 279] width 15 height 12
radio input "true"
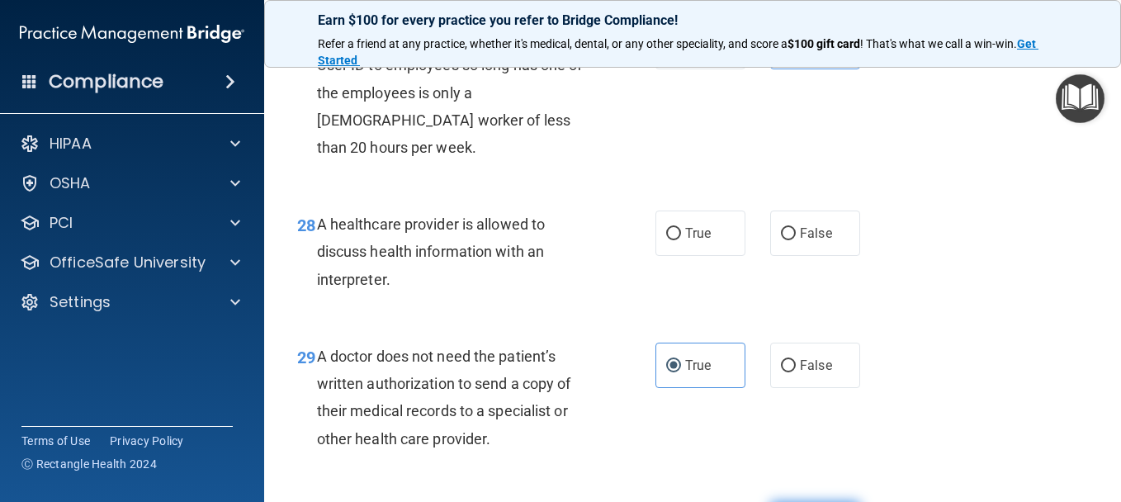
scroll to position [4243, 0]
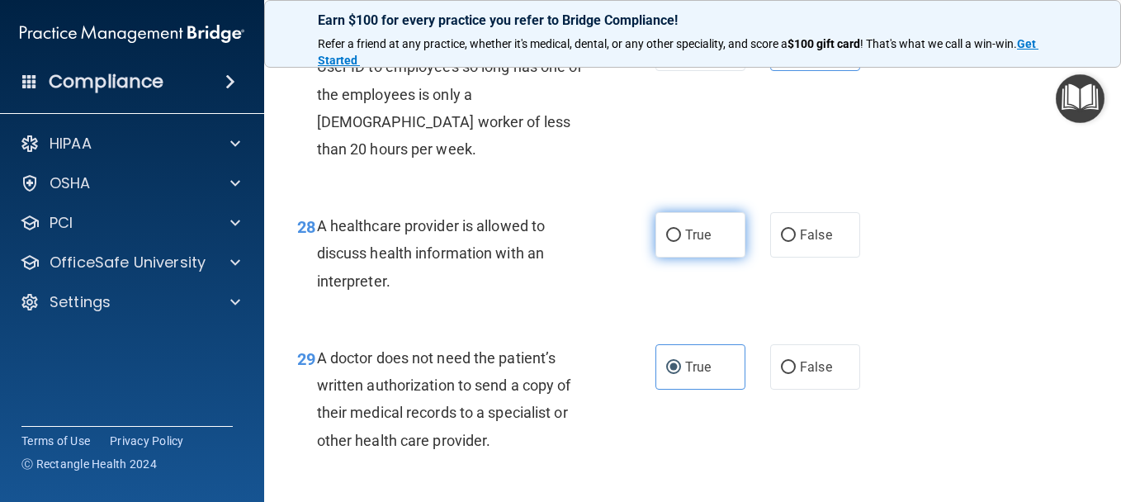
click at [685, 243] on span "True" at bounding box center [698, 235] width 26 height 16
click at [680, 242] on input "True" at bounding box center [673, 235] width 15 height 12
radio input "true"
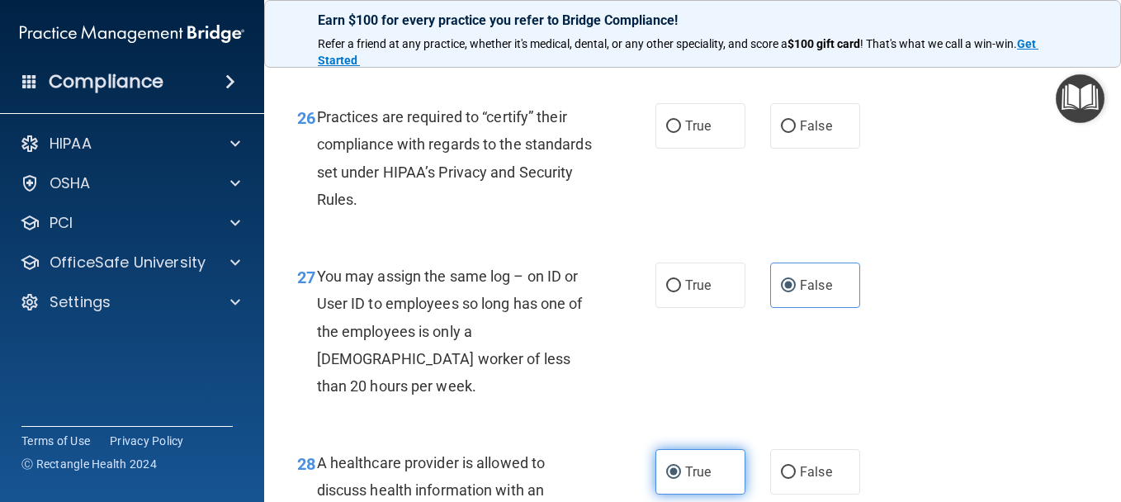
scroll to position [3996, 0]
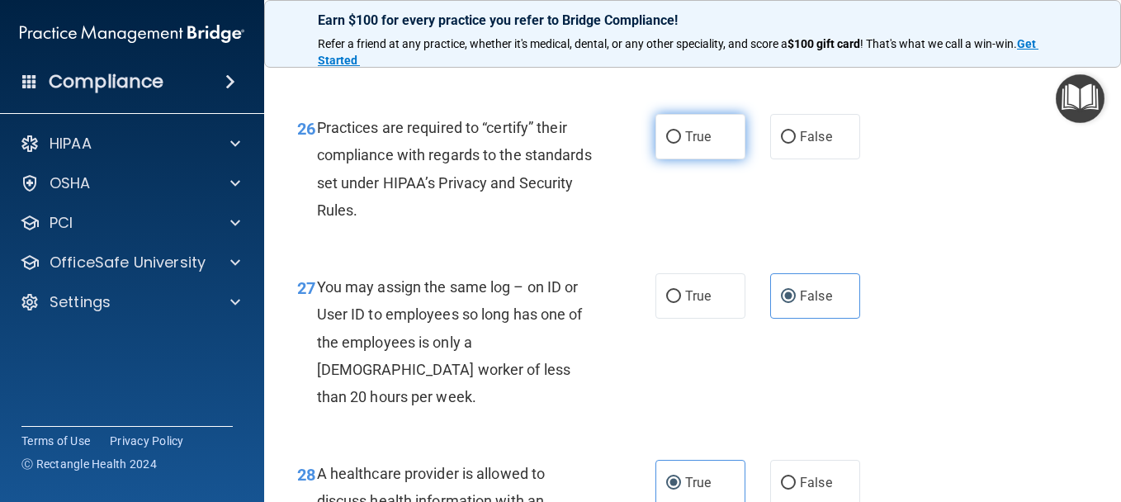
click at [687, 144] on span "True" at bounding box center [698, 137] width 26 height 16
click at [681, 144] on input "True" at bounding box center [673, 137] width 15 height 12
radio input "true"
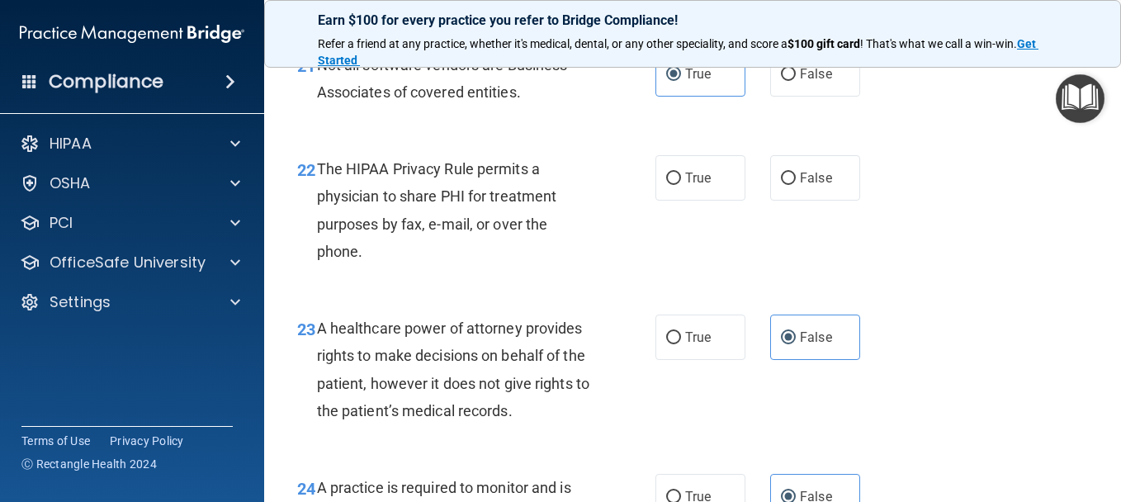
scroll to position [3335, 0]
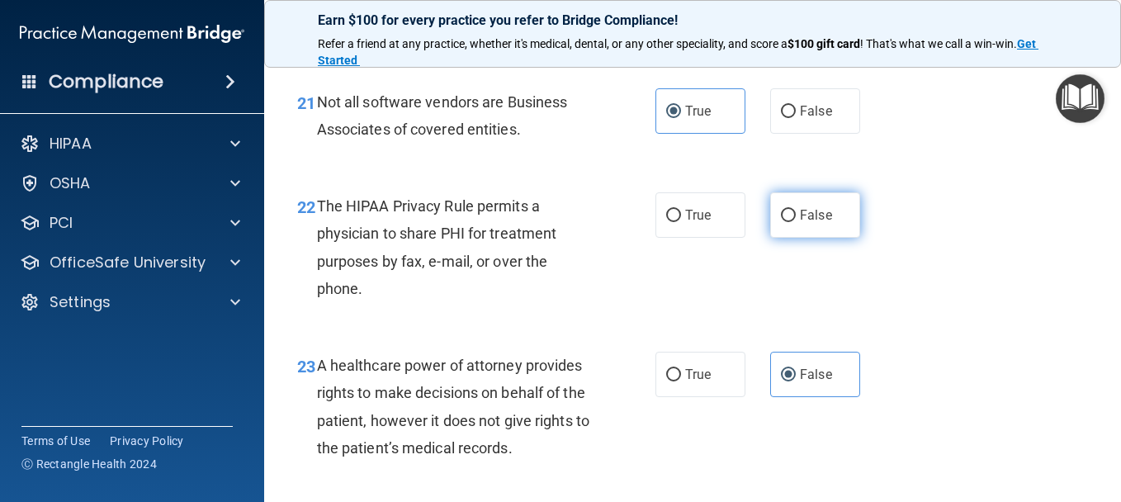
click at [795, 238] on label "False" at bounding box center [815, 214] width 90 height 45
click at [795, 222] on input "False" at bounding box center [788, 216] width 15 height 12
radio input "true"
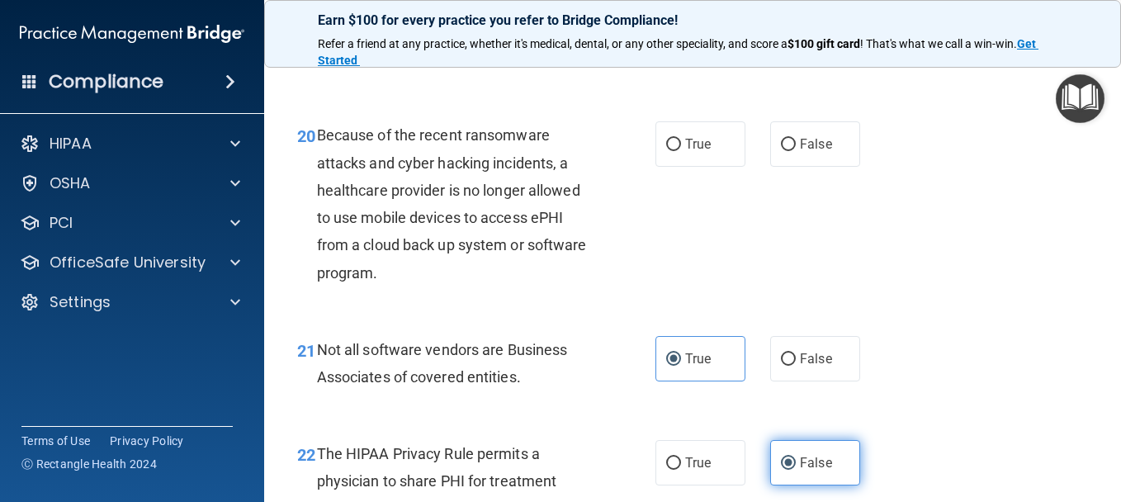
scroll to position [3005, 0]
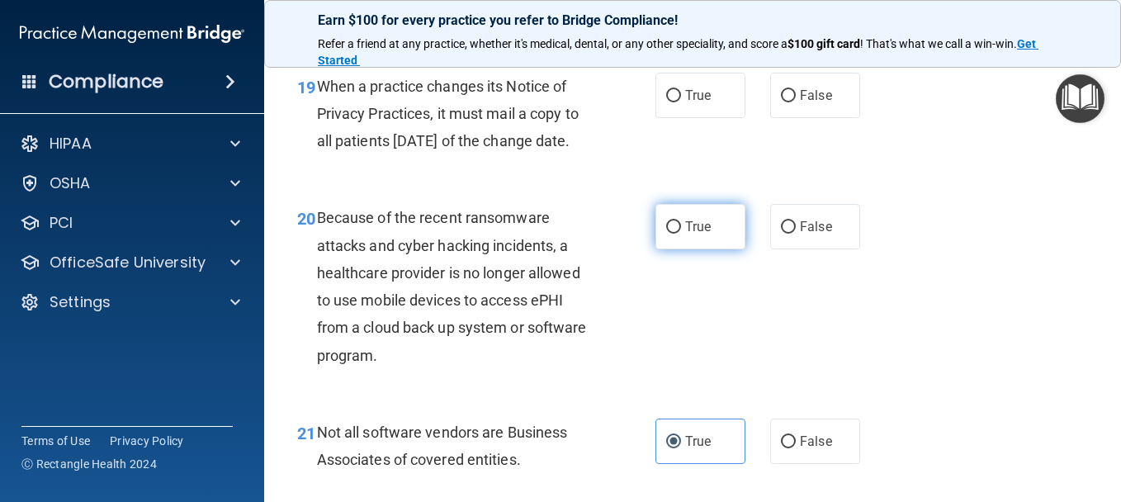
click at [720, 249] on label "True" at bounding box center [700, 226] width 90 height 45
click at [681, 234] on input "True" at bounding box center [673, 227] width 15 height 12
radio input "true"
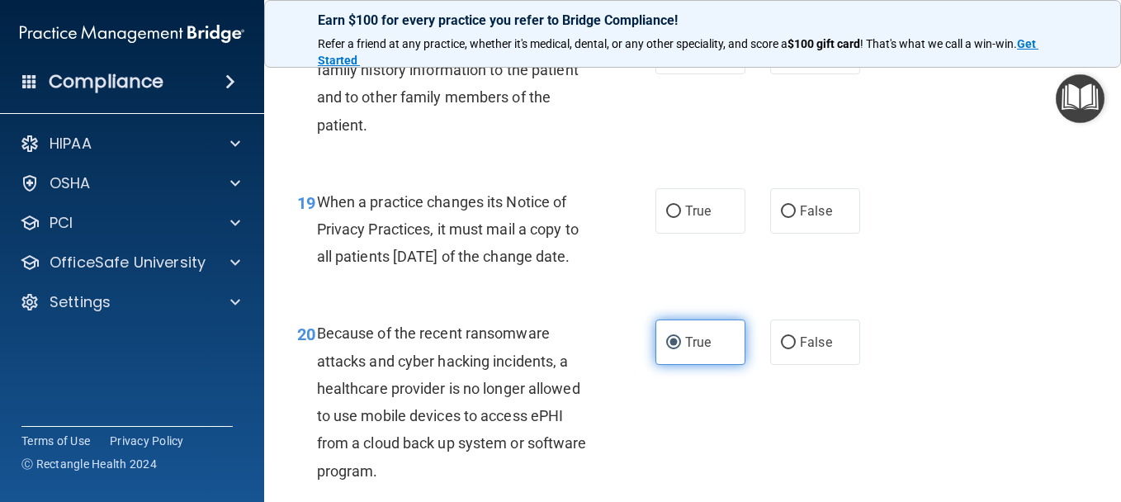
scroll to position [2840, 0]
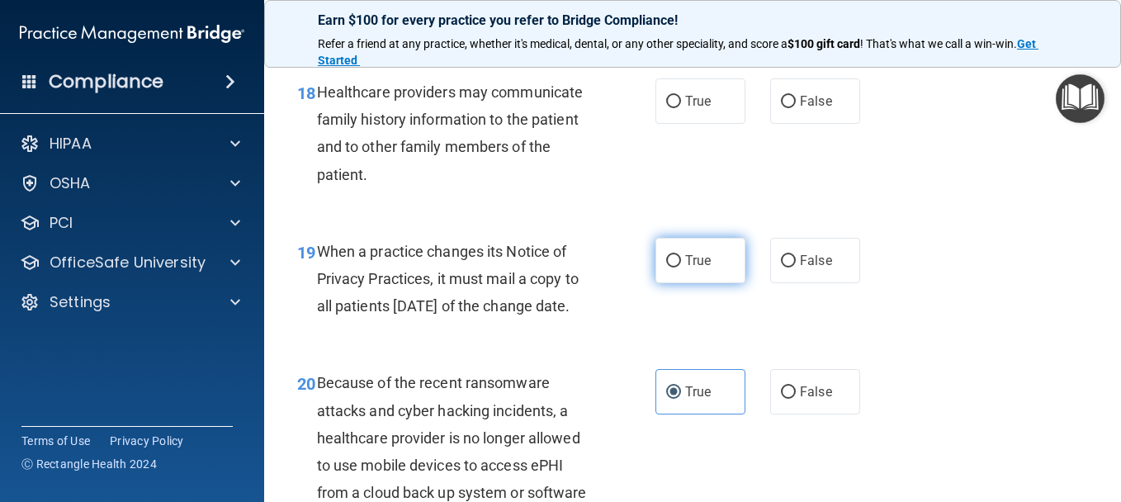
click at [684, 283] on label "True" at bounding box center [700, 260] width 90 height 45
click at [681, 267] on input "True" at bounding box center [673, 261] width 15 height 12
radio input "true"
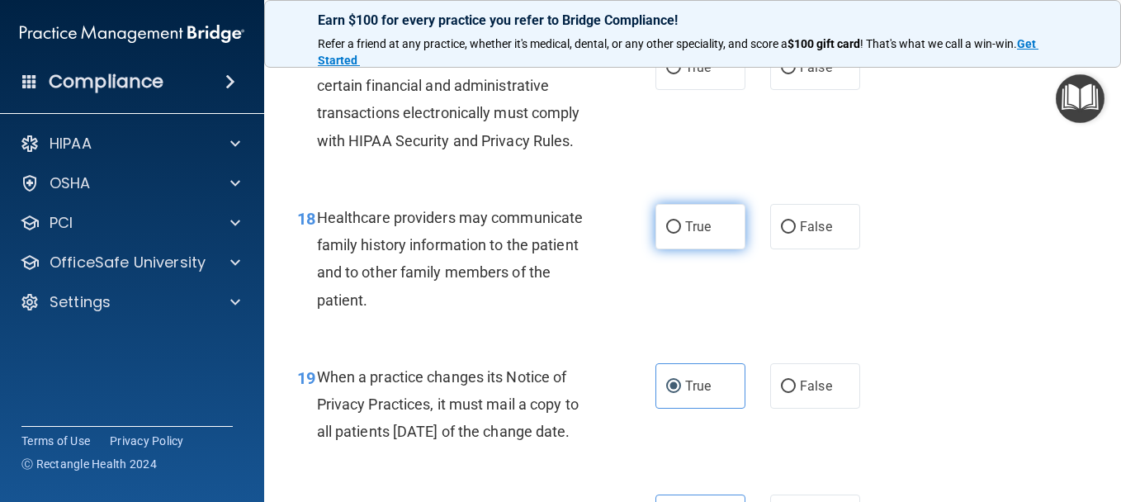
scroll to position [2675, 0]
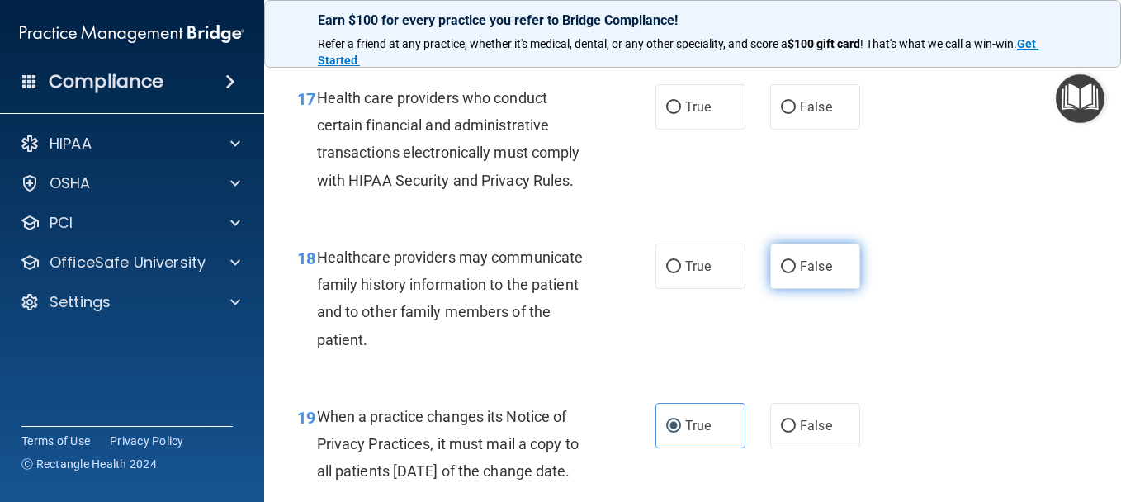
click at [801, 289] on label "False" at bounding box center [815, 265] width 90 height 45
click at [795, 273] on input "False" at bounding box center [788, 267] width 15 height 12
radio input "true"
click at [663, 155] on div "17 Health care providers who conduct certain financial and administrative trans…" at bounding box center [692, 143] width 815 height 159
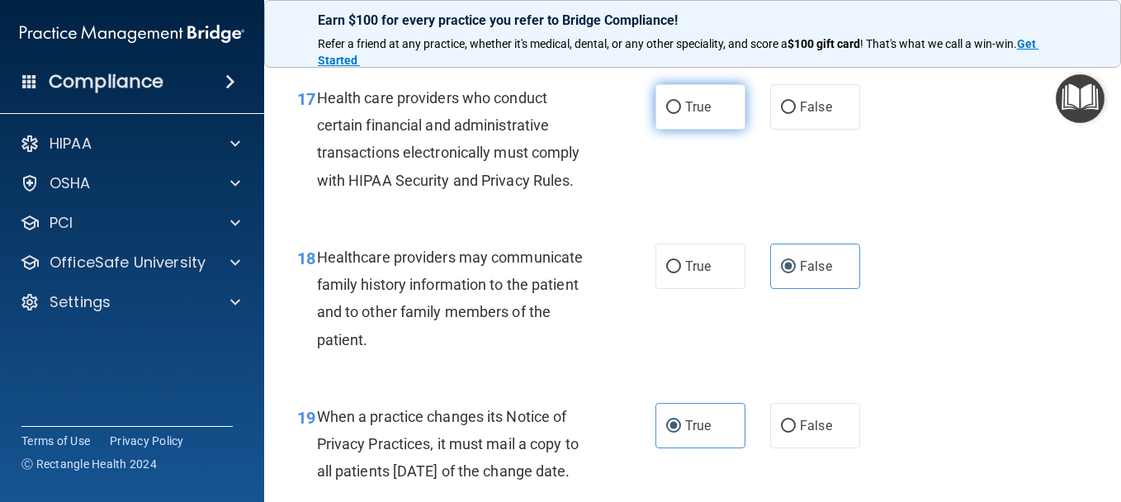
click at [671, 114] on input "True" at bounding box center [673, 107] width 15 height 12
radio input "true"
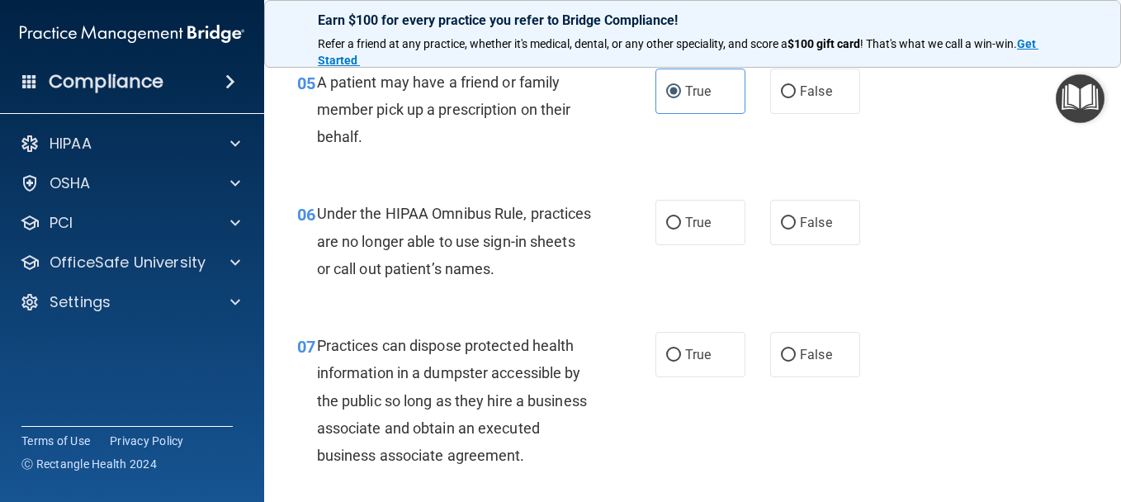
scroll to position [860, 0]
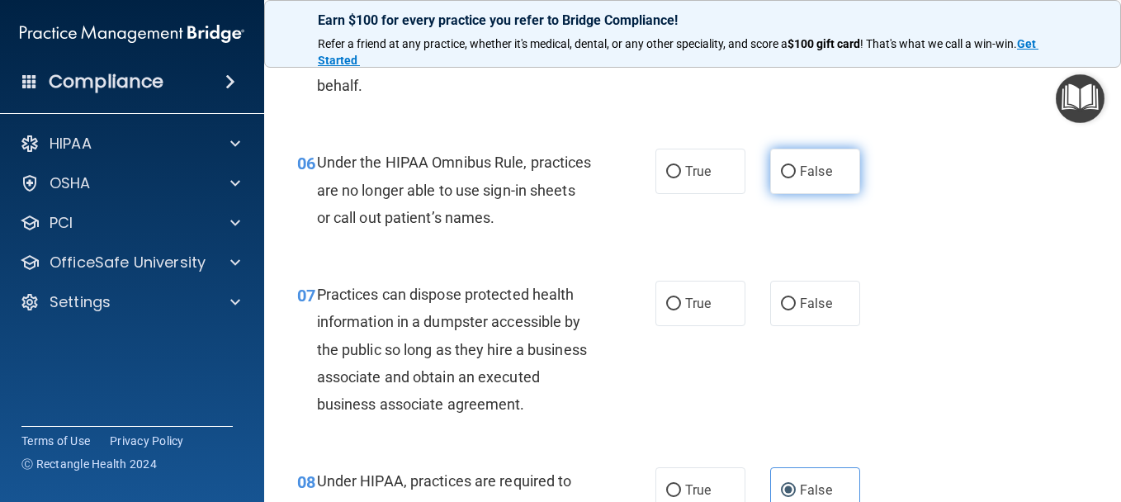
click at [818, 182] on label "False" at bounding box center [815, 171] width 90 height 45
click at [795, 178] on input "False" at bounding box center [788, 172] width 15 height 12
radio input "true"
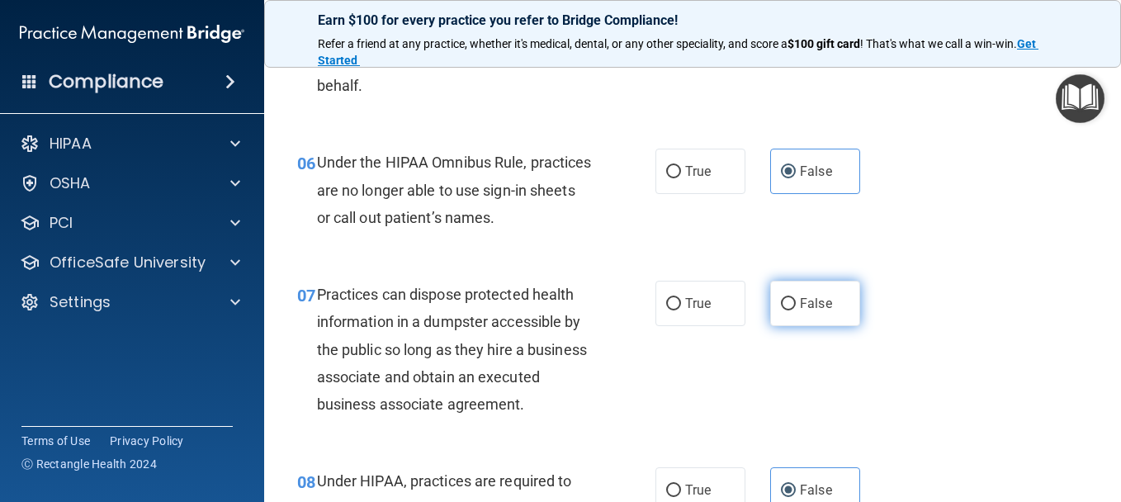
click at [772, 320] on label "False" at bounding box center [815, 303] width 90 height 45
click at [781, 310] on input "False" at bounding box center [788, 304] width 15 height 12
radio input "true"
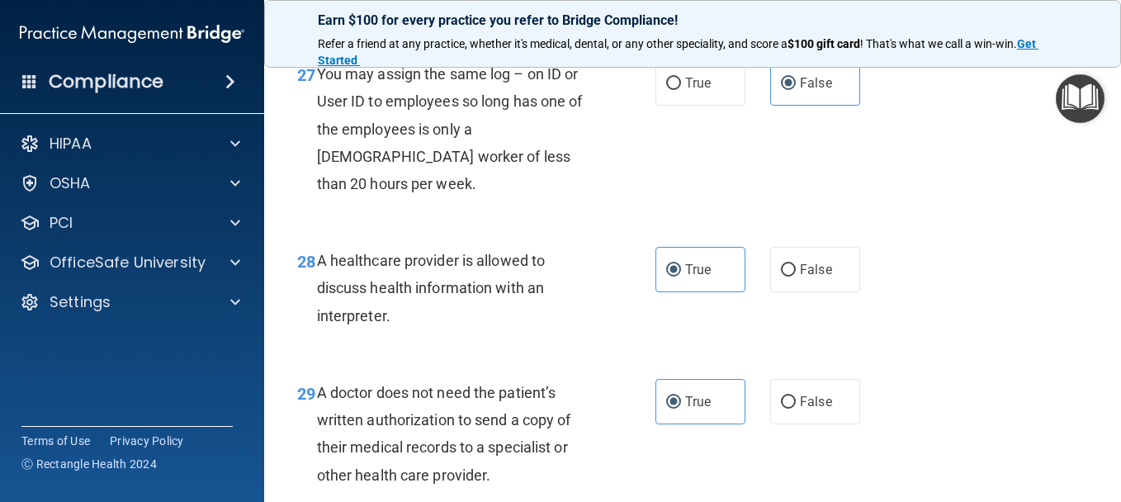
scroll to position [4573, 0]
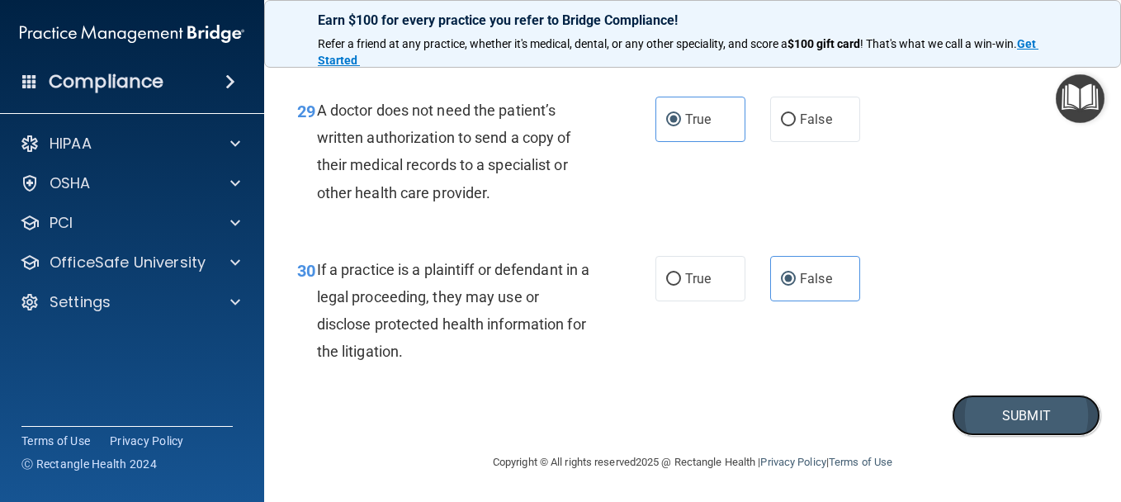
click at [993, 408] on button "Submit" at bounding box center [1025, 415] width 149 height 42
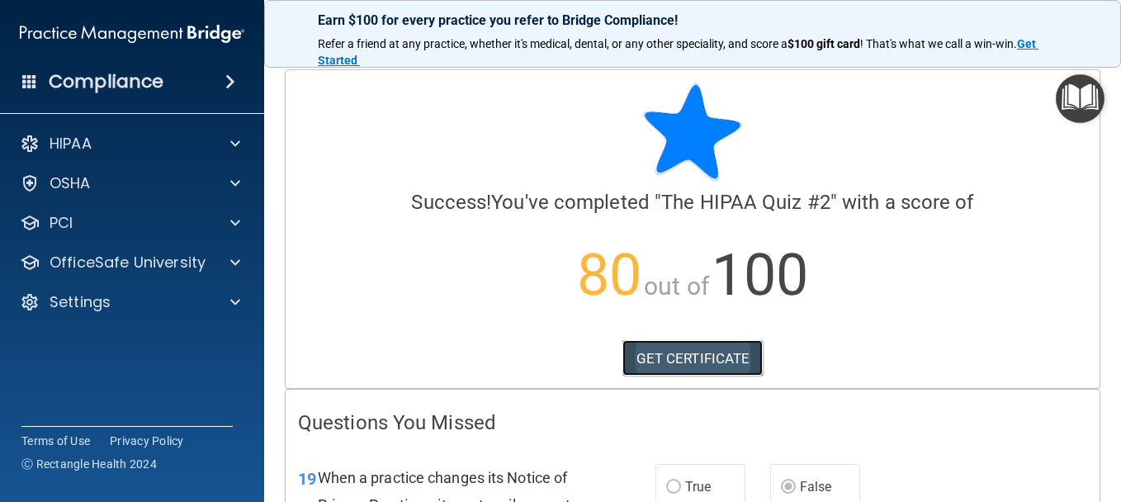
click at [739, 353] on link "GET CERTIFICATE" at bounding box center [692, 358] width 141 height 36
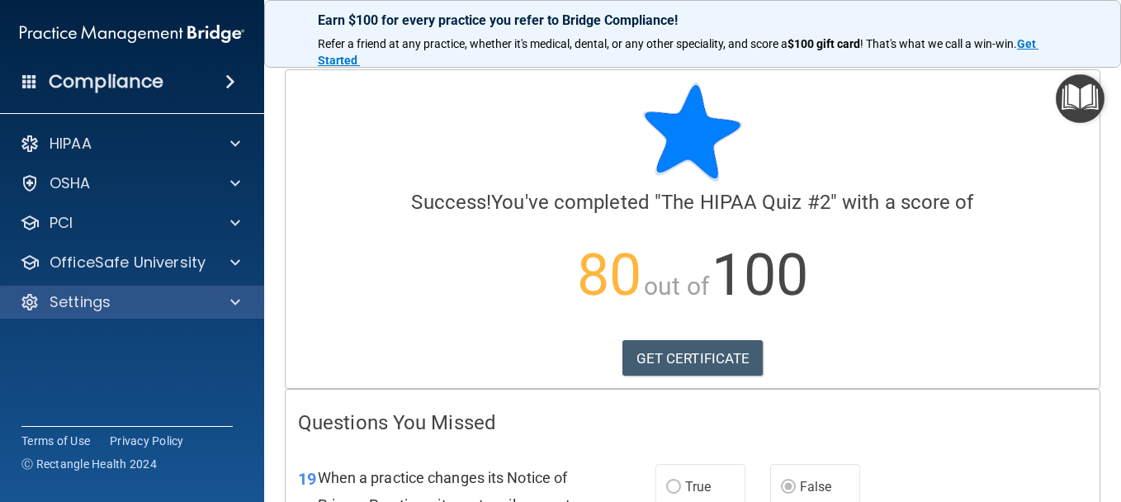
click at [143, 312] on div "Settings" at bounding box center [132, 302] width 265 height 33
click at [196, 300] on div "Settings" at bounding box center [109, 302] width 205 height 20
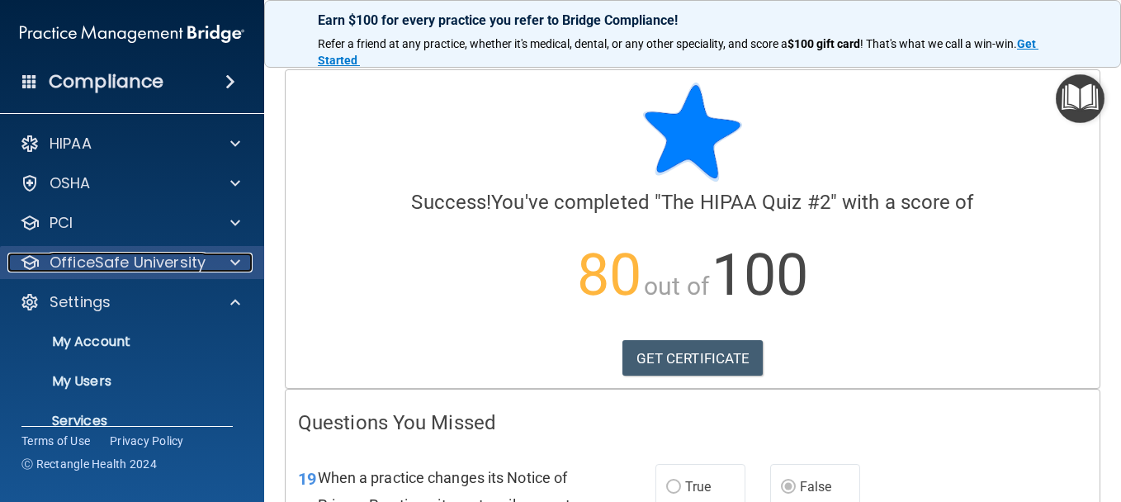
click at [217, 269] on div at bounding box center [232, 263] width 41 height 20
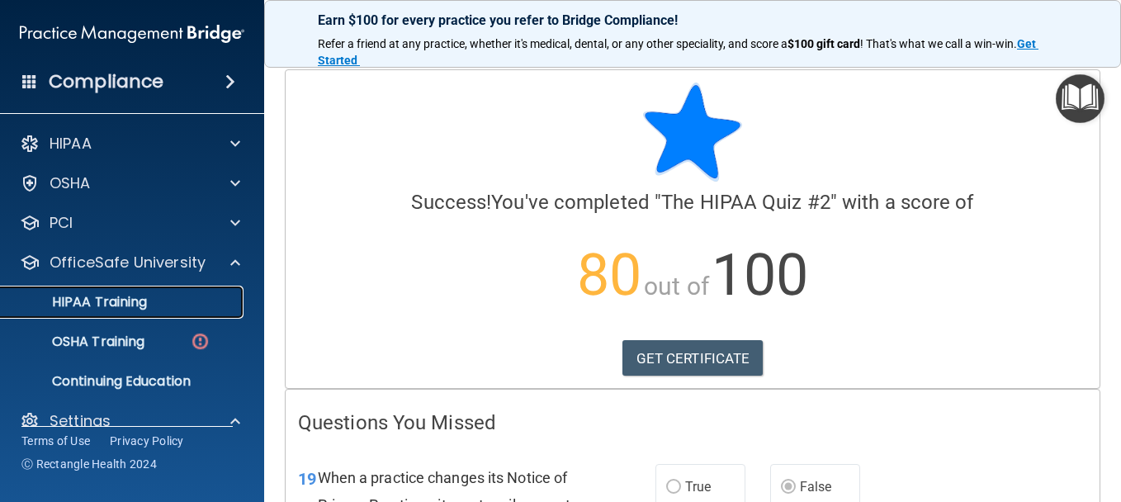
click at [181, 307] on div "HIPAA Training" at bounding box center [123, 302] width 225 height 17
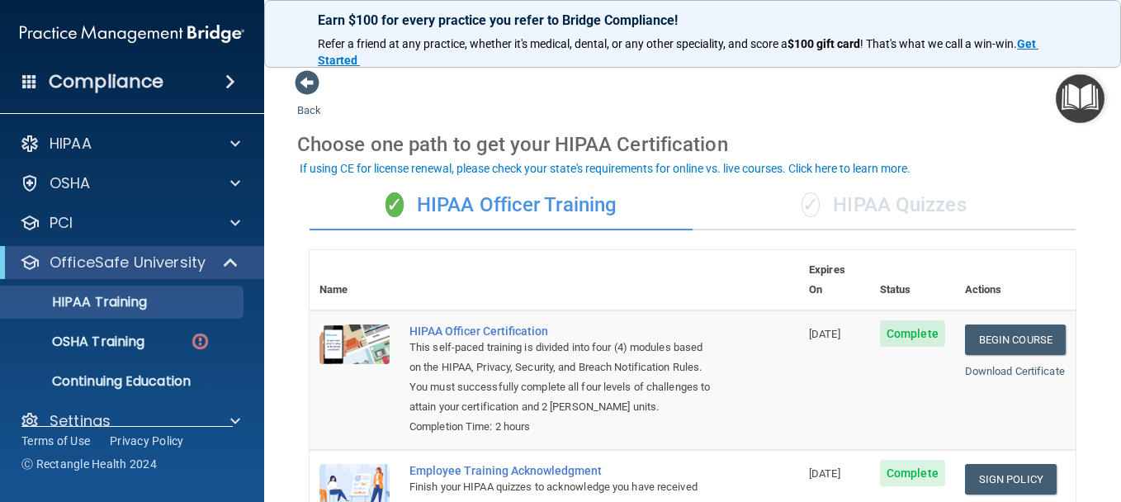
click at [823, 214] on div "✓ HIPAA Quizzes" at bounding box center [883, 206] width 383 height 50
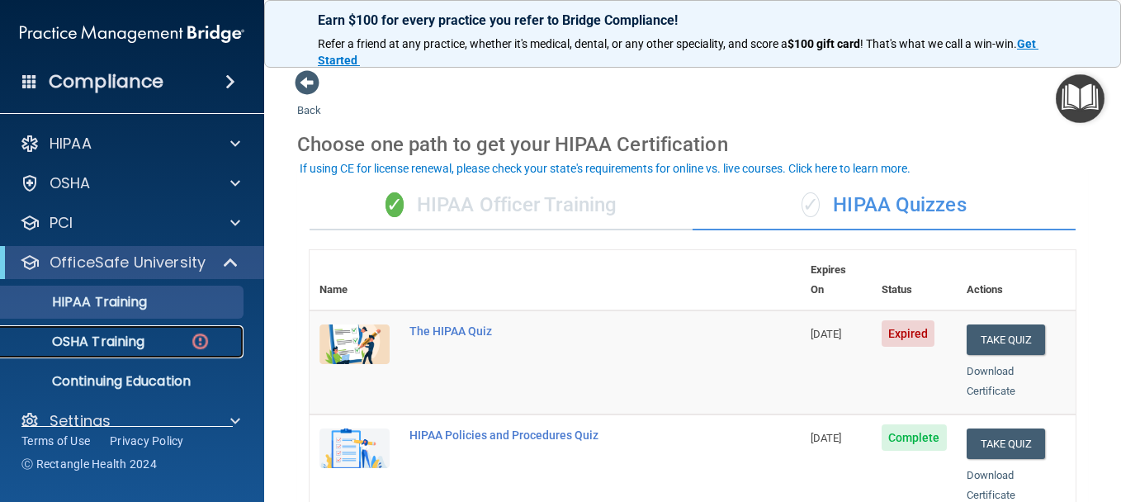
click at [148, 352] on link "OSHA Training" at bounding box center [113, 341] width 260 height 33
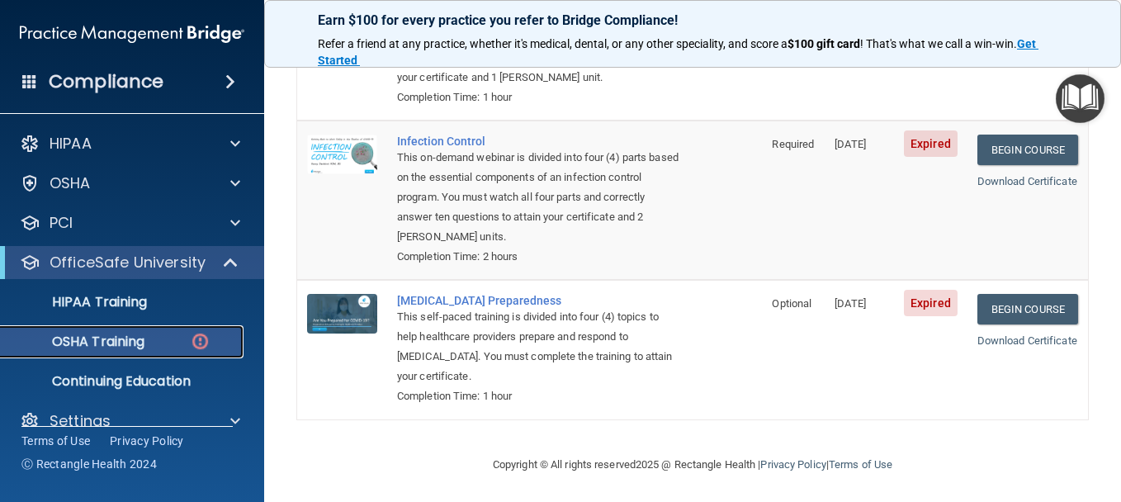
scroll to position [436, 0]
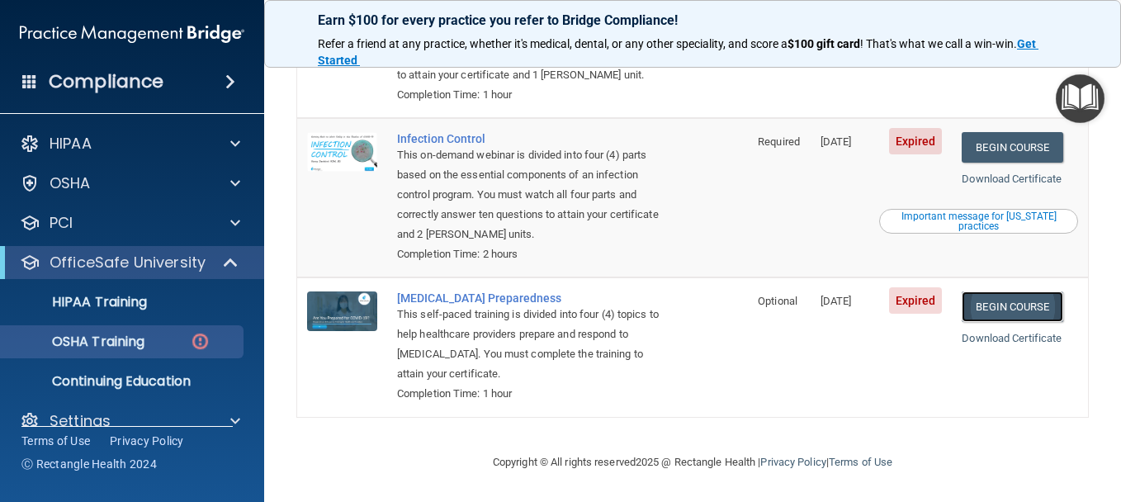
click at [1029, 307] on link "Begin Course" at bounding box center [1011, 306] width 101 height 31
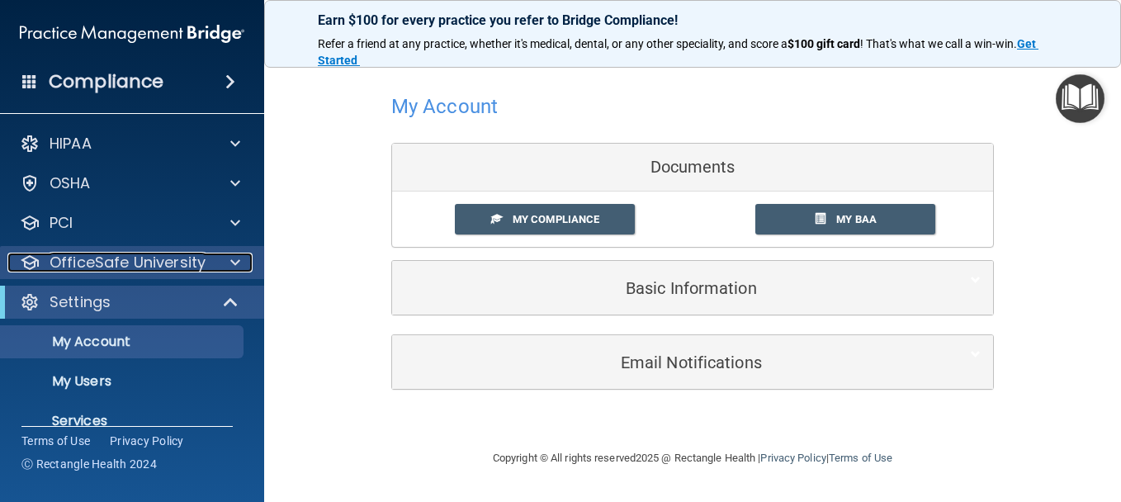
click at [201, 266] on p "OfficeSafe University" at bounding box center [128, 263] width 156 height 20
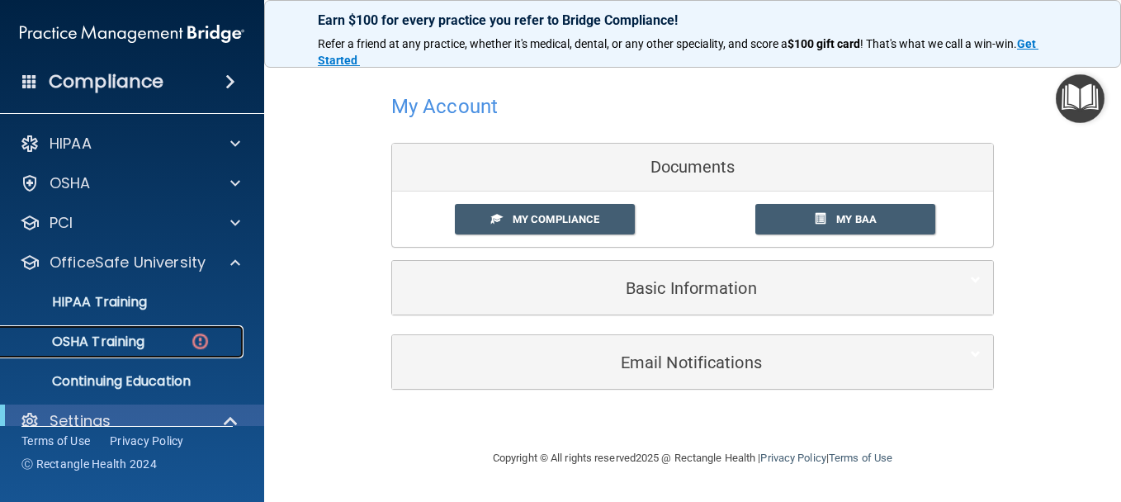
click at [172, 339] on div "OSHA Training" at bounding box center [123, 341] width 225 height 17
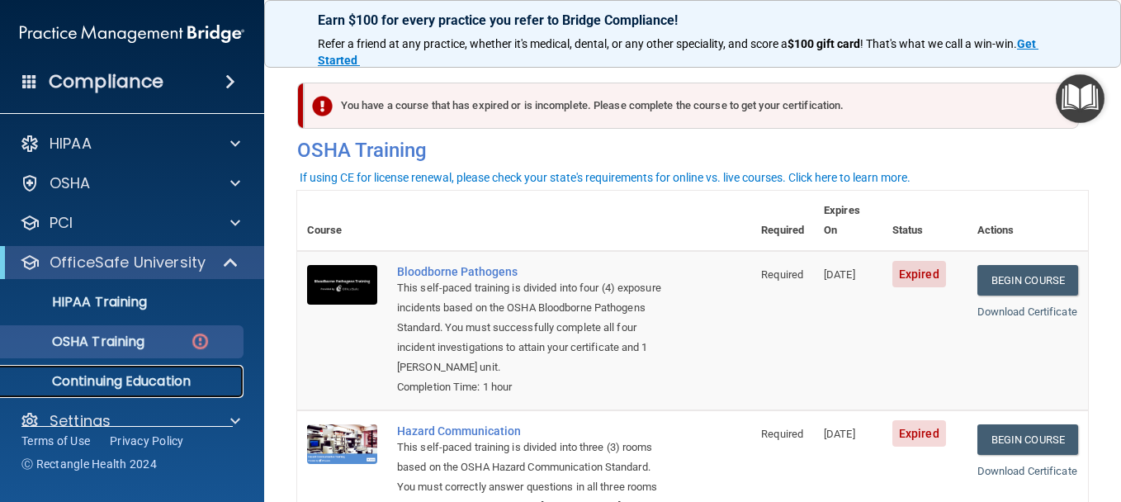
click at [205, 383] on p "Continuing Education" at bounding box center [123, 381] width 225 height 17
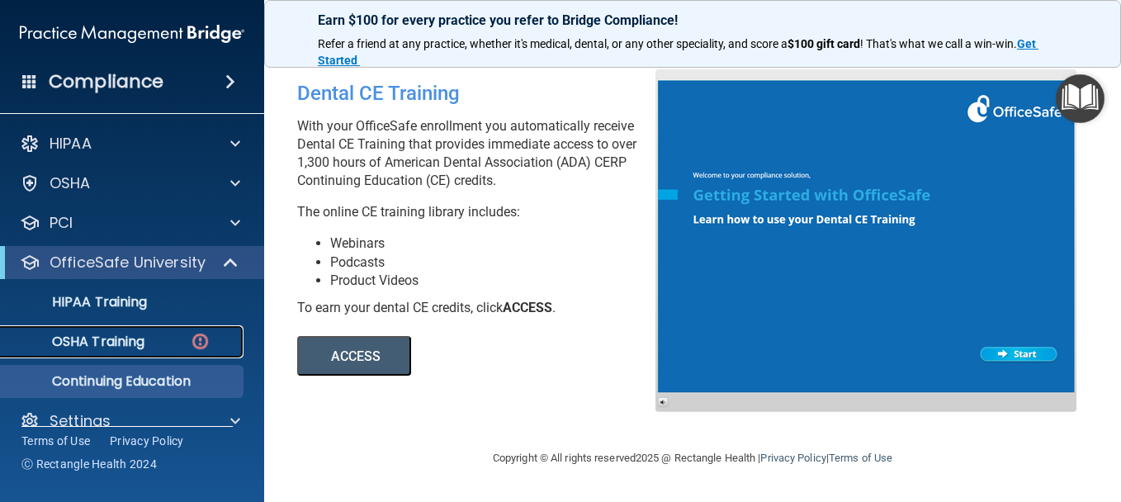
click at [116, 342] on p "OSHA Training" at bounding box center [78, 341] width 134 height 17
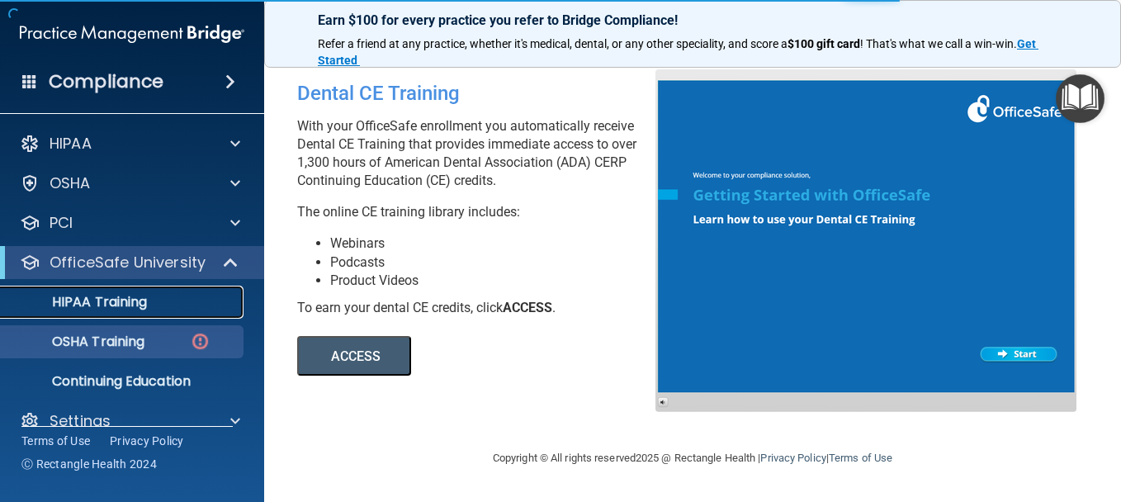
click at [132, 314] on link "HIPAA Training" at bounding box center [113, 302] width 260 height 33
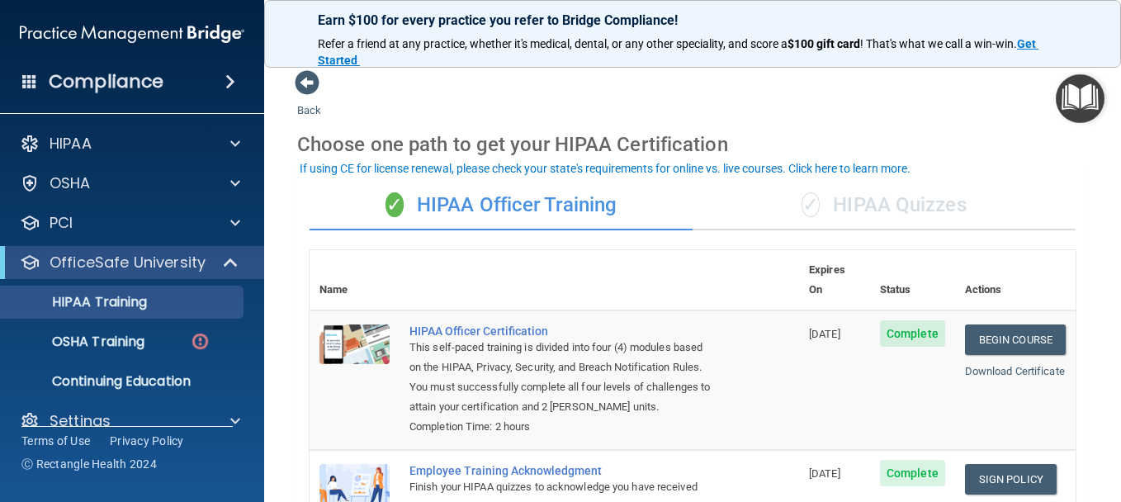
click at [874, 205] on div "✓ HIPAA Quizzes" at bounding box center [883, 206] width 383 height 50
